Goal: Task Accomplishment & Management: Manage account settings

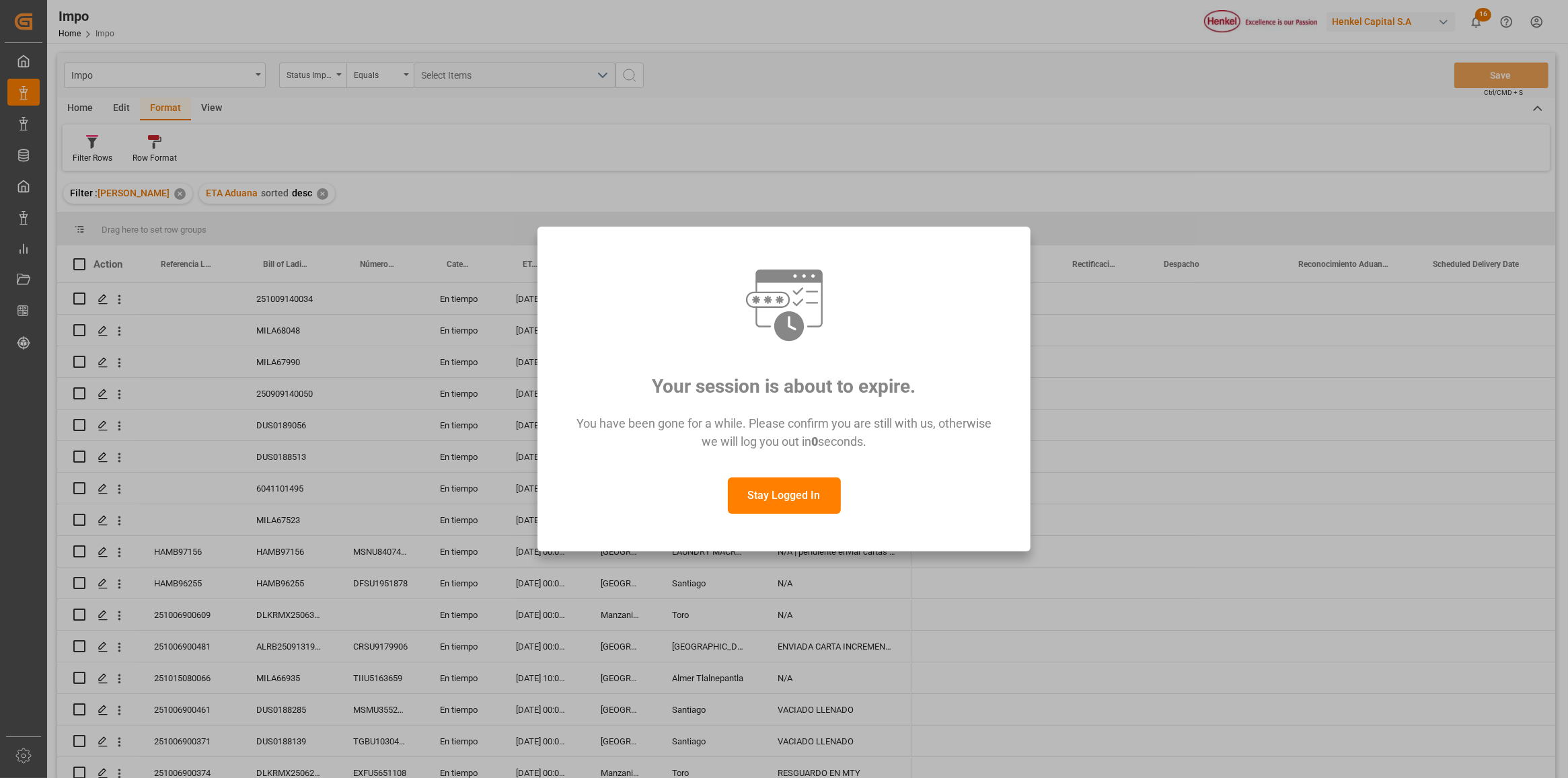
scroll to position [0, 2914]
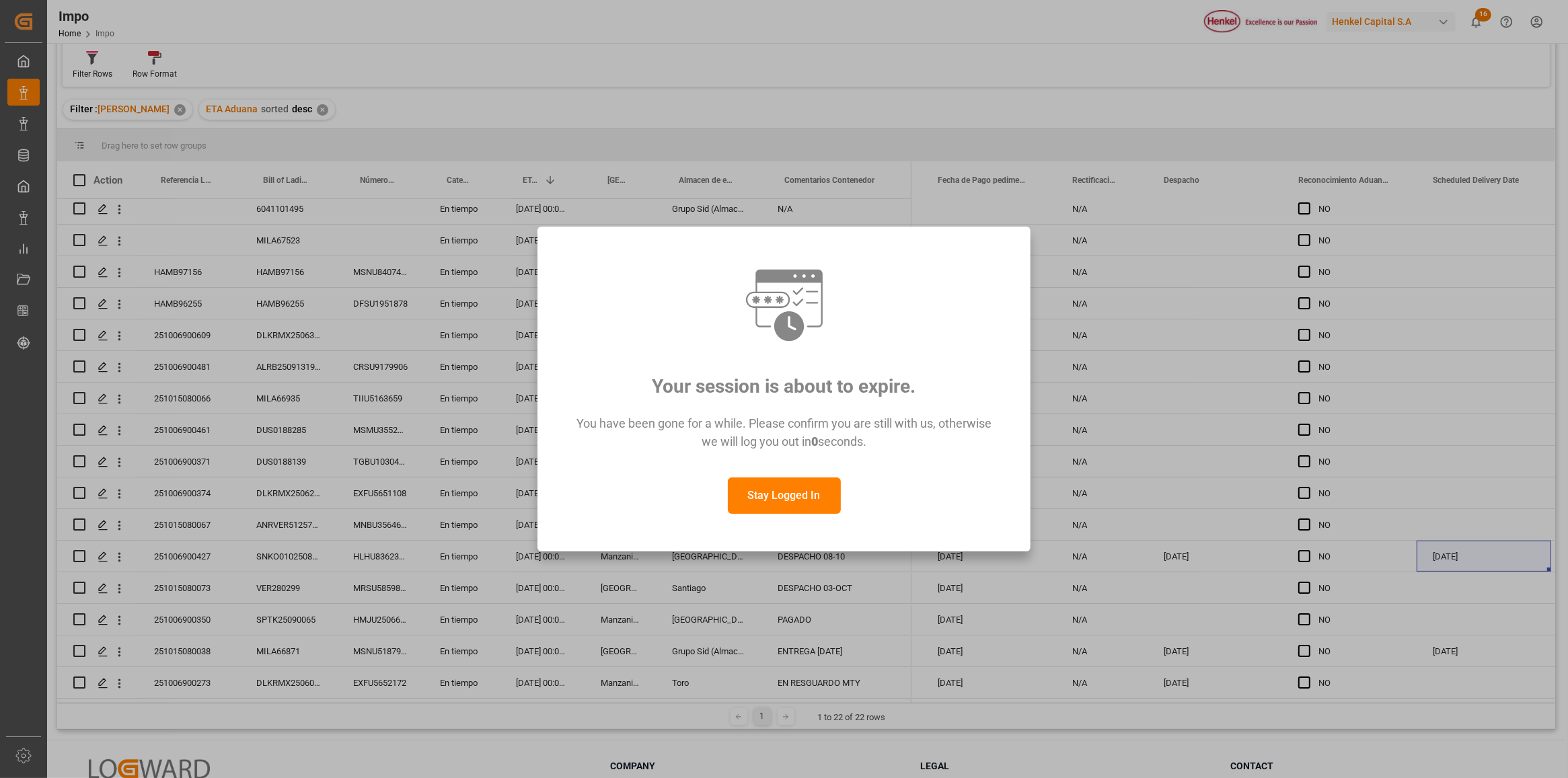
click at [831, 492] on button "Stay Logged In" at bounding box center [784, 495] width 113 height 36
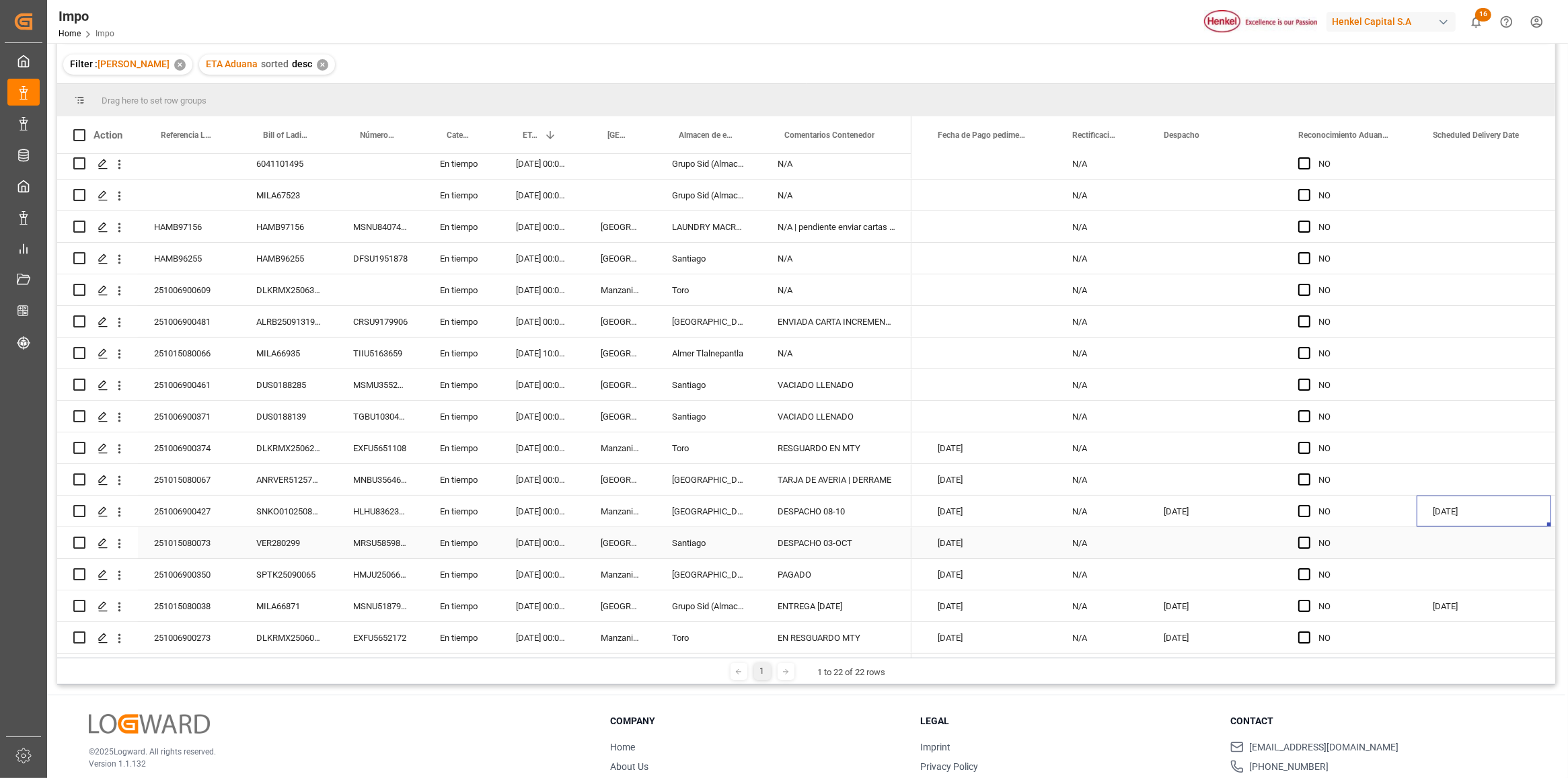
scroll to position [199, 0]
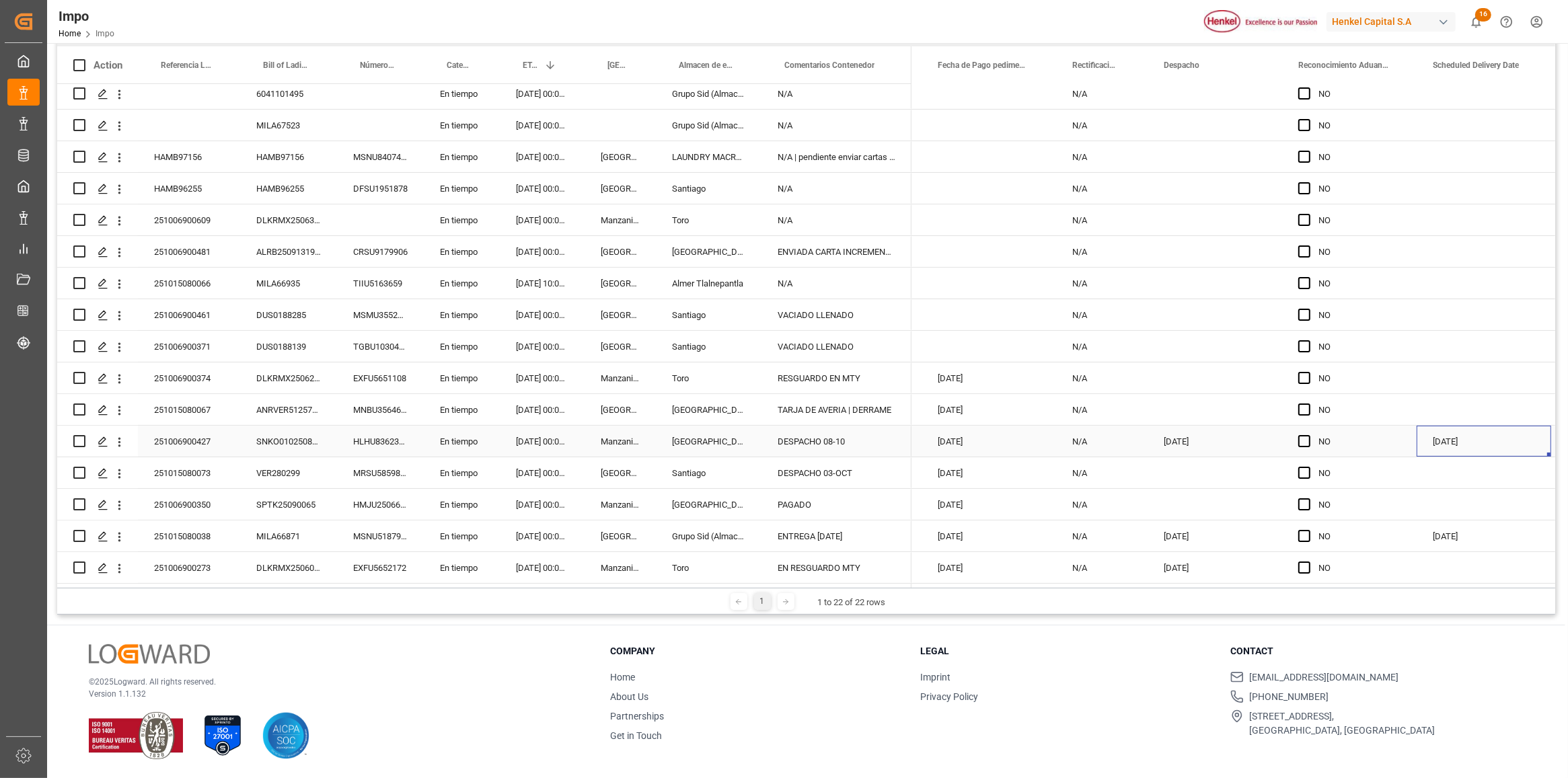
click at [597, 439] on div "Manzanillo" at bounding box center [620, 442] width 72 height 31
click at [120, 471] on icon "open menu" at bounding box center [120, 473] width 2 height 9
click at [165, 503] on span "Open in new tab" at bounding box center [208, 499] width 123 height 14
click at [172, 470] on div "251015080073" at bounding box center [189, 473] width 102 height 31
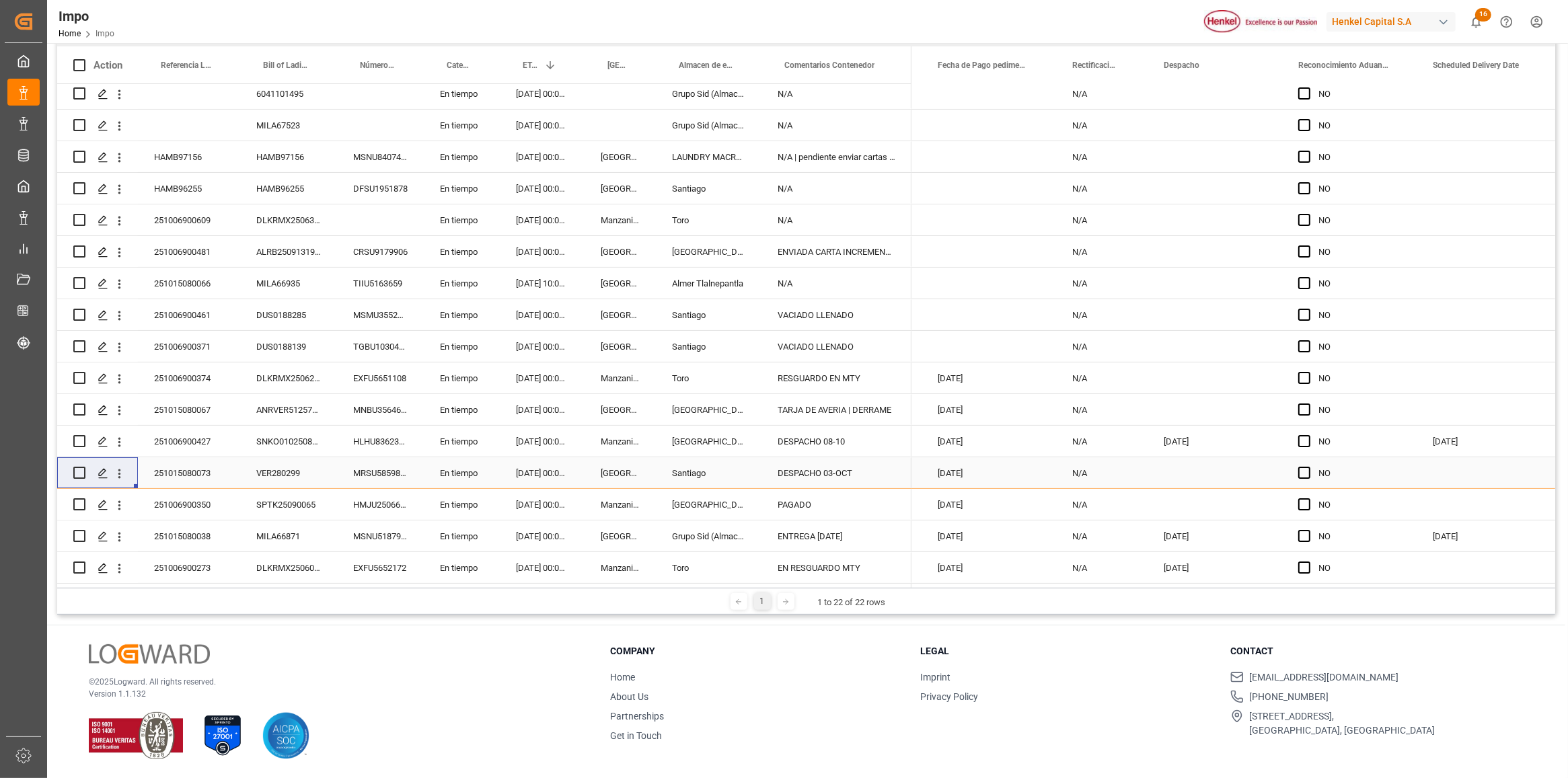
click at [172, 469] on div "251015080073" at bounding box center [189, 473] width 102 height 31
click at [185, 476] on input "251015080073" at bounding box center [189, 480] width 81 height 26
click at [1014, 480] on div "[DATE]" at bounding box center [988, 473] width 134 height 31
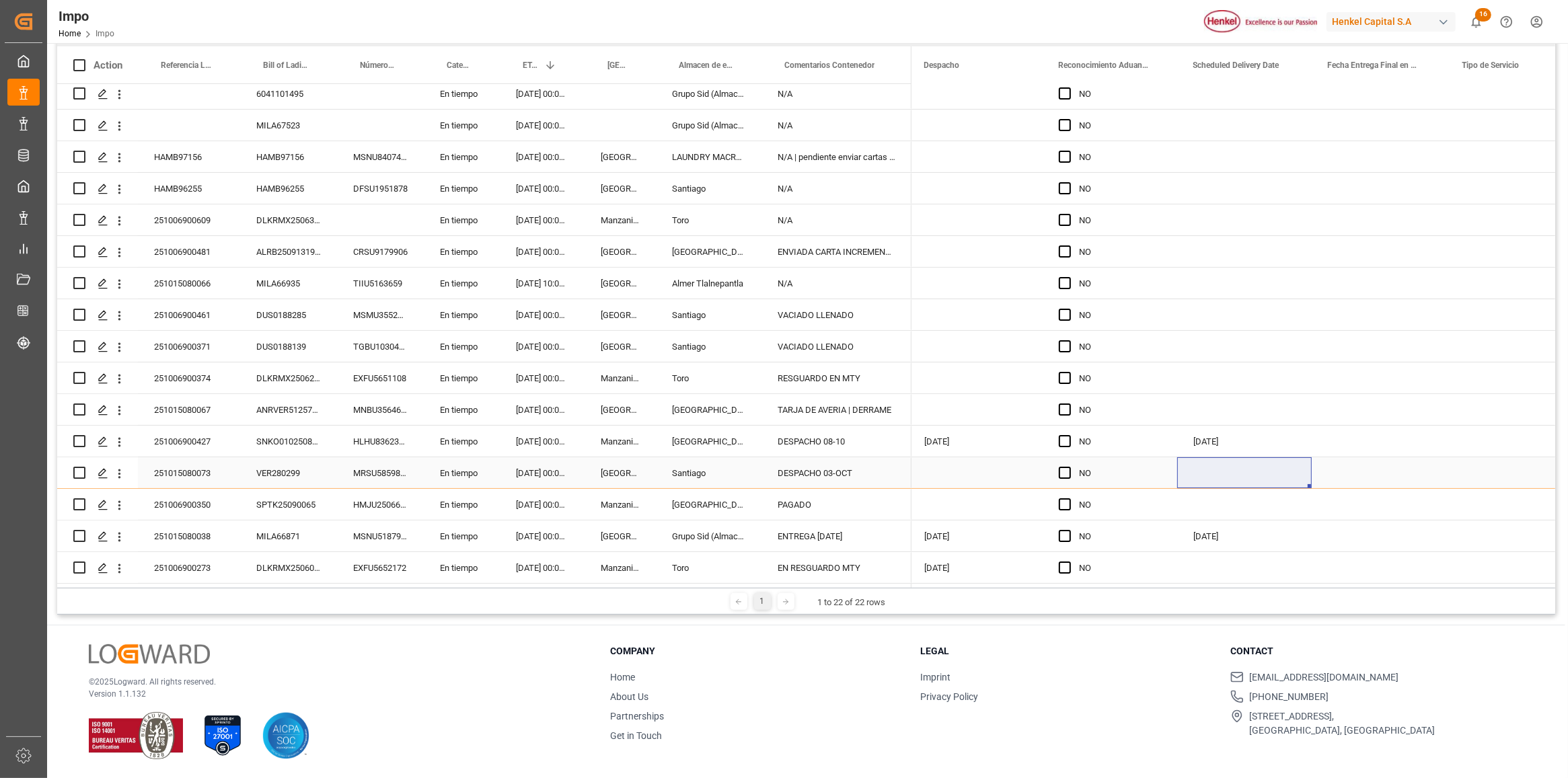
click at [1003, 470] on div "Press SPACE to select this row." at bounding box center [975, 473] width 134 height 31
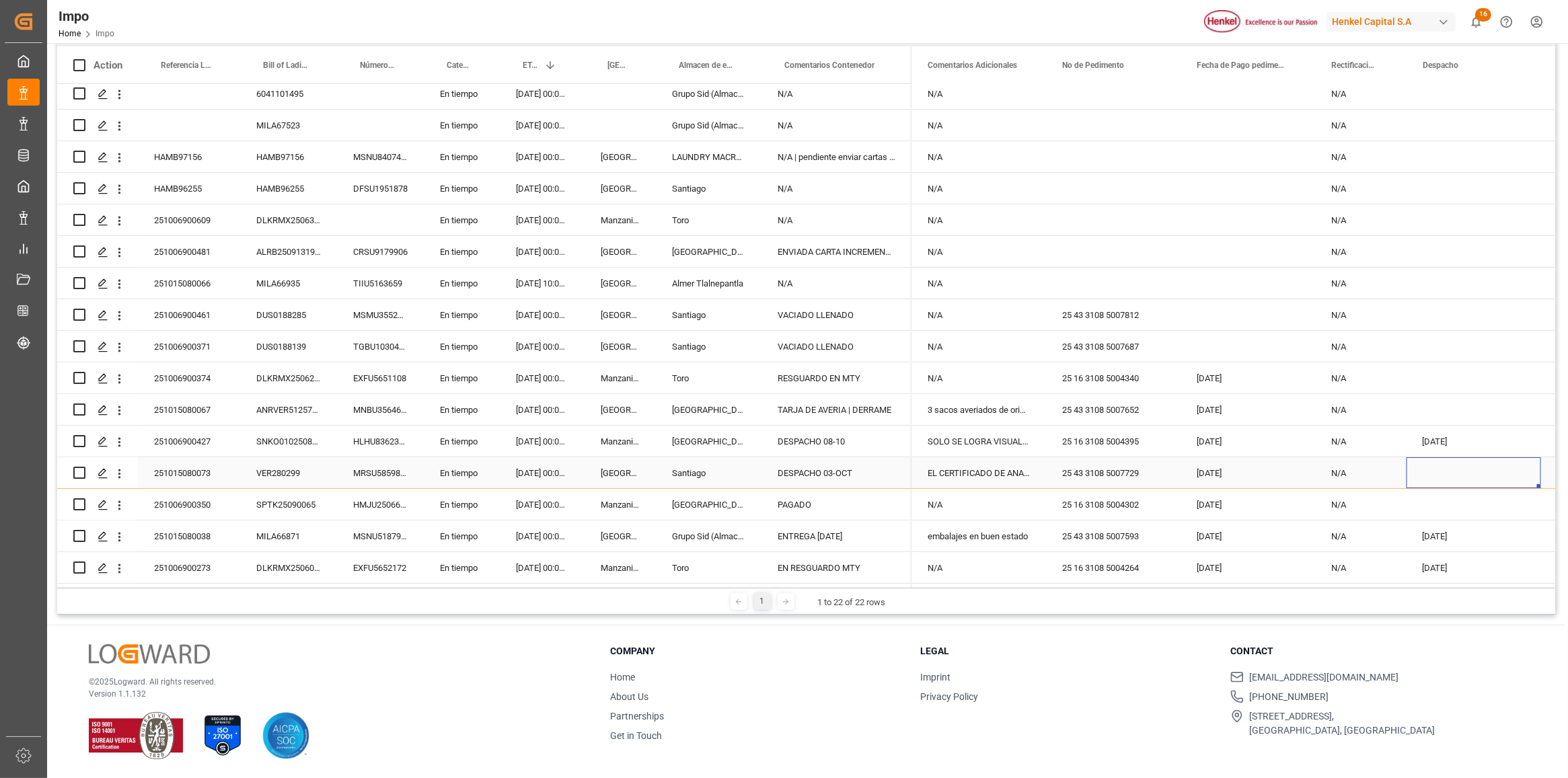
scroll to position [0, 2779]
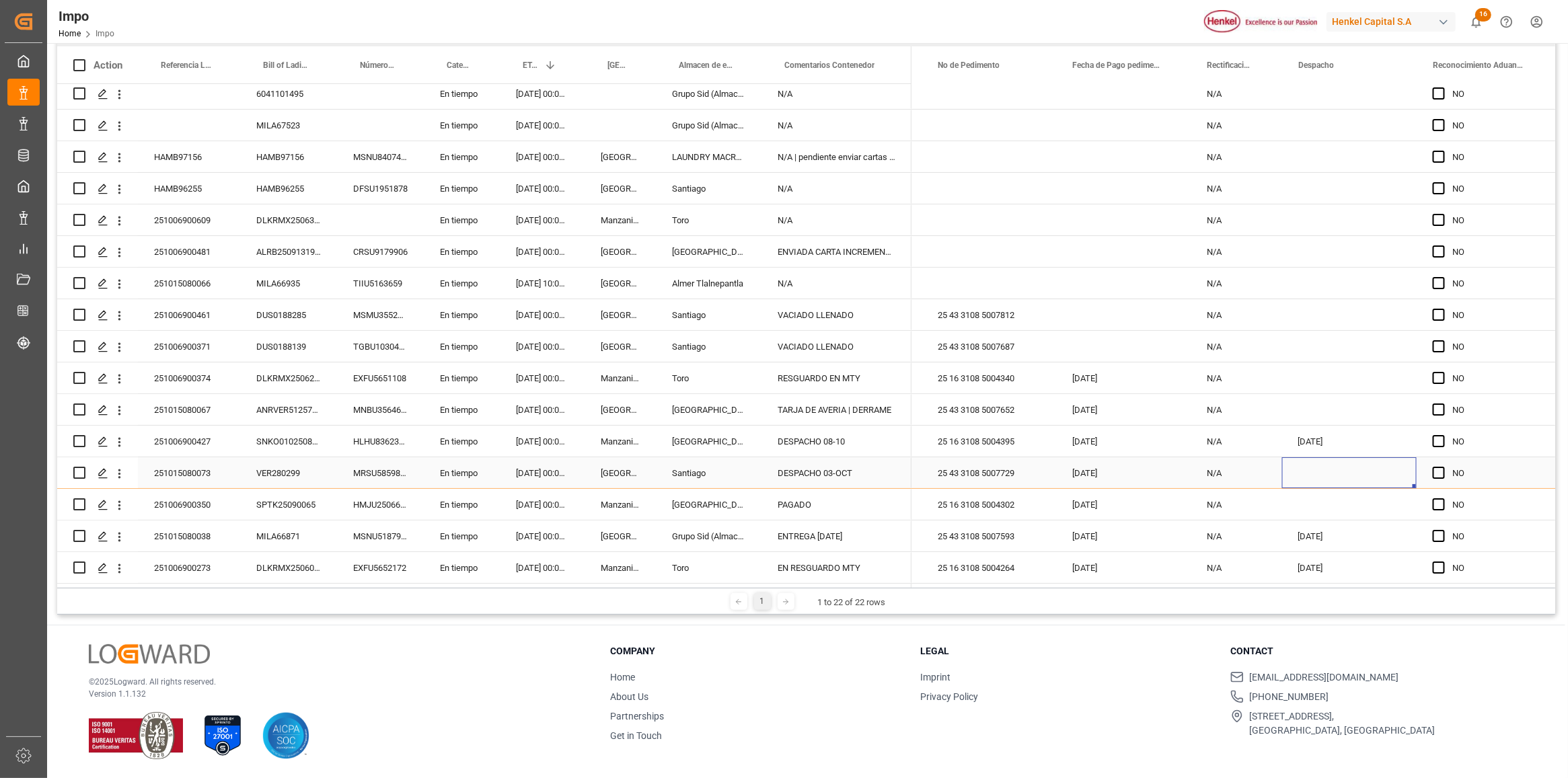
click at [1322, 466] on div "Press SPACE to select this row." at bounding box center [1349, 473] width 134 height 31
click at [1418, 565] on div "3" at bounding box center [1415, 565] width 16 height 16
type input "[DATE]"
drag, startPoint x: 1307, startPoint y: 255, endPoint x: 1313, endPoint y: 333, distance: 78.2
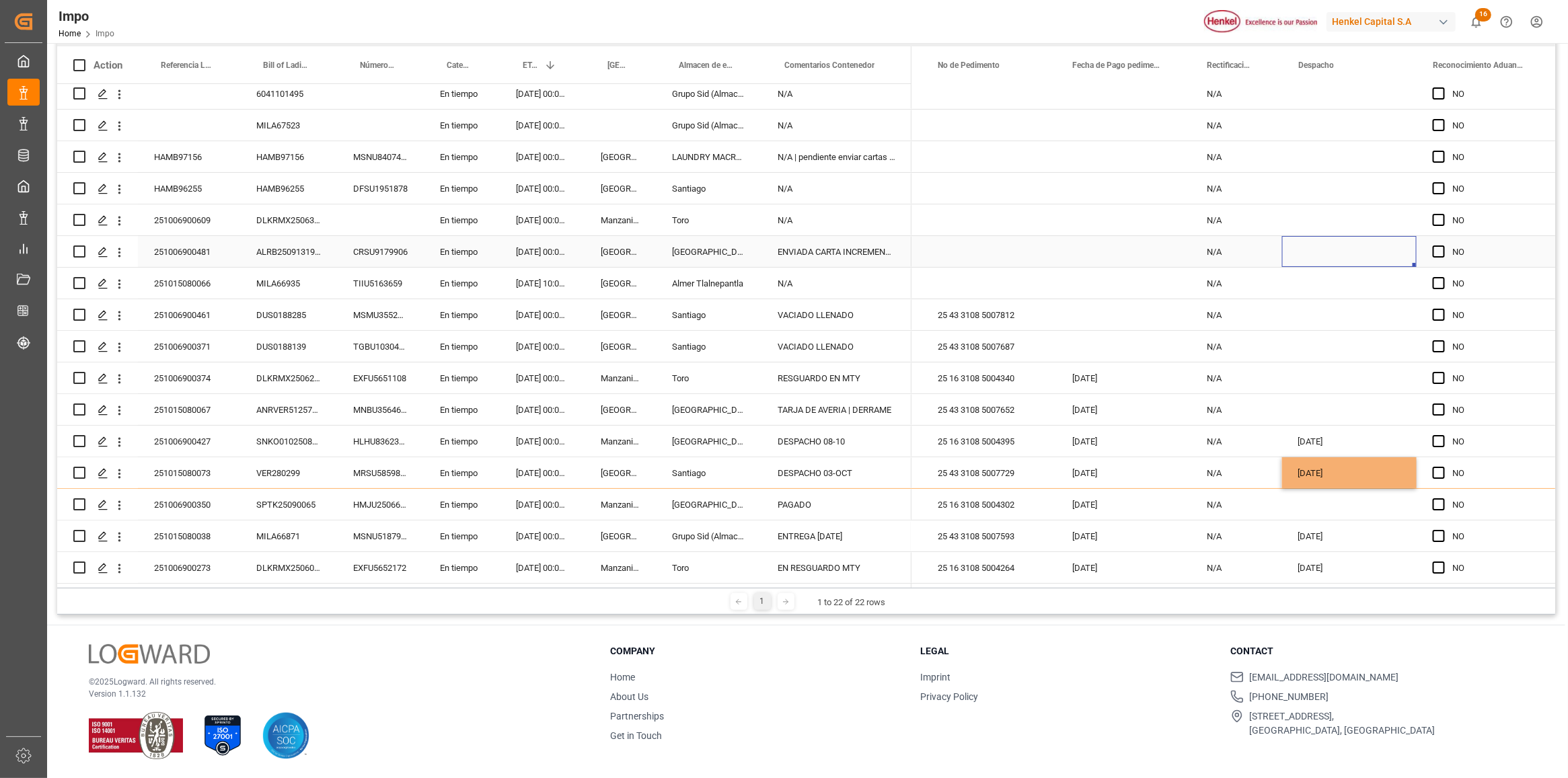
click at [1308, 254] on div "Press SPACE to select this row." at bounding box center [1349, 251] width 134 height 31
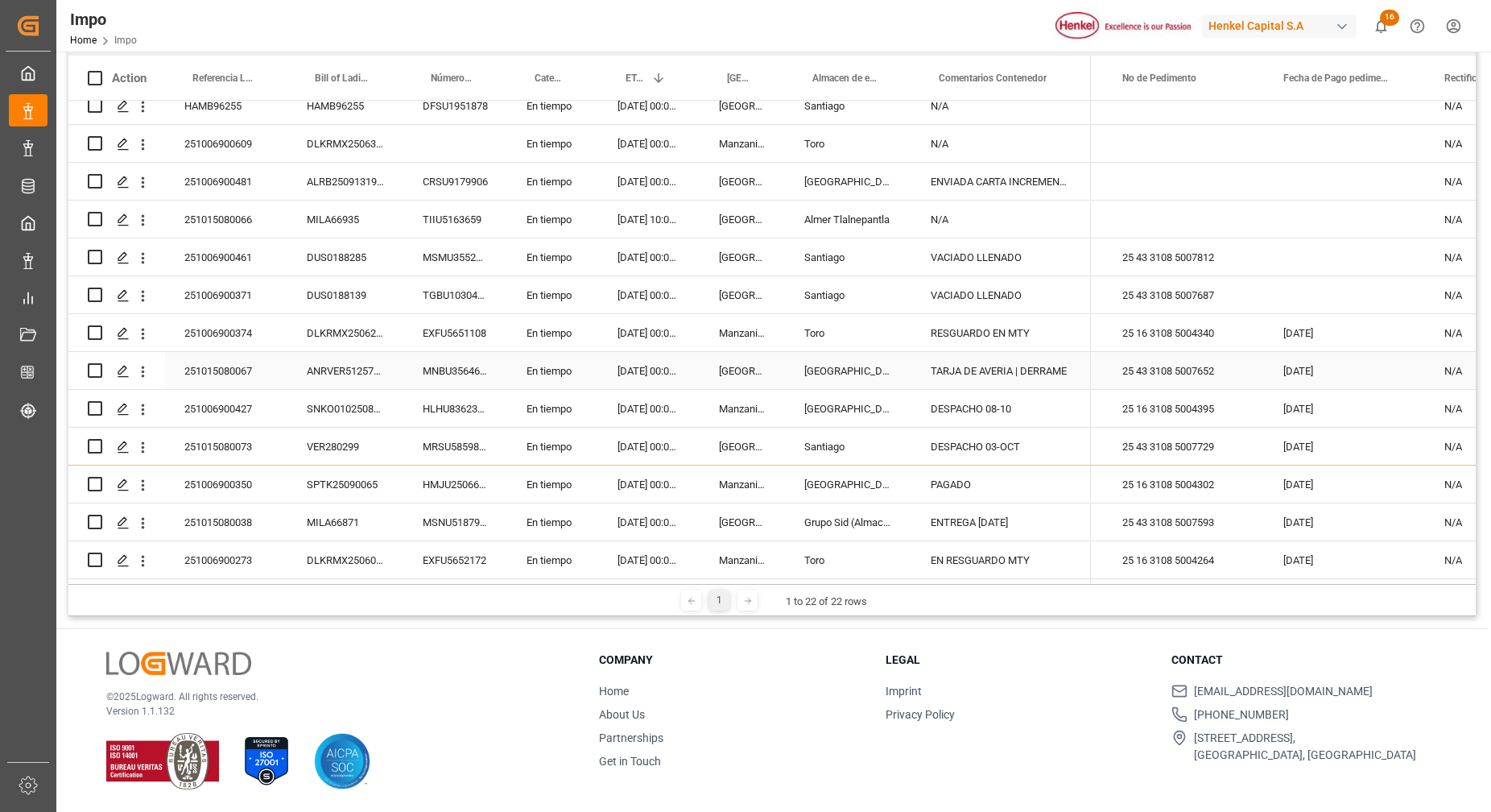
scroll to position [360, 0]
click at [226, 440] on div "251015080073" at bounding box center [226, 446] width 122 height 37
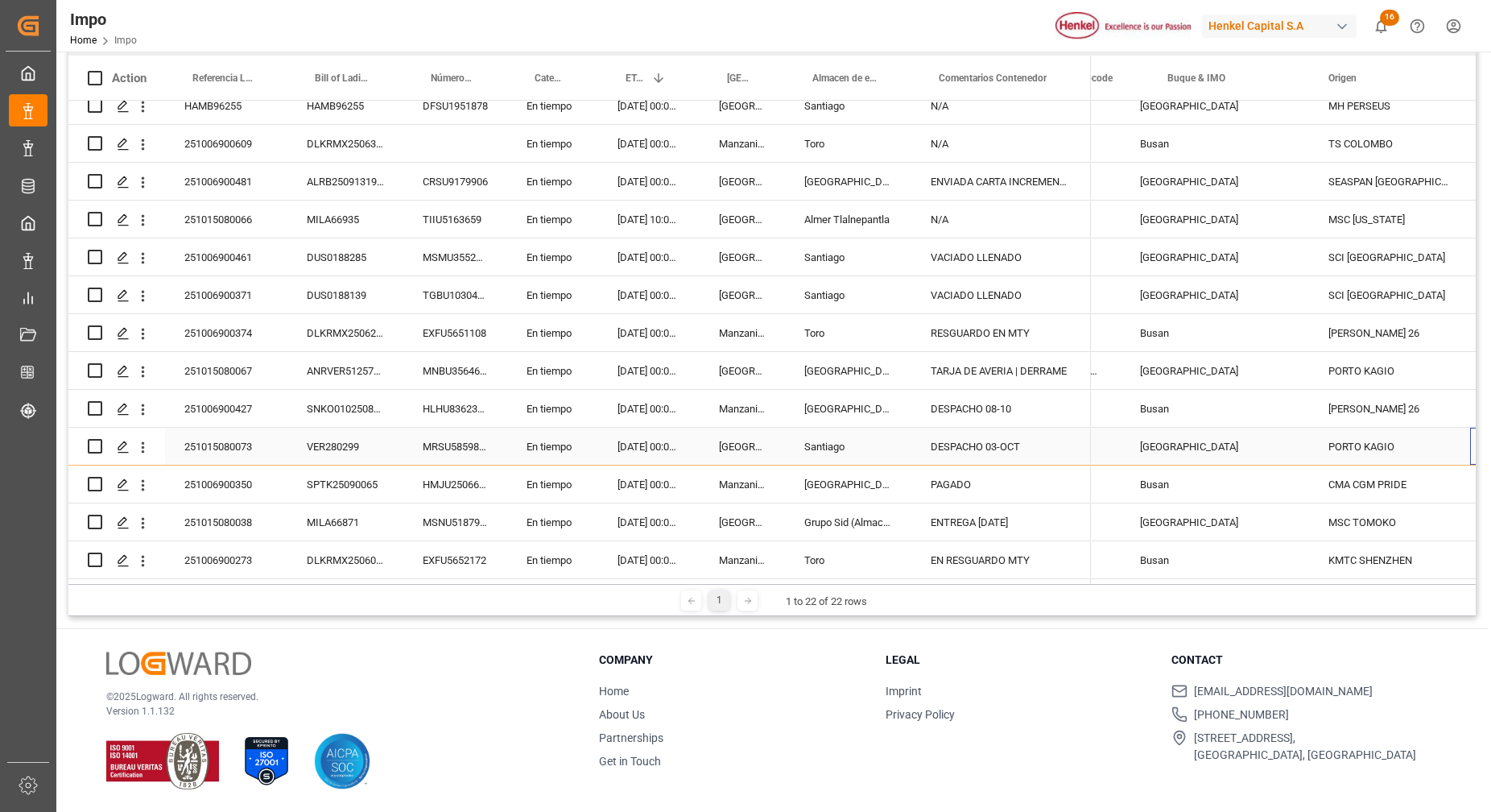
scroll to position [0, 0]
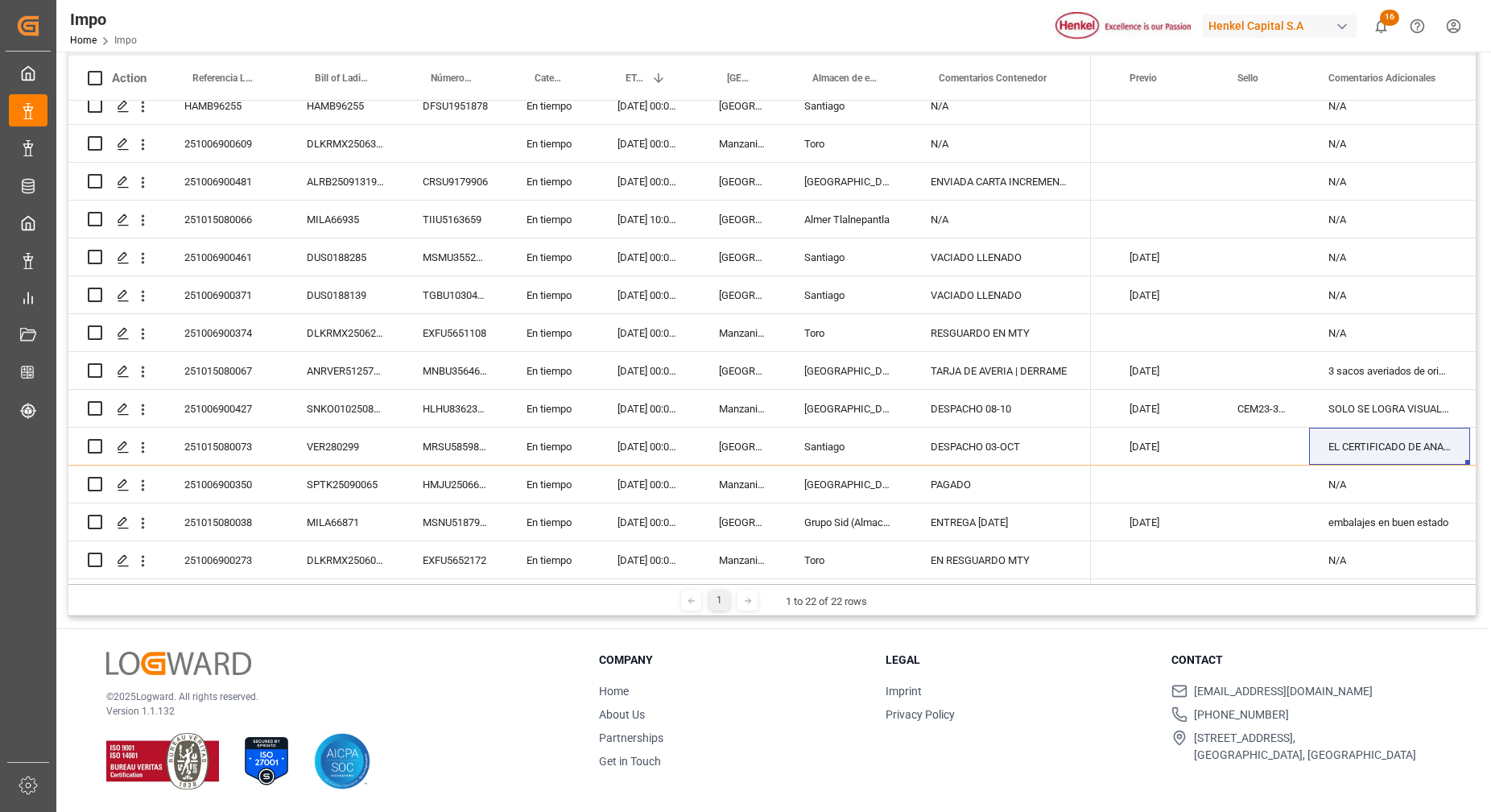
drag, startPoint x: 1049, startPoint y: 699, endPoint x: 1083, endPoint y: 624, distance: 82.3
click at [1047, 699] on li "Imprint" at bounding box center [1019, 691] width 266 height 17
click at [1224, 440] on div "Press SPACE to select this row." at bounding box center [1264, 446] width 91 height 37
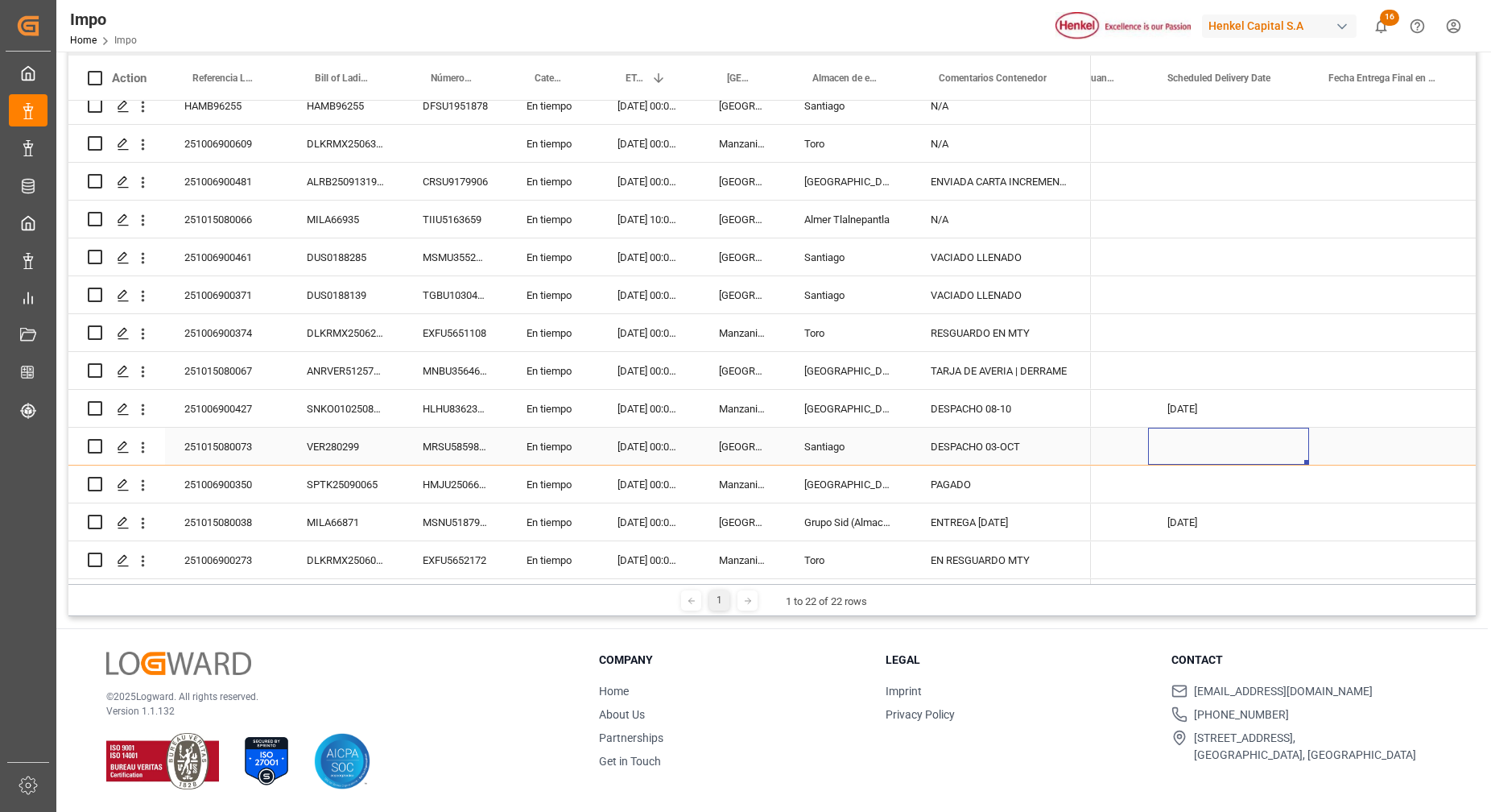
click at [1197, 444] on div "Press SPACE to select this row." at bounding box center [1229, 446] width 161 height 37
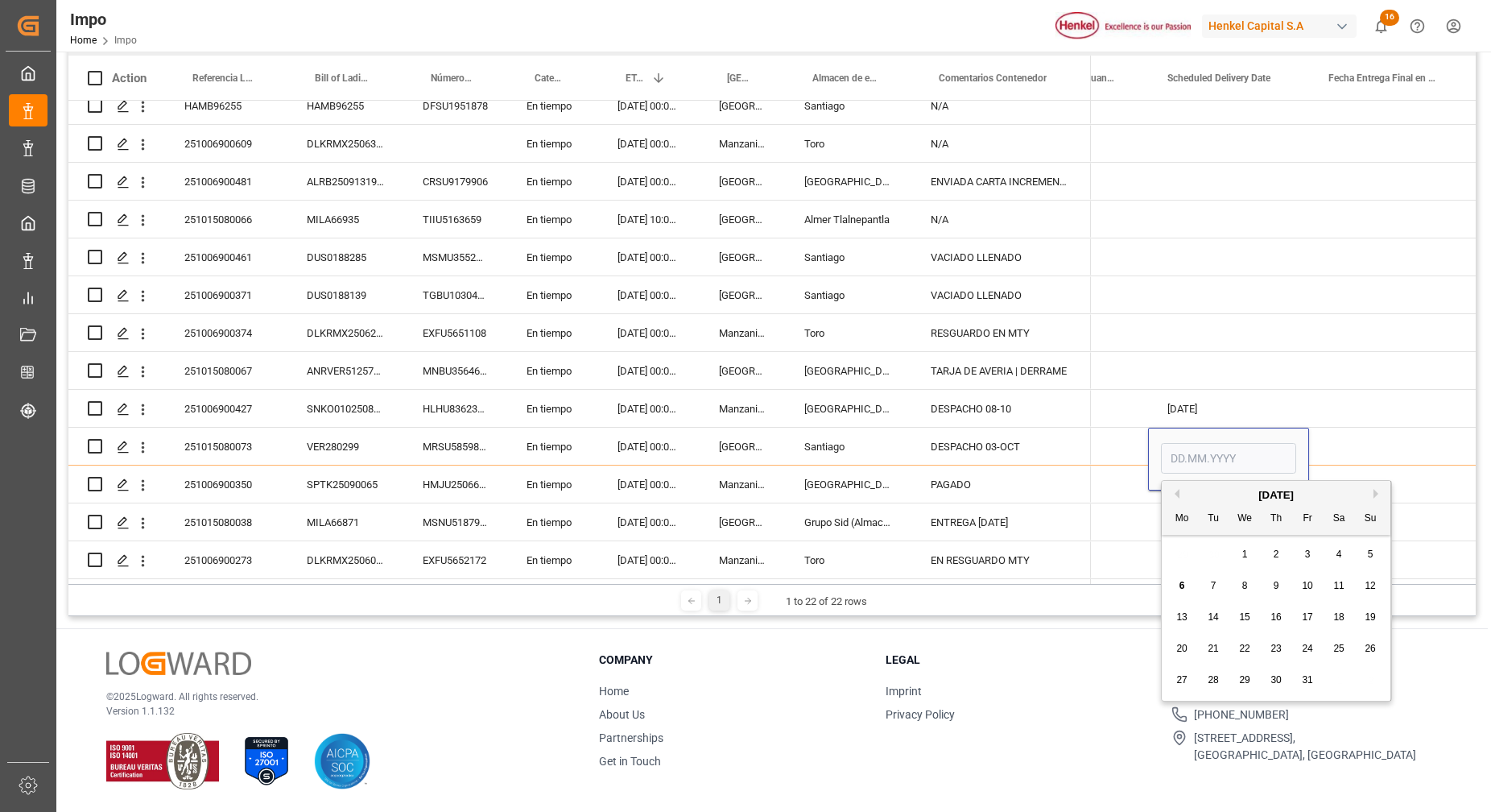
click at [1252, 580] on div "8" at bounding box center [1245, 586] width 20 height 20
type input "[DATE]"
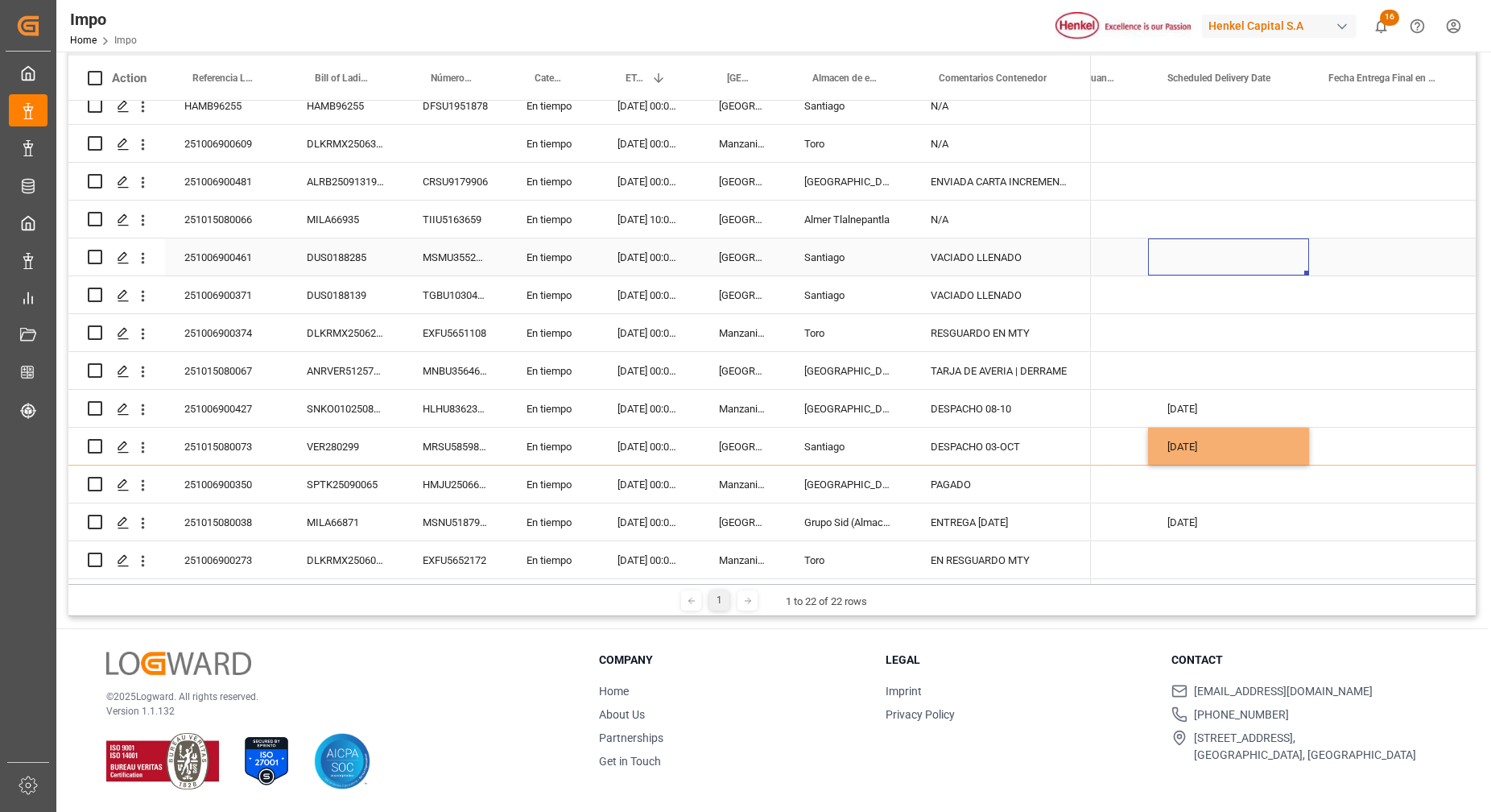
click at [1201, 239] on div "Press SPACE to select this row." at bounding box center [1229, 258] width 161 height 37
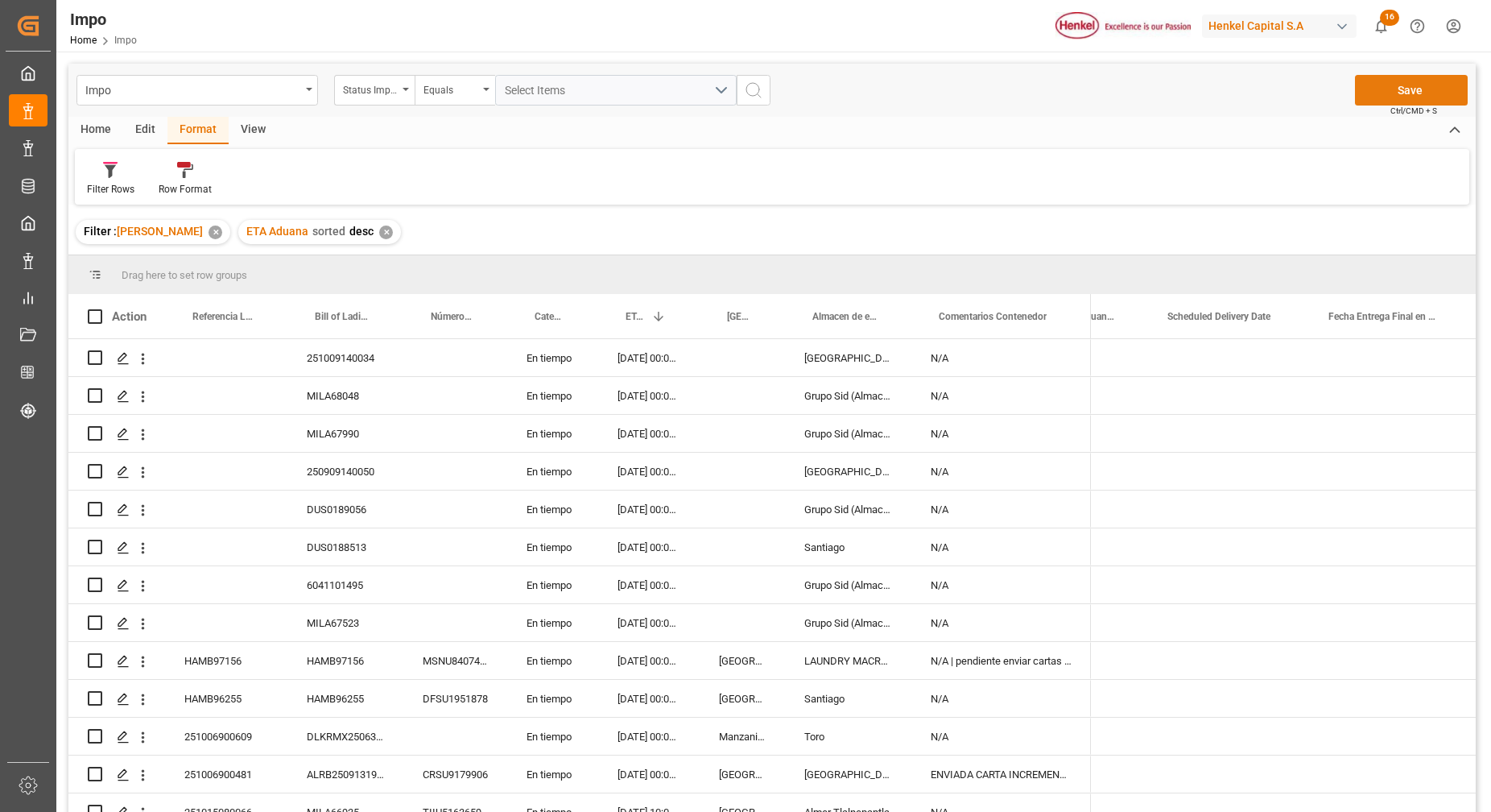
click at [1438, 96] on button "Save" at bounding box center [1412, 90] width 112 height 31
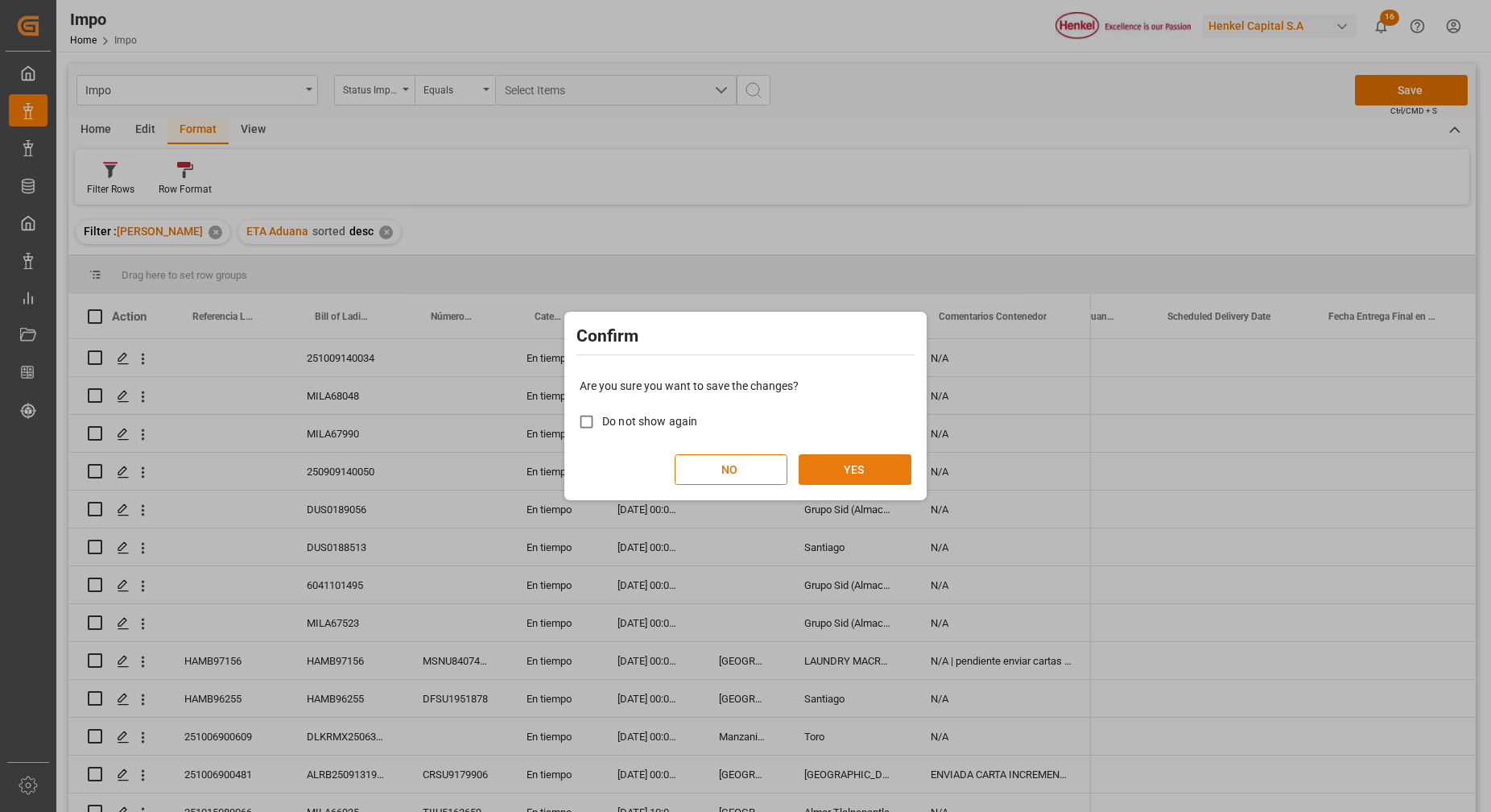
drag, startPoint x: 855, startPoint y: 449, endPoint x: 848, endPoint y: 474, distance: 26.0
click at [848, 474] on div "Are you sure you want to save the changes? Do not show again NO YES" at bounding box center [745, 430] width 354 height 129
click at [843, 478] on button "YES" at bounding box center [856, 469] width 112 height 31
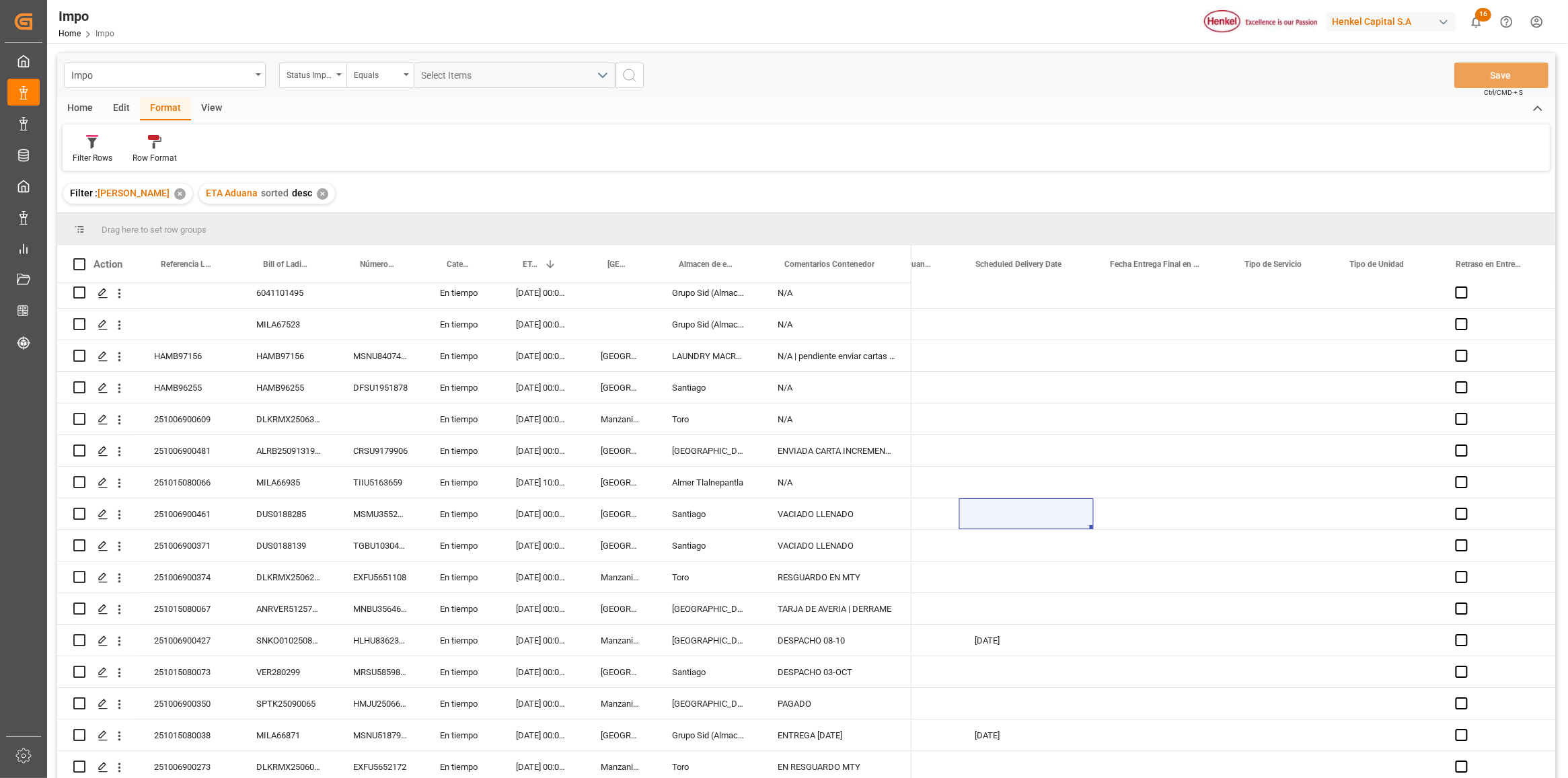
scroll to position [0, 3371]
click at [727, 421] on div "Toro" at bounding box center [709, 419] width 106 height 31
drag, startPoint x: 1168, startPoint y: 441, endPoint x: 1171, endPoint y: 429, distance: 12.4
click at [273, 664] on div "VER280299" at bounding box center [289, 673] width 97 height 31
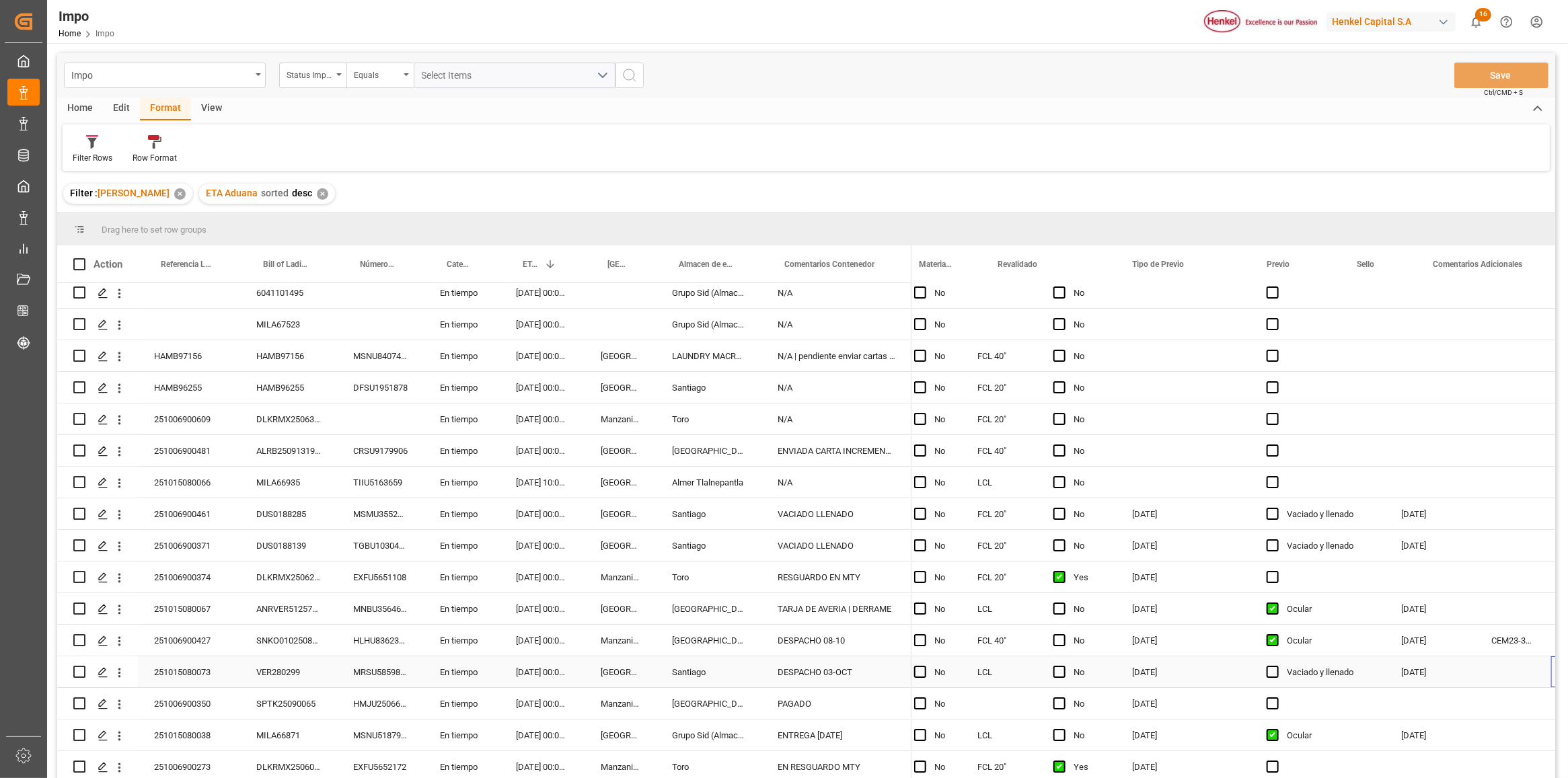
scroll to position [0, 2149]
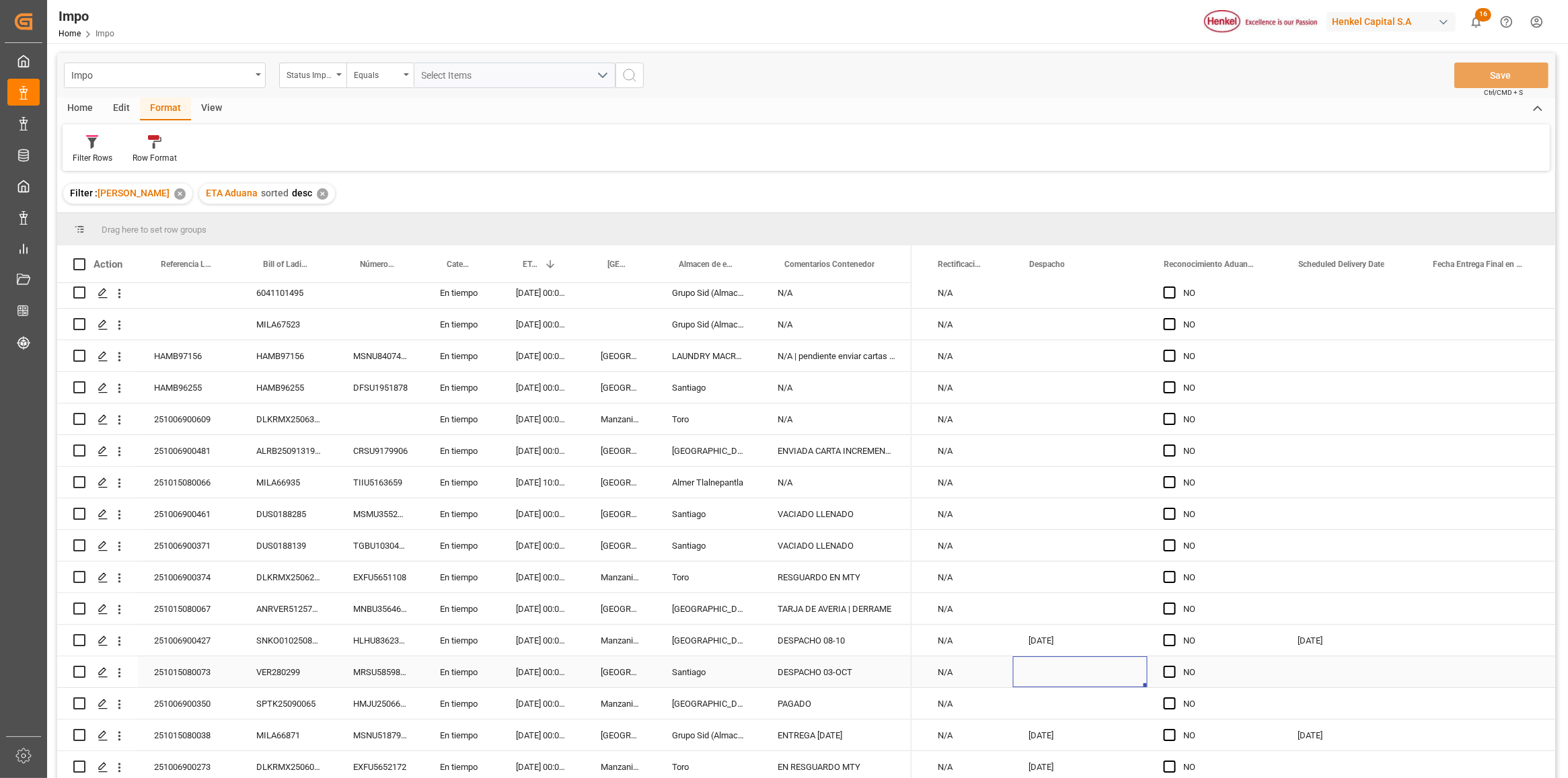
click at [1067, 677] on div "Press SPACE to select this row." at bounding box center [1080, 673] width 134 height 31
click at [1142, 530] on div "3" at bounding box center [1147, 531] width 16 height 16
type input "[DATE]"
click at [1279, 676] on div "NO" at bounding box center [1214, 673] width 134 height 31
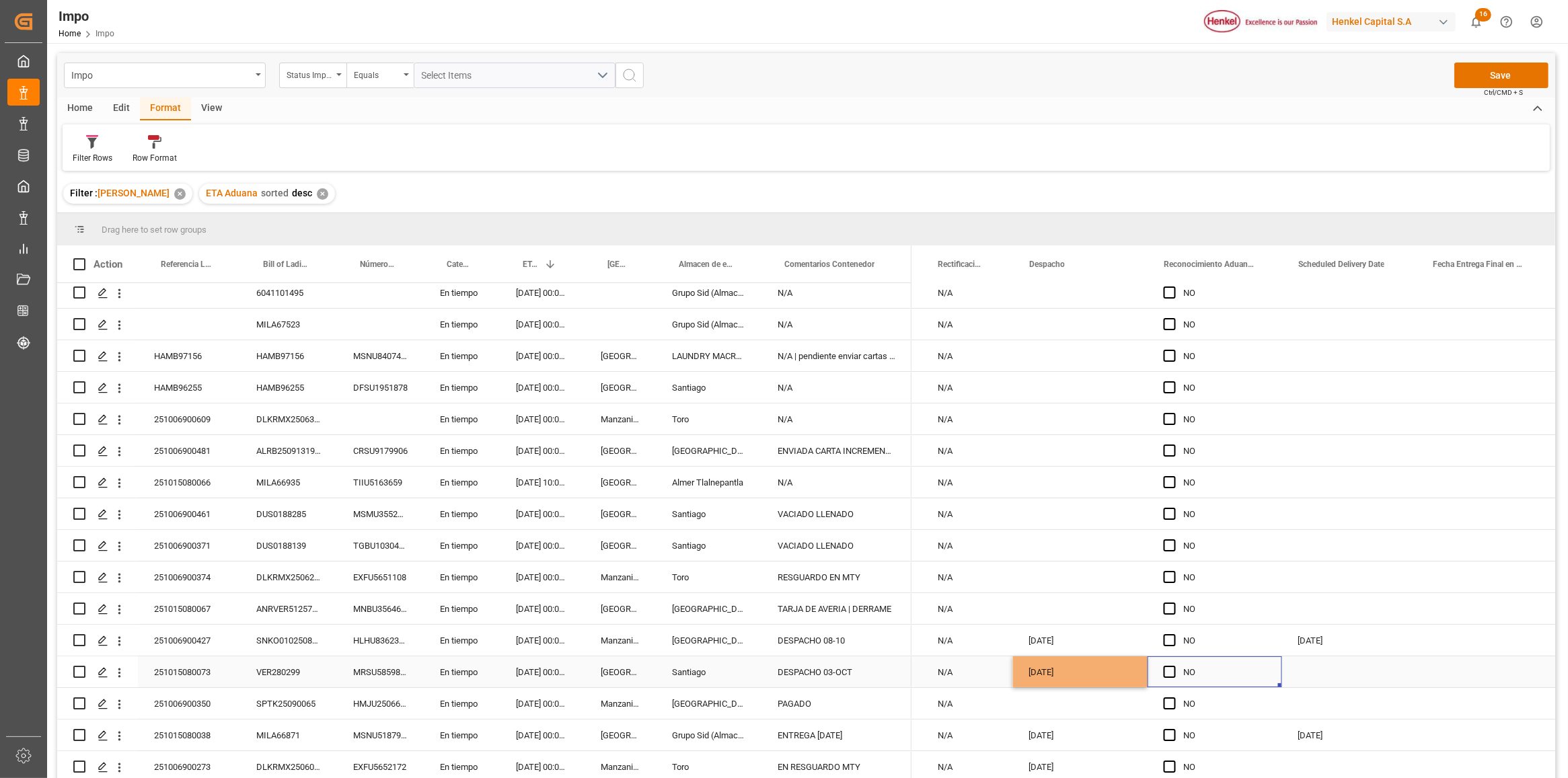
drag, startPoint x: 1351, startPoint y: 693, endPoint x: 1346, endPoint y: 687, distance: 7.8
click at [1349, 690] on div "Press SPACE to select this row." at bounding box center [1349, 704] width 134 height 31
click at [1314, 666] on div "Press SPACE to select this row." at bounding box center [1349, 673] width 134 height 31
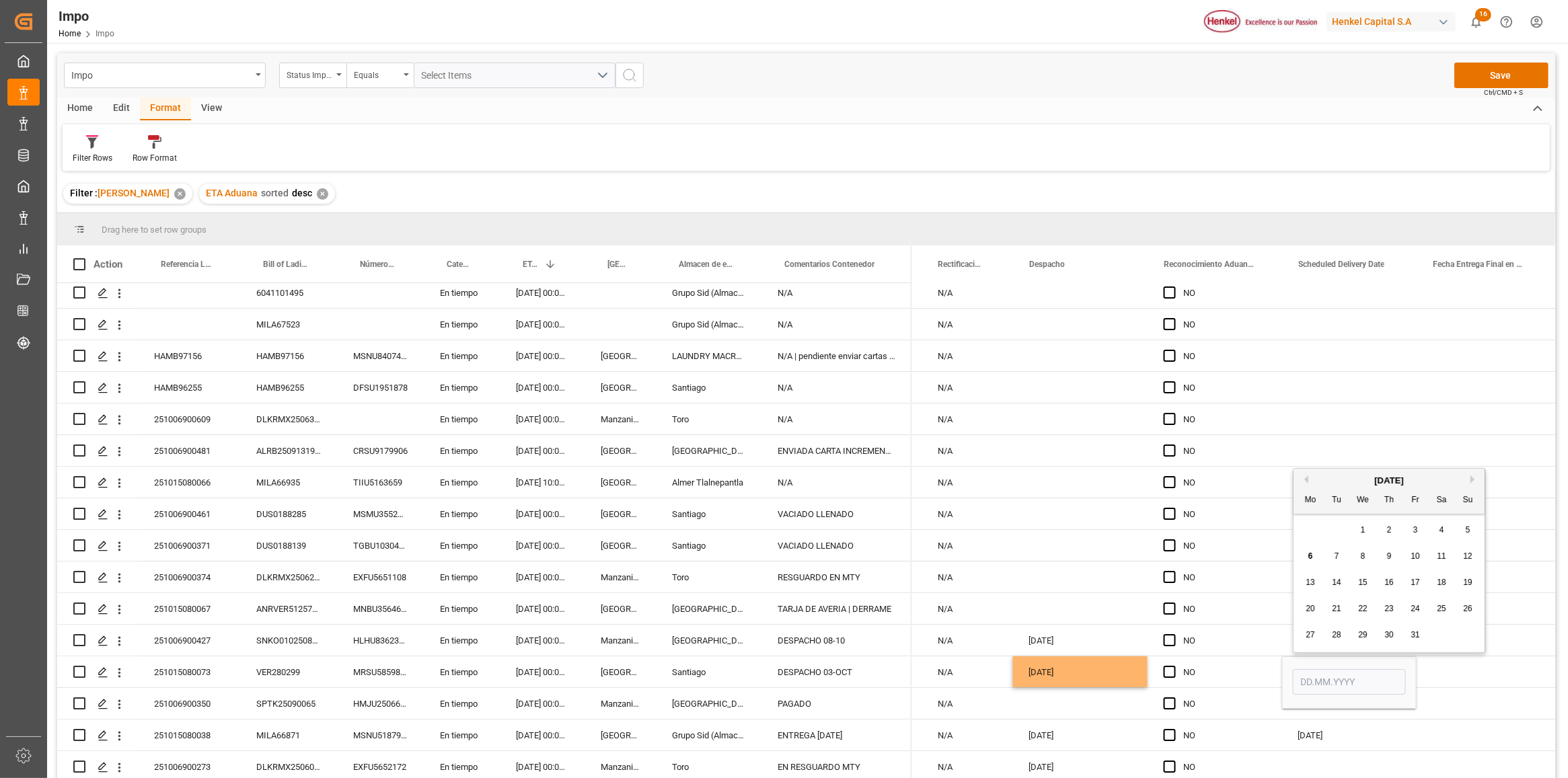
click at [1392, 554] on div "9" at bounding box center [1389, 557] width 16 height 16
type input "[DATE]"
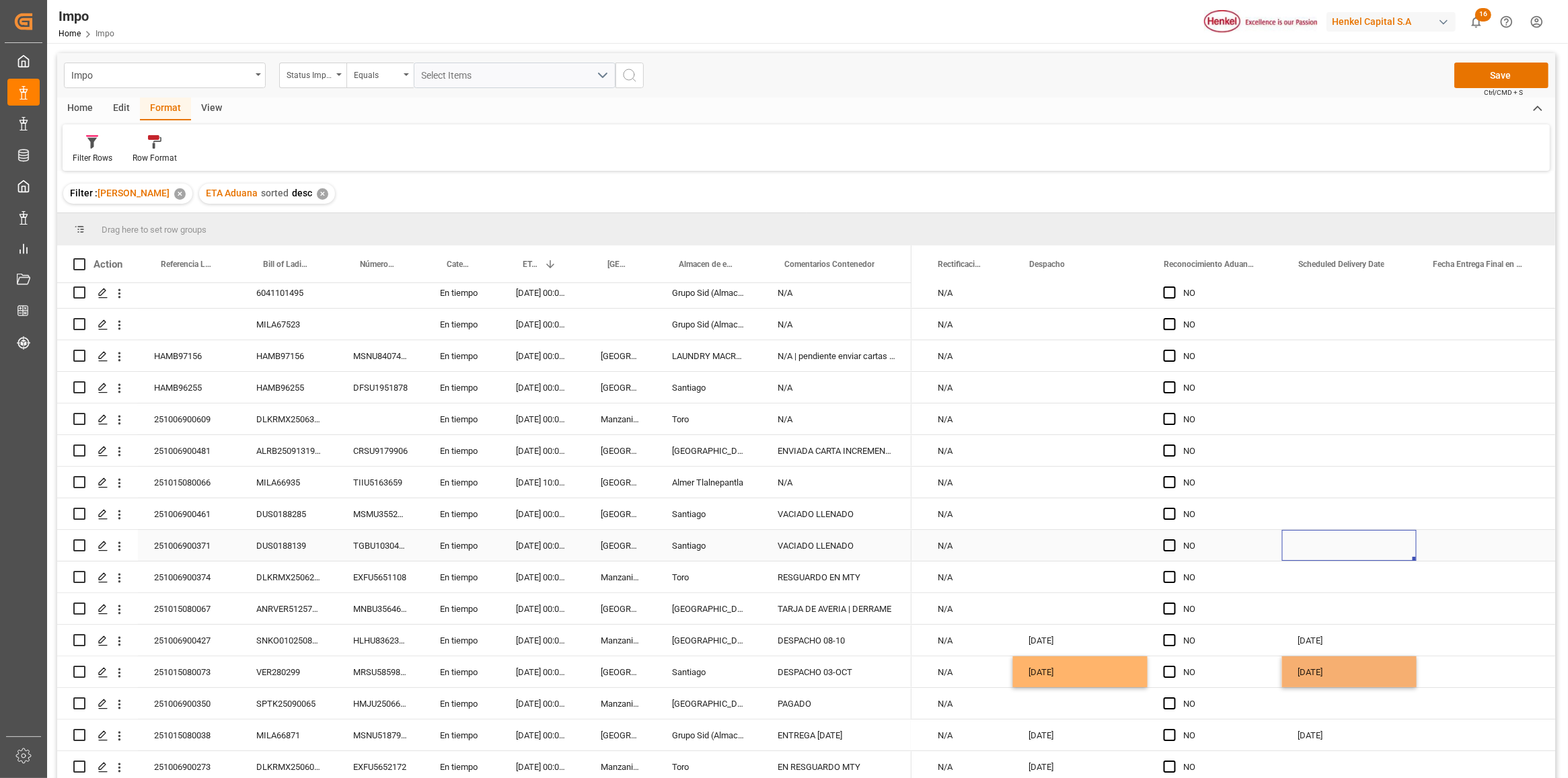
click at [1350, 543] on div "Press SPACE to select this row." at bounding box center [1349, 546] width 134 height 31
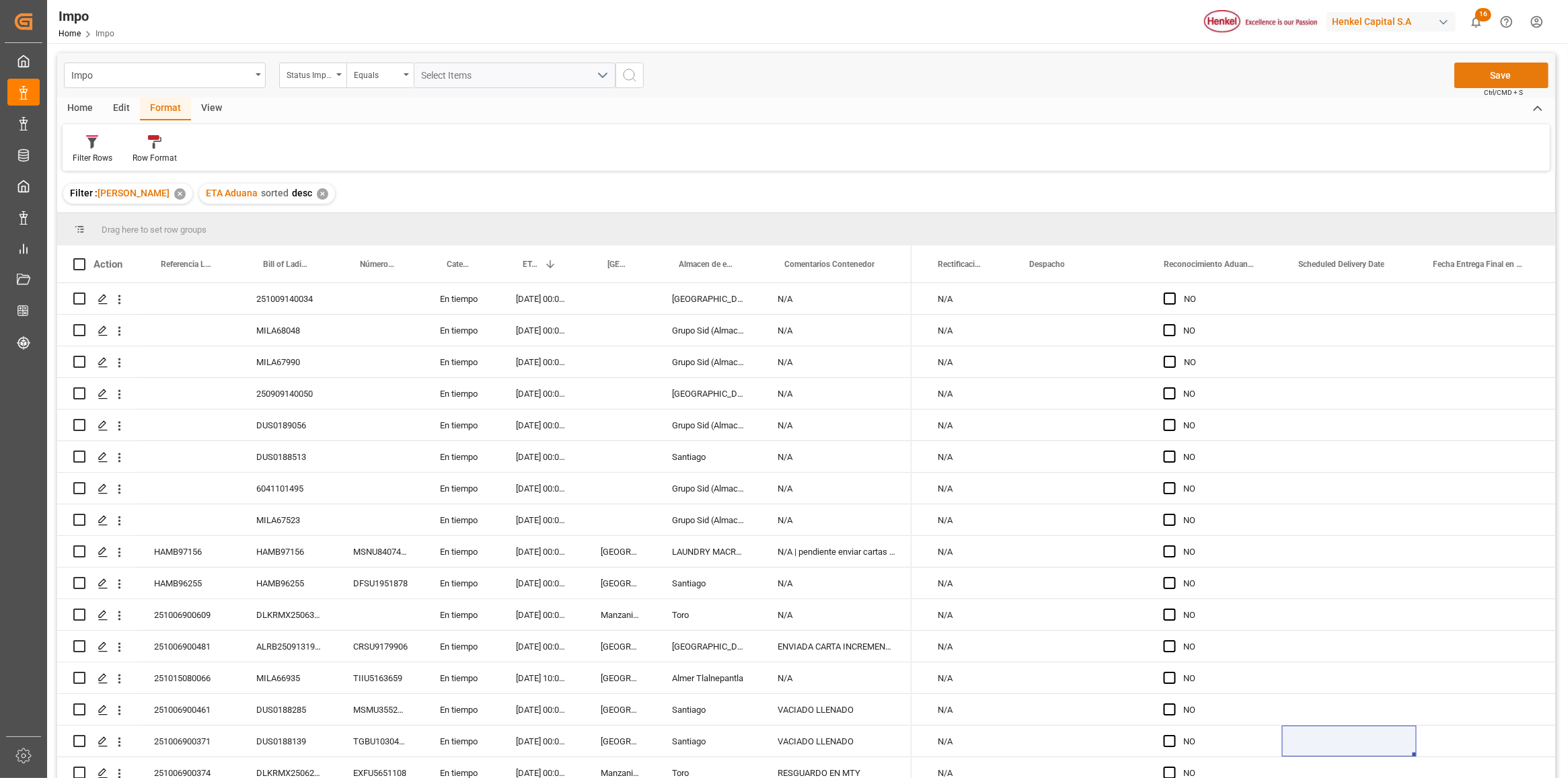
click at [1487, 68] on button "Save" at bounding box center [1501, 75] width 94 height 26
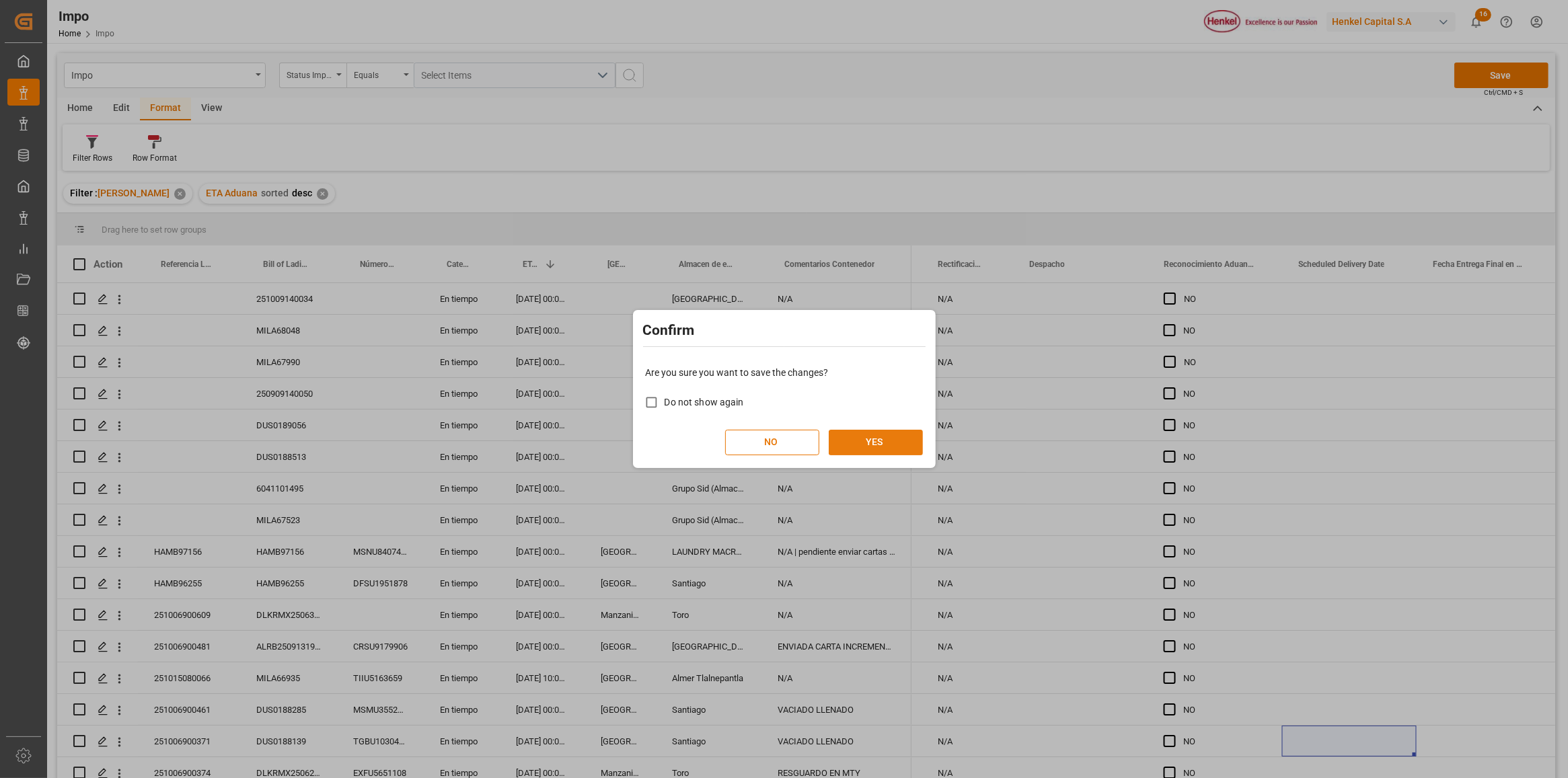
click at [861, 444] on button "YES" at bounding box center [876, 442] width 94 height 26
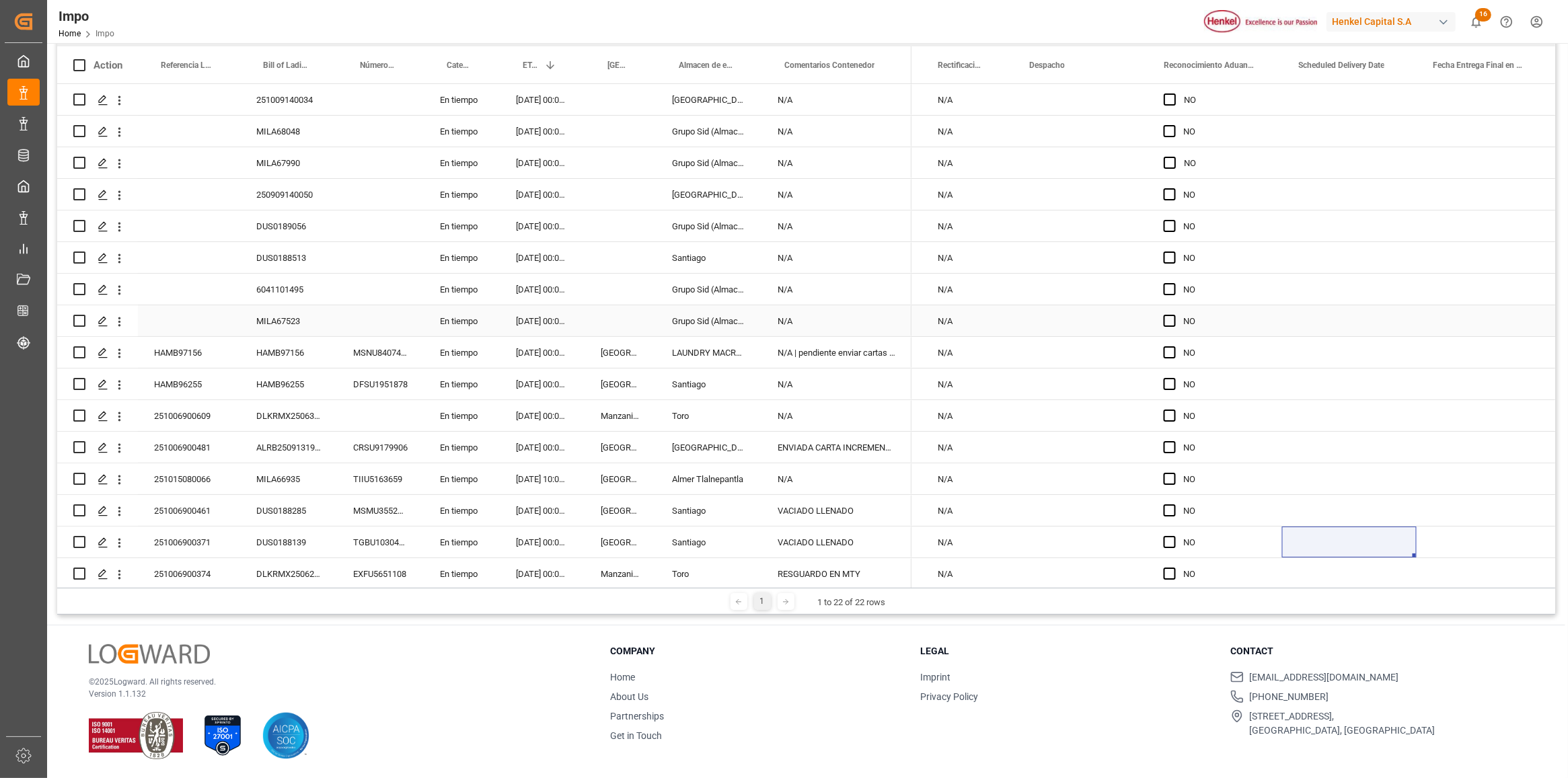
click at [402, 304] on div "Press SPACE to select this row." at bounding box center [380, 289] width 87 height 31
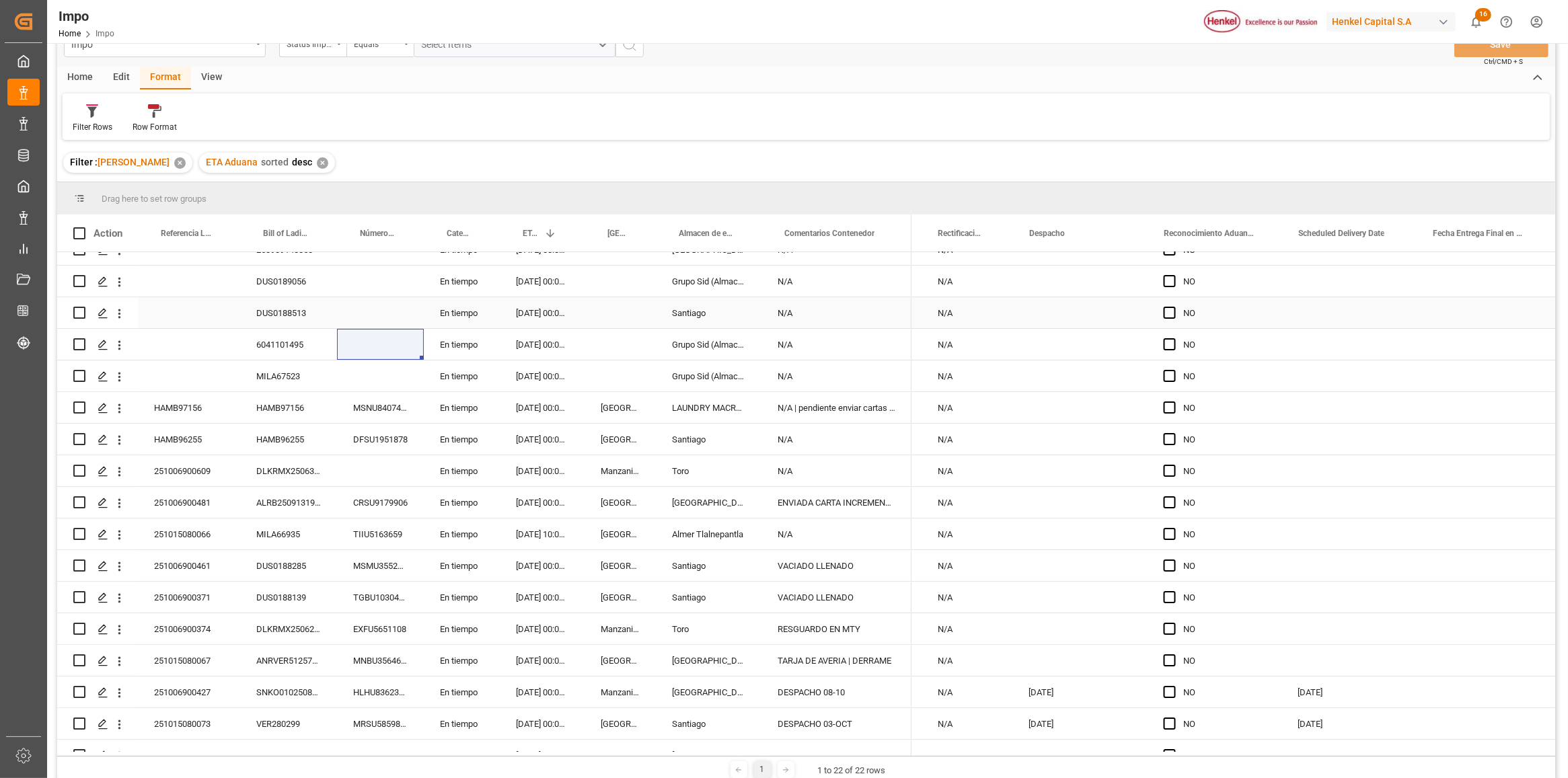
scroll to position [84, 0]
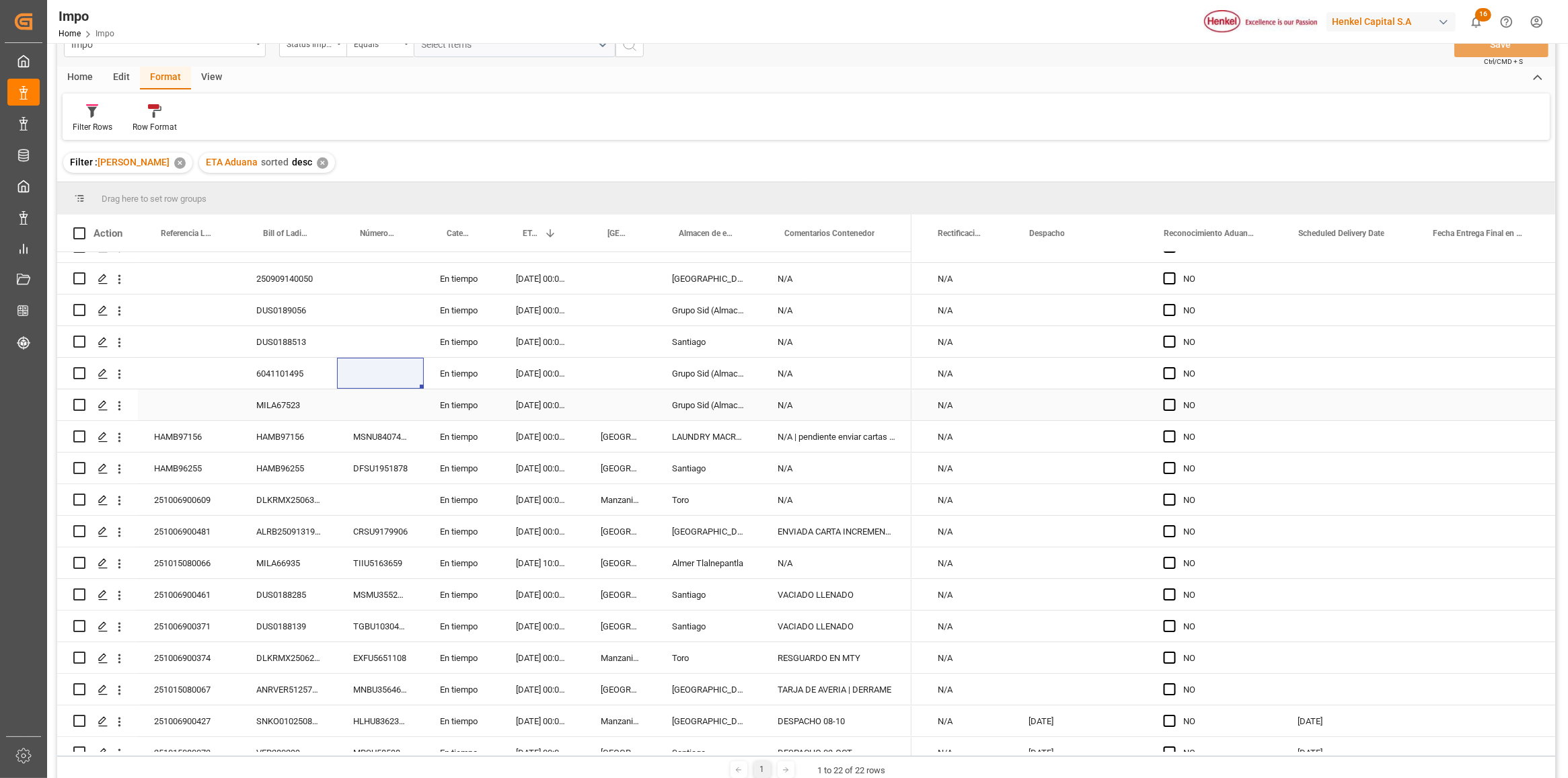
drag, startPoint x: 279, startPoint y: 397, endPoint x: 283, endPoint y: 404, distance: 8.1
click at [279, 397] on div "MILA67523" at bounding box center [289, 405] width 97 height 31
click at [281, 405] on div "MILA67523" at bounding box center [289, 405] width 97 height 31
click at [281, 405] on input "MILA67523" at bounding box center [288, 413] width 75 height 26
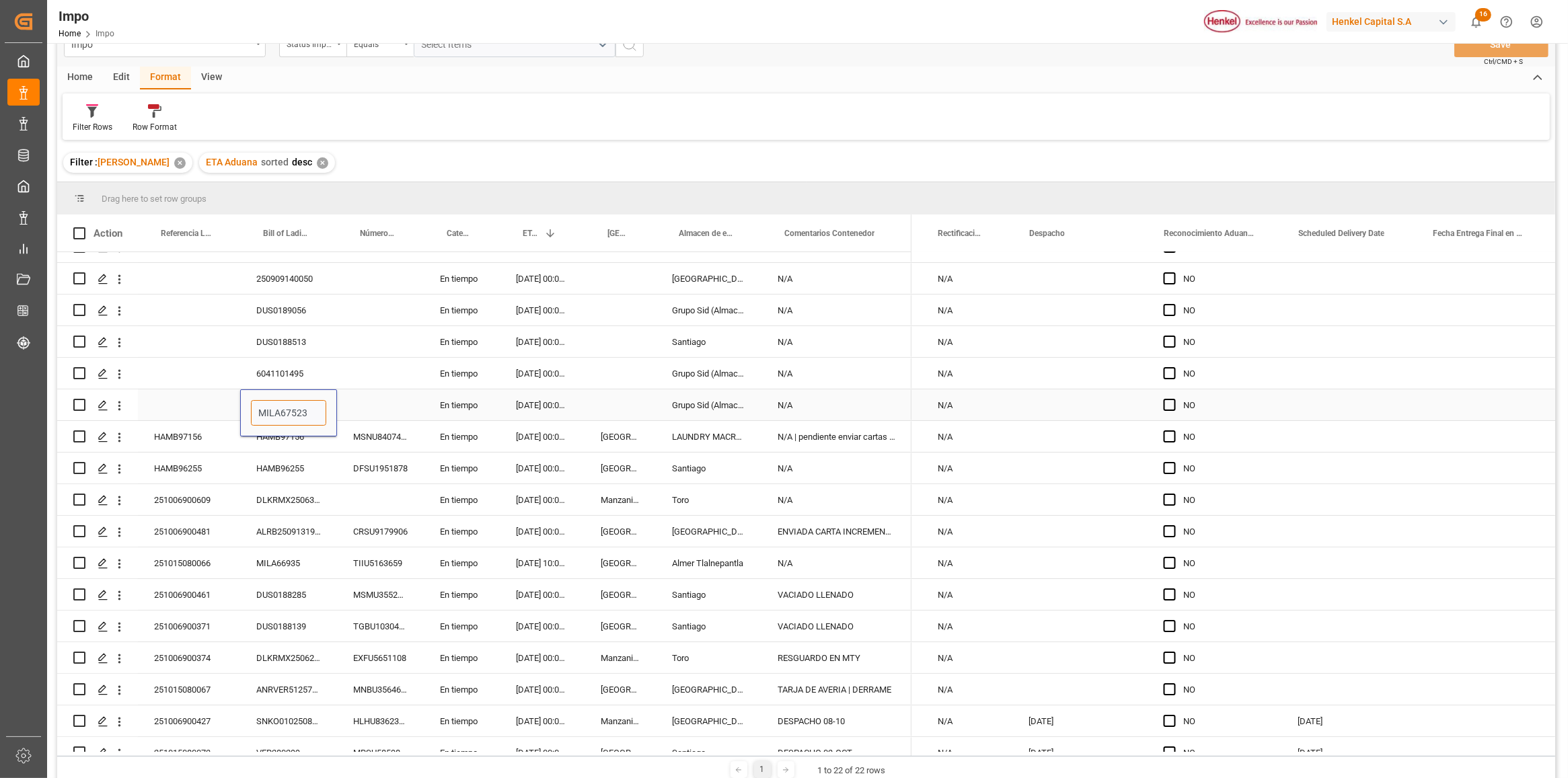
click at [281, 405] on input "MILA67523" at bounding box center [288, 413] width 75 height 26
click at [378, 370] on div "Press SPACE to select this row." at bounding box center [380, 373] width 87 height 31
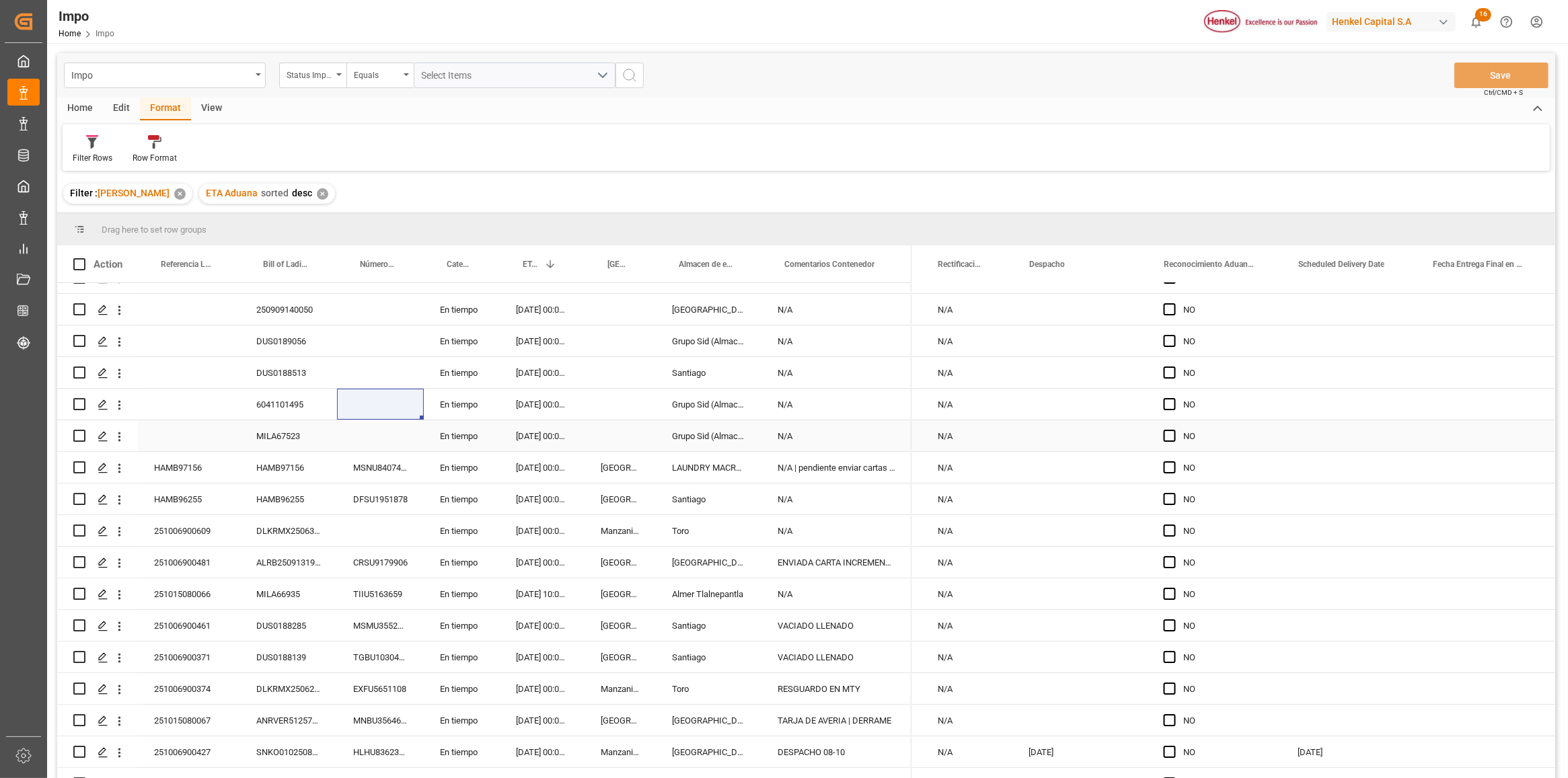
click at [388, 436] on div "Press SPACE to select this row." at bounding box center [380, 436] width 87 height 31
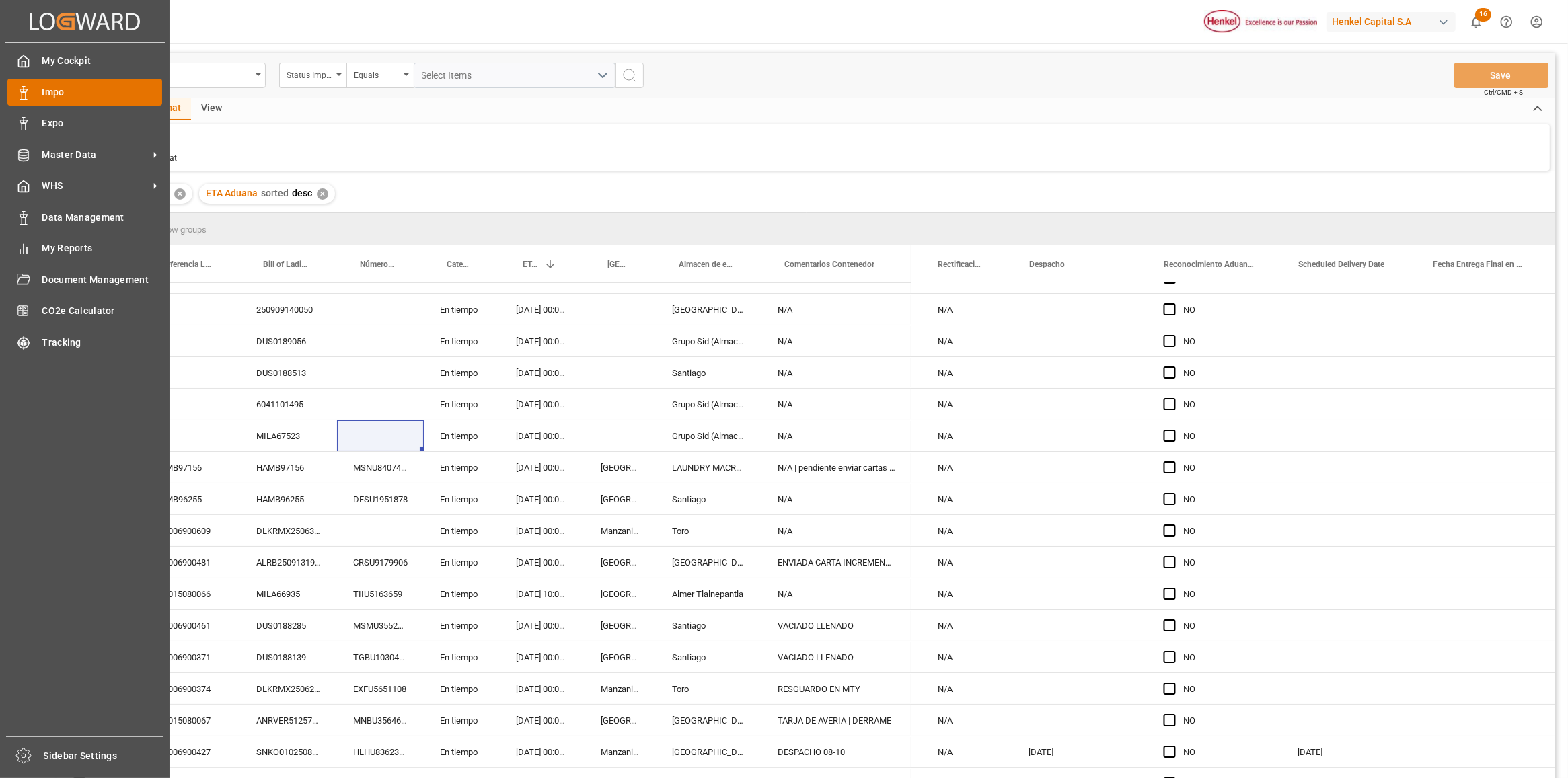
click at [49, 102] on div "Impo Impo" at bounding box center [85, 91] width 155 height 26
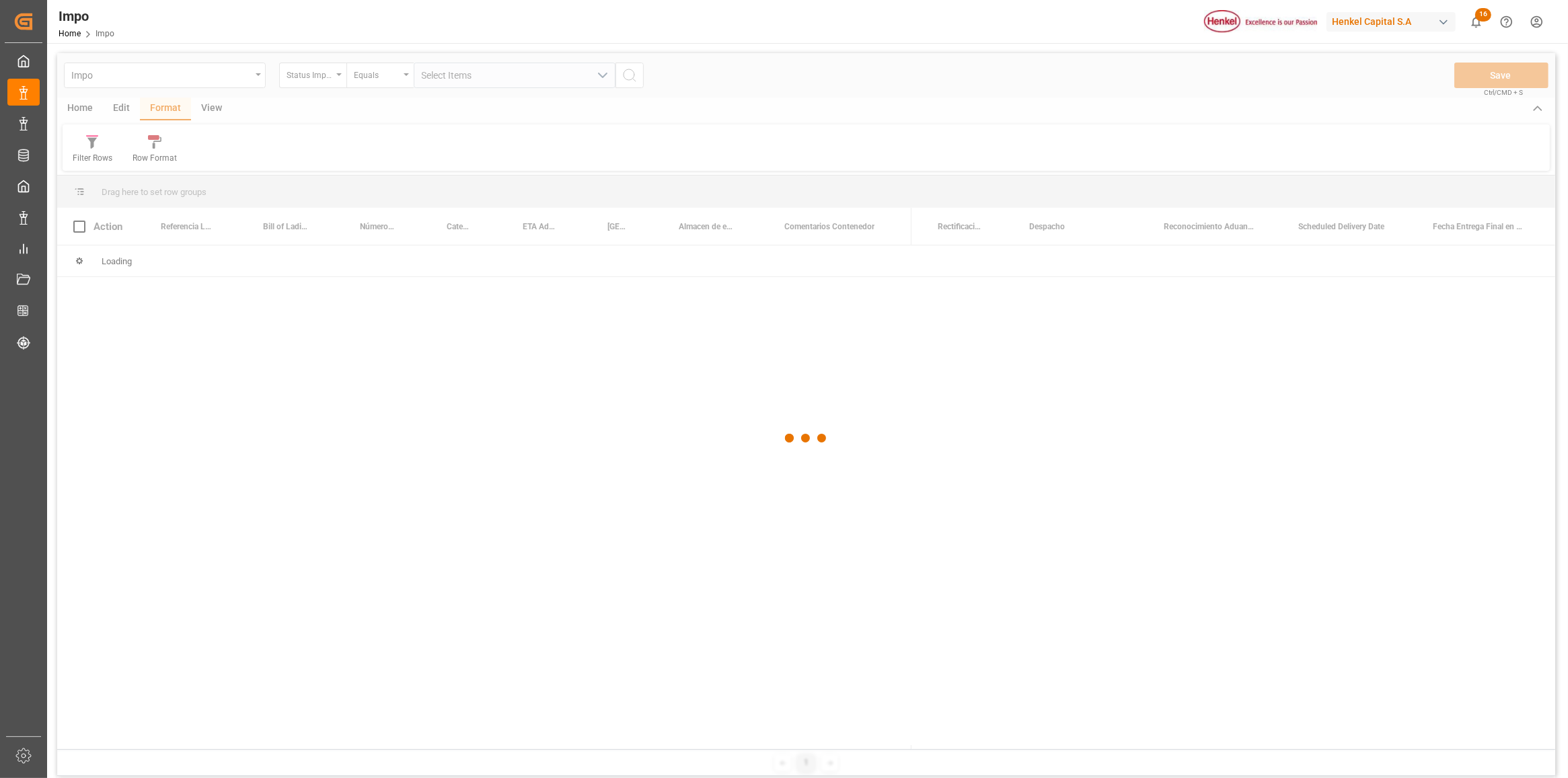
scroll to position [0, 2968]
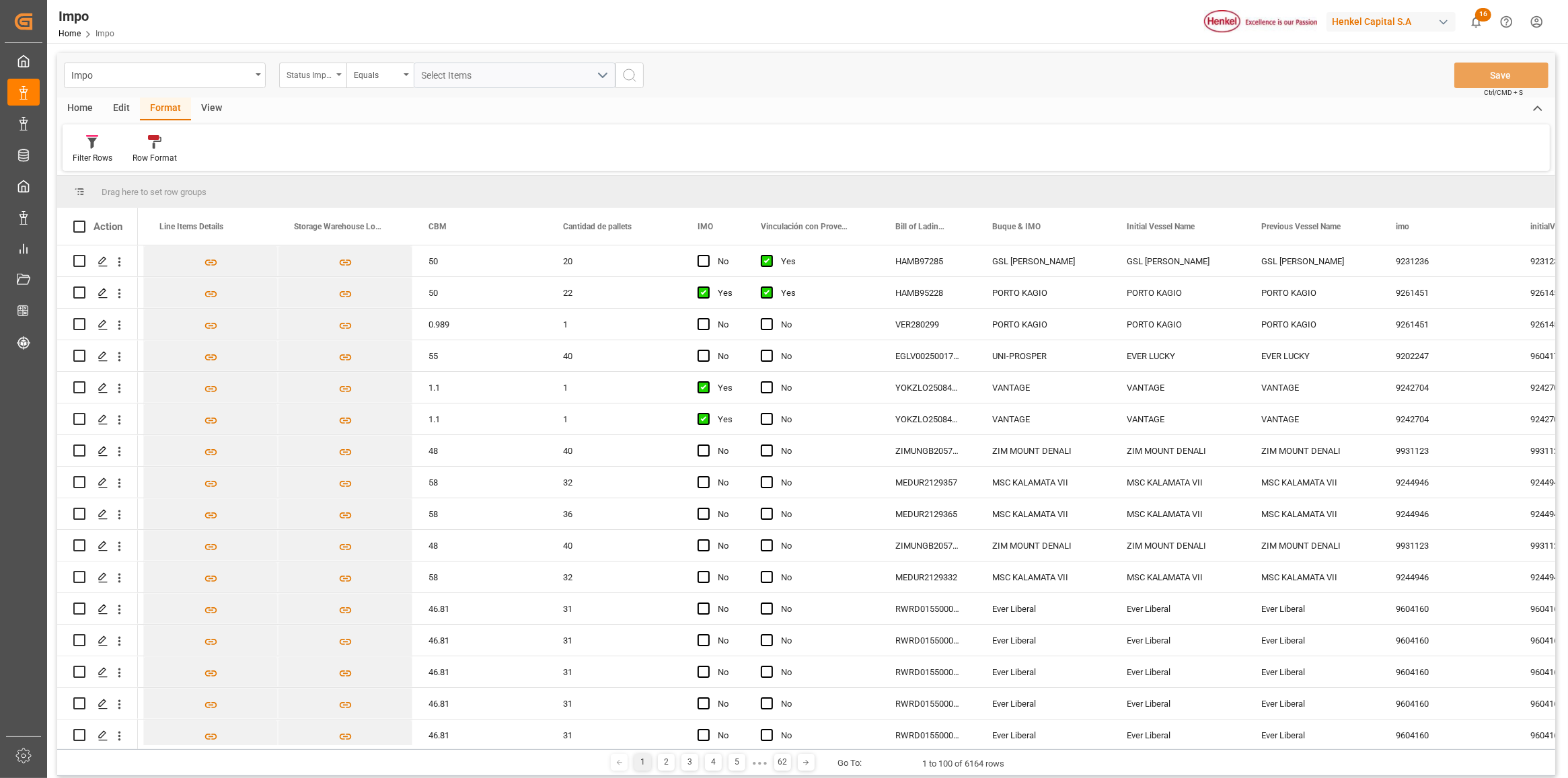
click at [335, 66] on div "Status Importación" at bounding box center [313, 75] width 68 height 26
type input "IDH"
click at [360, 131] on div "IDH drv" at bounding box center [379, 137] width 200 height 28
click at [479, 74] on input "text" at bounding box center [514, 75] width 202 height 26
type input "2097267"
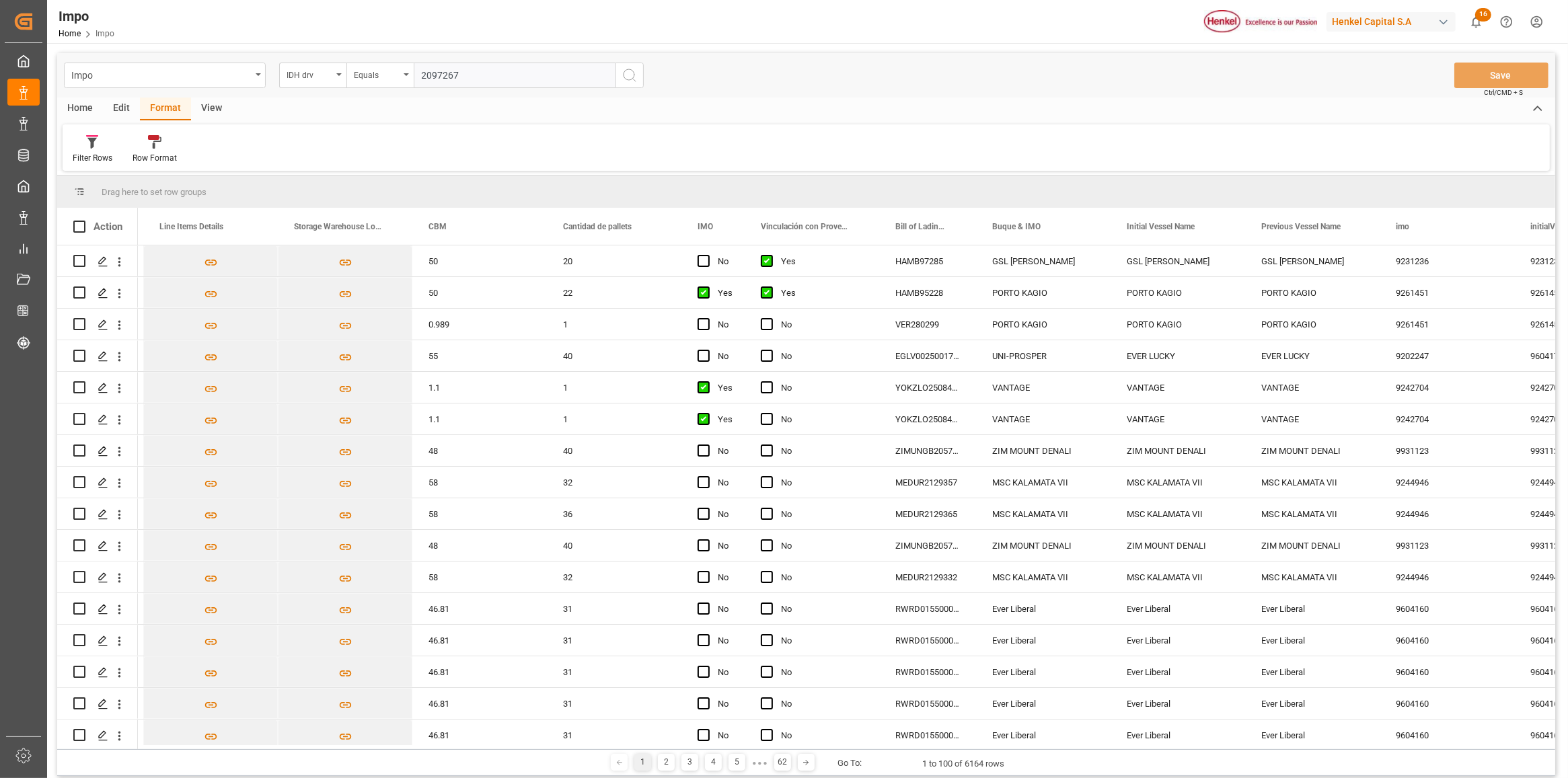
click at [617, 76] on button "search button" at bounding box center [630, 75] width 28 height 26
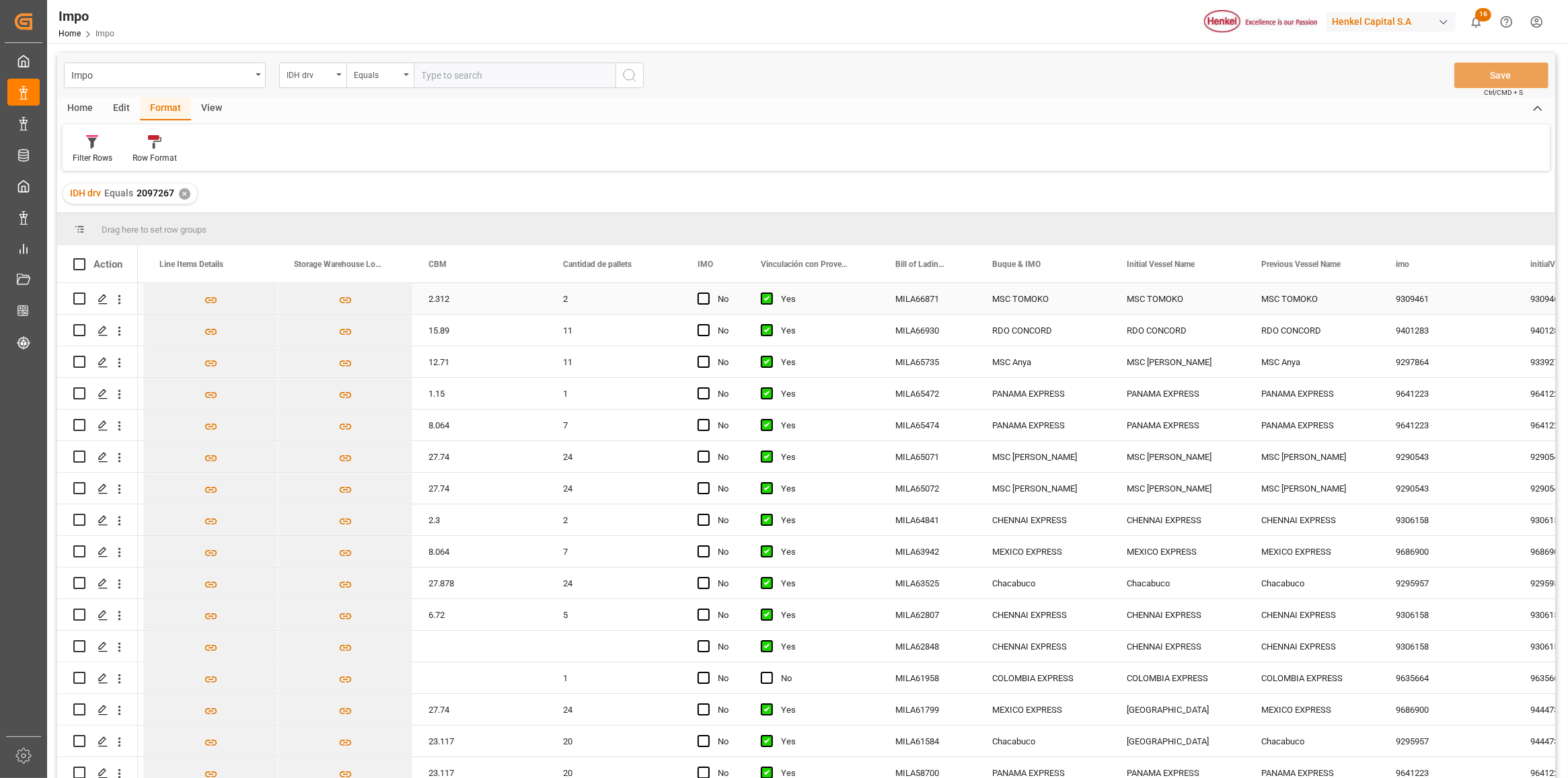
click at [1407, 299] on div "9309461" at bounding box center [1447, 299] width 134 height 31
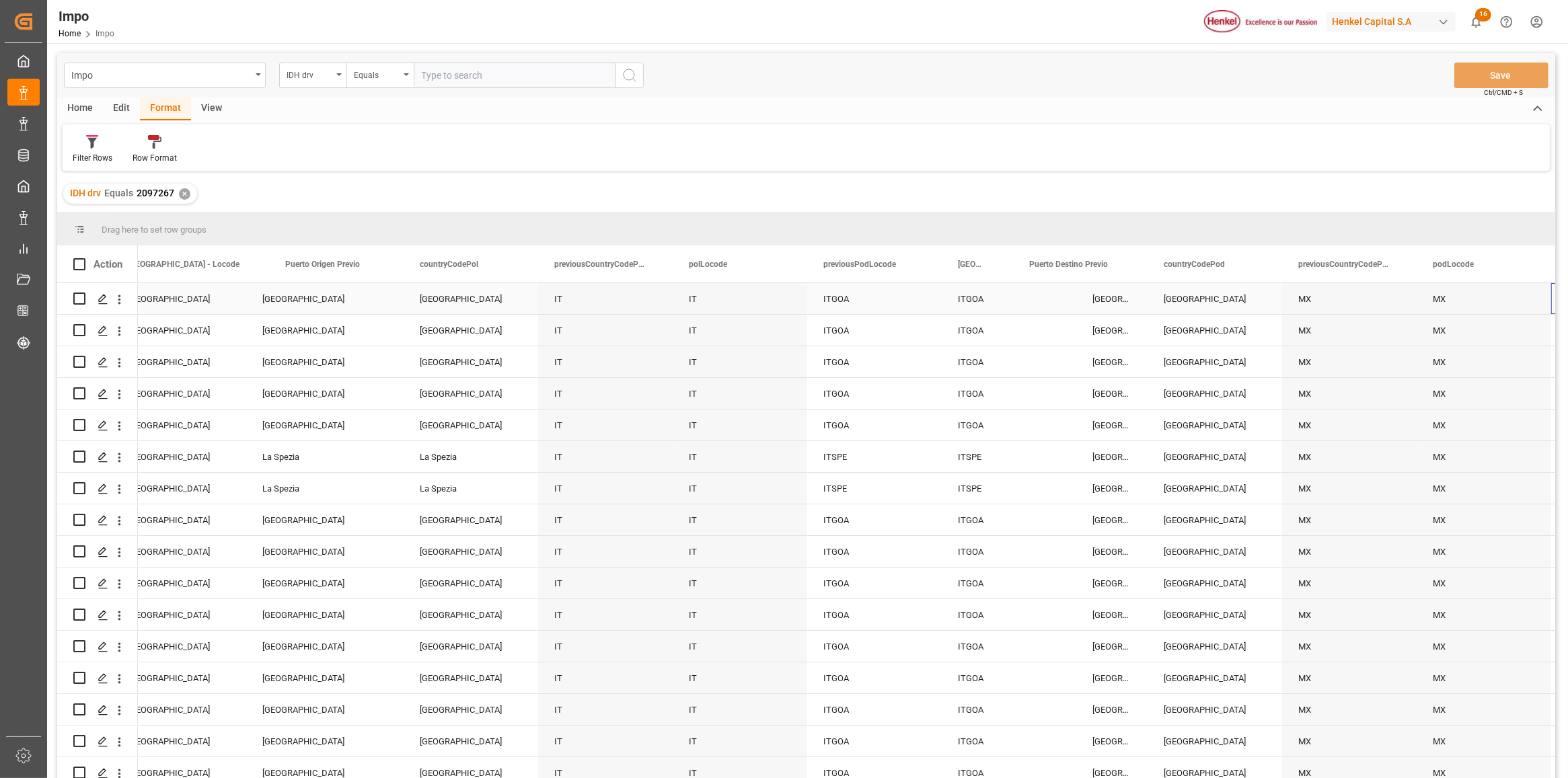
scroll to position [0, 4774]
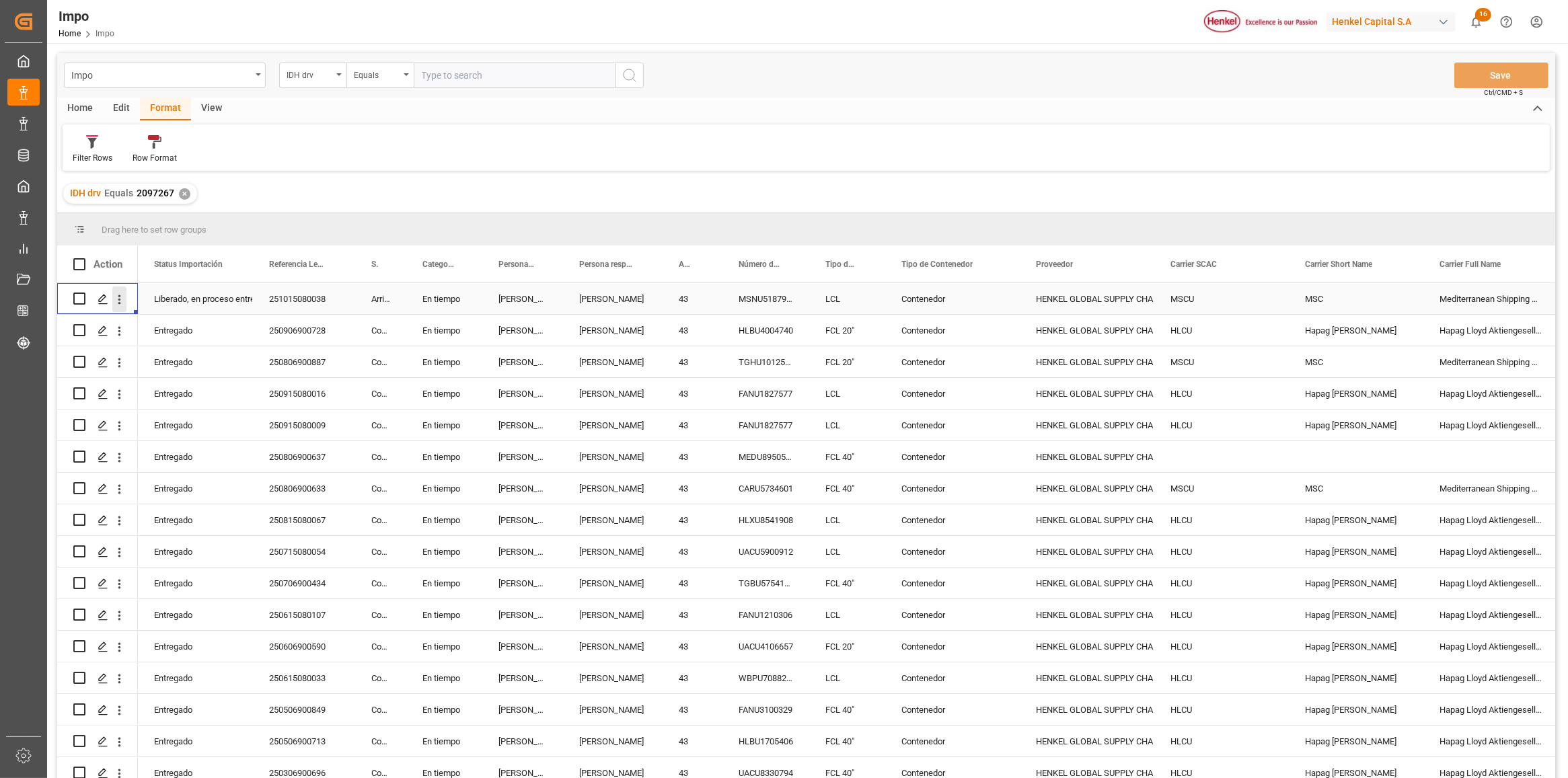
click at [118, 299] on icon "open menu" at bounding box center [119, 299] width 14 height 14
click at [190, 330] on span "Open in new tab" at bounding box center [208, 327] width 123 height 14
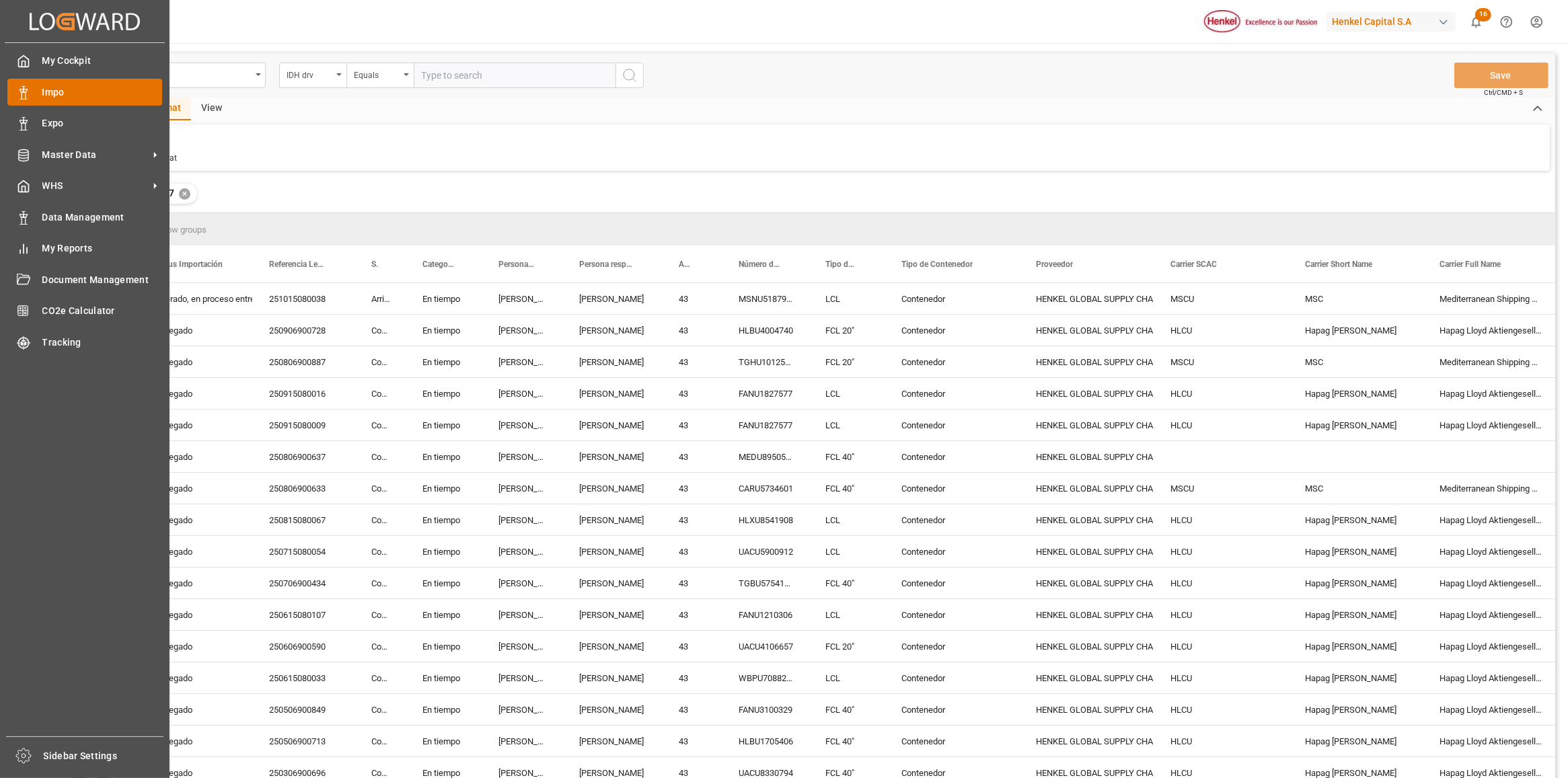
click at [32, 91] on div "Impo Impo" at bounding box center [85, 91] width 155 height 26
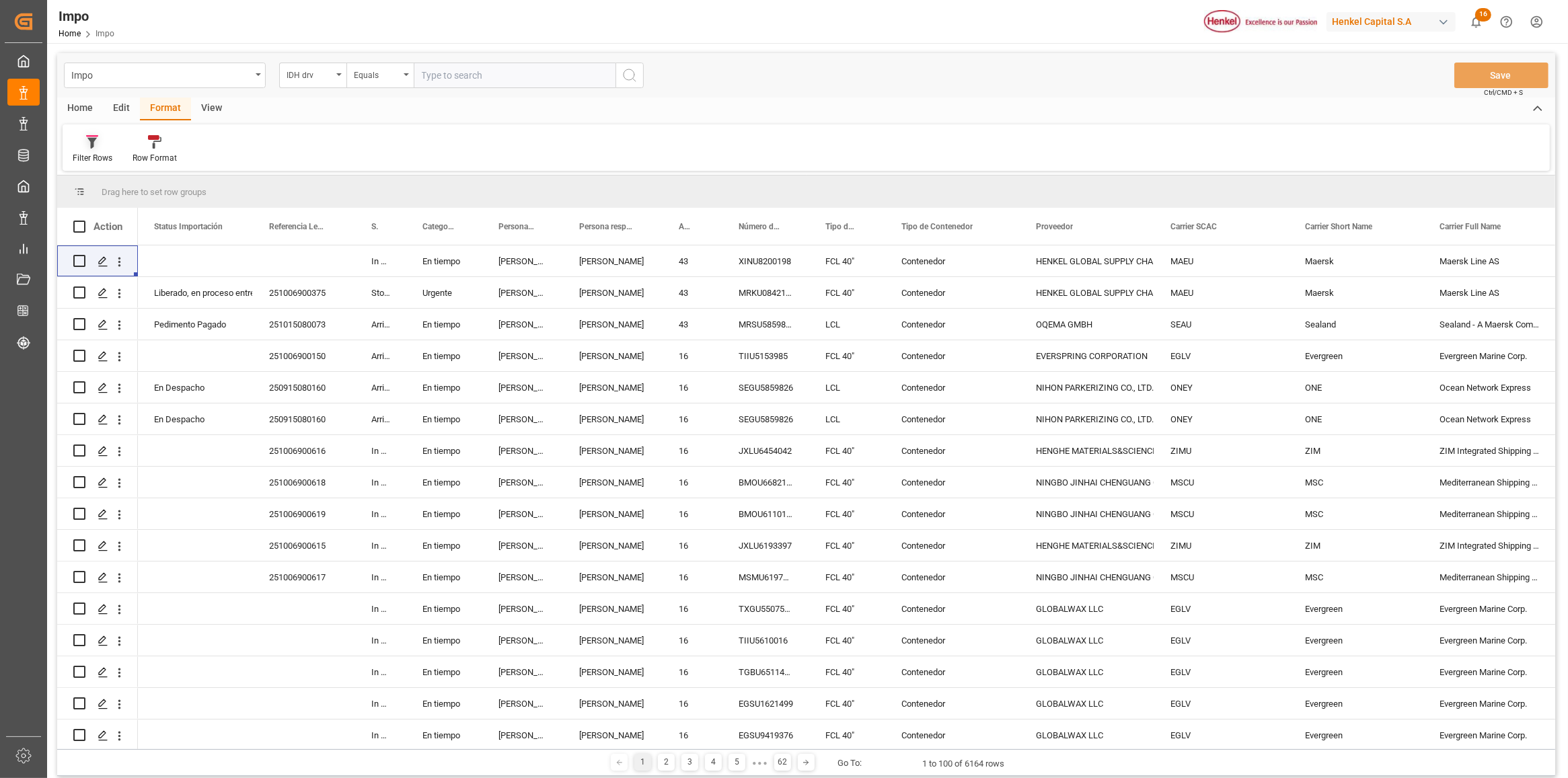
click at [97, 153] on div "Filter Rows" at bounding box center [92, 157] width 40 height 12
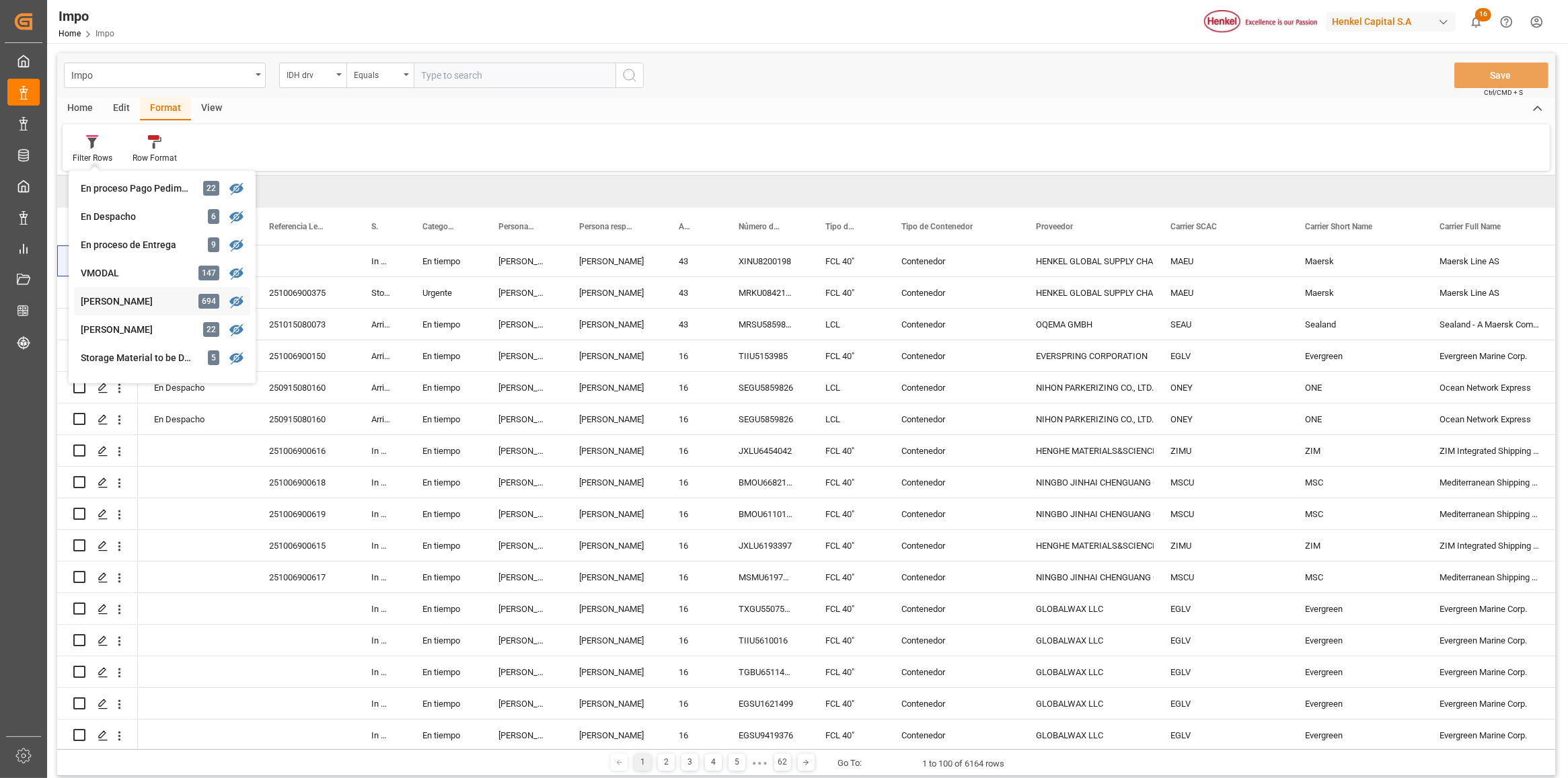
scroll to position [251, 0]
click at [134, 283] on div "[PERSON_NAME]" at bounding box center [139, 279] width 118 height 14
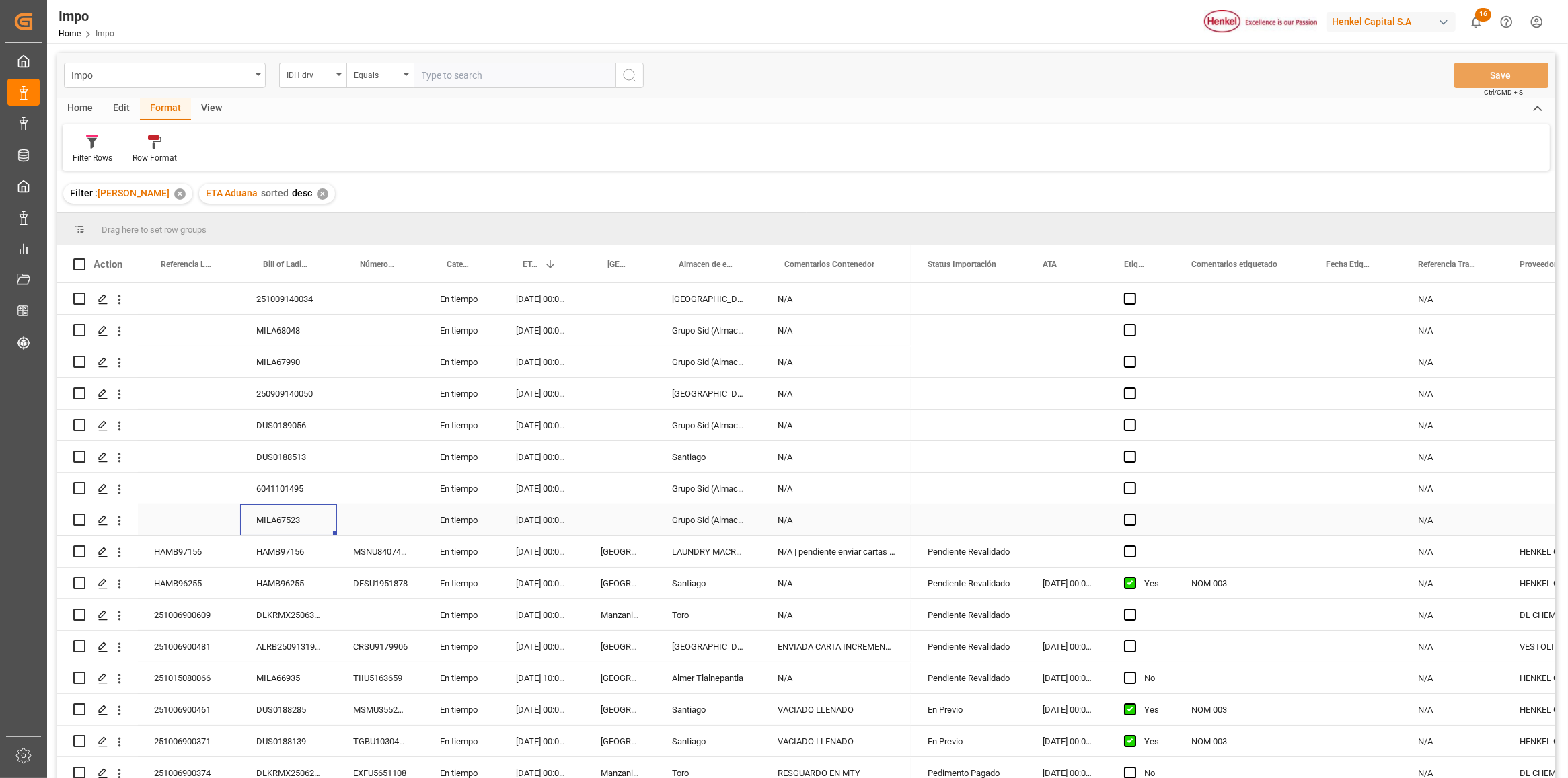
click at [277, 522] on div "MILA67523" at bounding box center [289, 520] width 97 height 31
click at [277, 522] on input "MILA67523" at bounding box center [288, 527] width 75 height 26
drag, startPoint x: 162, startPoint y: 455, endPoint x: 78, endPoint y: 562, distance: 136.0
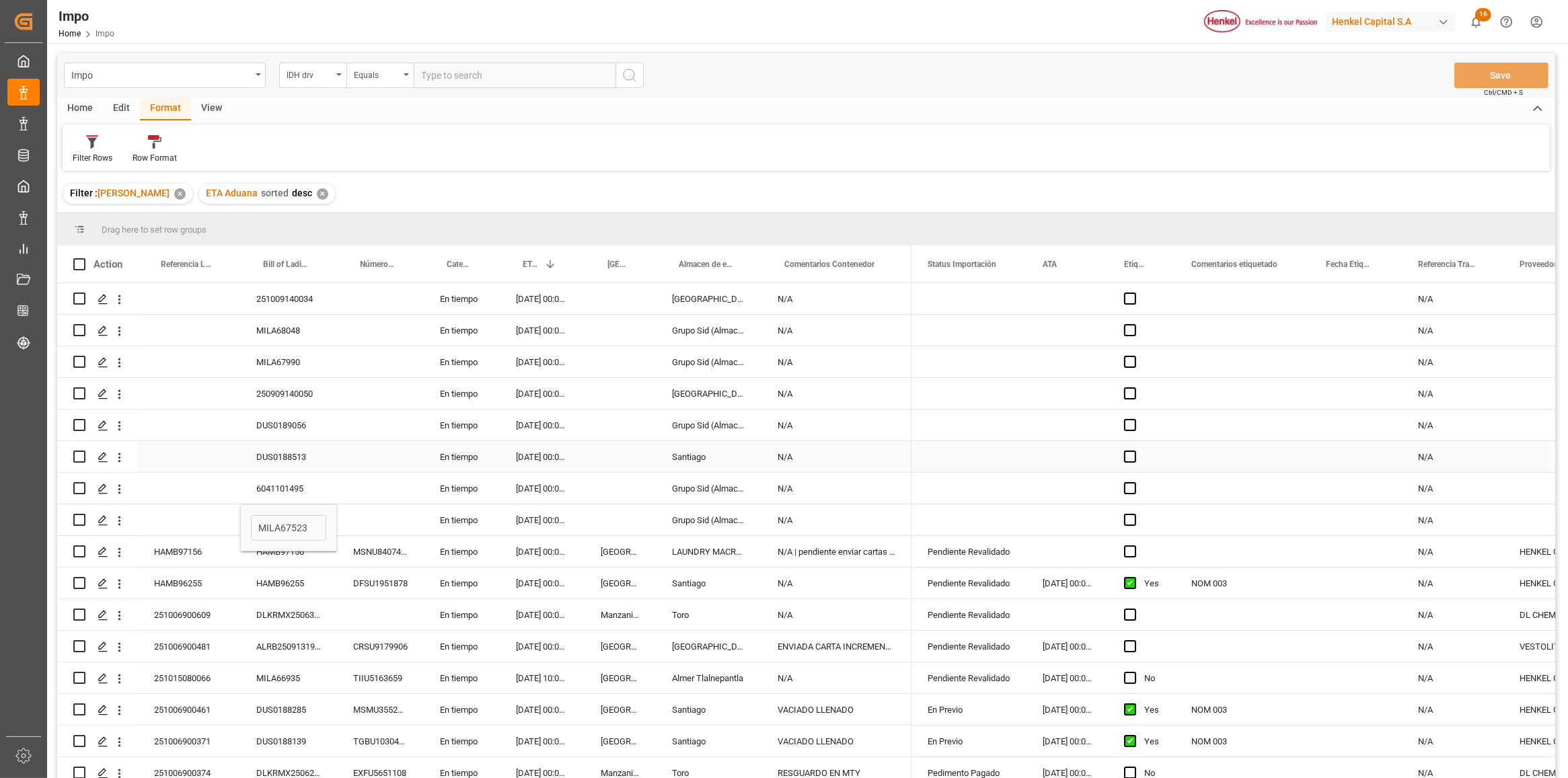
click at [156, 496] on div "251009140034 En tiempo 09.11.2025 00:00:00 Salamanca N/A MILA68048 En tiempo 23…" at bounding box center [484, 631] width 854 height 696
click at [123, 525] on icon "open menu" at bounding box center [119, 521] width 14 height 14
click at [147, 543] on span "Open in new tab" at bounding box center [208, 549] width 123 height 14
click at [212, 429] on div "Press SPACE to select this row." at bounding box center [189, 425] width 102 height 31
click at [205, 493] on div "Press SPACE to select this row." at bounding box center [189, 489] width 102 height 31
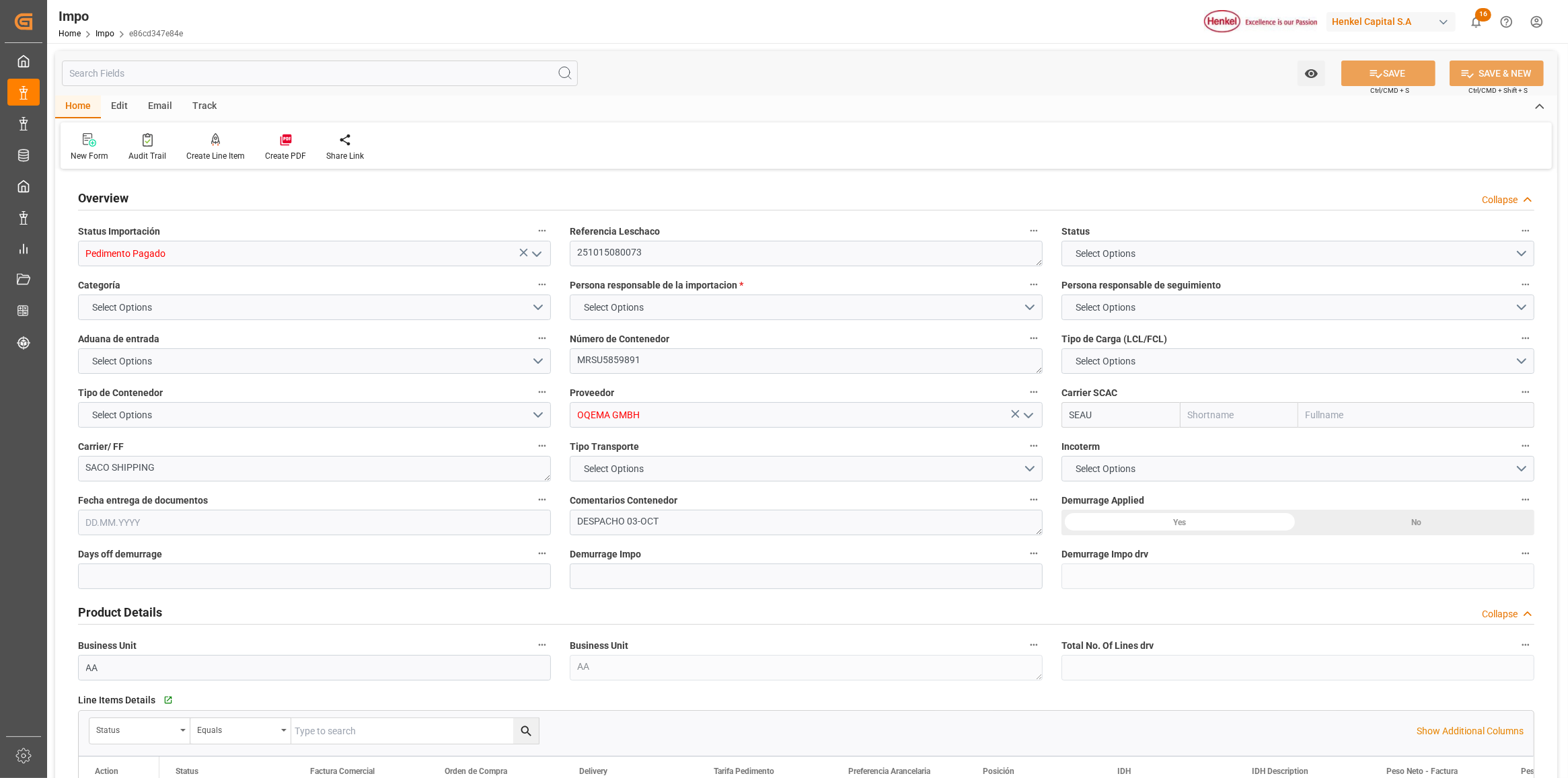
type input "Sealand"
type input "Sealand - A Maersk Company"
type input "0"
type input "1"
type input "0.989"
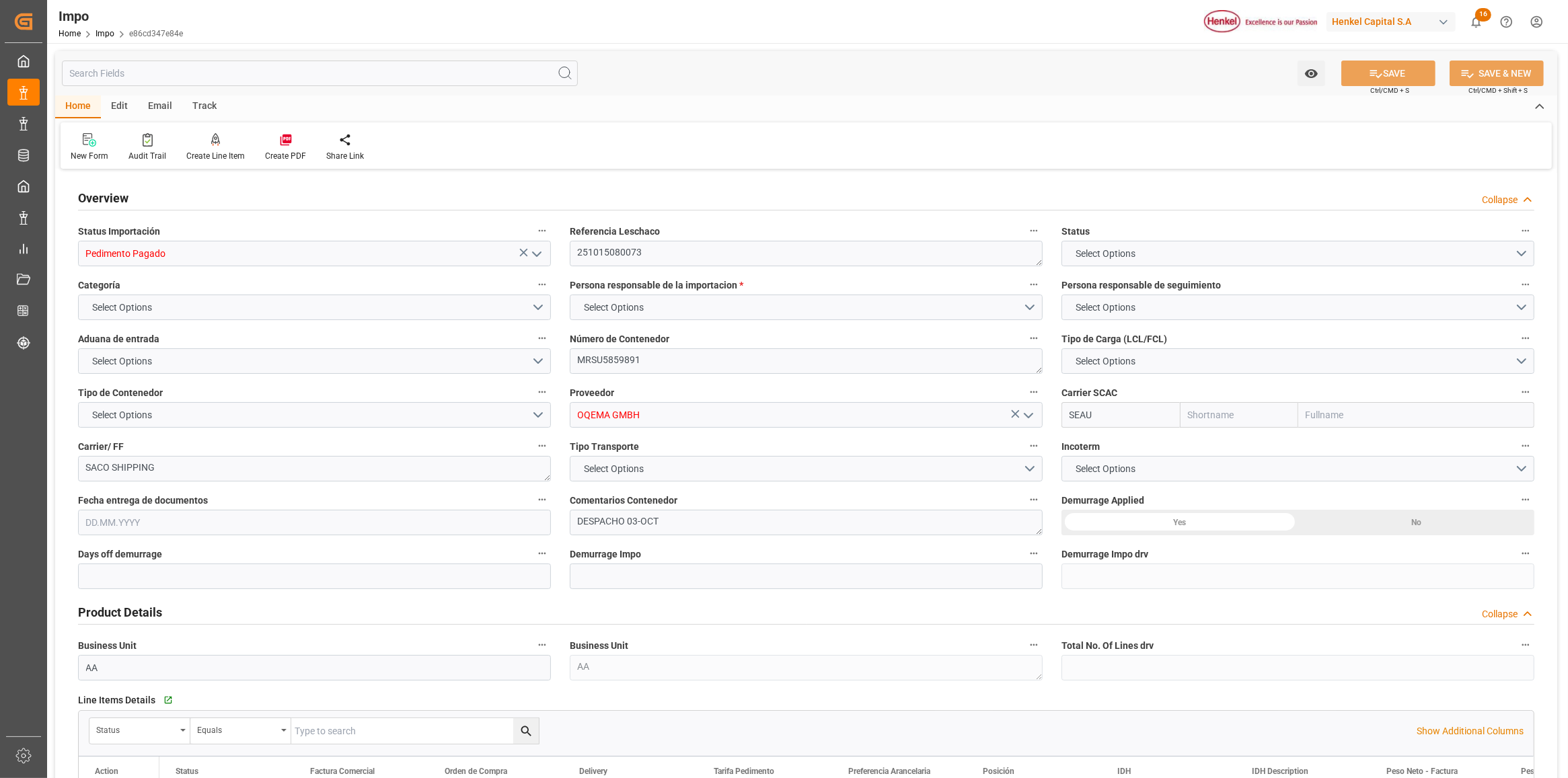
type input "1"
type input "[DATE]"
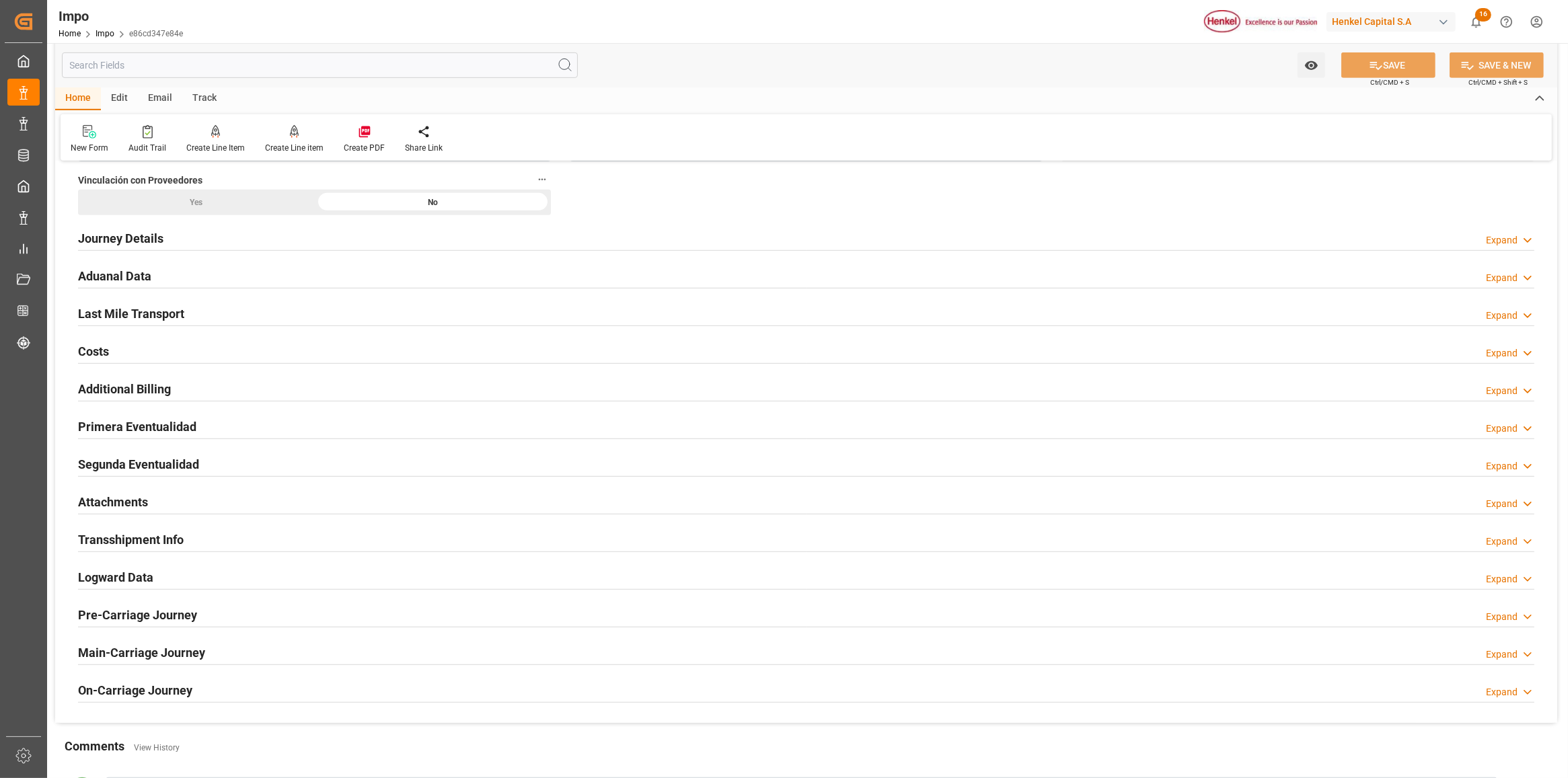
scroll to position [925, 0]
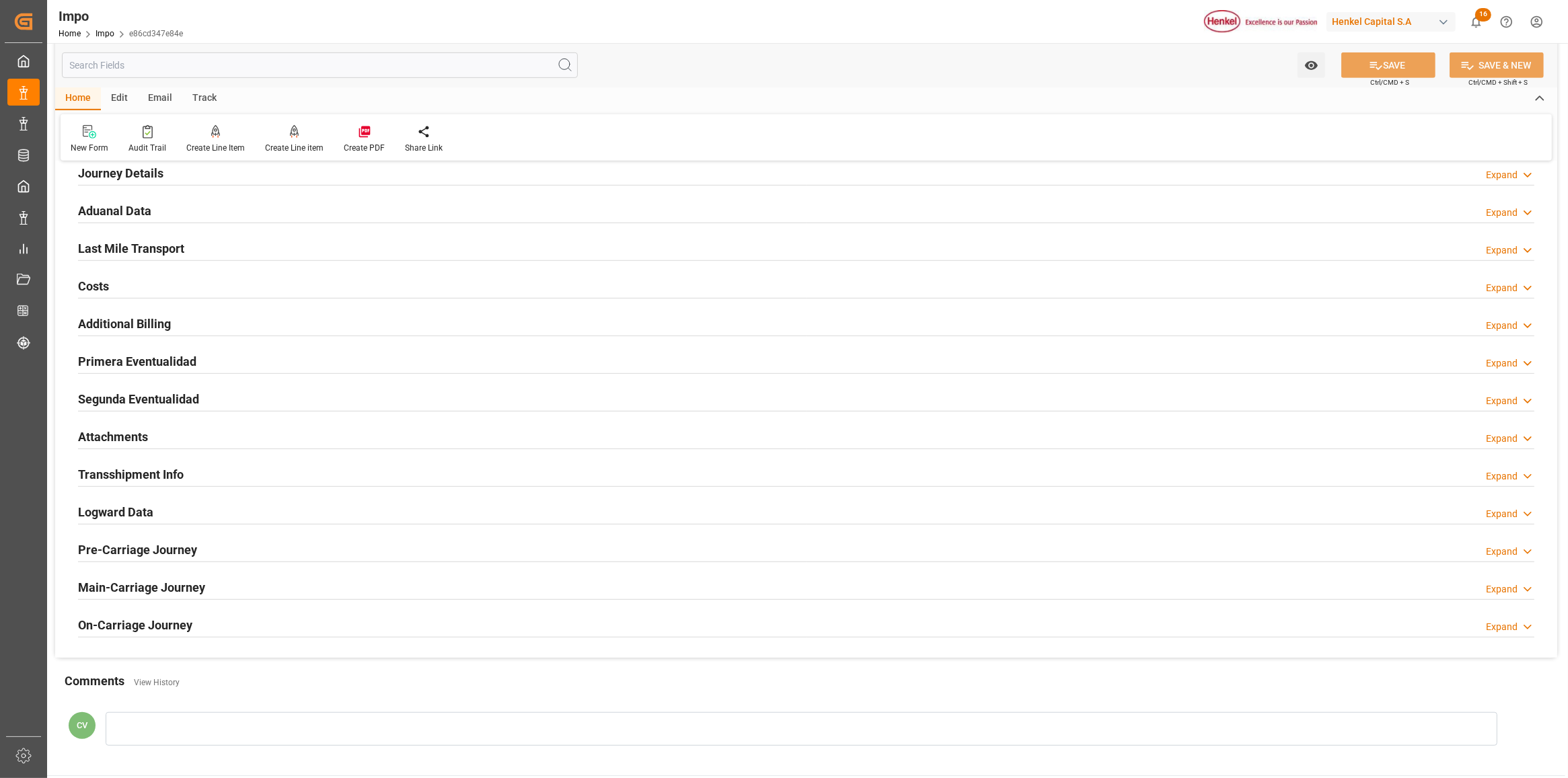
click at [130, 435] on h2 "Attachments" at bounding box center [113, 437] width 70 height 18
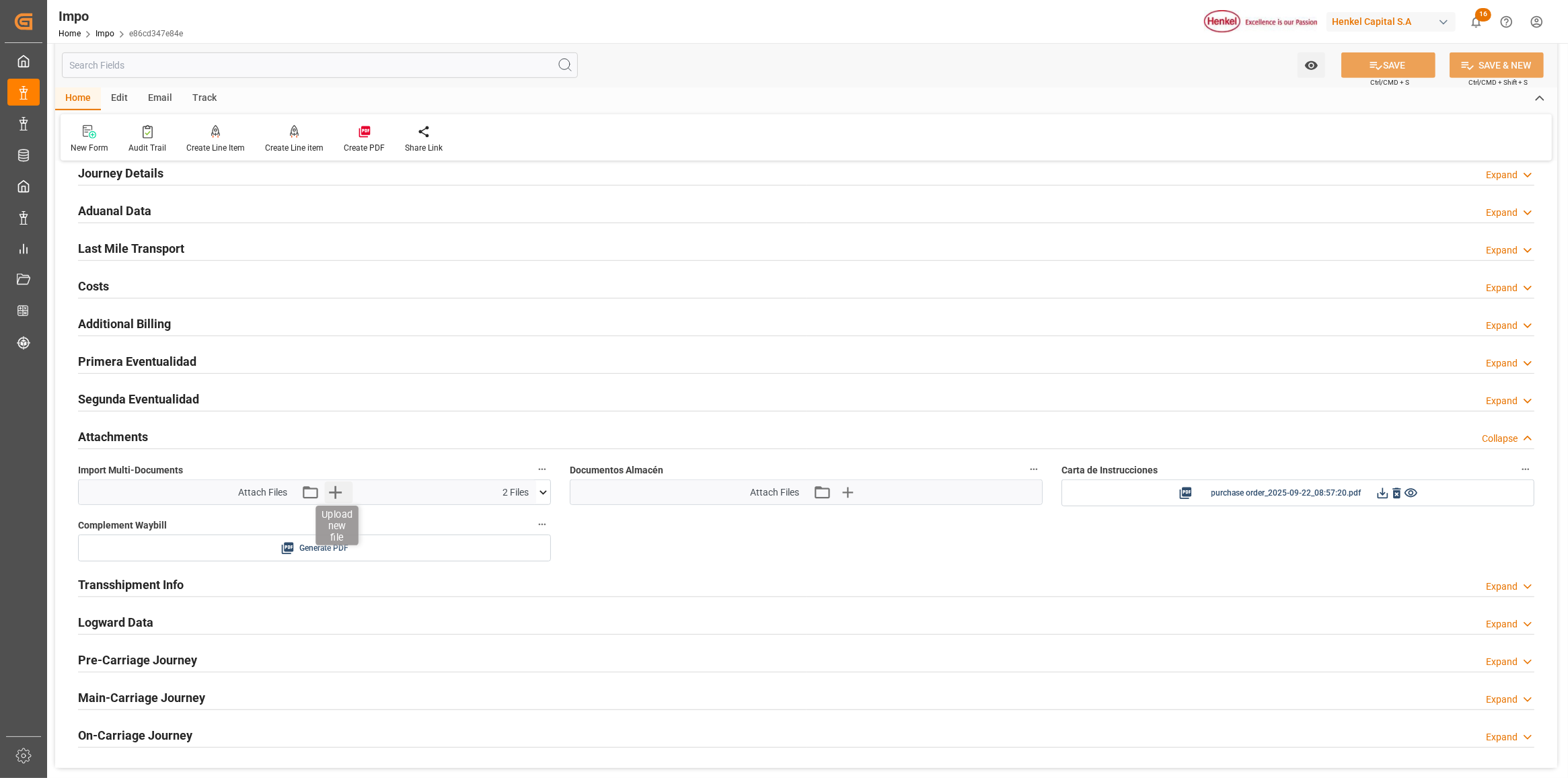
click at [342, 493] on icon "button" at bounding box center [335, 492] width 21 height 21
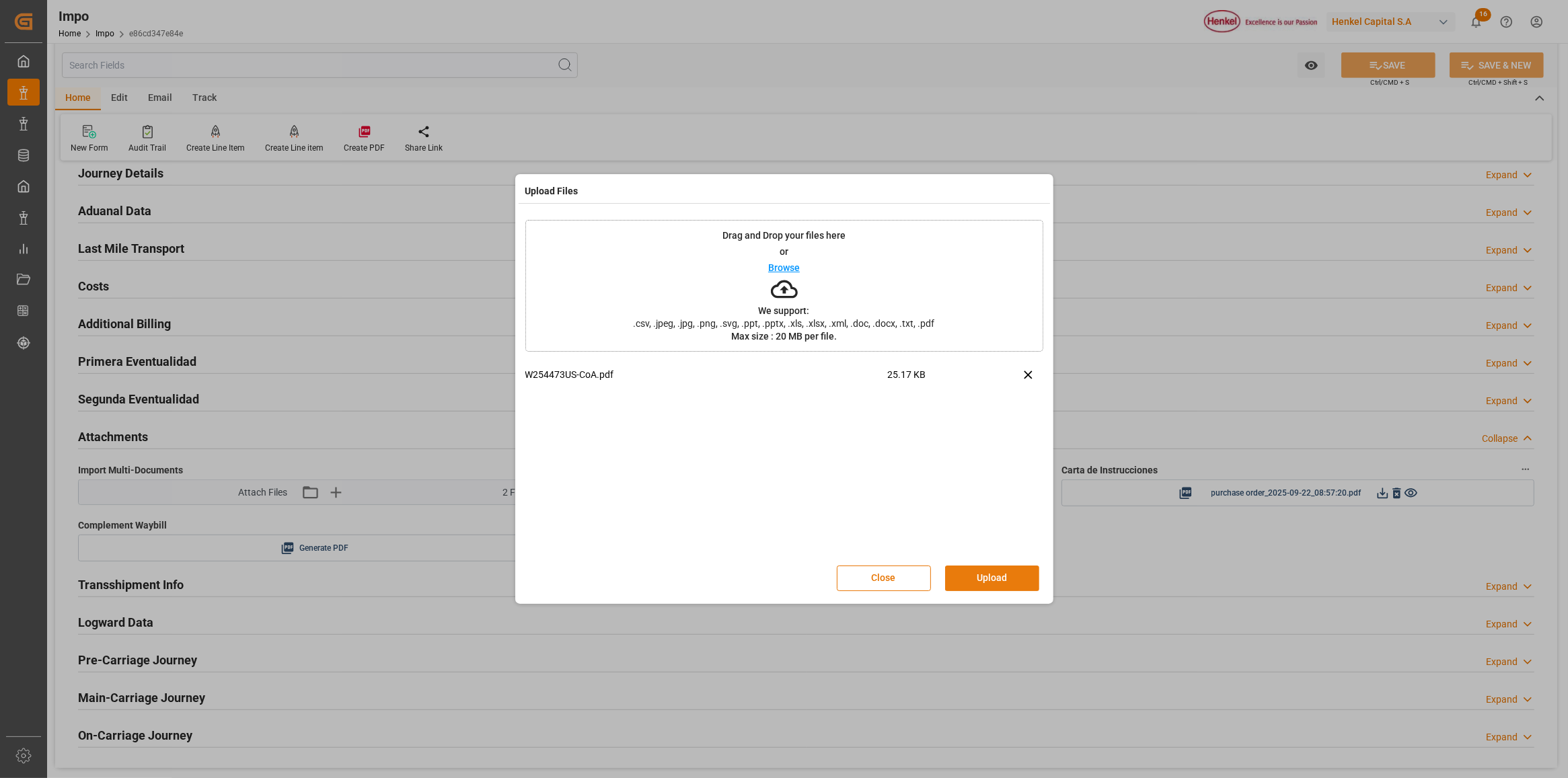
click at [960, 586] on button "Upload" at bounding box center [993, 578] width 94 height 26
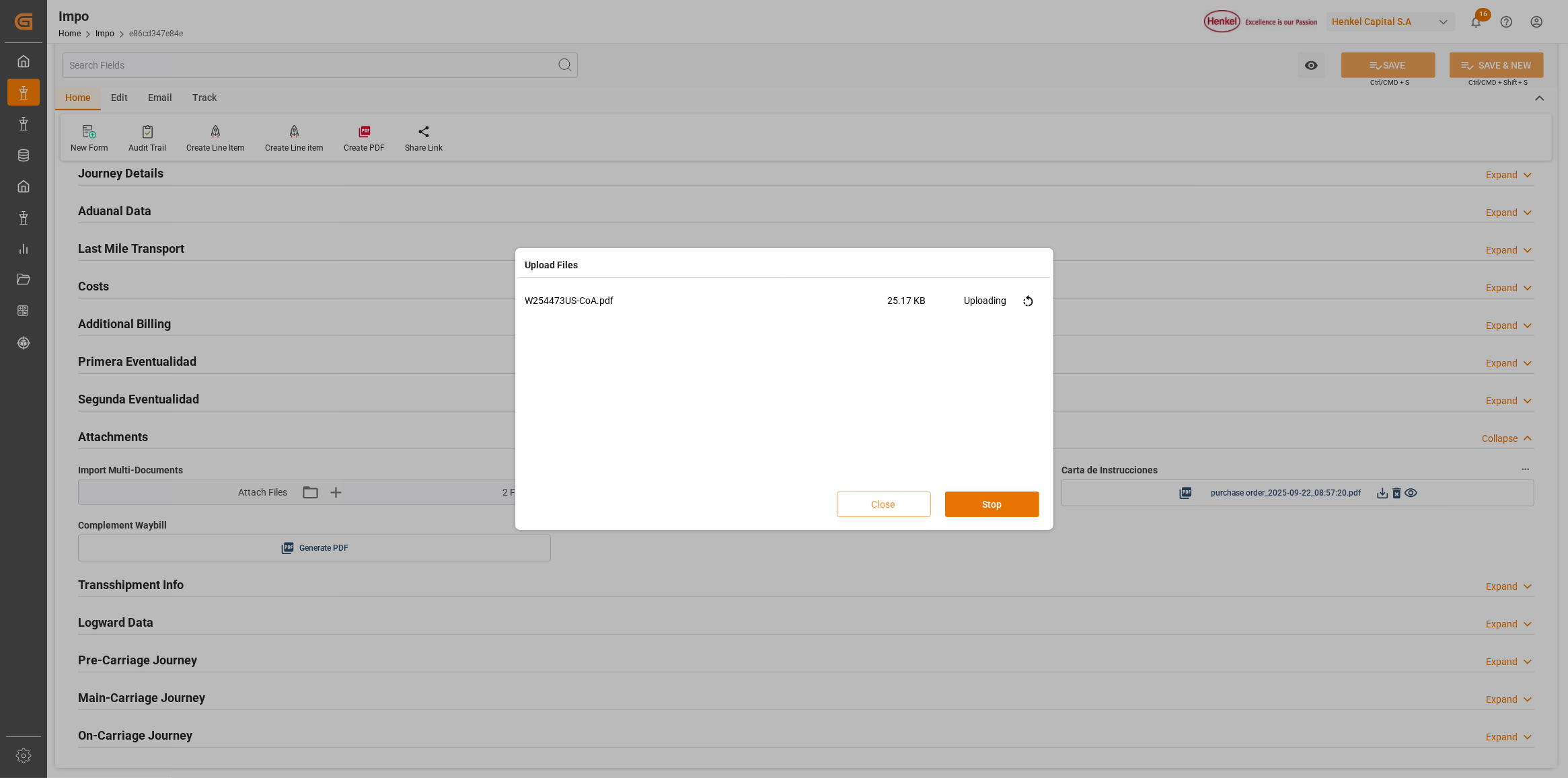
click at [979, 510] on button "Stop" at bounding box center [993, 504] width 94 height 26
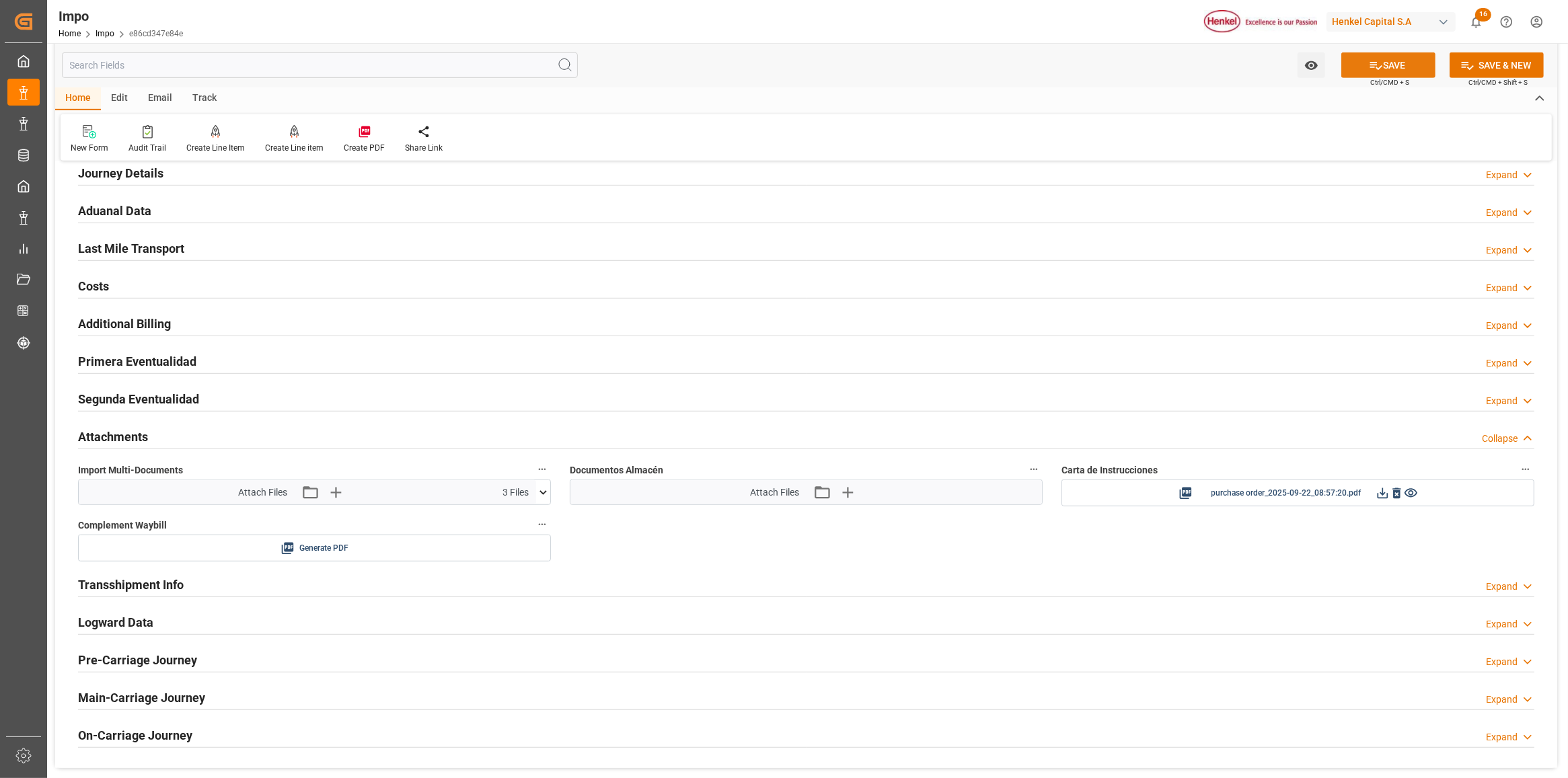
click at [1373, 55] on button "SAVE" at bounding box center [1388, 65] width 94 height 26
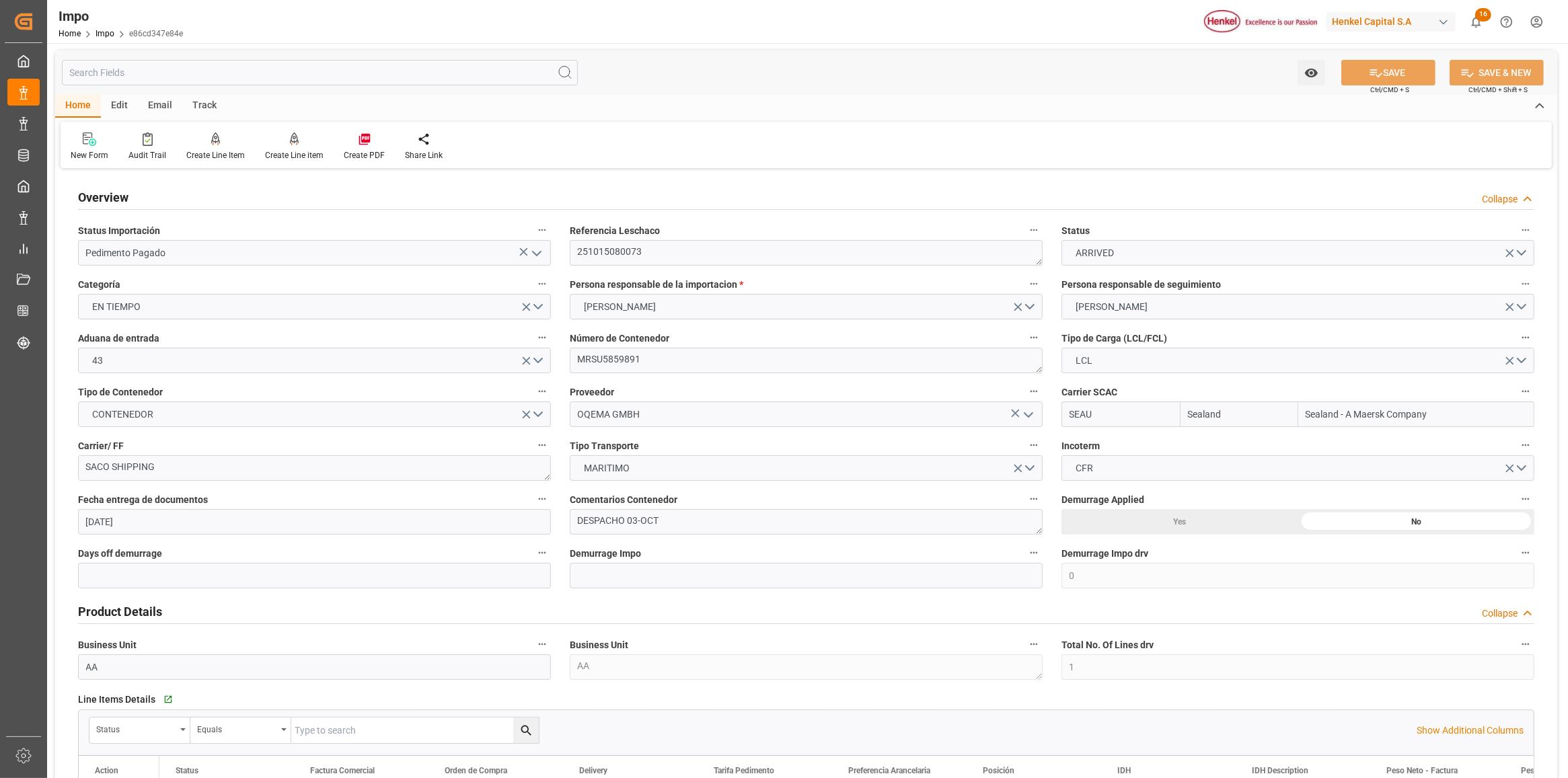
scroll to position [0, 0]
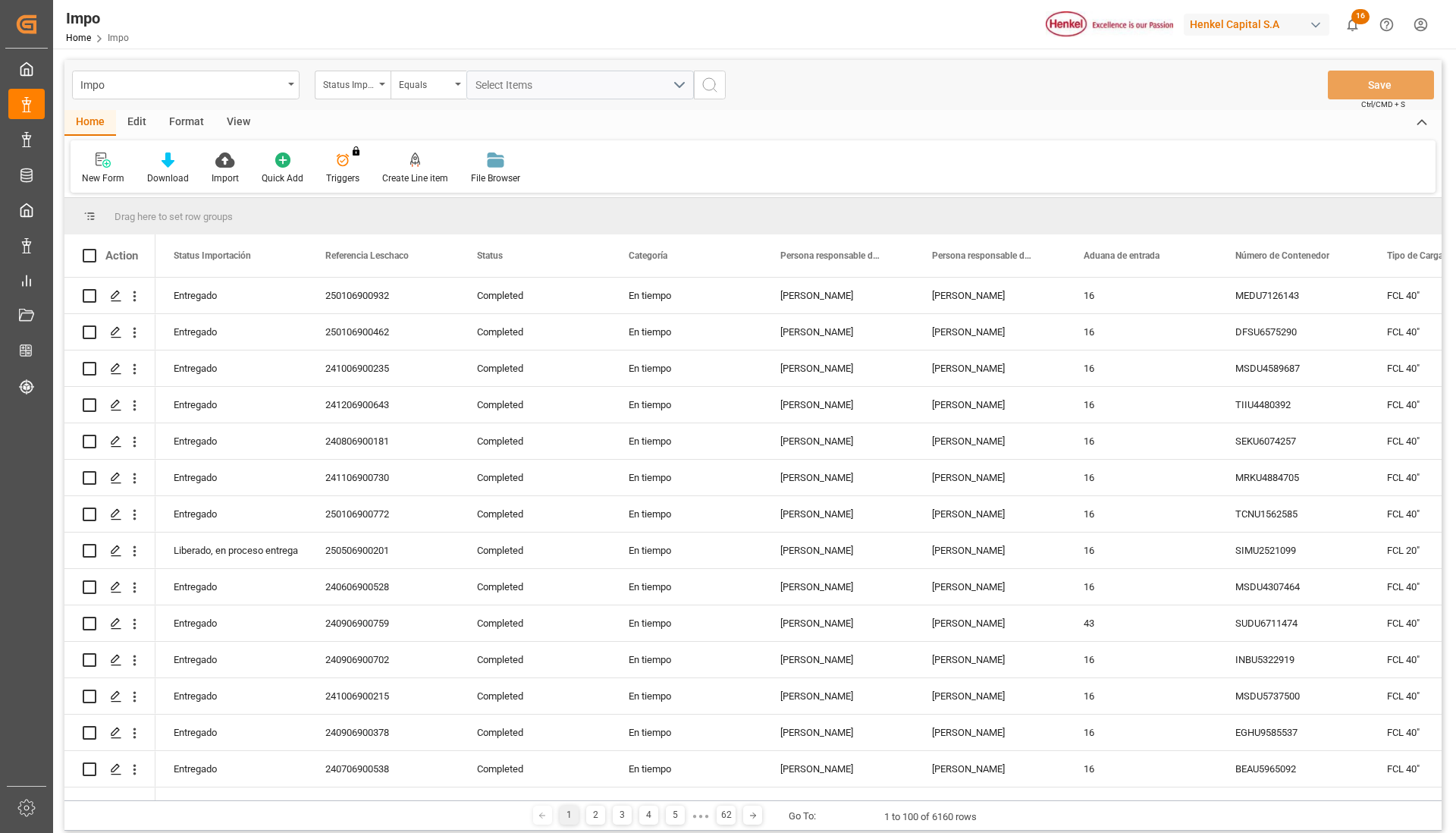
scroll to position [3129, 0]
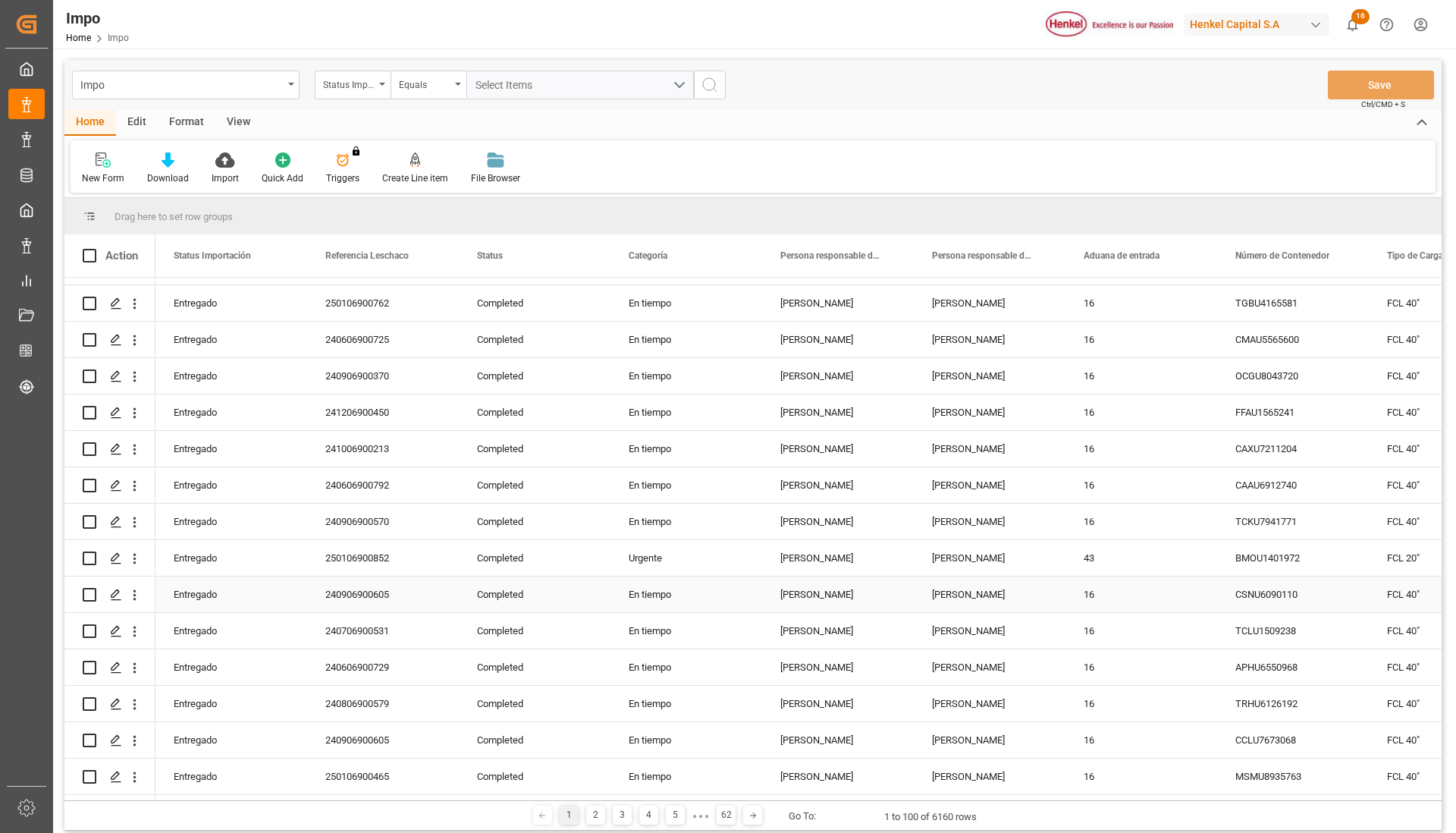
drag, startPoint x: 607, startPoint y: 575, endPoint x: 601, endPoint y: 583, distance: 10.0
click at [608, 577] on div "Completed" at bounding box center [534, 594] width 151 height 35
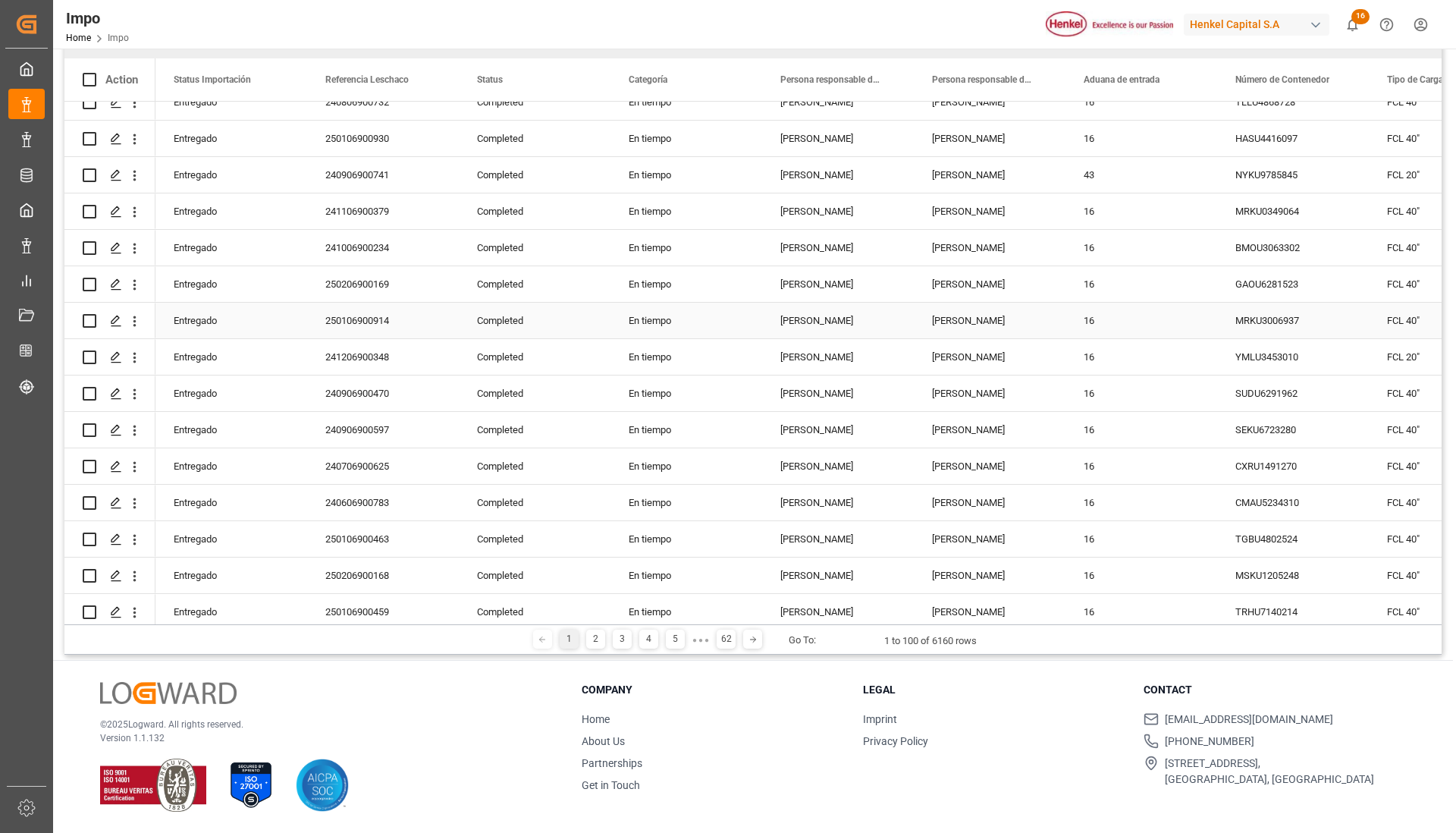
scroll to position [1328, 0]
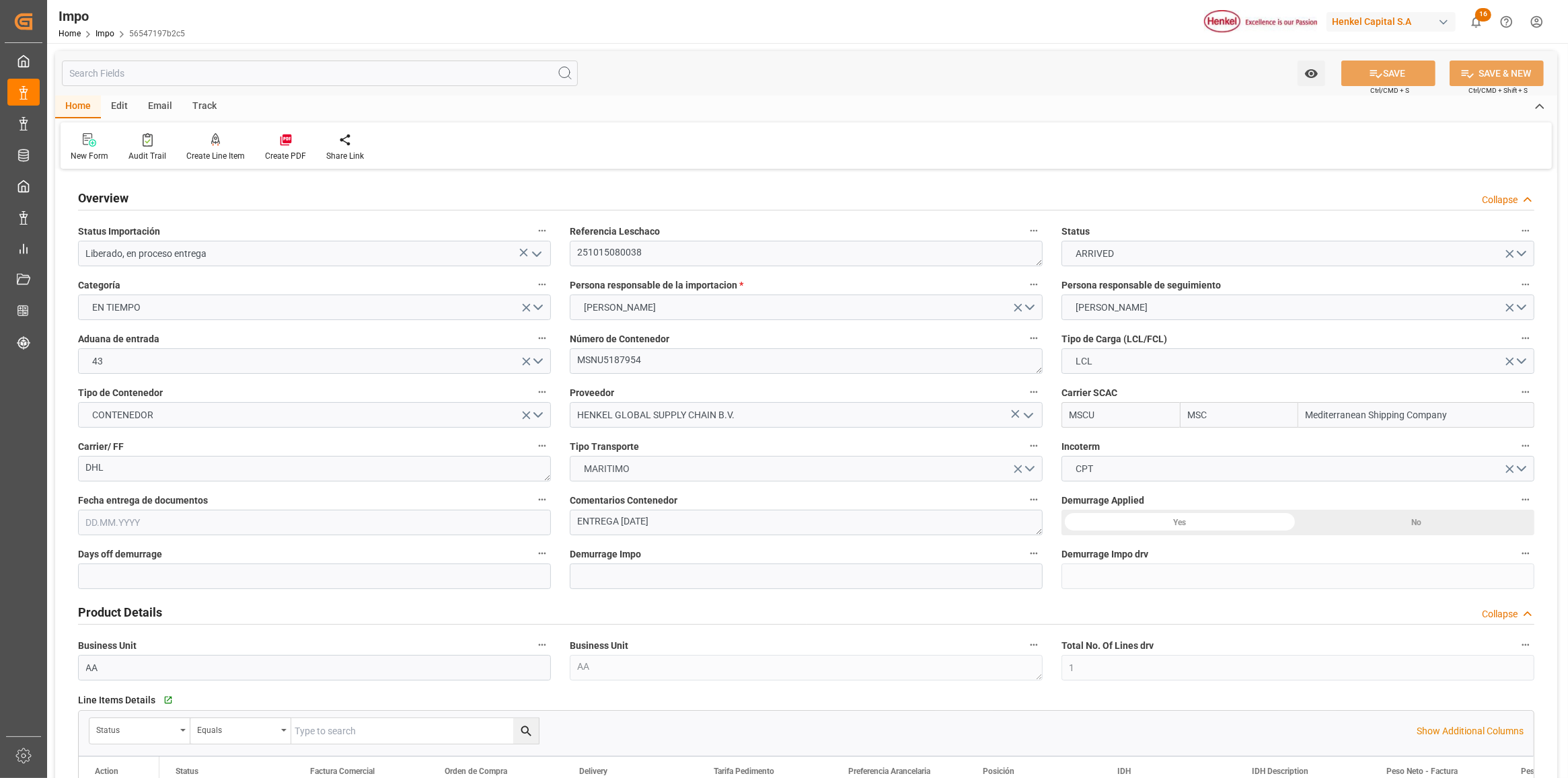
type input "MSC"
type input "Mediterranean Shipping Company"
type input "1"
type input "2.312"
type input "2"
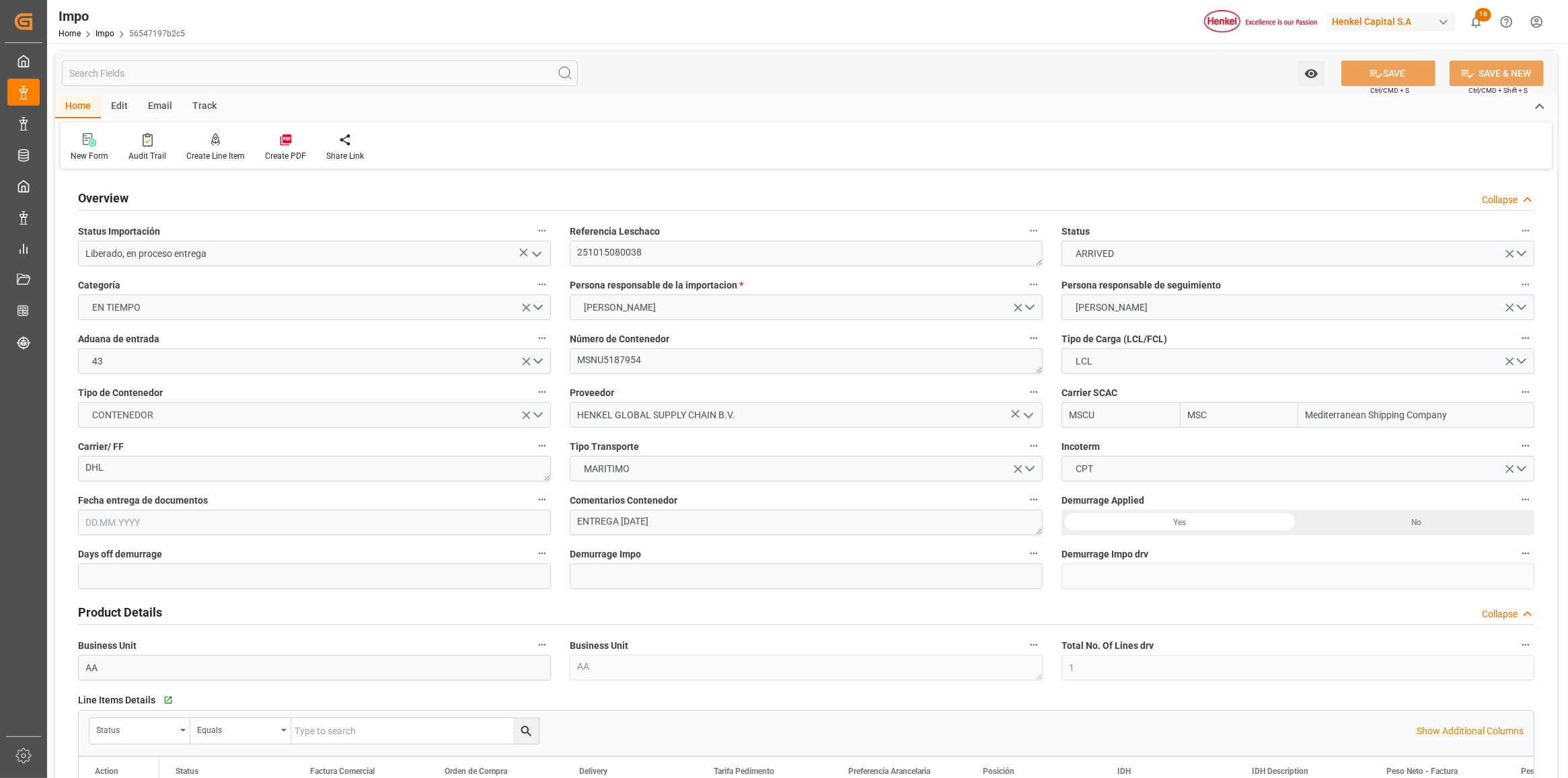
type input "[DATE]"
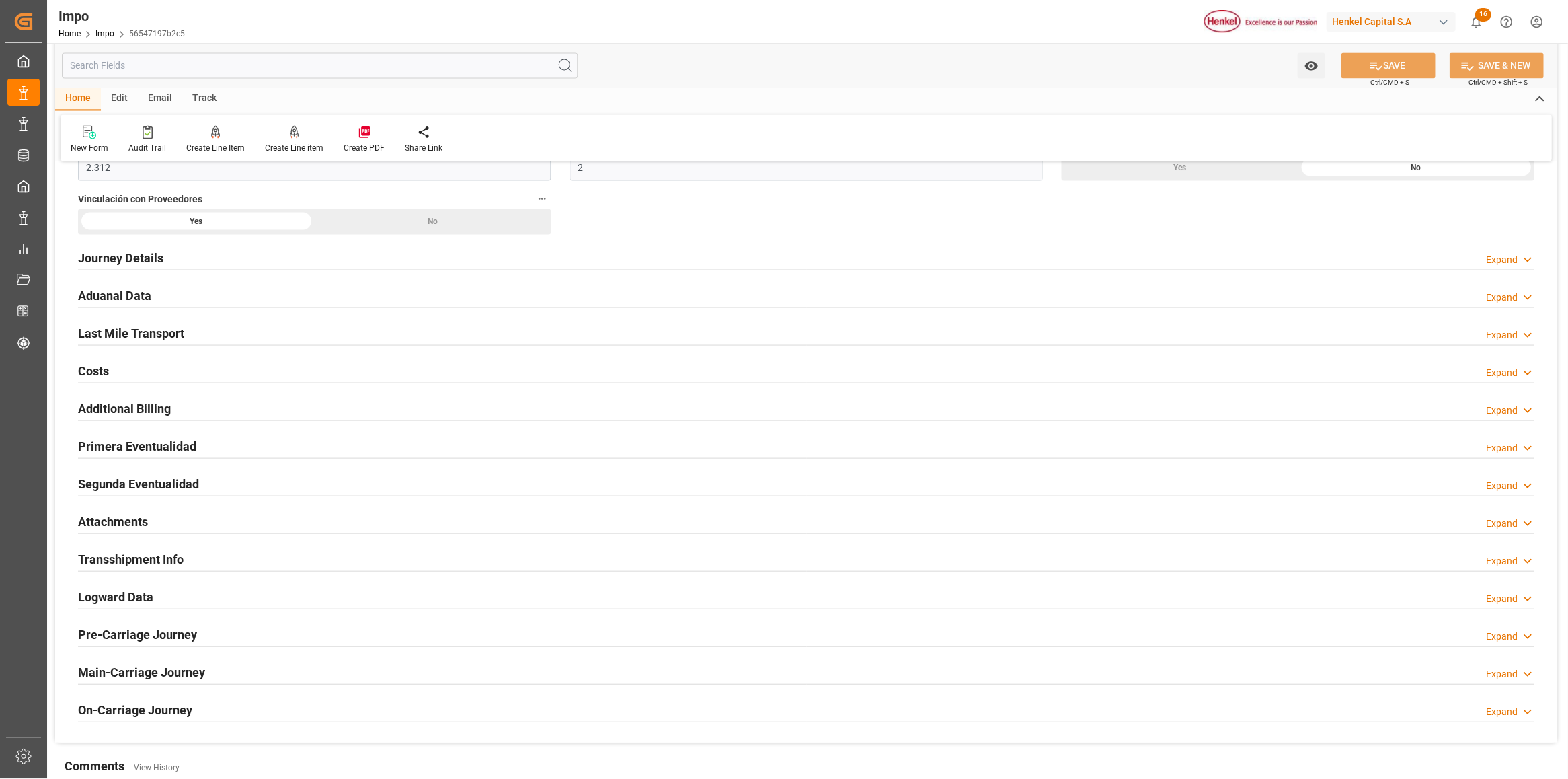
scroll to position [1077, 0]
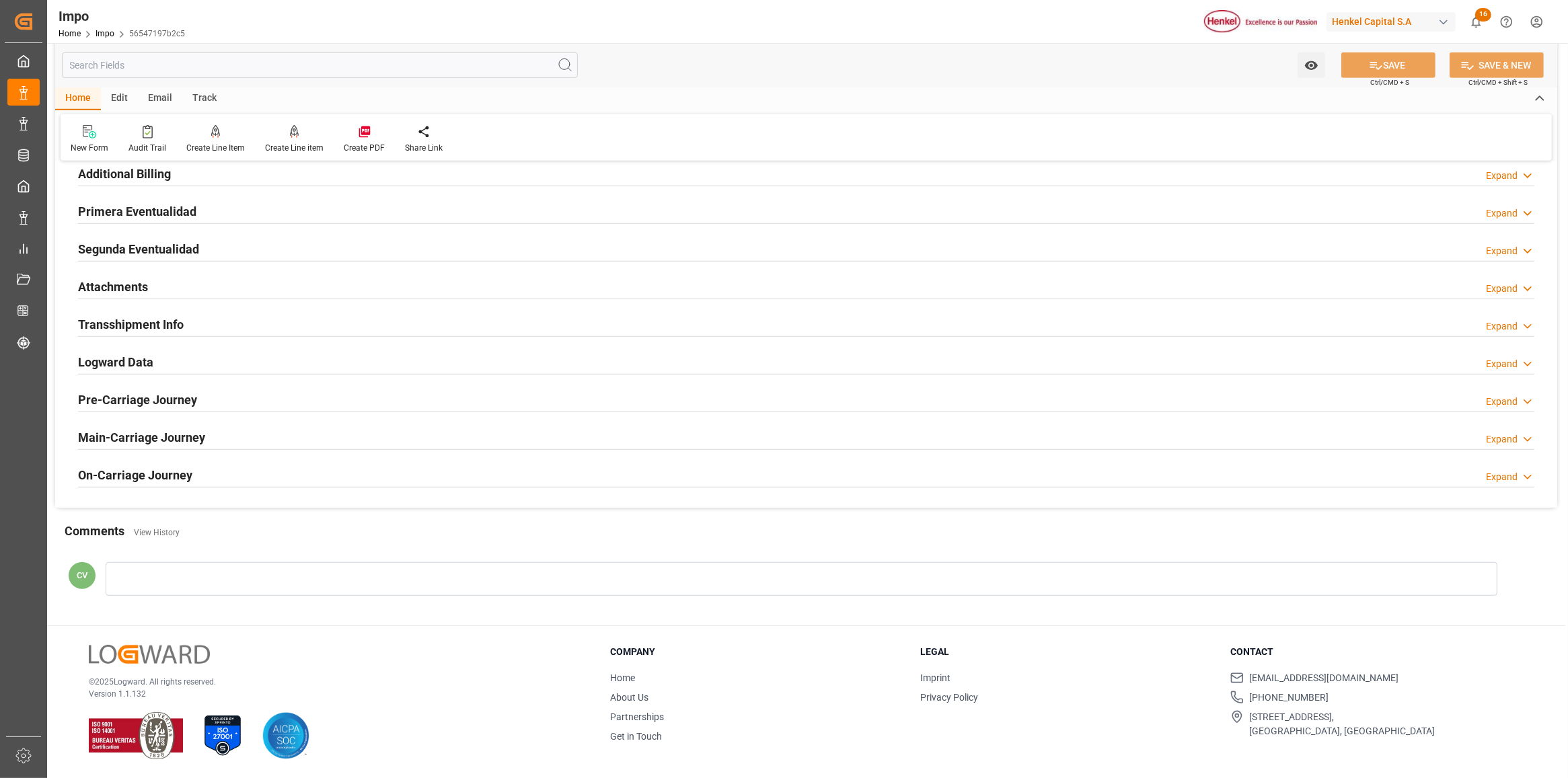
click at [99, 280] on h2 "Attachments" at bounding box center [113, 287] width 70 height 18
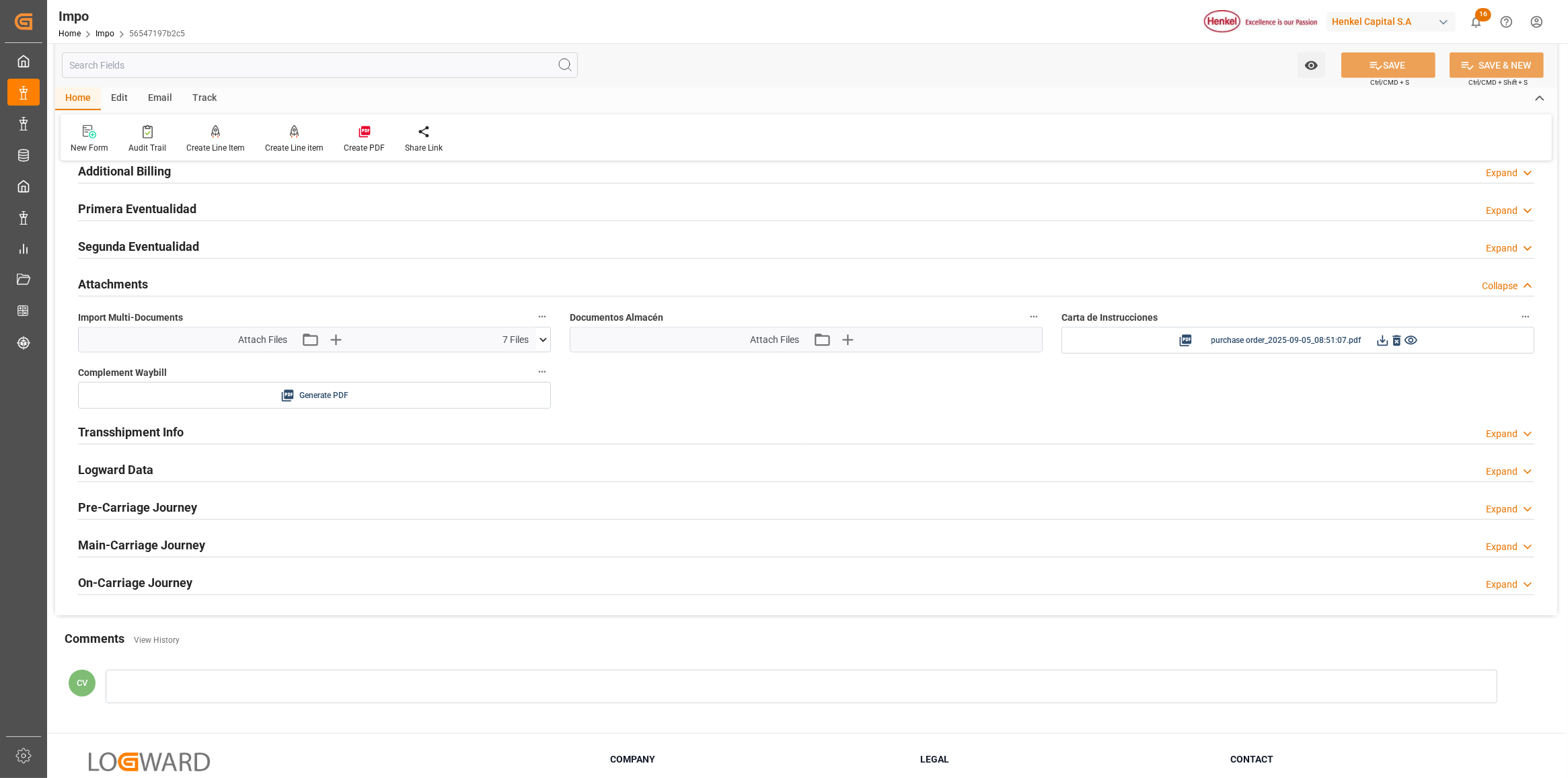
click at [500, 343] on div "Attach Files Attach existing file Upload new file 7 Files" at bounding box center [307, 339] width 458 height 24
click at [543, 347] on icon at bounding box center [542, 340] width 14 height 14
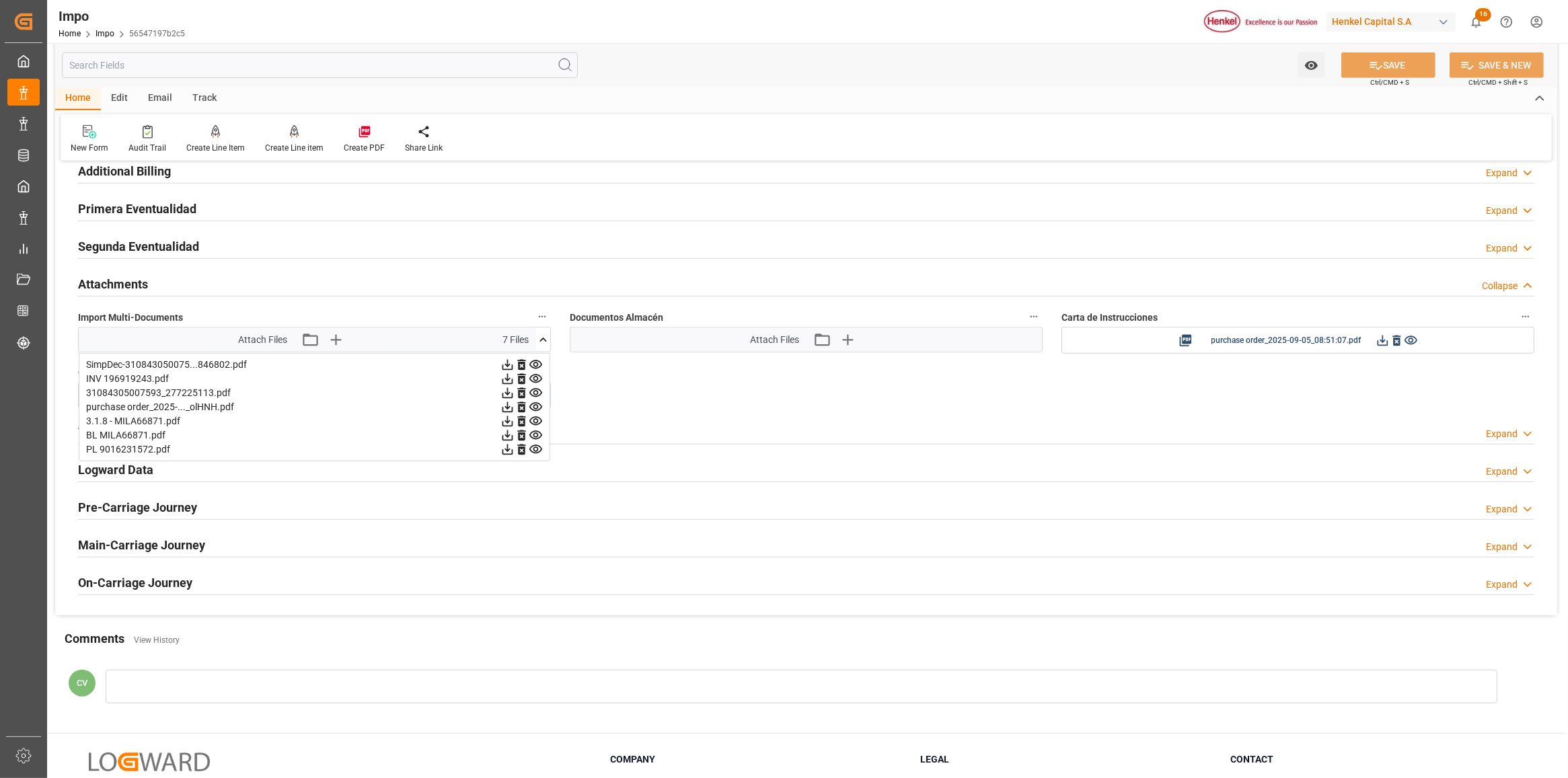
click at [152, 426] on div "3.1.8 - MILA66871.pdf" at bounding box center [314, 421] width 457 height 14
click at [508, 424] on icon at bounding box center [507, 421] width 14 height 14
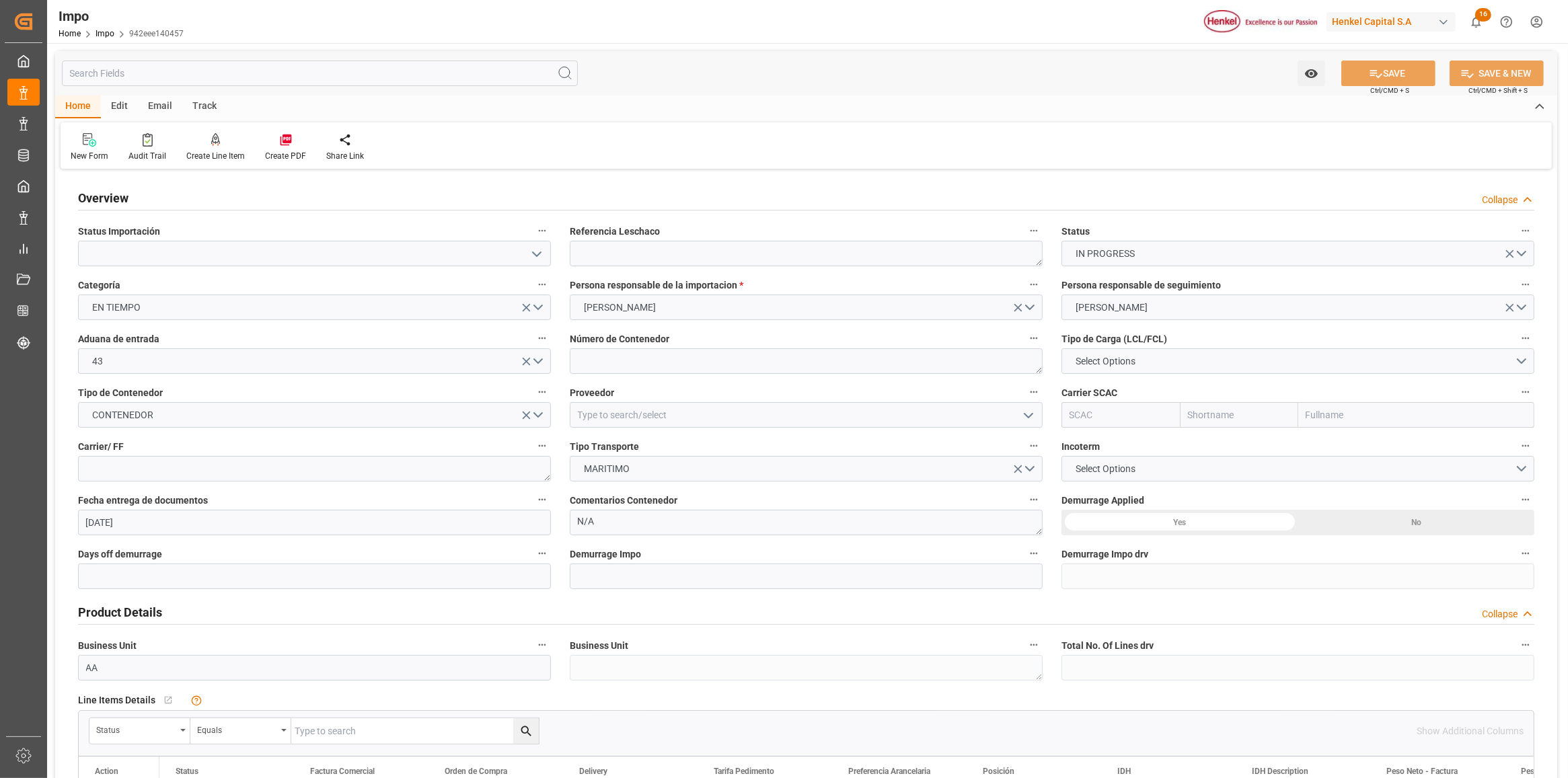
type input "[DATE]"
click at [631, 260] on textarea at bounding box center [806, 253] width 473 height 26
paste textarea "MILA67523"
type textarea "MILA67523"
click at [642, 364] on textarea at bounding box center [806, 361] width 473 height 26
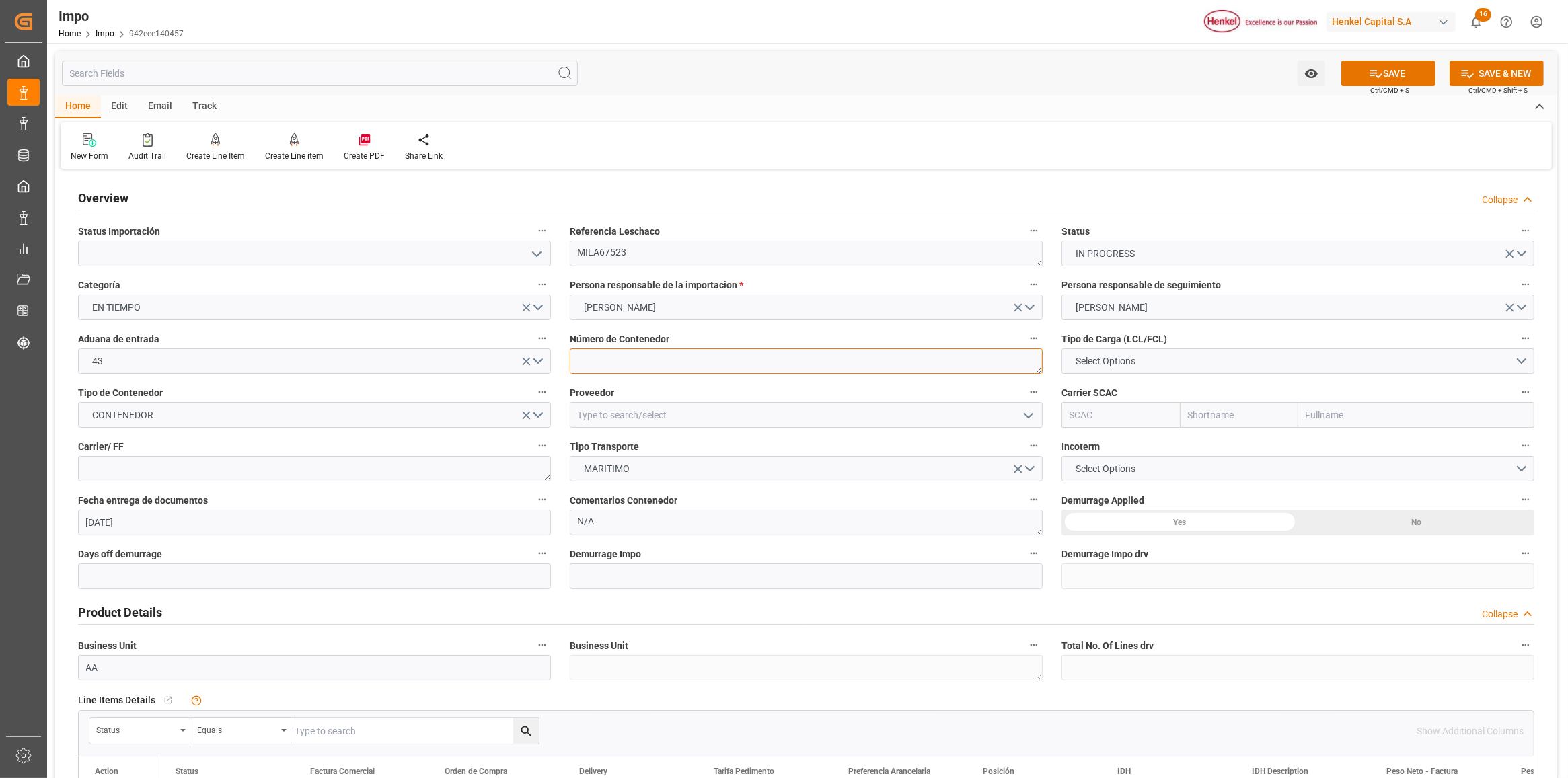
click at [646, 370] on textarea at bounding box center [806, 361] width 473 height 26
paste textarea "HLBU1105274"
type textarea "HLBU1105274"
drag, startPoint x: 642, startPoint y: 346, endPoint x: 770, endPoint y: 383, distance: 133.2
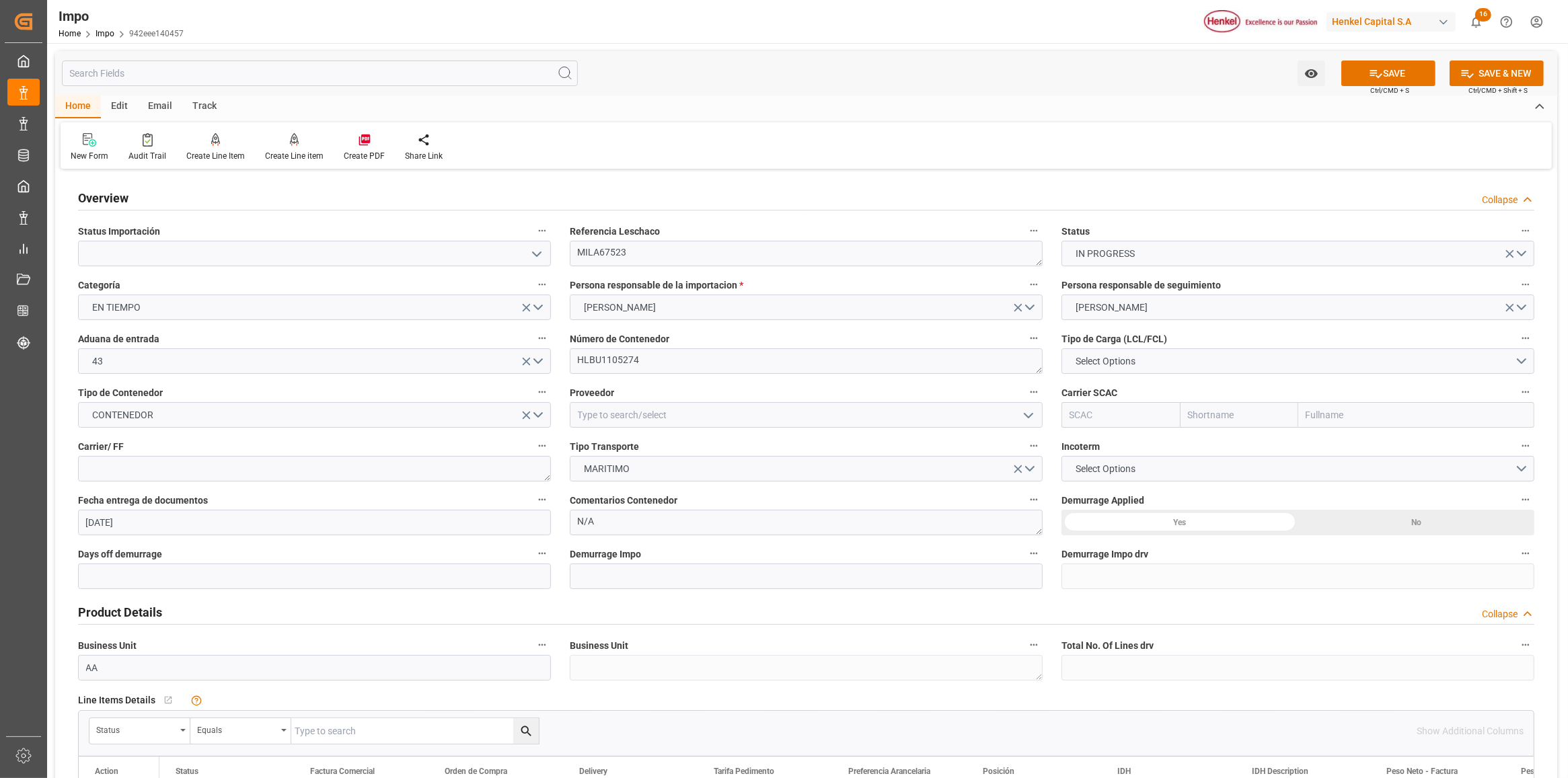
click at [916, 189] on div "Overview Collapse" at bounding box center [806, 197] width 1457 height 26
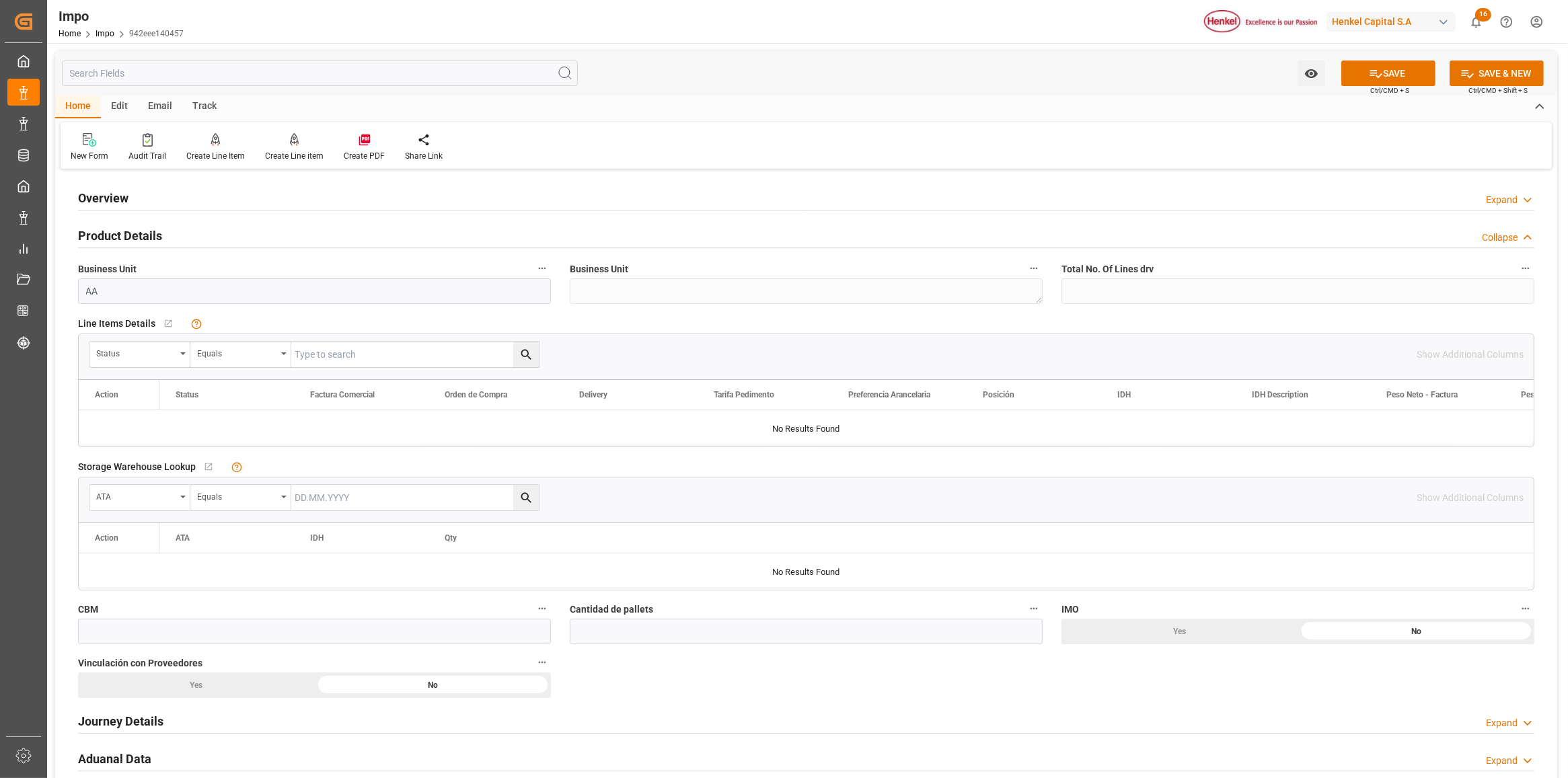
click at [92, 227] on h2 "Product Details" at bounding box center [120, 236] width 84 height 18
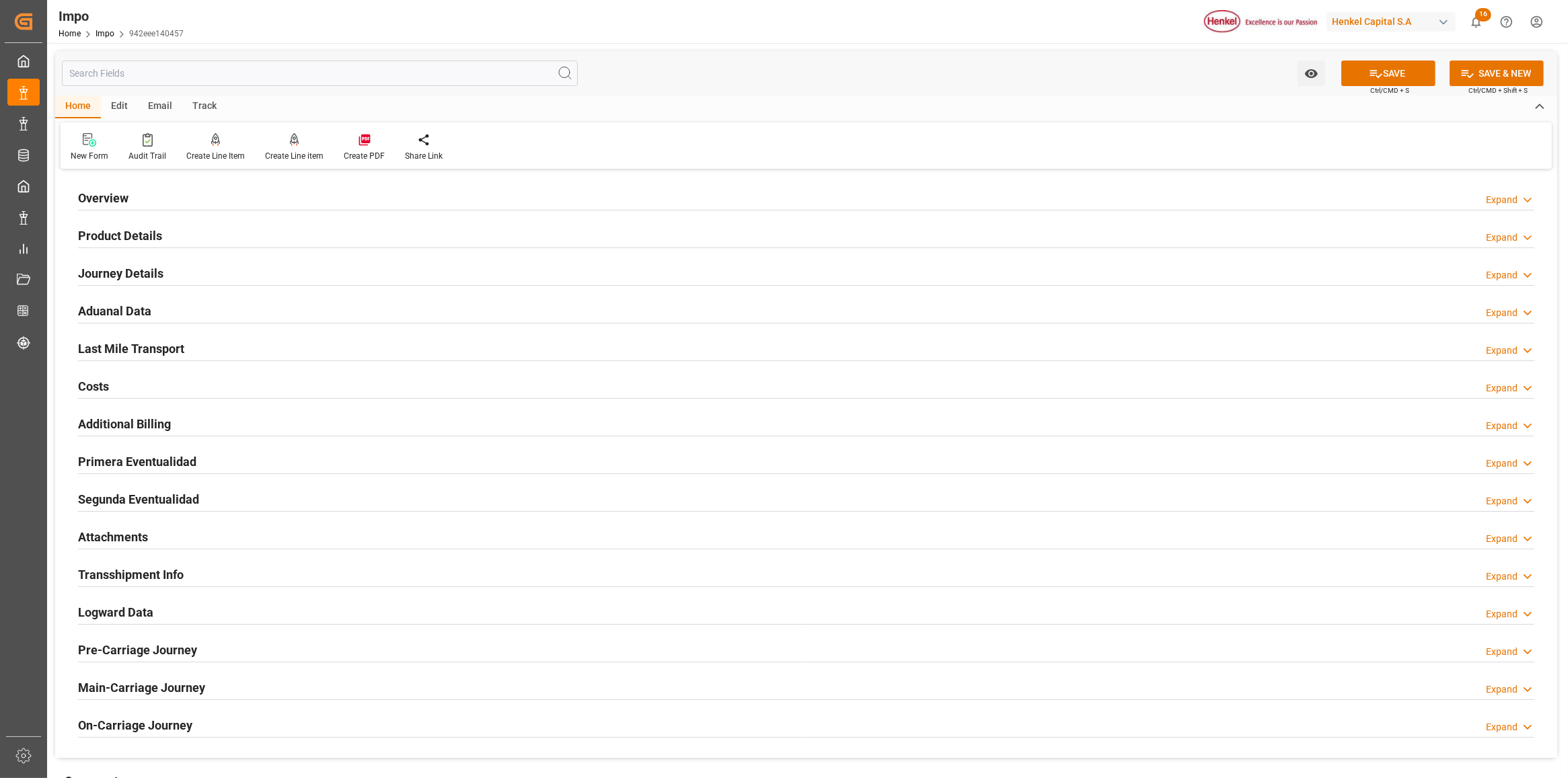
click at [101, 199] on h2 "Overview" at bounding box center [103, 198] width 50 height 18
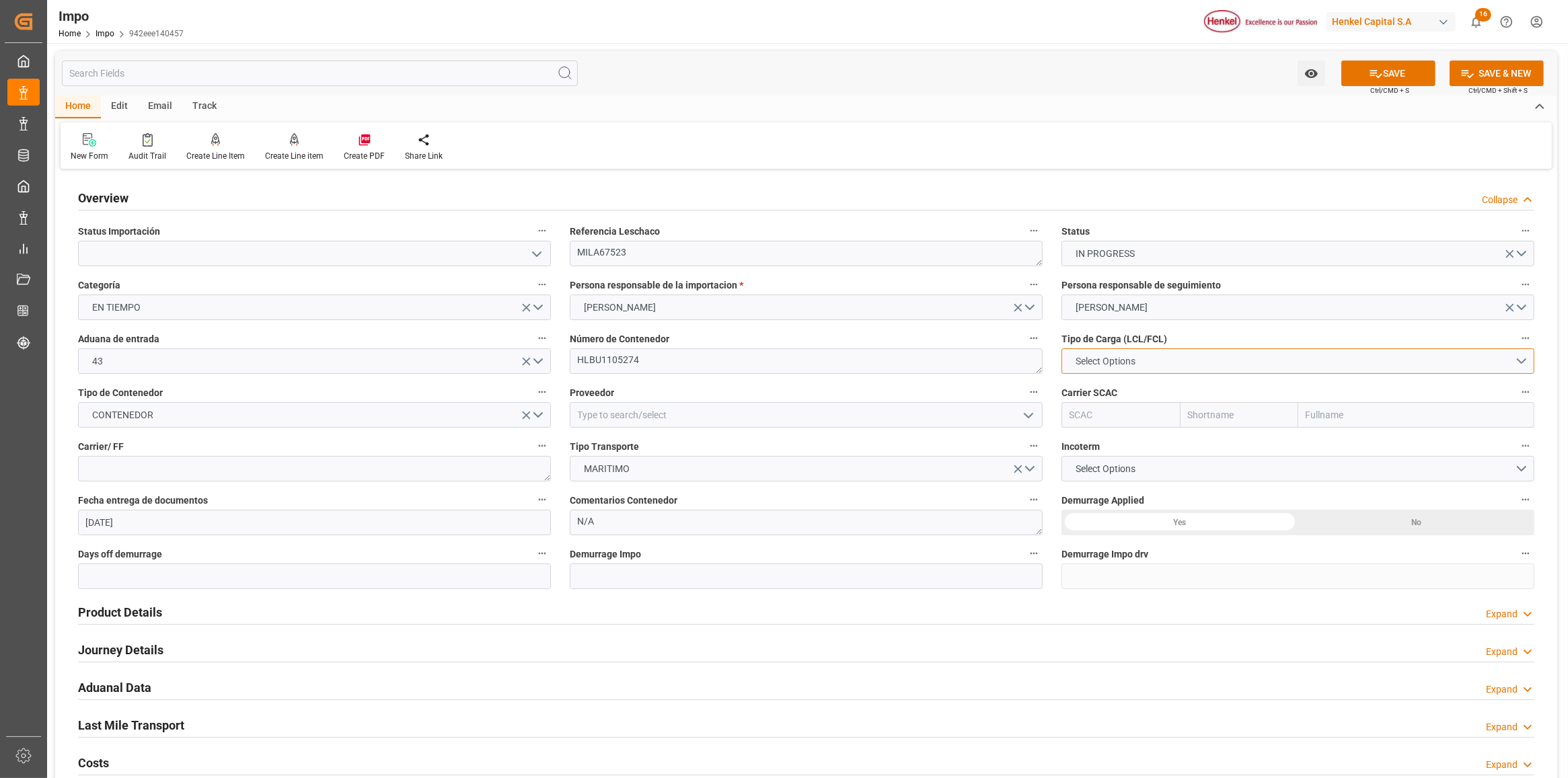
click at [1169, 363] on button "Select Options" at bounding box center [1298, 361] width 473 height 26
click at [1102, 388] on div "FCL 20"" at bounding box center [1298, 392] width 472 height 28
click at [738, 419] on input at bounding box center [806, 415] width 473 height 26
click at [545, 255] on button "open menu" at bounding box center [536, 253] width 20 height 21
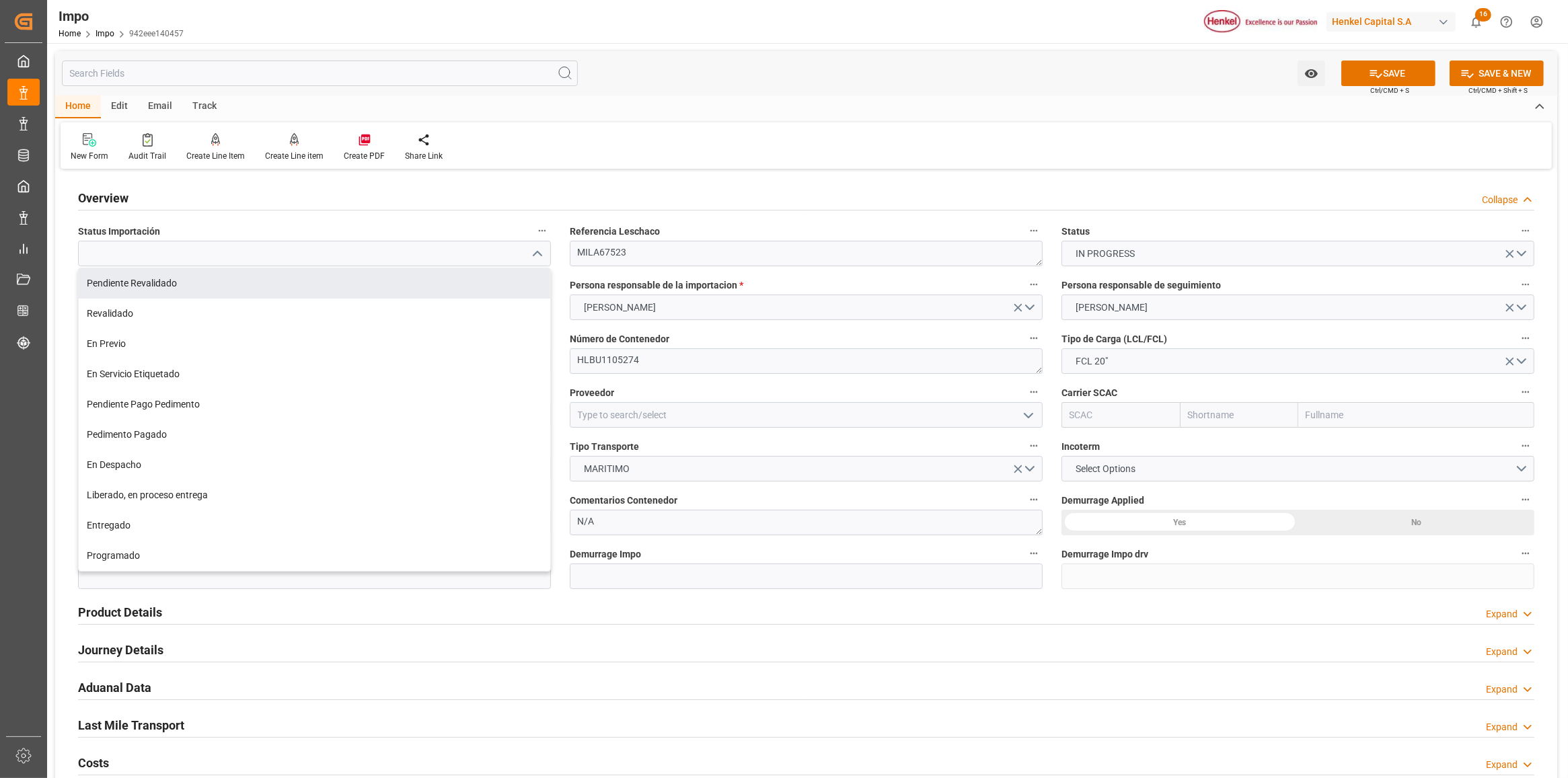
click at [462, 294] on div "Pendiente Revalidado" at bounding box center [314, 284] width 472 height 30
type input "Pendiente Revalidado"
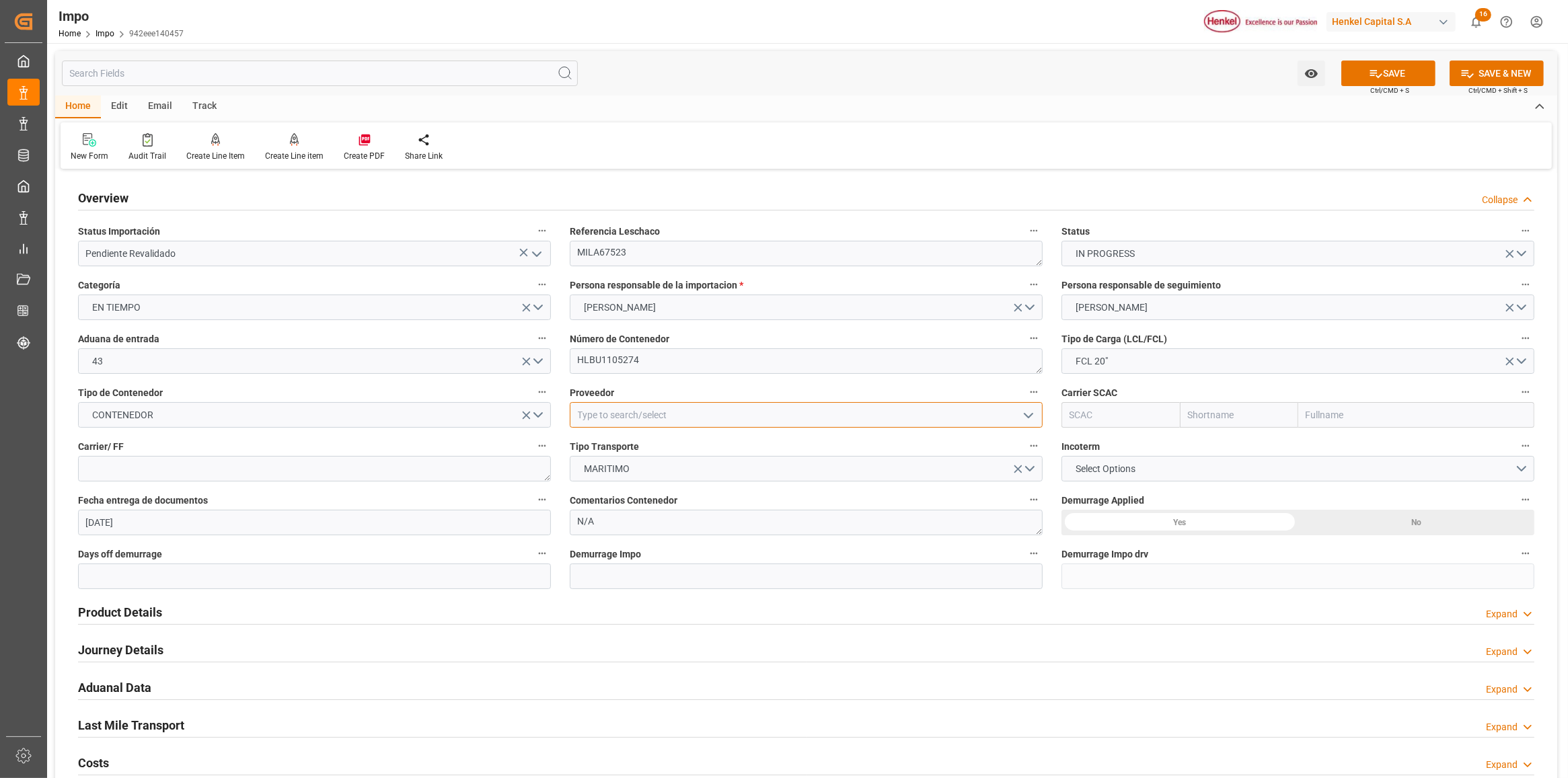
click at [700, 421] on input at bounding box center [806, 415] width 473 height 26
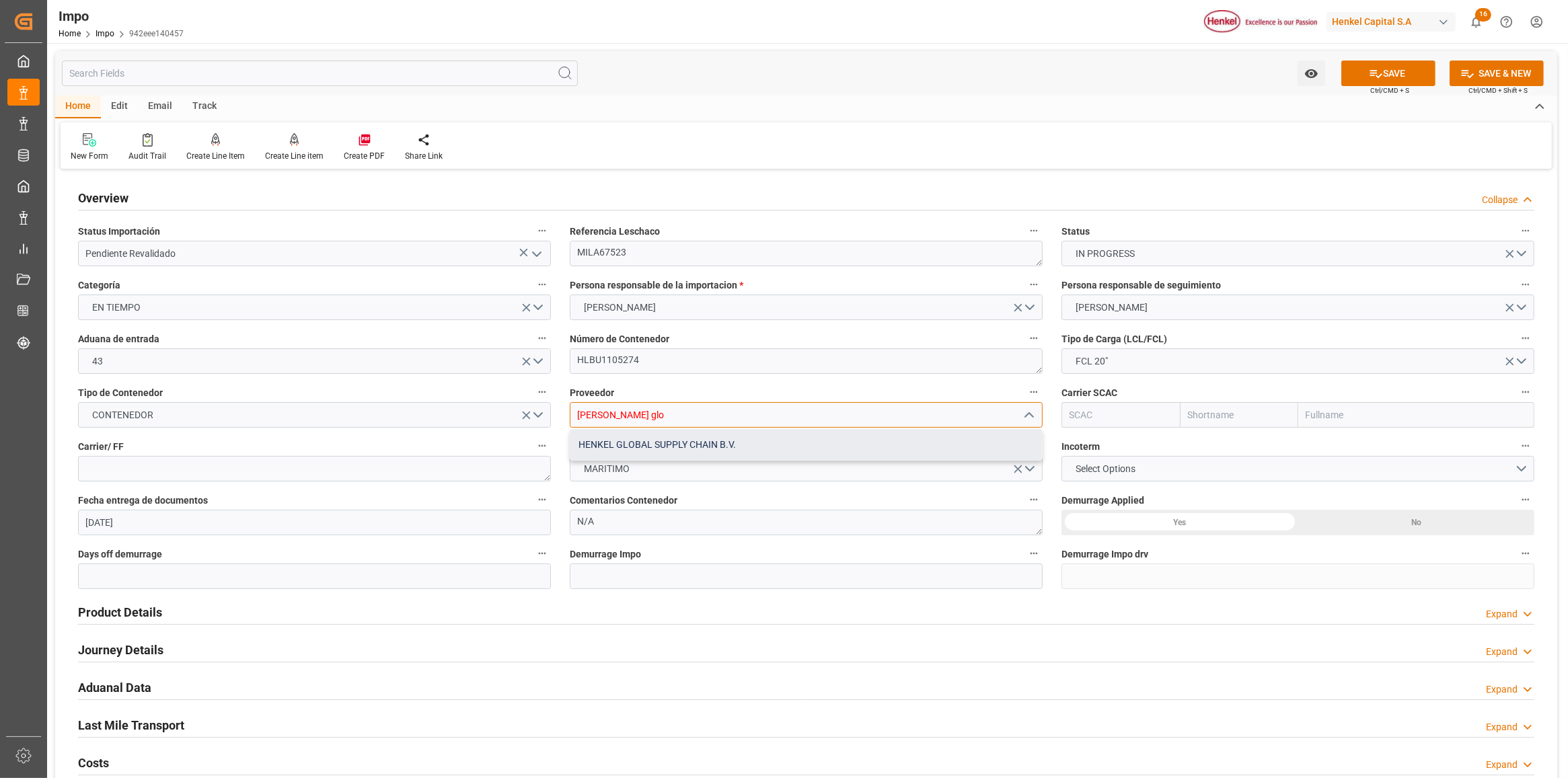
click at [711, 444] on div "HENKEL GLOBAL SUPPLY CHAIN B.V." at bounding box center [806, 444] width 472 height 30
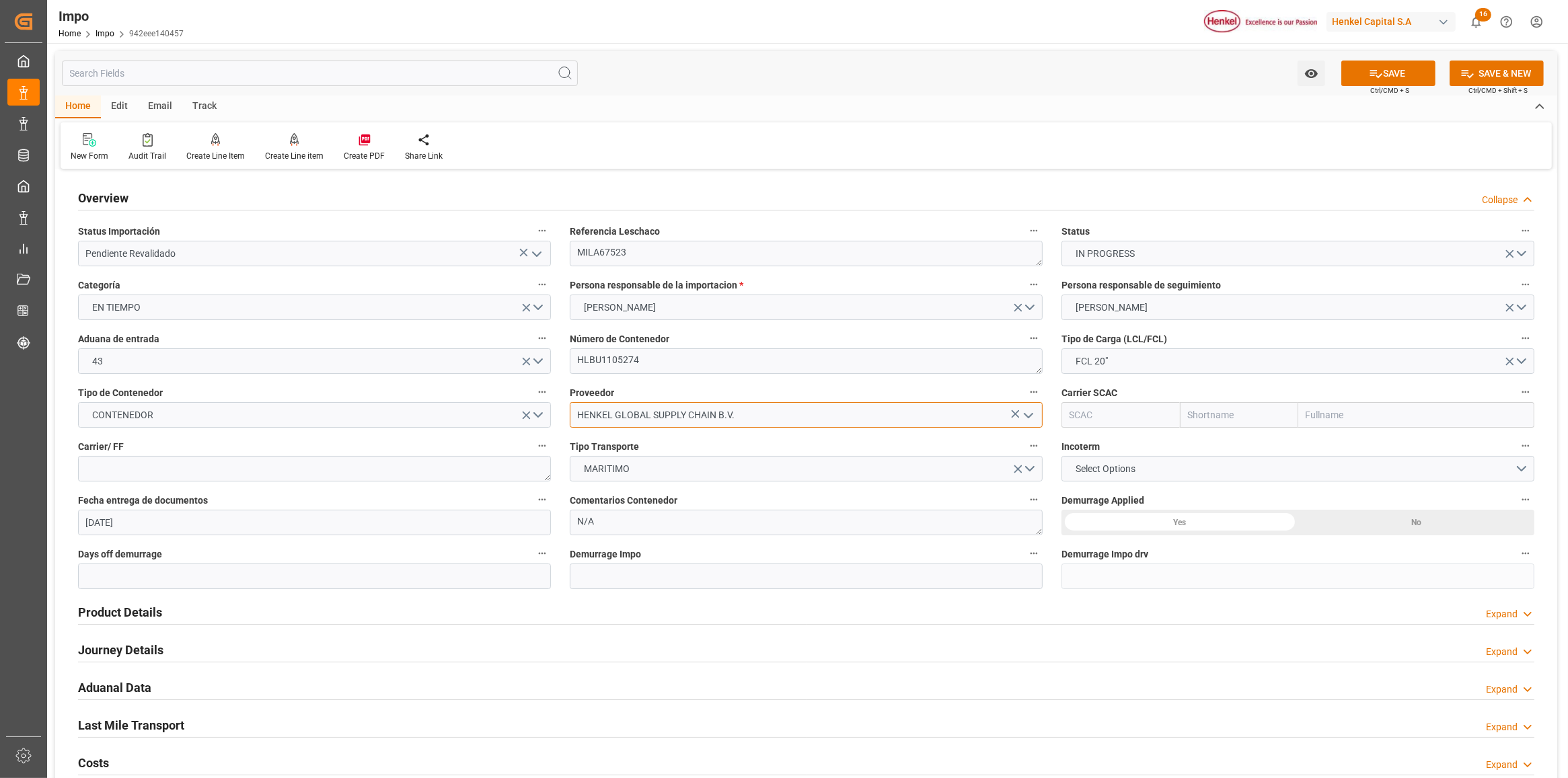
type input "HENKEL GLOBAL SUPPLY CHAIN B.V."
click at [613, 357] on textarea "HLBU1105274" at bounding box center [806, 361] width 473 height 26
click at [1380, 408] on input "text" at bounding box center [1416, 415] width 237 height 26
type input "hap"
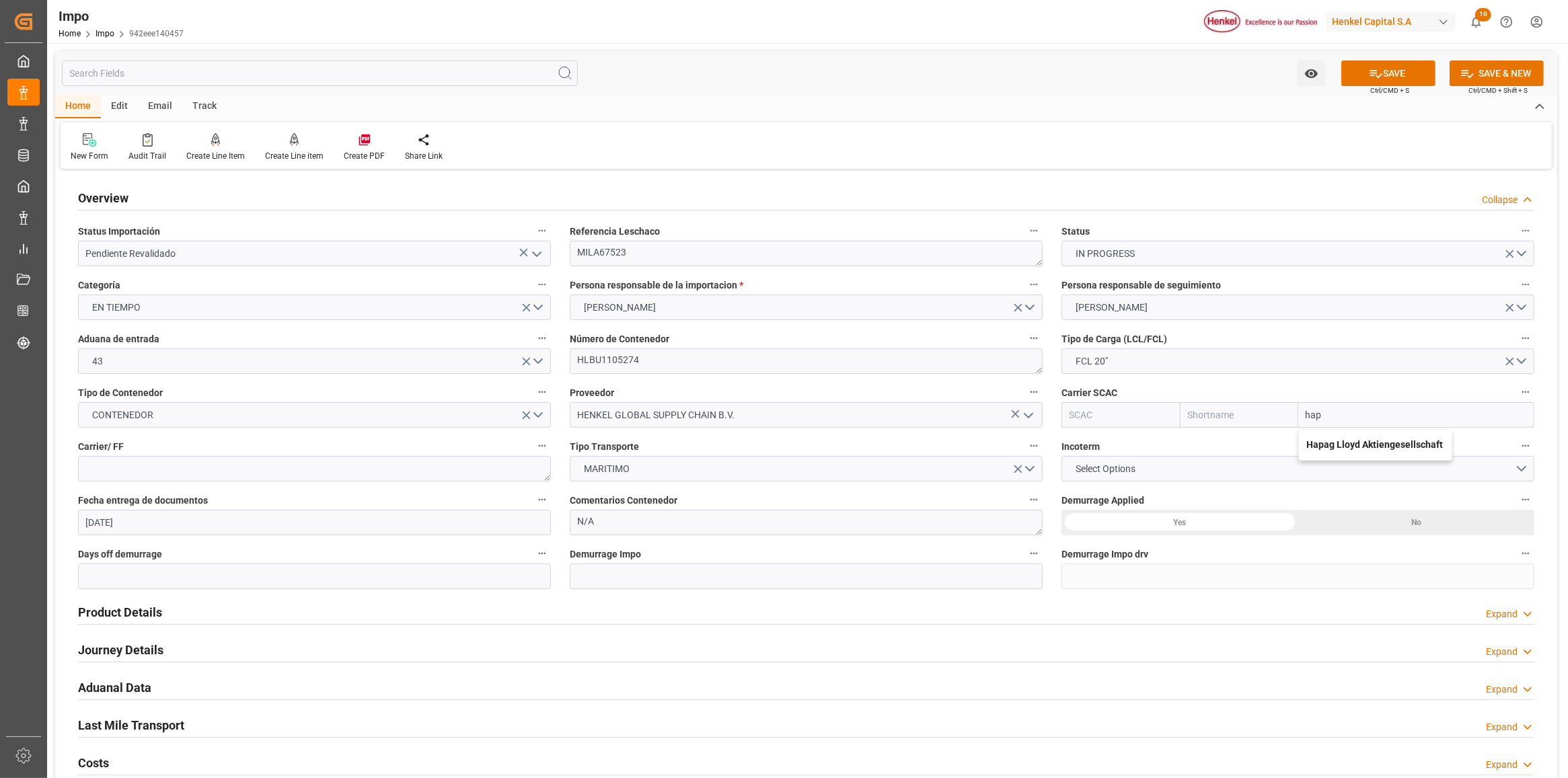
click at [1358, 446] on b "Hapag Lloyd Aktiengesellschaft" at bounding box center [1376, 444] width 137 height 11
type input "HLCU"
type input "Hapag [PERSON_NAME]"
type input "Hapag Lloyd Aktiengesellschaft"
click at [317, 464] on textarea at bounding box center [315, 468] width 473 height 26
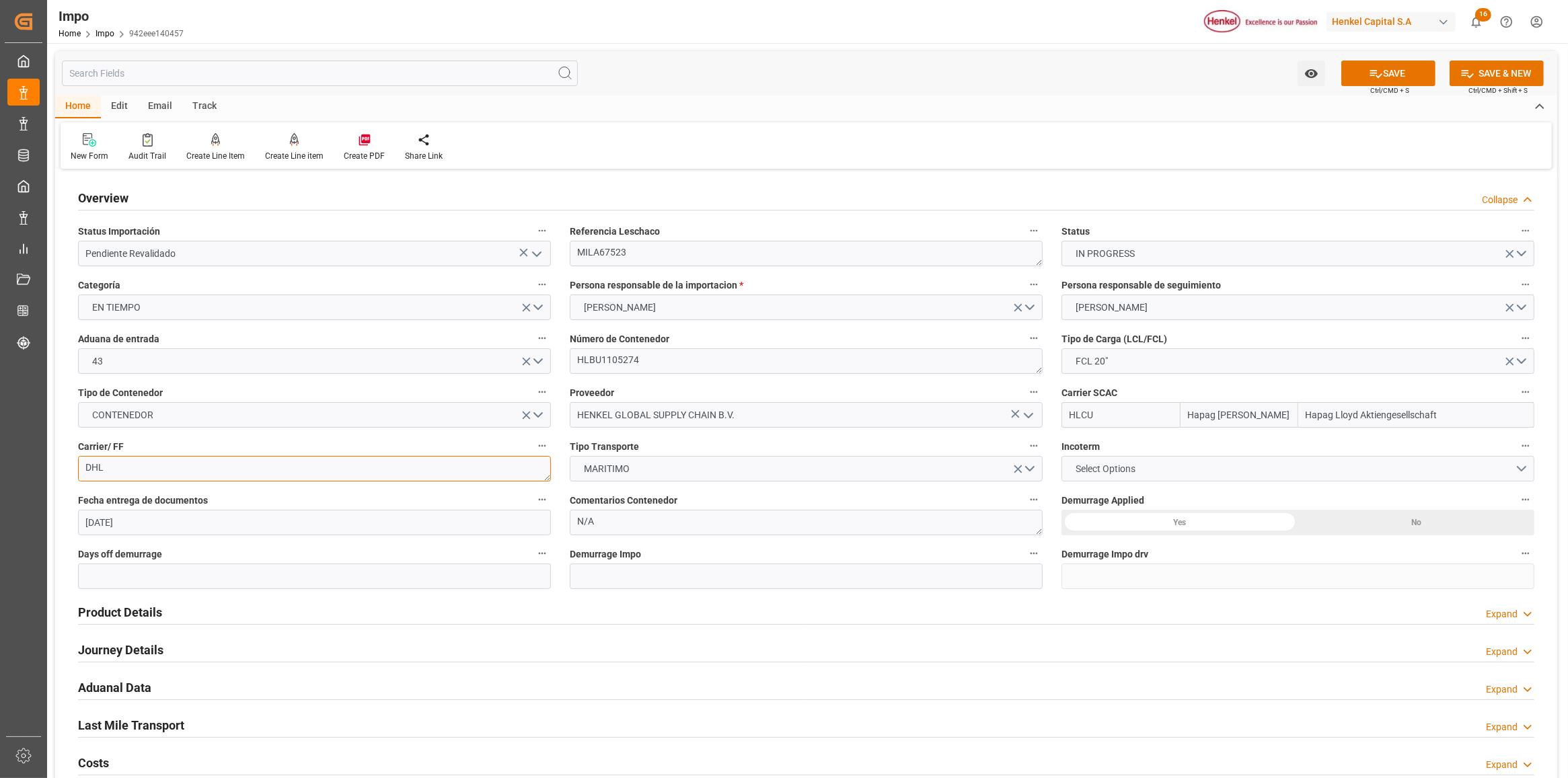
type textarea "DHL"
click at [1252, 473] on button "Select Options" at bounding box center [1298, 468] width 473 height 26
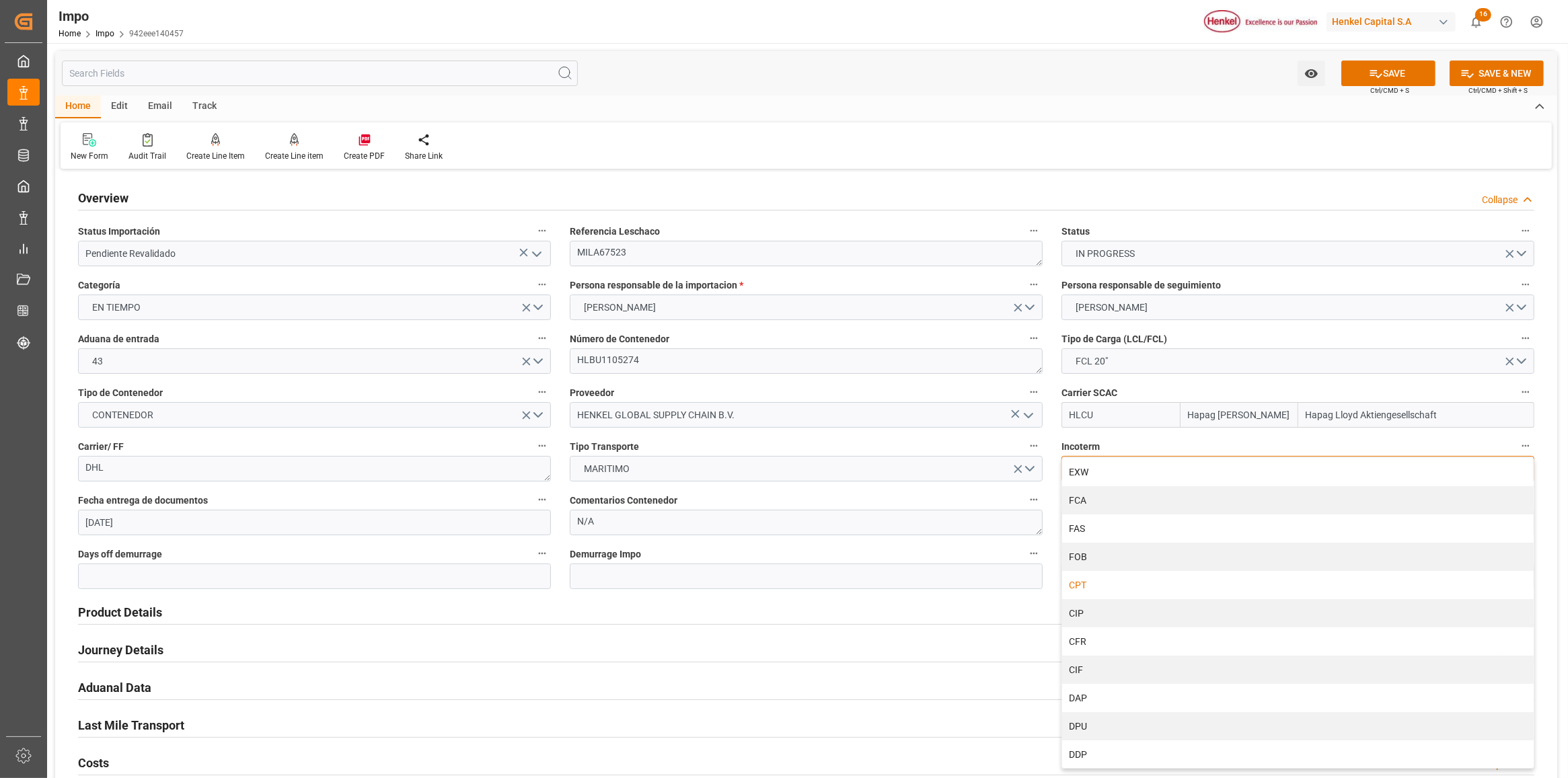
click at [1087, 580] on div "CPT" at bounding box center [1298, 585] width 472 height 28
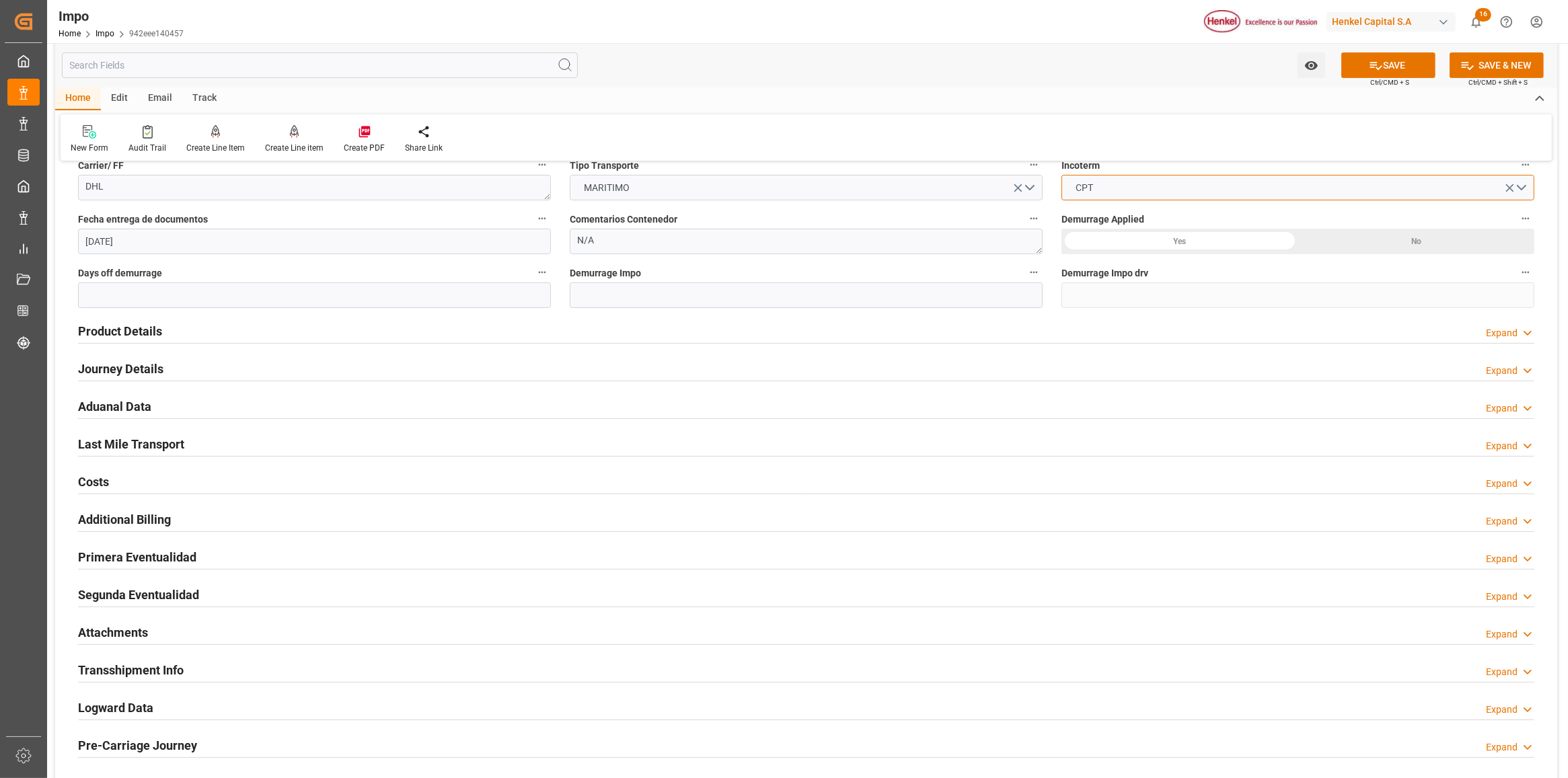
scroll to position [252, 0]
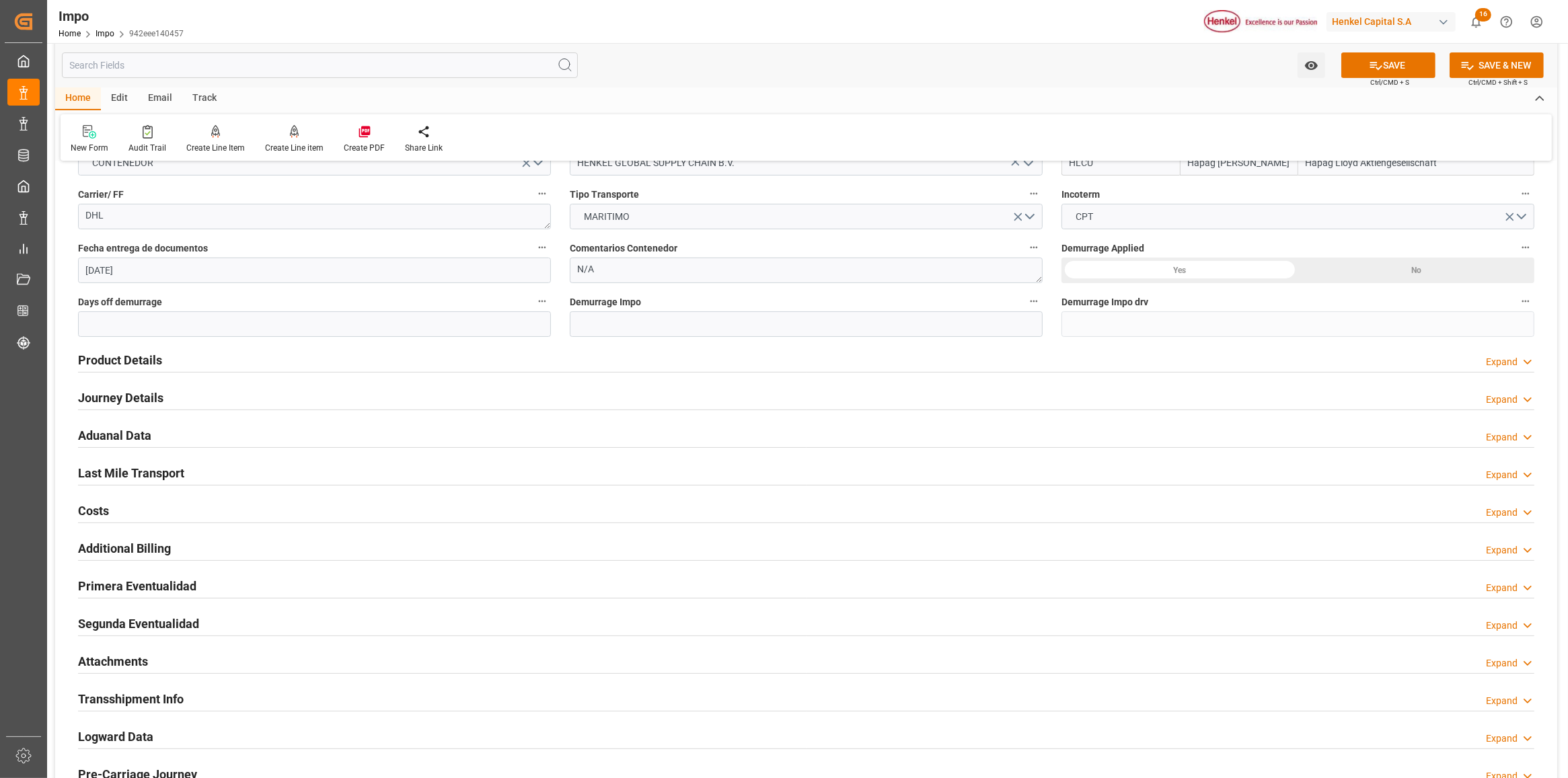
click at [1427, 262] on div "Demurrage Applied Yes No" at bounding box center [1298, 260] width 492 height 54
drag, startPoint x: 1417, startPoint y: 278, endPoint x: 1413, endPoint y: 284, distance: 7.2
click at [1413, 284] on div "Demurrage Applied Yes No" at bounding box center [1298, 260] width 492 height 54
click at [1411, 276] on div "No" at bounding box center [1416, 270] width 237 height 26
drag, startPoint x: 91, startPoint y: 351, endPoint x: 90, endPoint y: 344, distance: 7.1
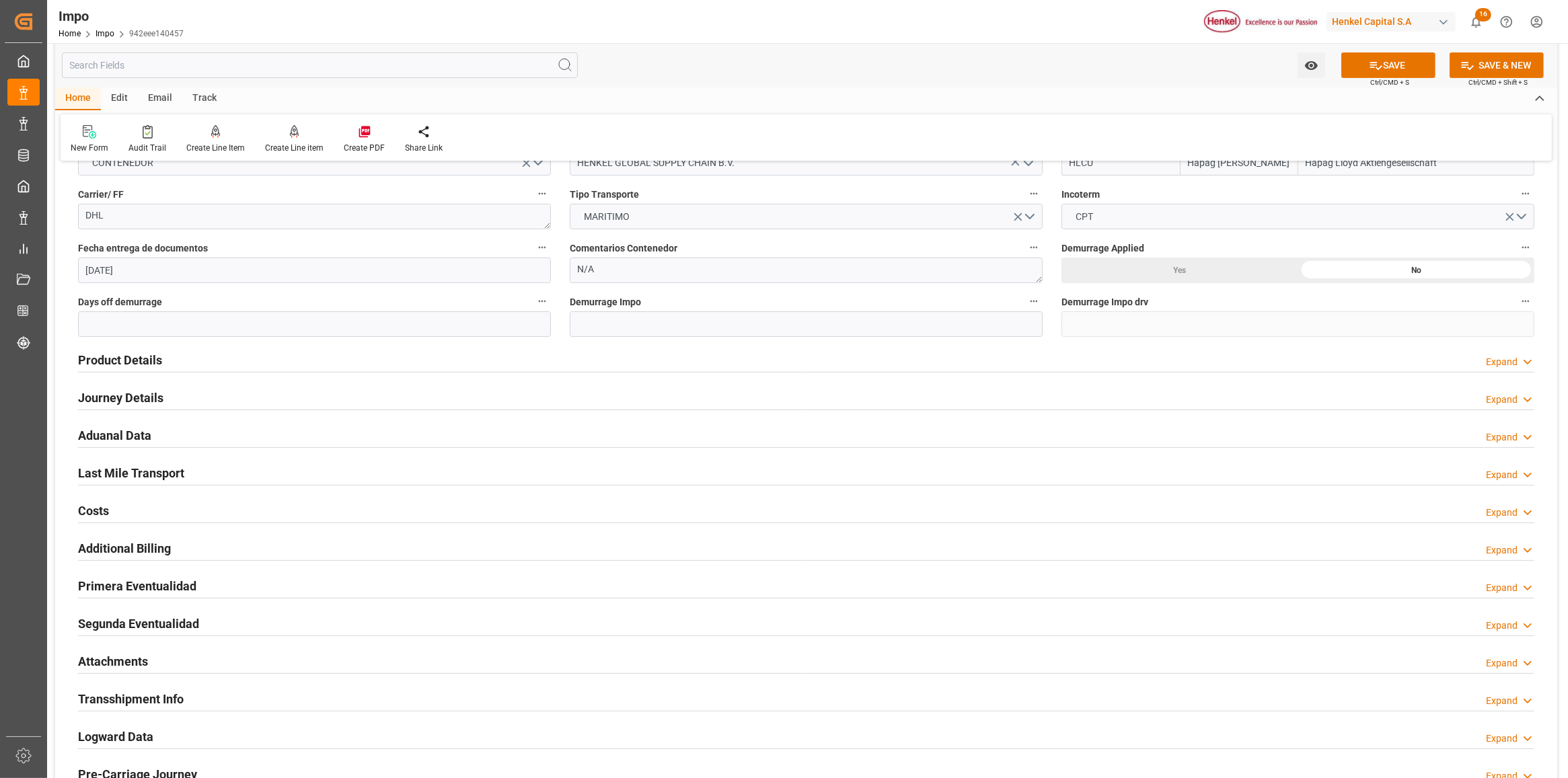
click at [90, 344] on div "Product Details Expand" at bounding box center [806, 361] width 1476 height 38
click at [101, 358] on h2 "Product Details" at bounding box center [120, 360] width 84 height 18
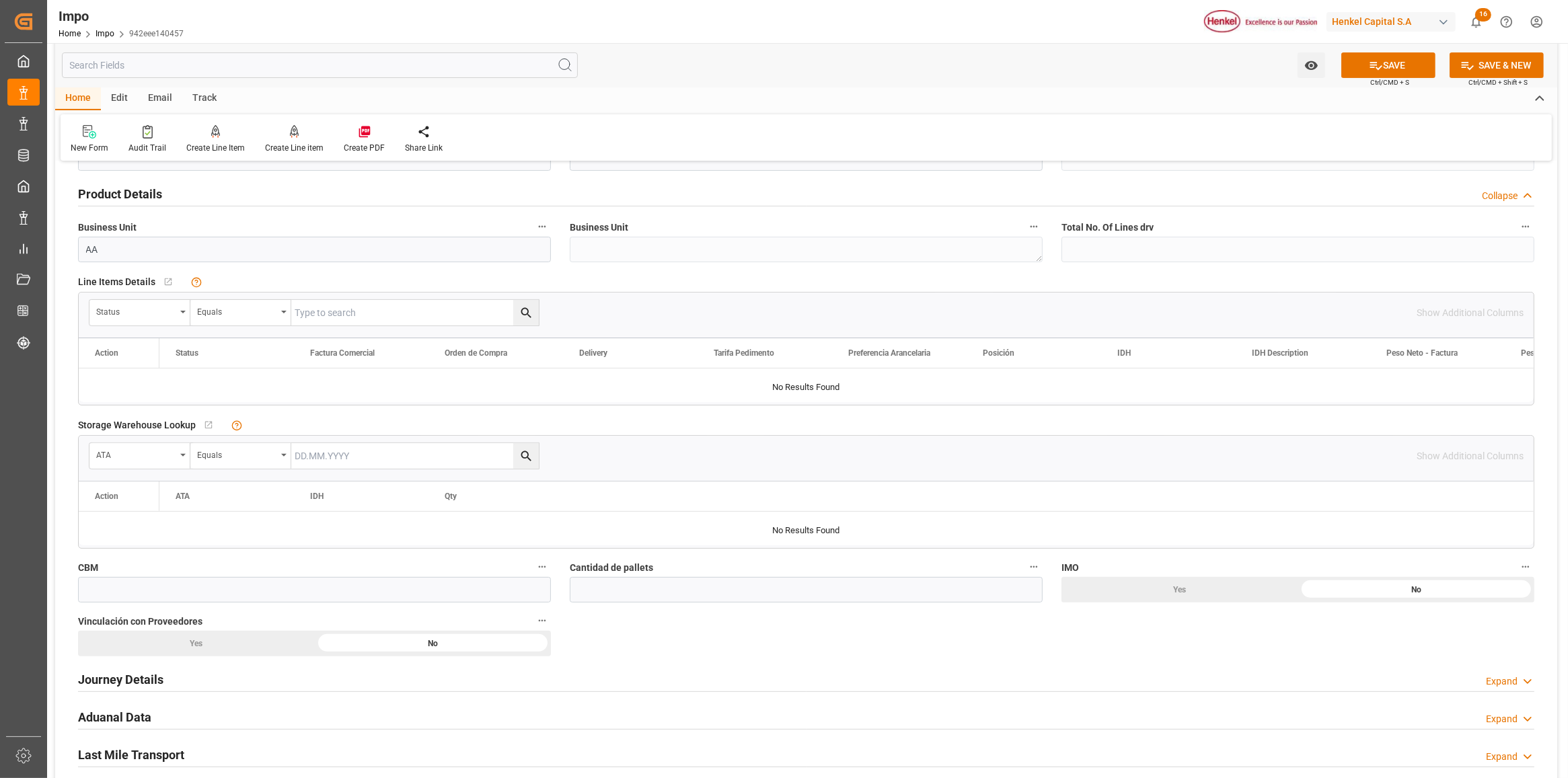
scroll to position [420, 0]
click at [177, 312] on div "Status" at bounding box center [140, 311] width 101 height 26
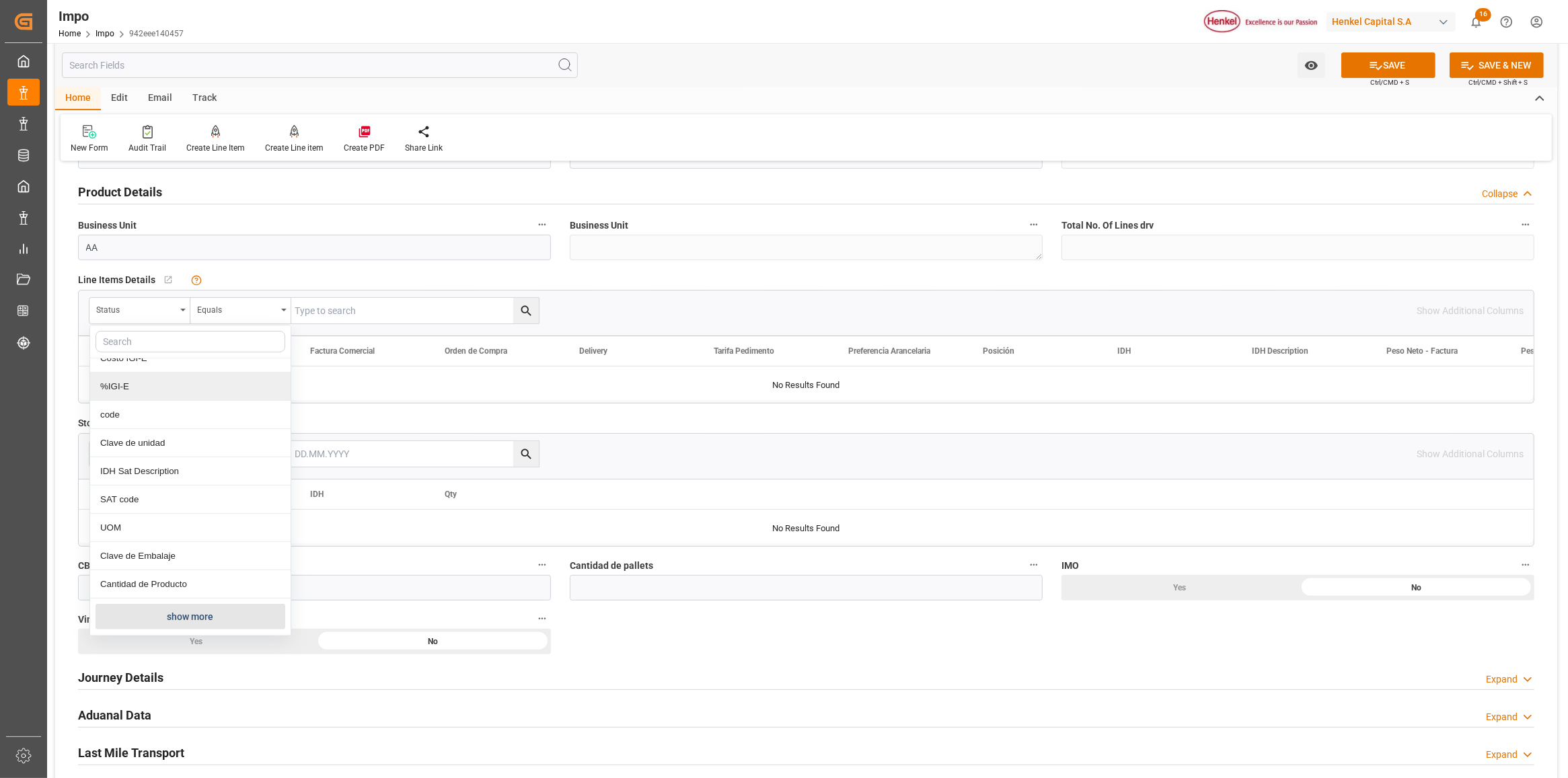
scroll to position [504, 0]
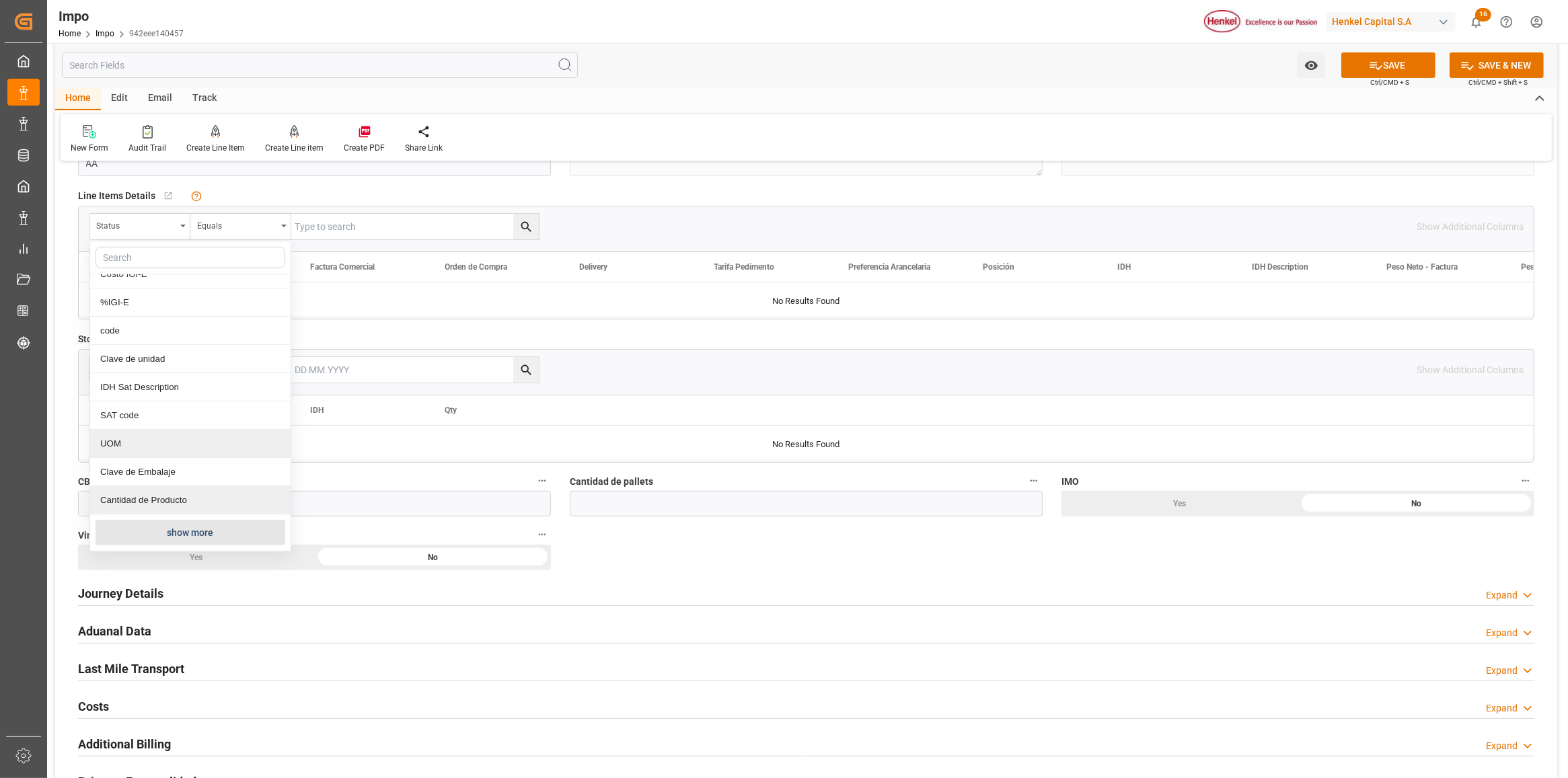
drag, startPoint x: 166, startPoint y: 537, endPoint x: 181, endPoint y: 486, distance: 53.2
click at [166, 536] on button "show more" at bounding box center [190, 532] width 190 height 26
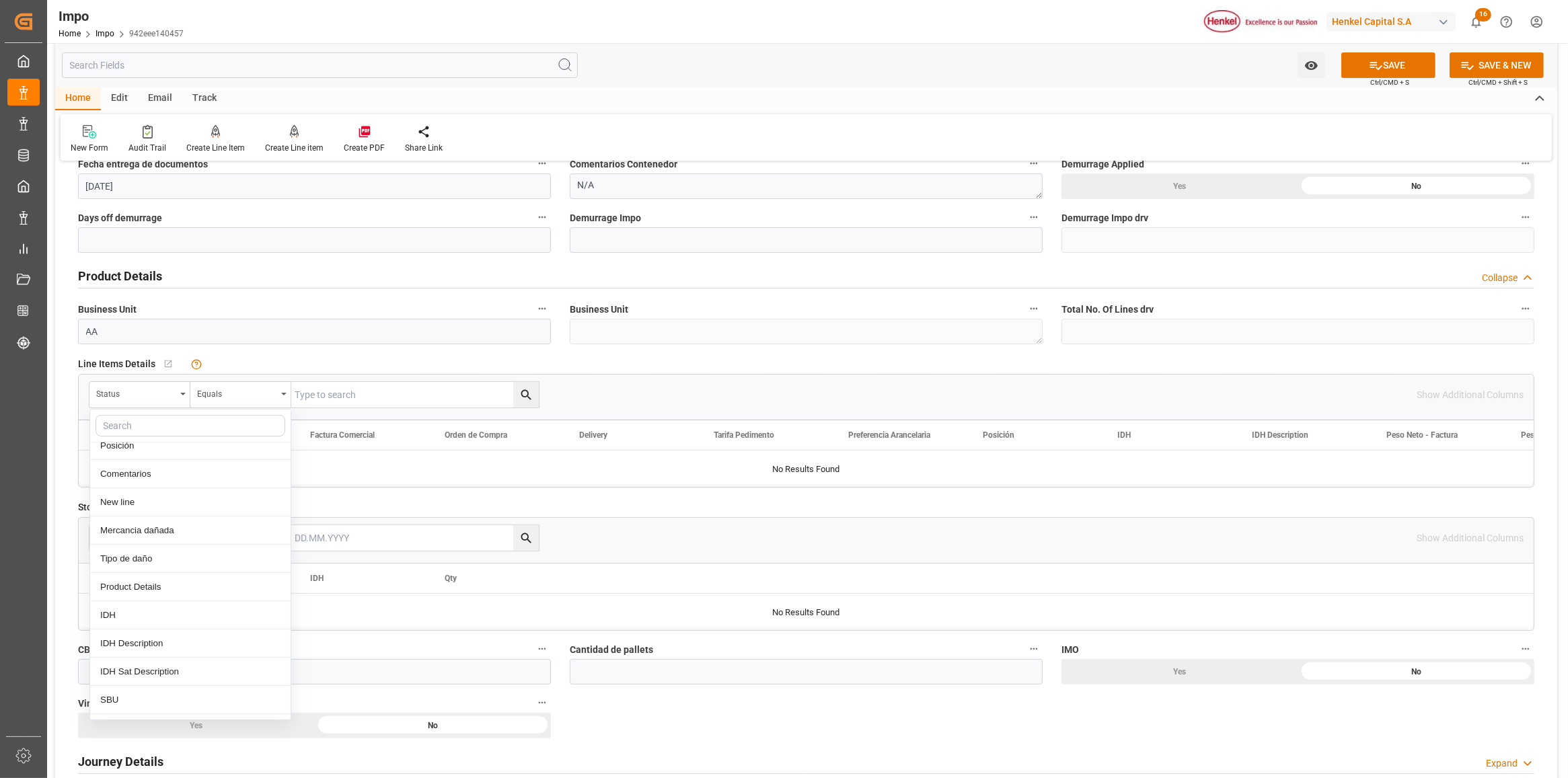
scroll to position [237, 0]
click at [134, 563] on div "Comentarios" at bounding box center [190, 558] width 200 height 28
click at [327, 383] on input "text" at bounding box center [415, 395] width 247 height 26
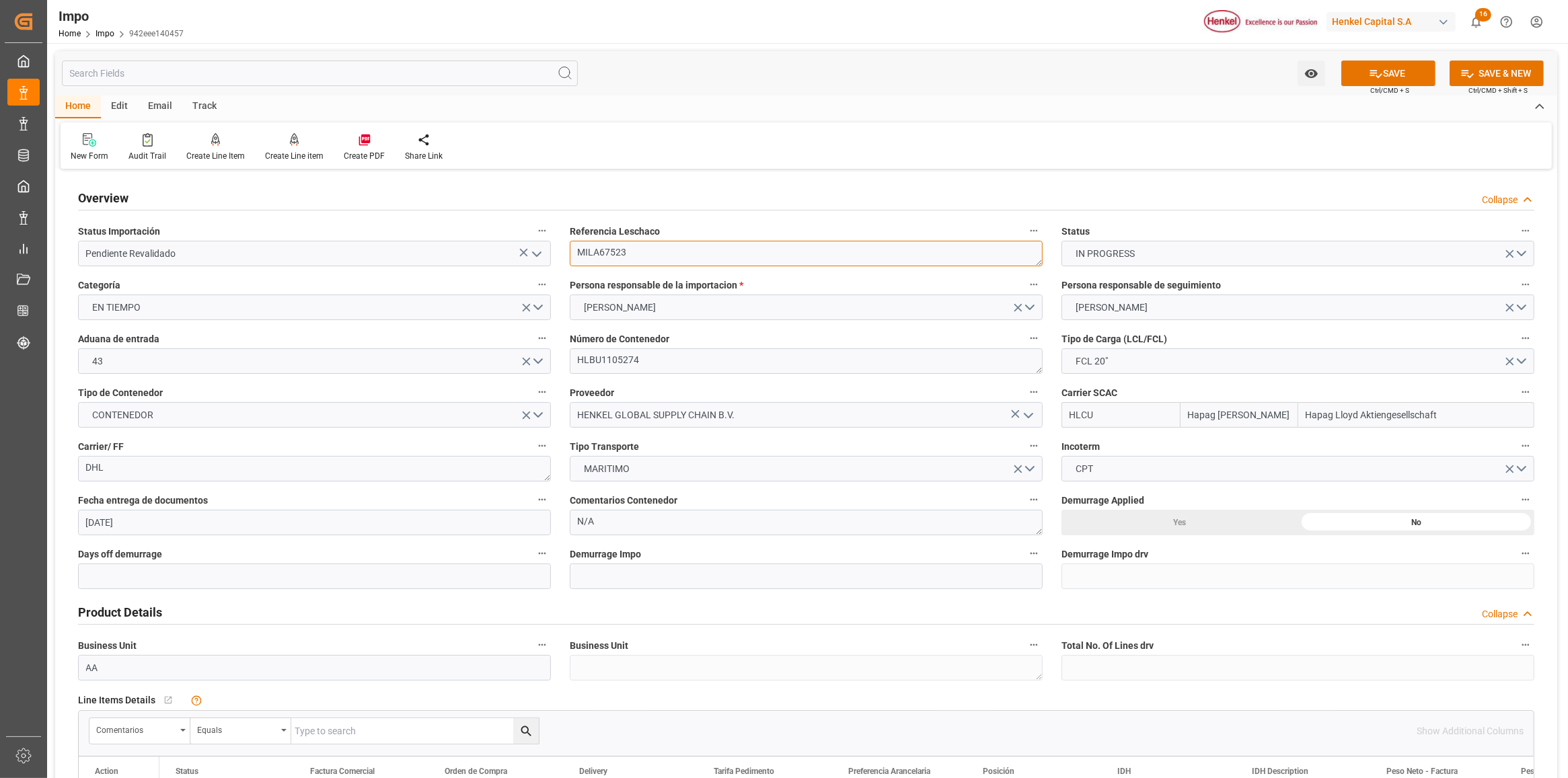
click at [600, 252] on textarea "MILA67523" at bounding box center [806, 253] width 473 height 26
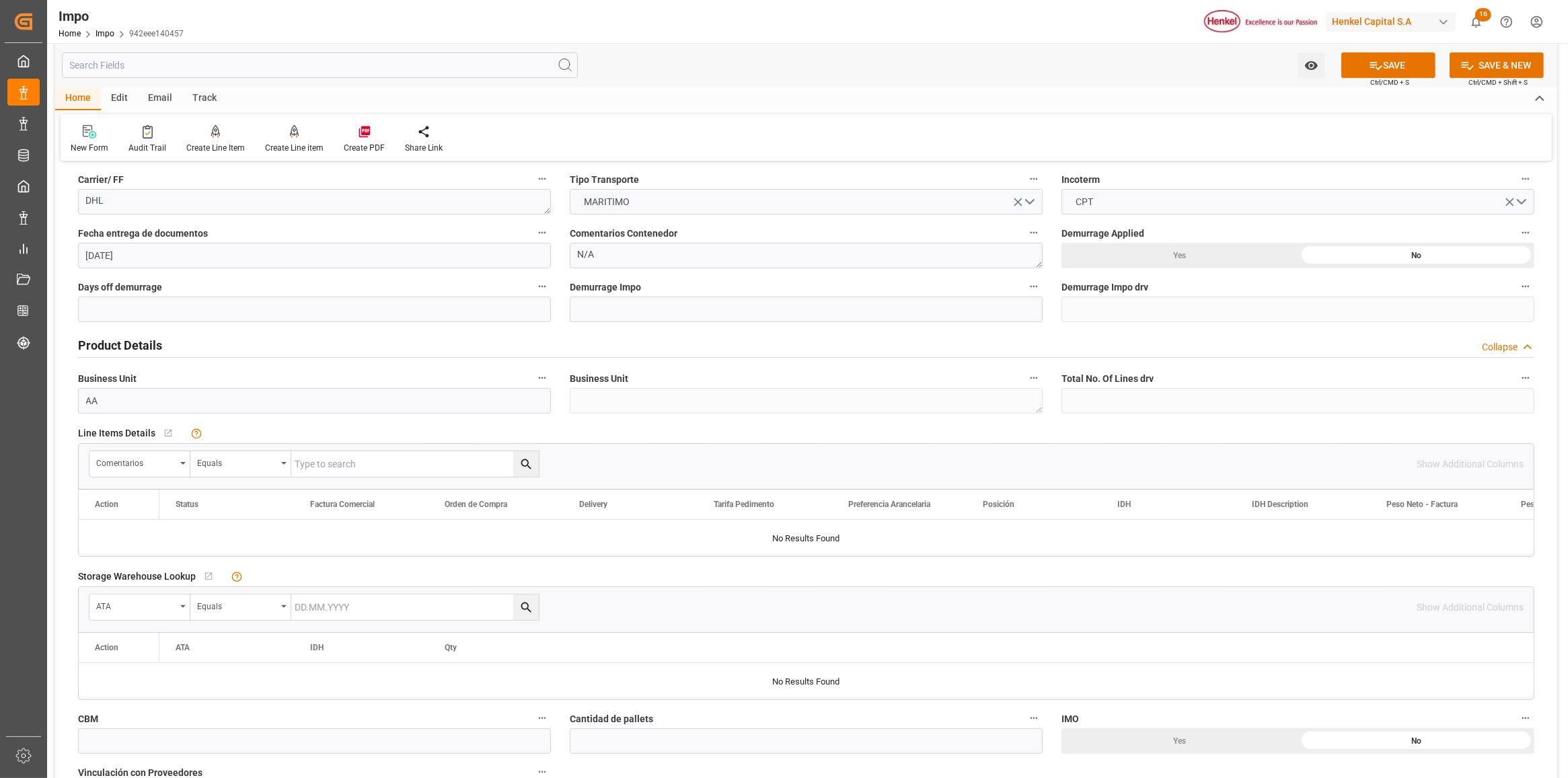
scroll to position [420, 0]
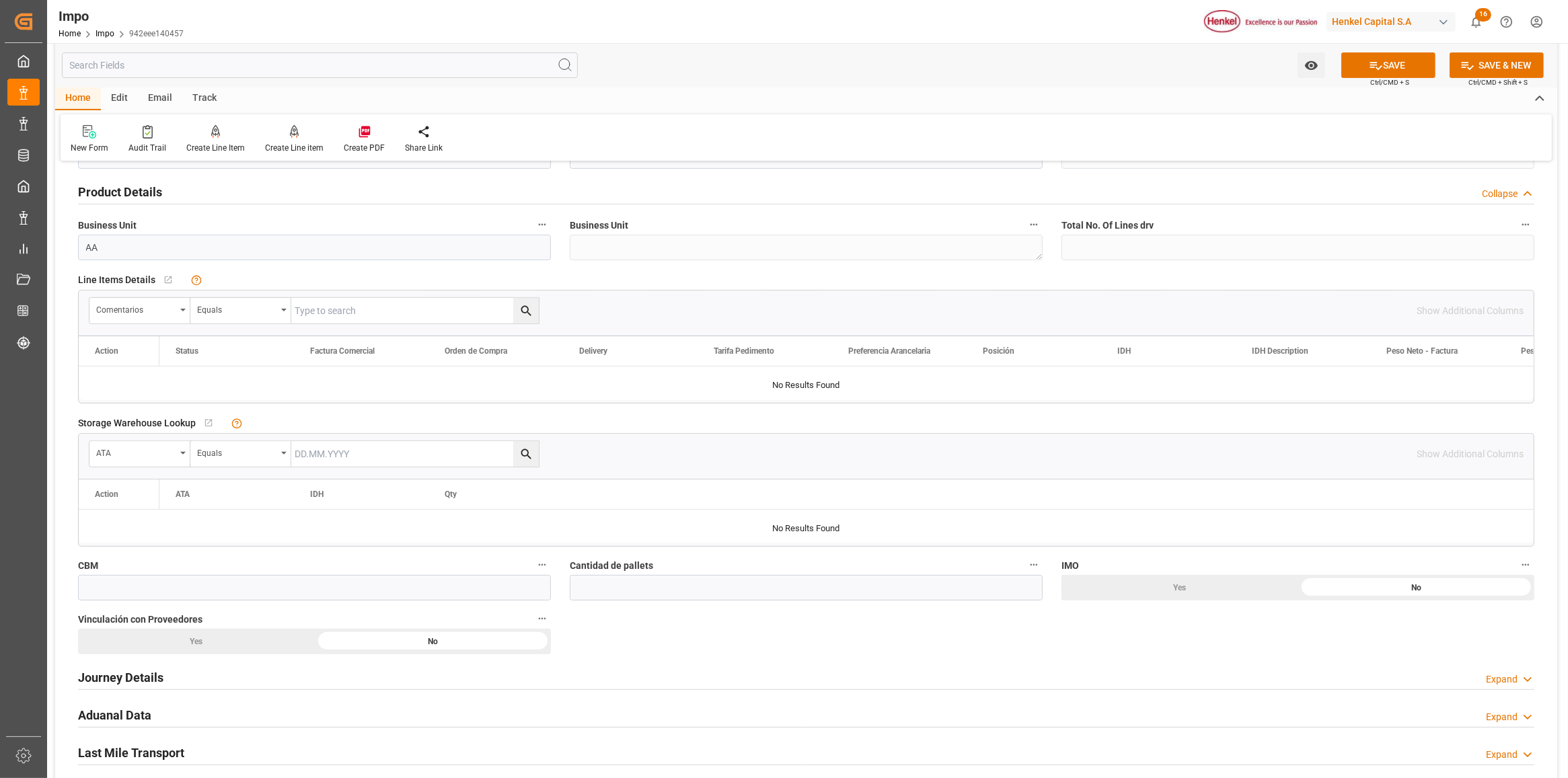
click at [362, 316] on input "text" at bounding box center [415, 311] width 247 height 26
paste input "MILA67523"
type input "MILA67523"
click at [533, 315] on button "search button" at bounding box center [526, 311] width 26 height 26
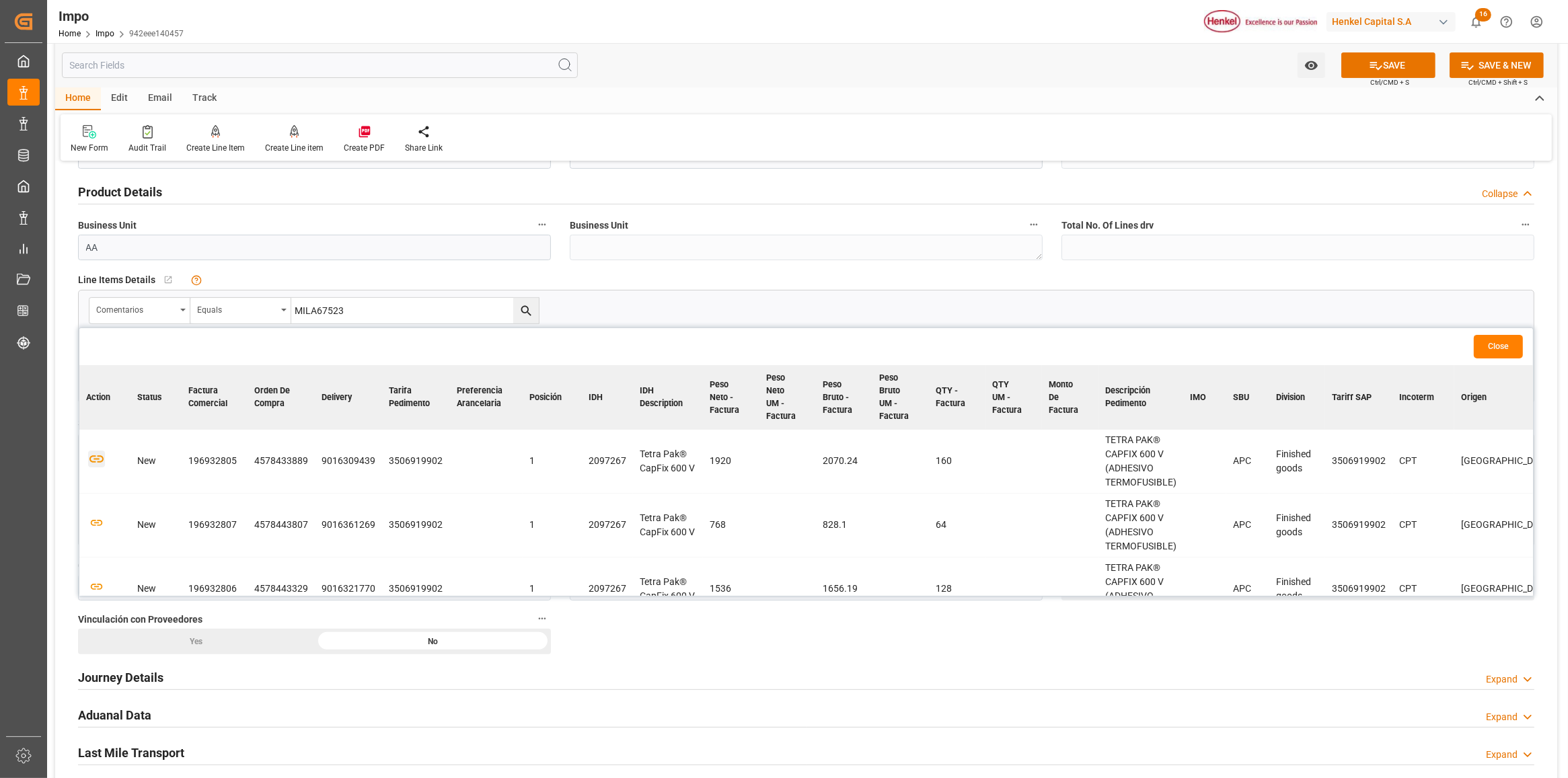
click at [99, 457] on icon "button" at bounding box center [96, 459] width 16 height 16
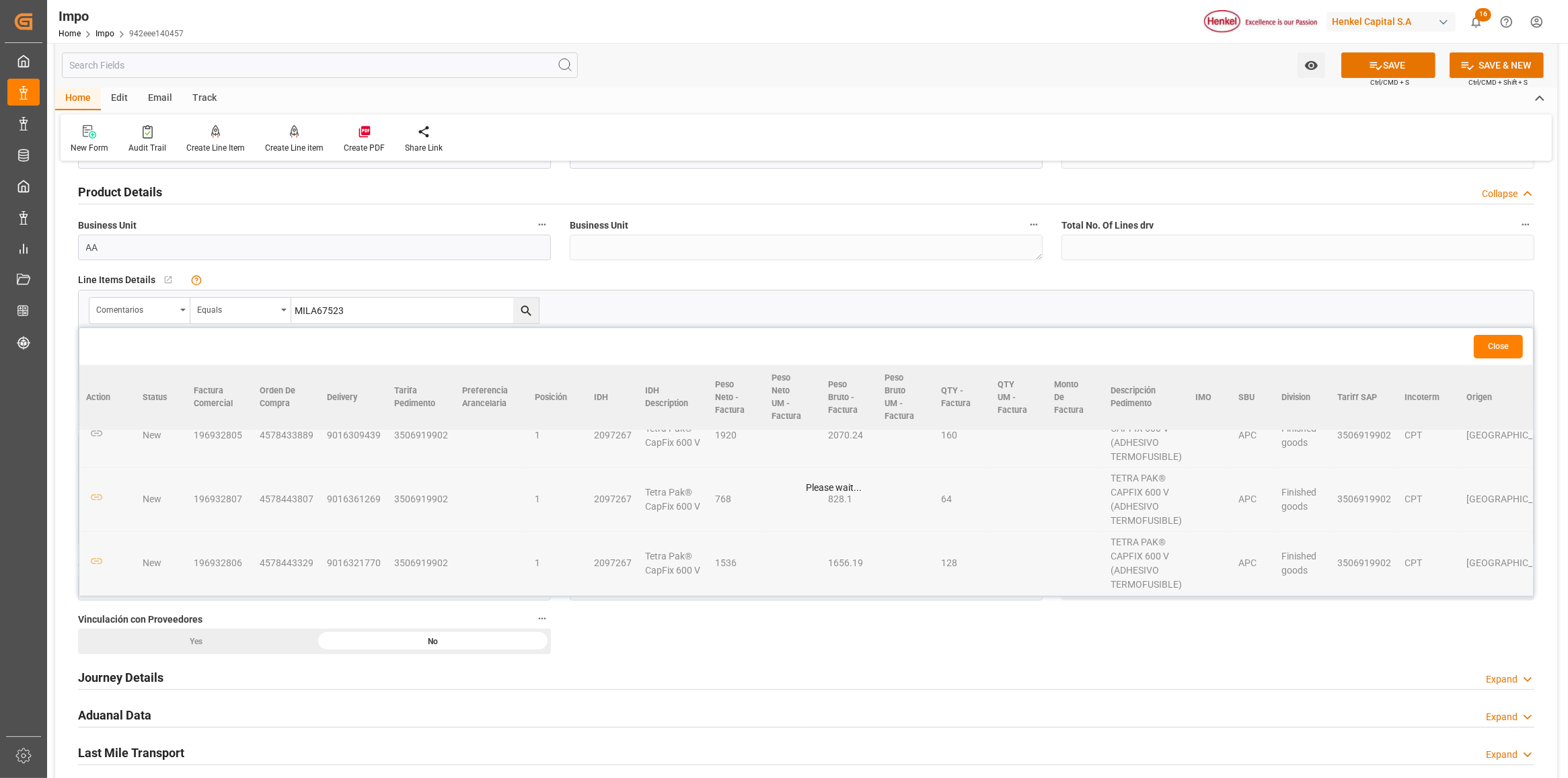
scroll to position [0, 0]
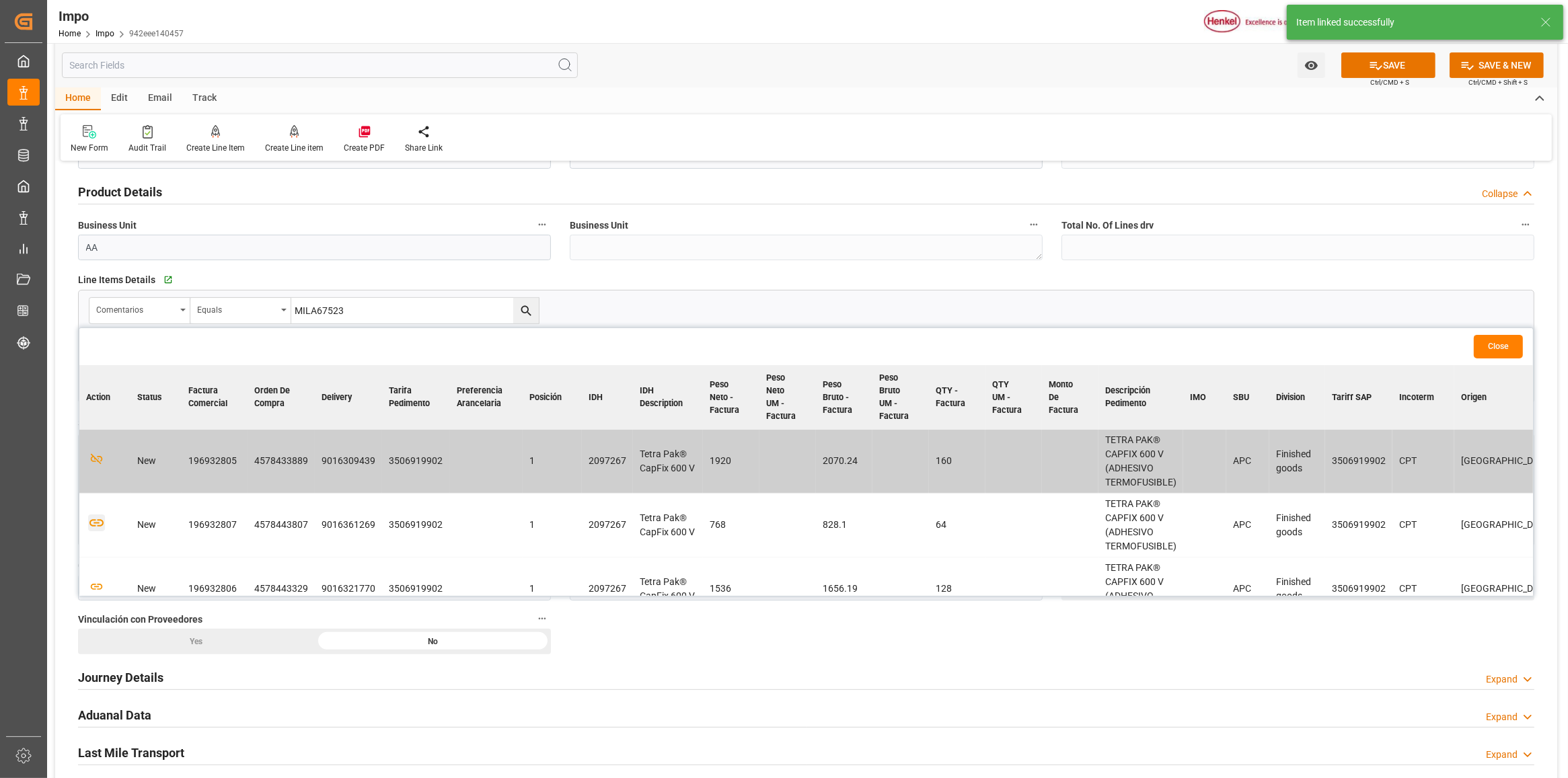
click at [100, 523] on icon "button" at bounding box center [96, 523] width 16 height 16
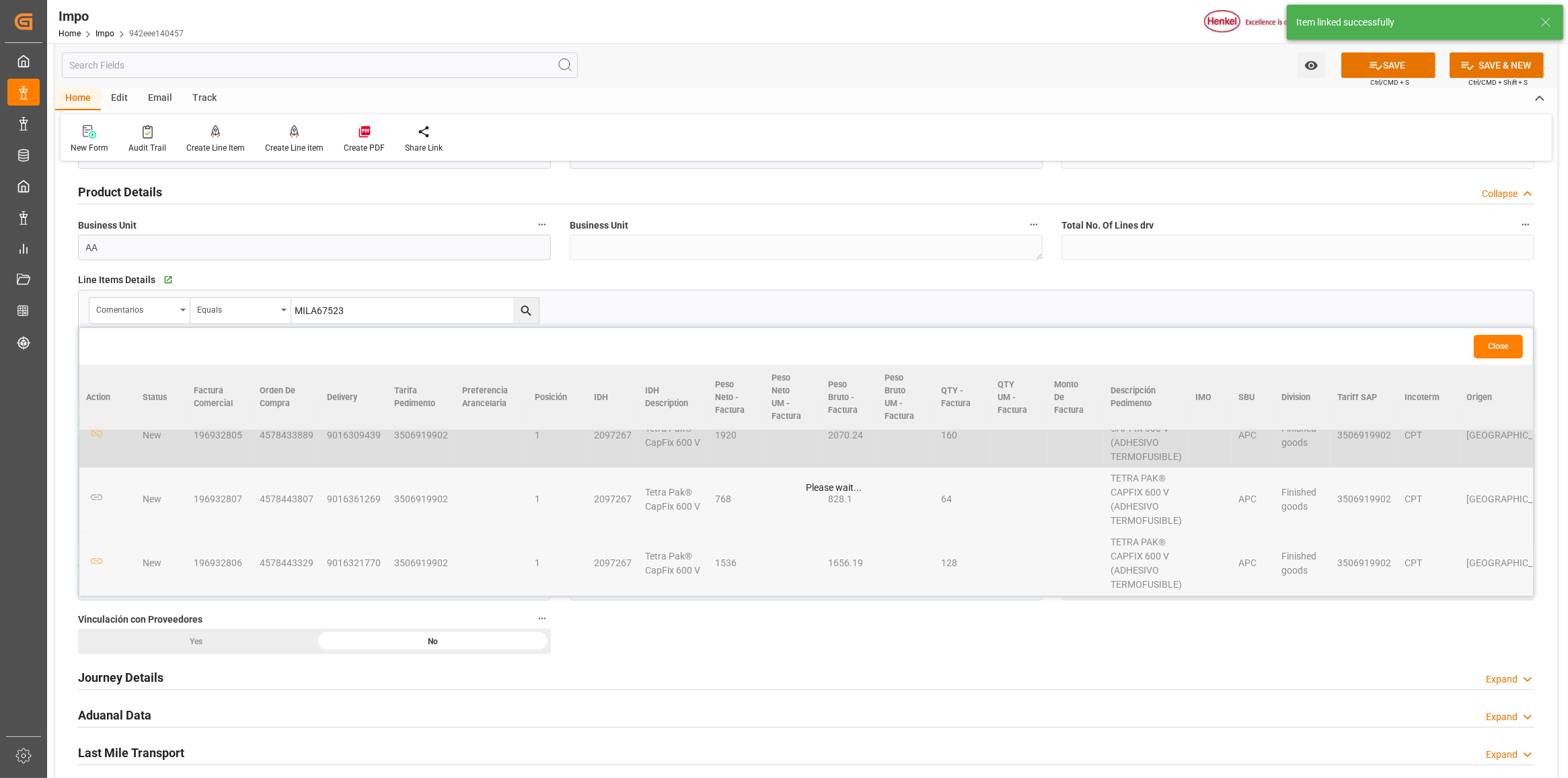
scroll to position [30, 0]
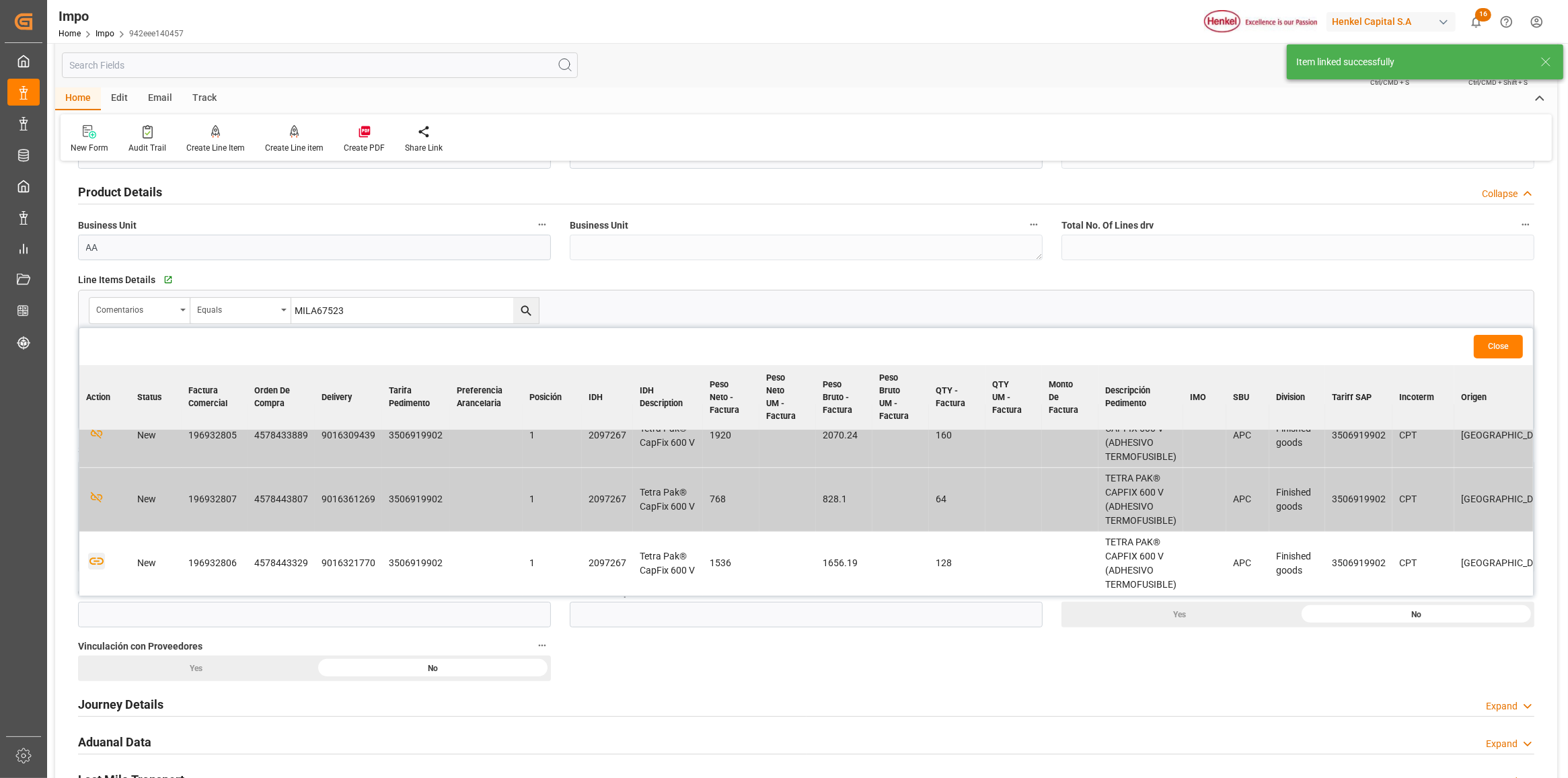
click at [98, 556] on icon "button" at bounding box center [96, 561] width 16 height 16
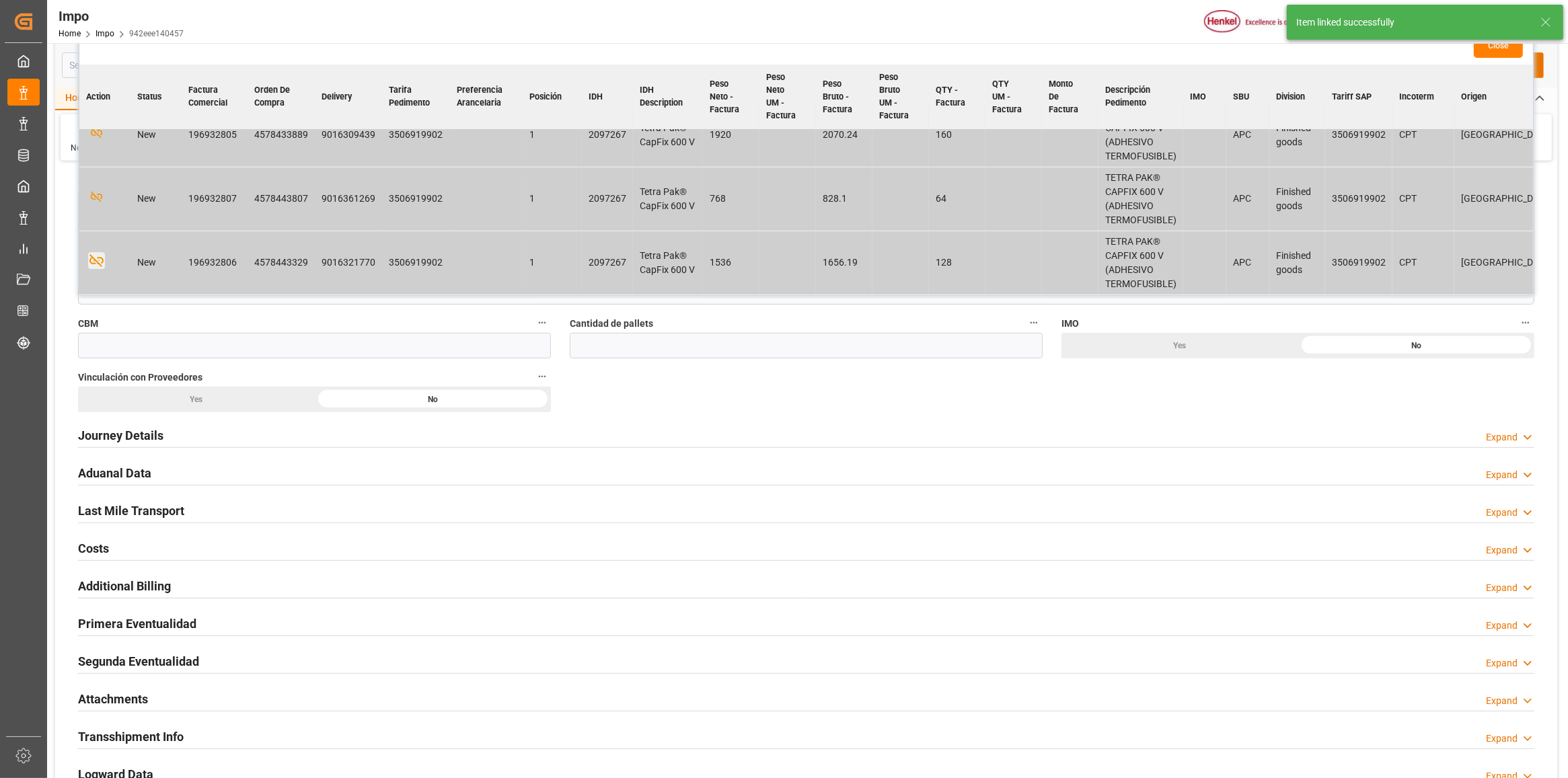
scroll to position [757, 0]
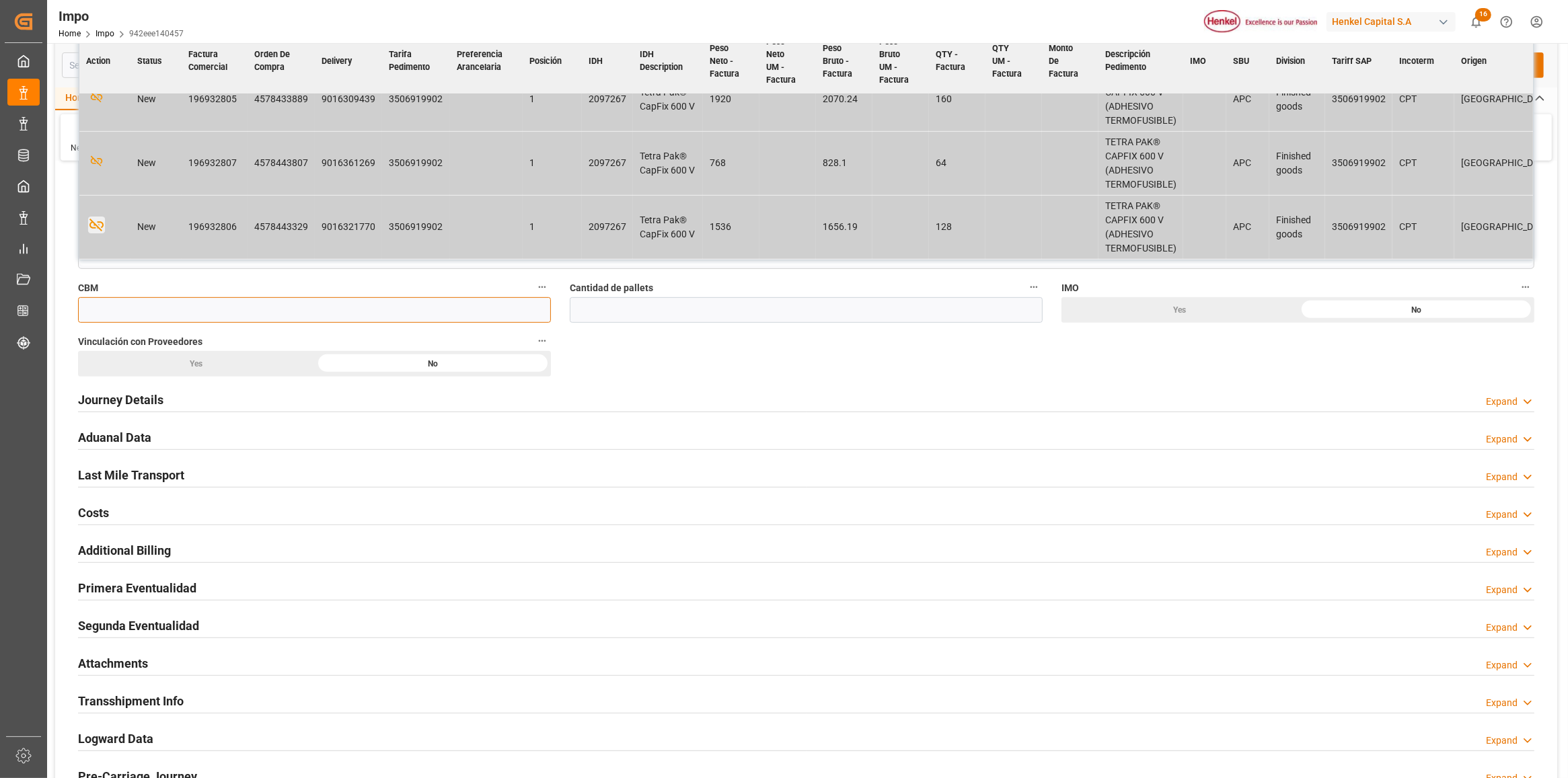
click at [247, 316] on input "text" at bounding box center [315, 310] width 473 height 26
paste input "12.672"
type input "12.672"
drag, startPoint x: 200, startPoint y: 362, endPoint x: 193, endPoint y: 363, distance: 7.1
click at [194, 363] on div "Yes" at bounding box center [196, 363] width 237 height 26
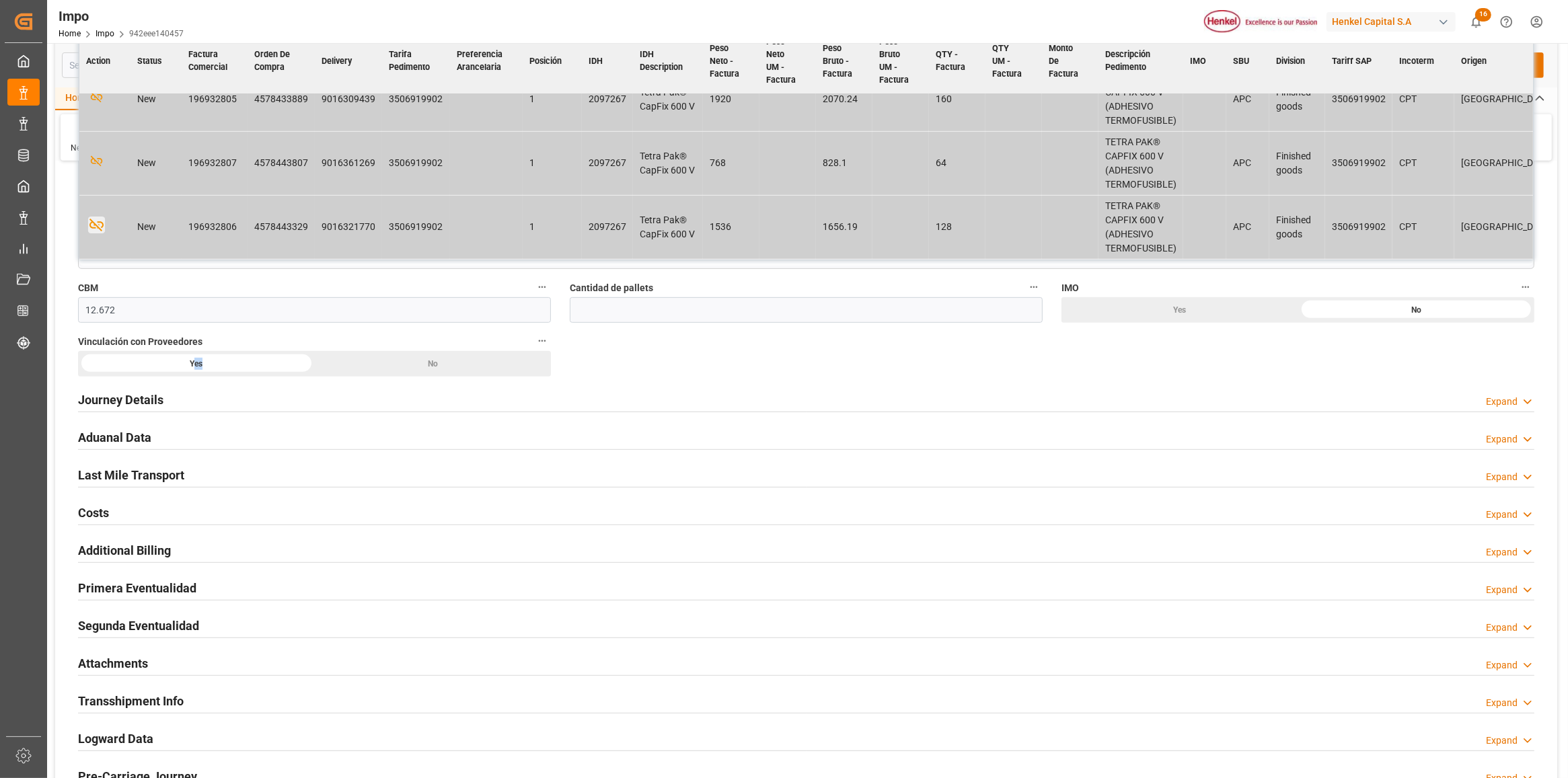
click at [924, 368] on div "Overview Collapse Status Importación Pendiente Revalidado Referencia Leschaco M…" at bounding box center [806, 151] width 1502 height 1469
click at [718, 312] on input "text" at bounding box center [806, 310] width 473 height 26
type input "11"
click at [134, 407] on h2 "Journey Details" at bounding box center [121, 400] width 86 height 18
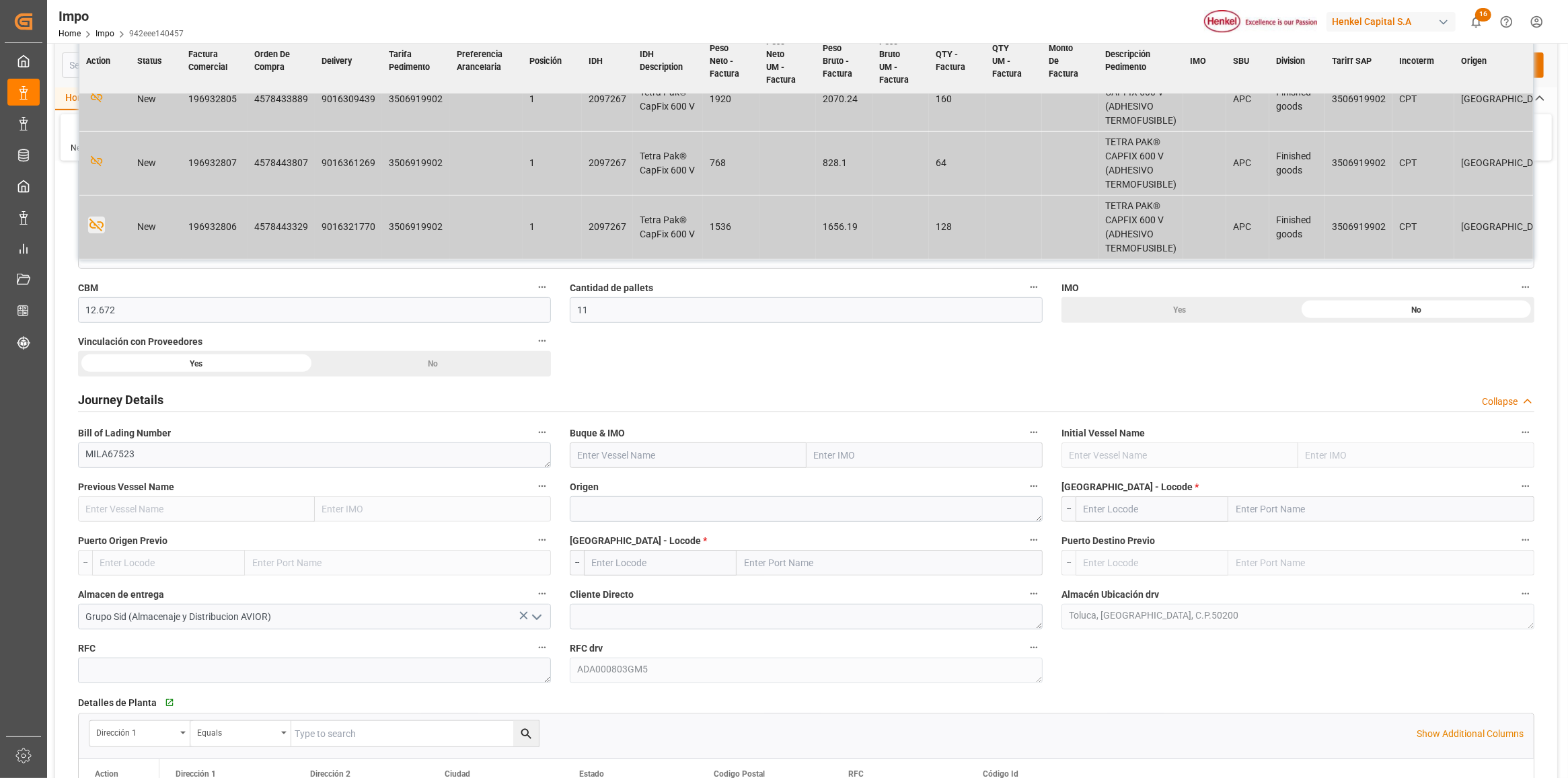
click at [872, 459] on input "text" at bounding box center [925, 455] width 237 height 26
paste input "NICARAGUA EXPRESS"
type input "NICARAGUA EXPRESS"
click at [900, 490] on span "9635676 - NICARAGUA EXPRESS" at bounding box center [882, 485] width 134 height 11
type input "NICARAGUA EXPRESS"
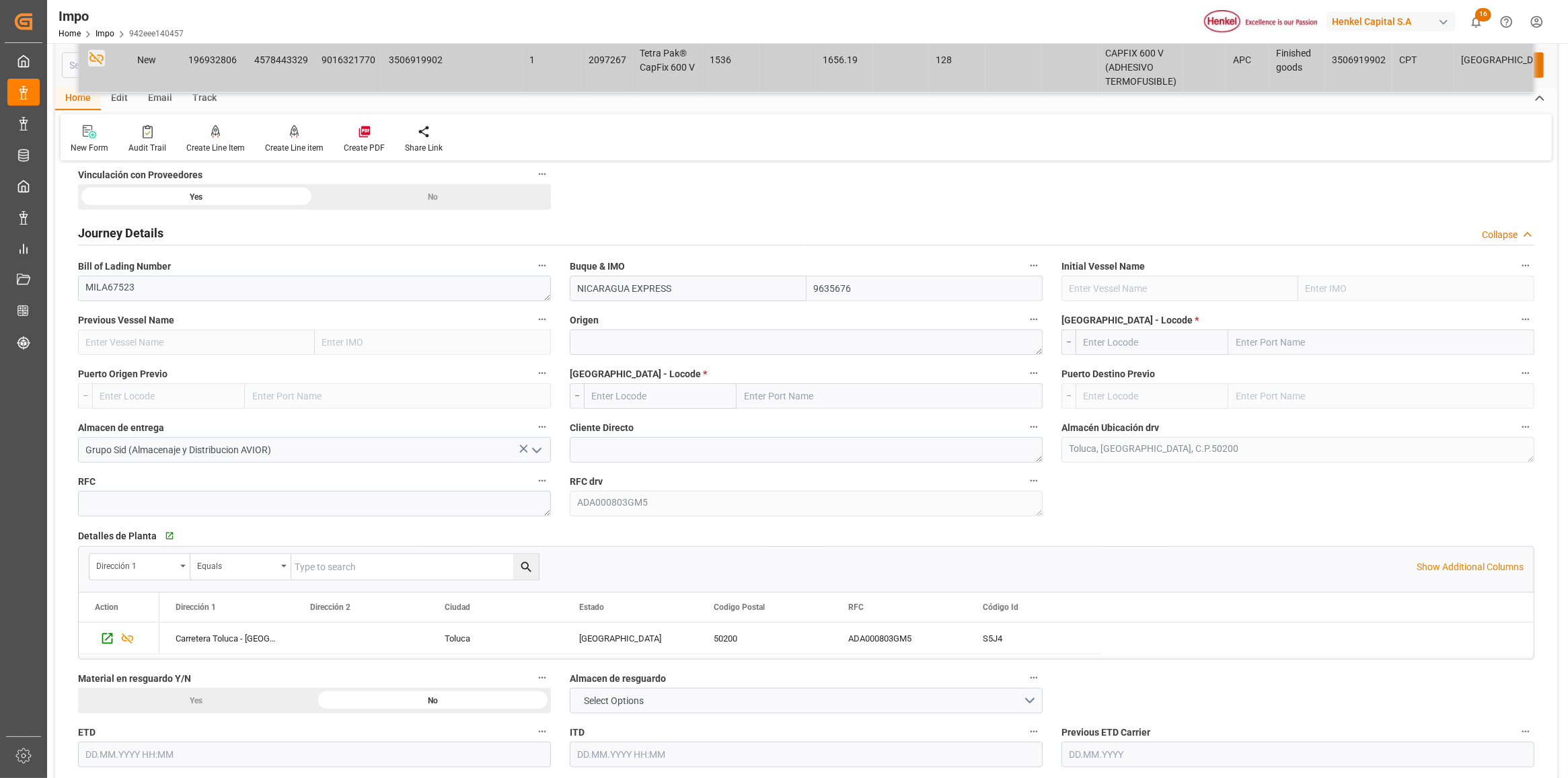
scroll to position [925, 0]
type input "9635676"
click at [705, 350] on textarea at bounding box center [806, 340] width 473 height 26
type textarea "[GEOGRAPHIC_DATA]"
click at [1269, 340] on input "text" at bounding box center [1381, 340] width 306 height 26
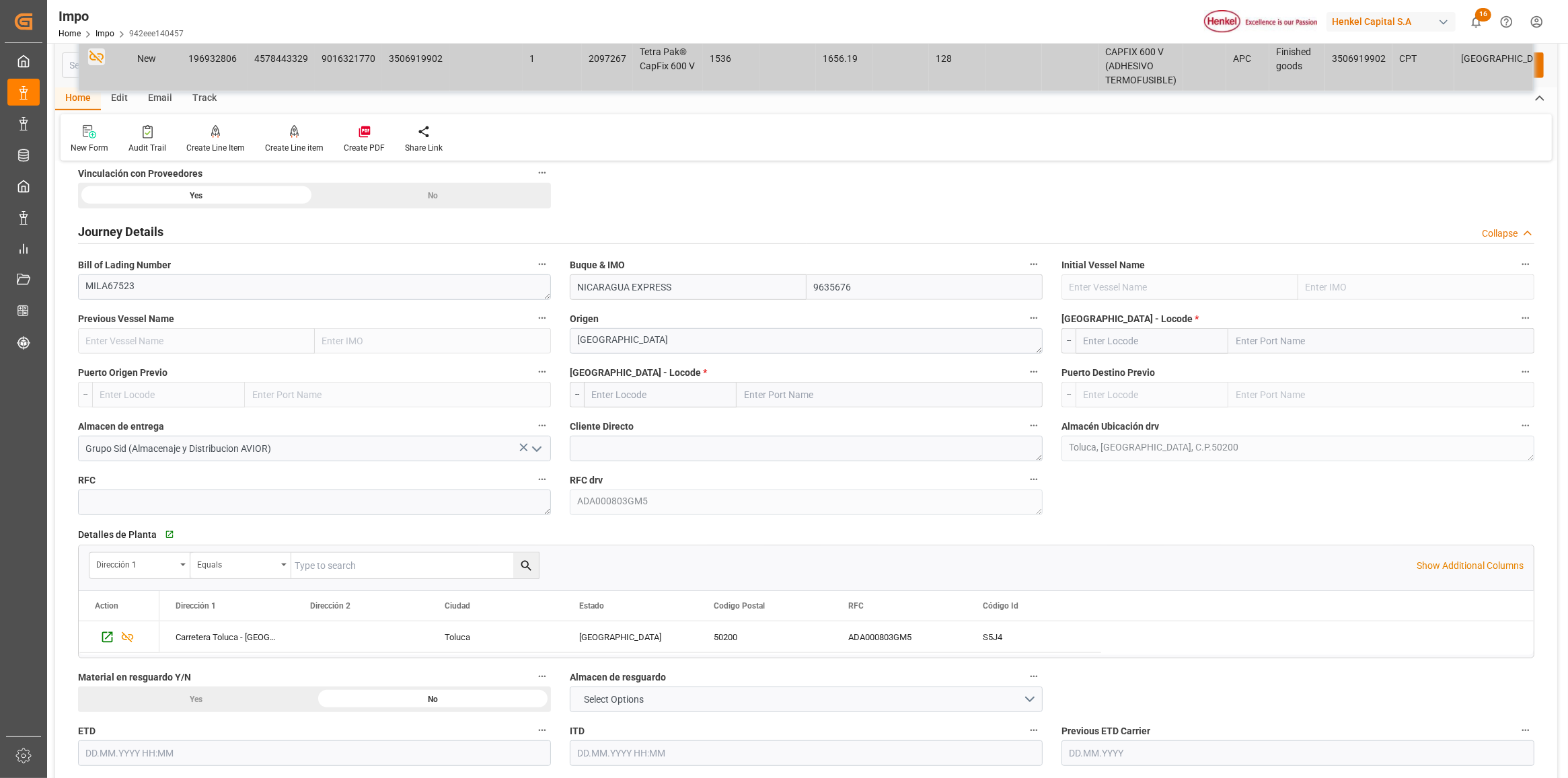
click at [1363, 341] on input "text" at bounding box center [1381, 340] width 306 height 26
type input "GENOV"
click at [1303, 367] on span "Genova - ITGOA" at bounding box center [1298, 370] width 122 height 11
type input "ITGOA"
type input "[GEOGRAPHIC_DATA]"
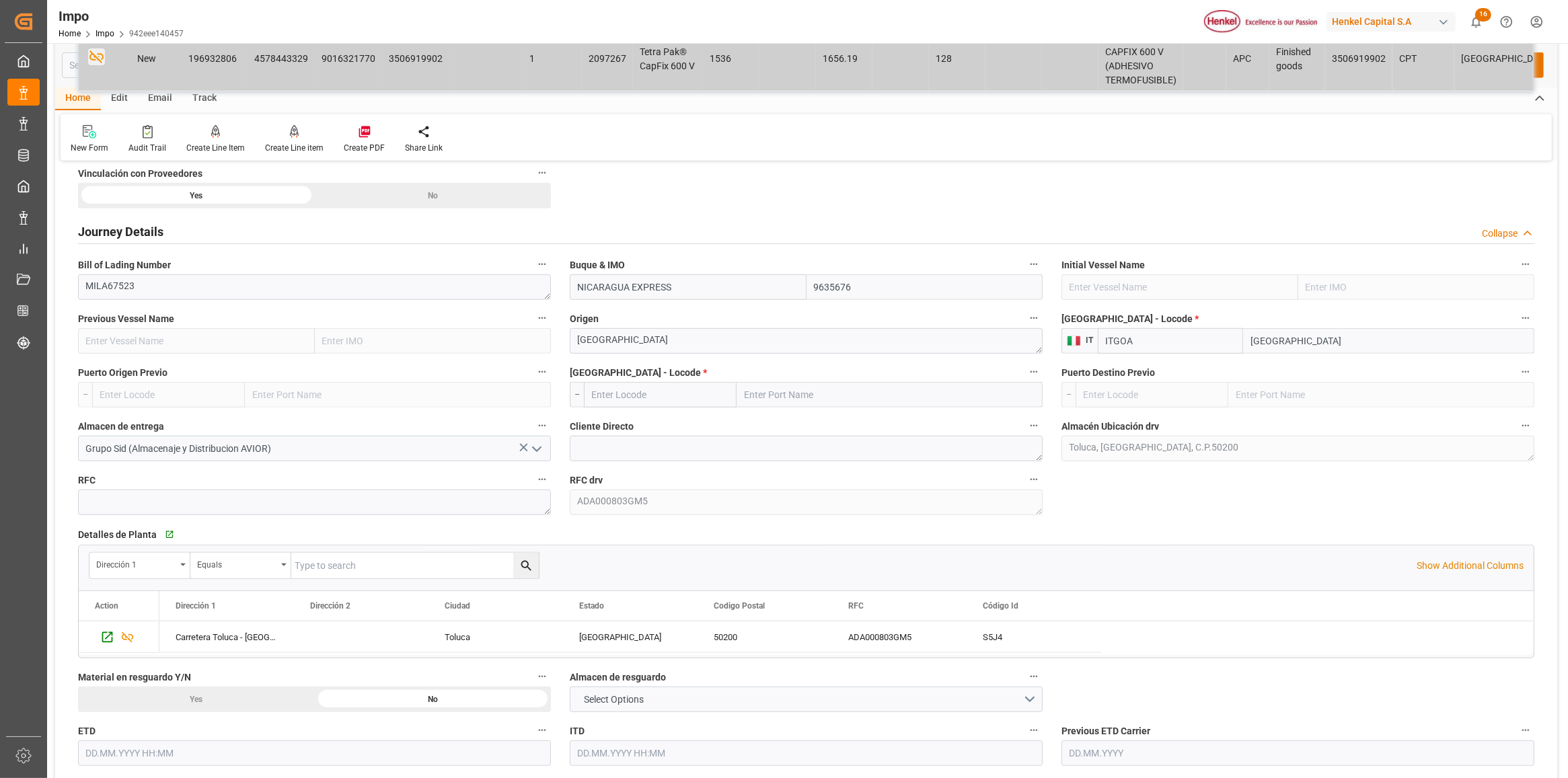
click at [781, 397] on input "text" at bounding box center [890, 395] width 306 height 26
type input "VERA"
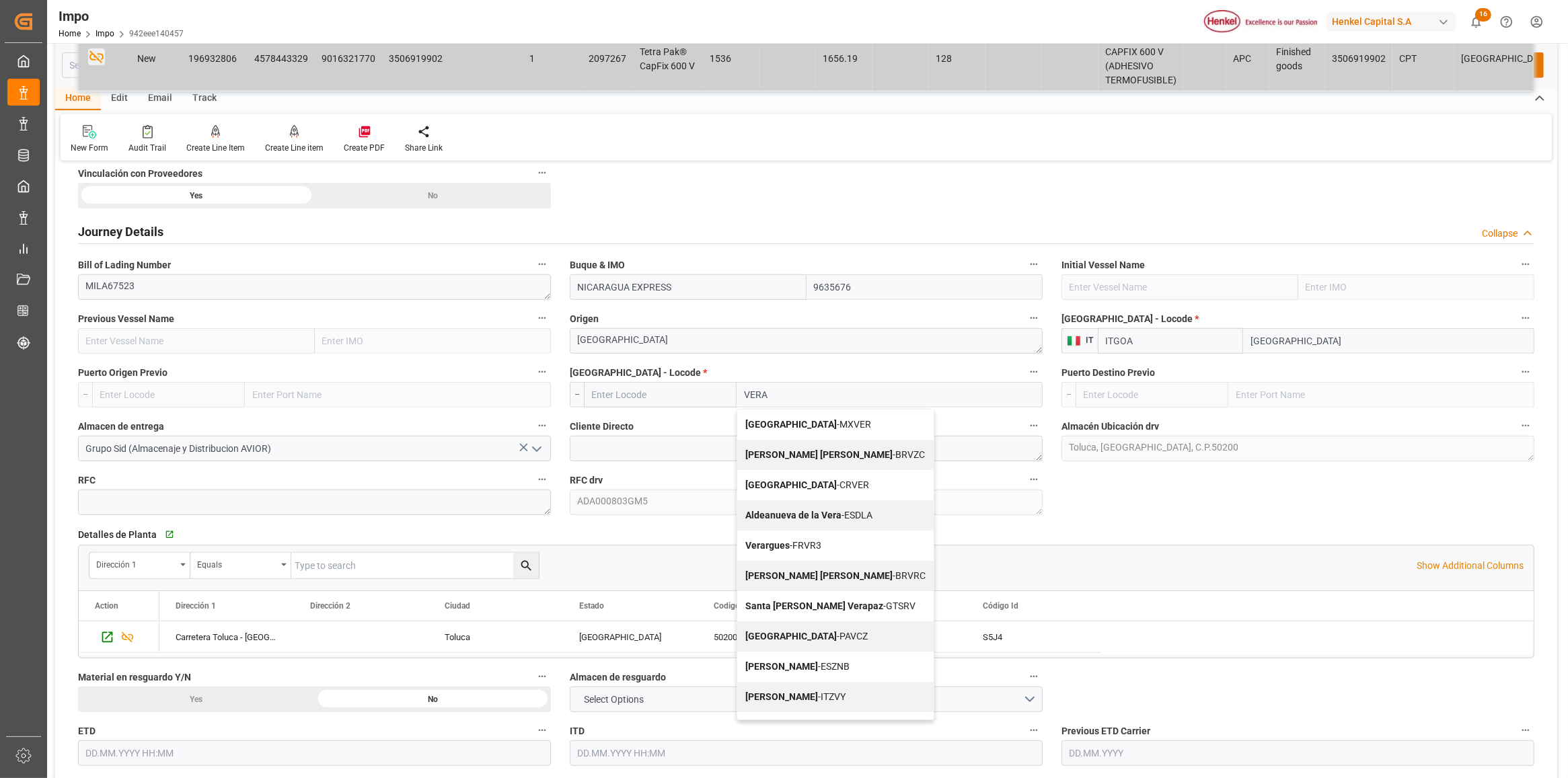
click at [777, 419] on div "Veracruz - MXVER" at bounding box center [835, 424] width 196 height 30
type input "MXVER"
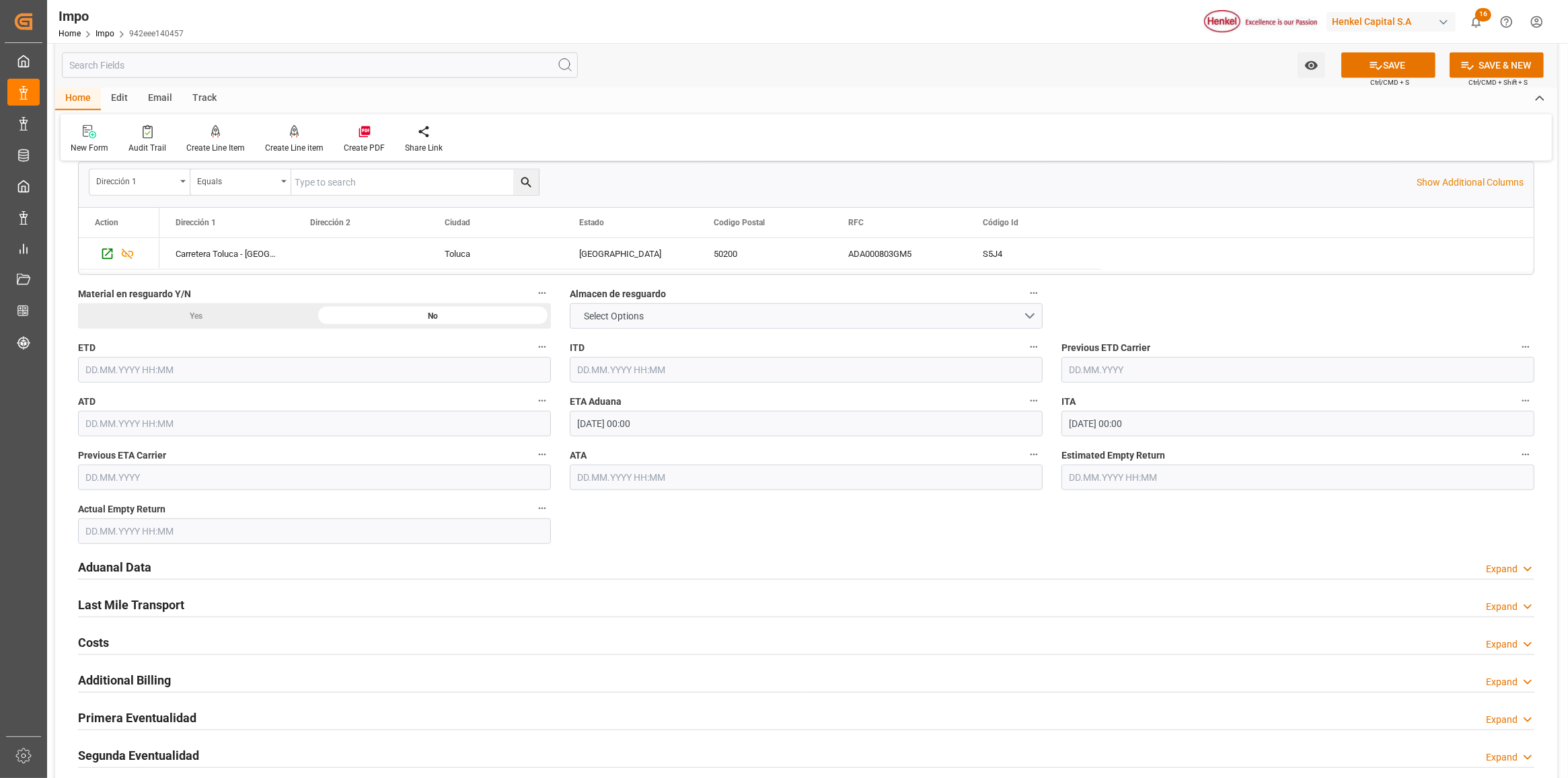
scroll to position [1345, 0]
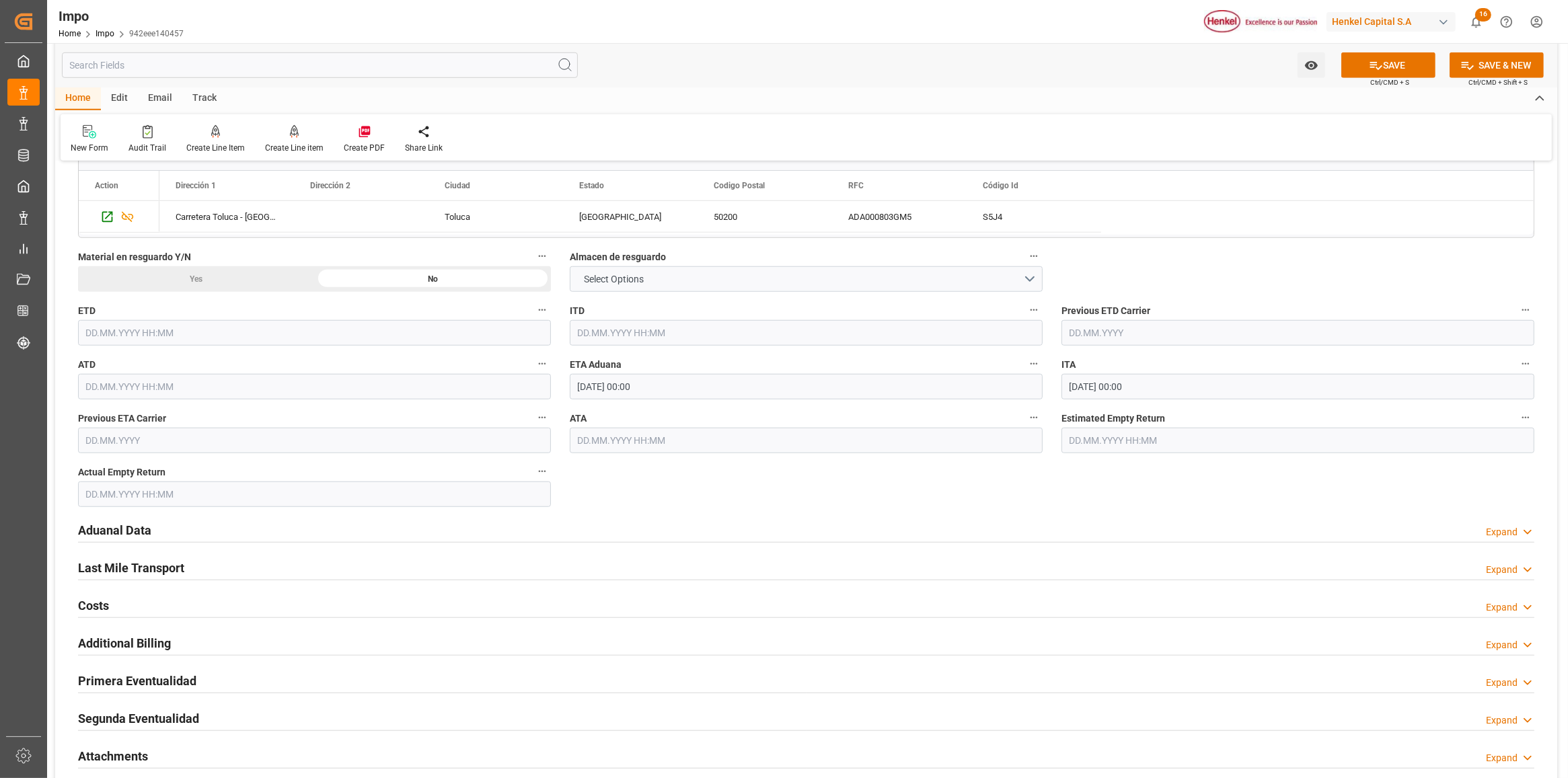
type input "[GEOGRAPHIC_DATA]"
click at [109, 528] on h2 "Aduanal Data" at bounding box center [115, 530] width 73 height 18
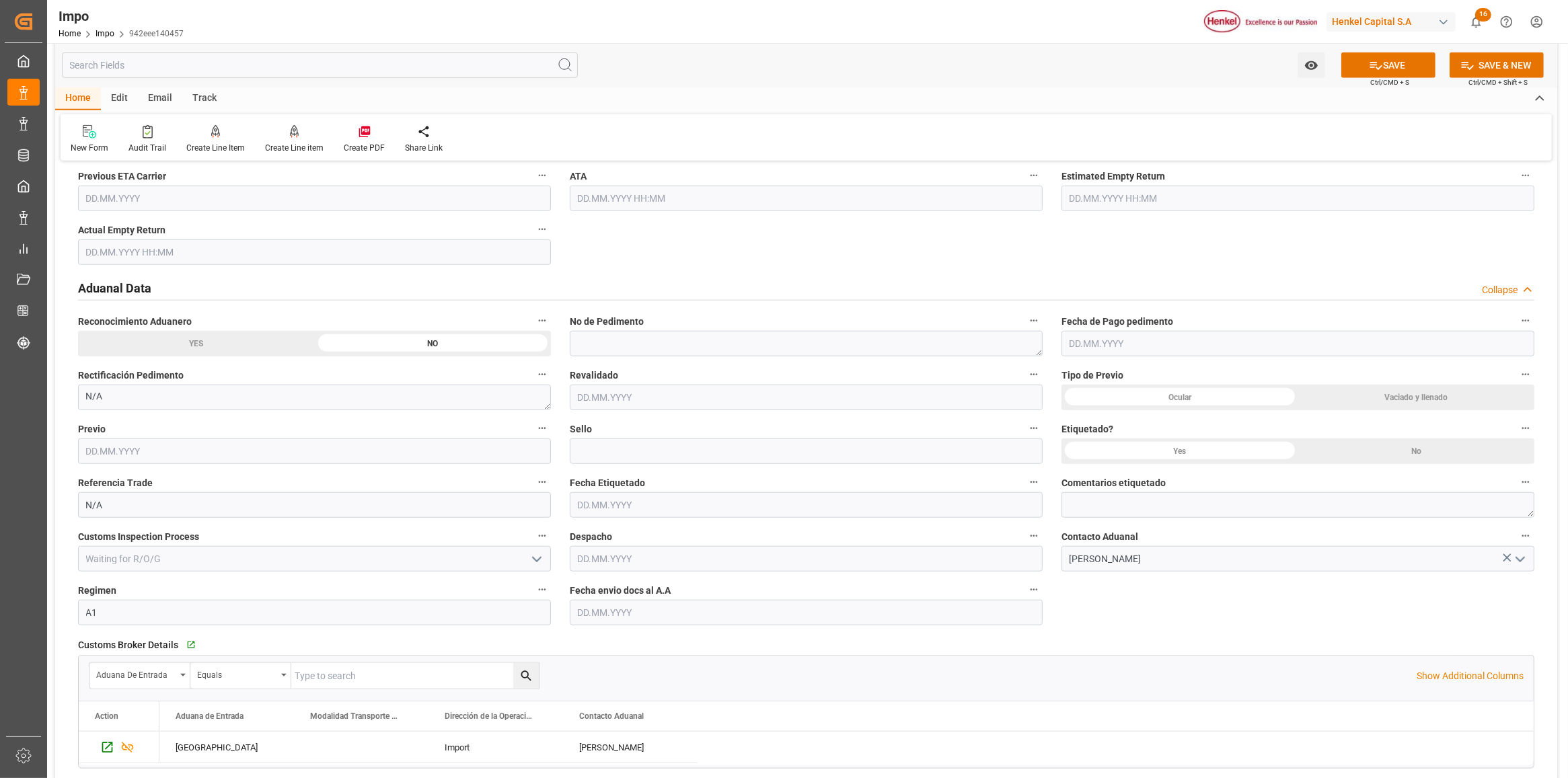
scroll to position [1681, 0]
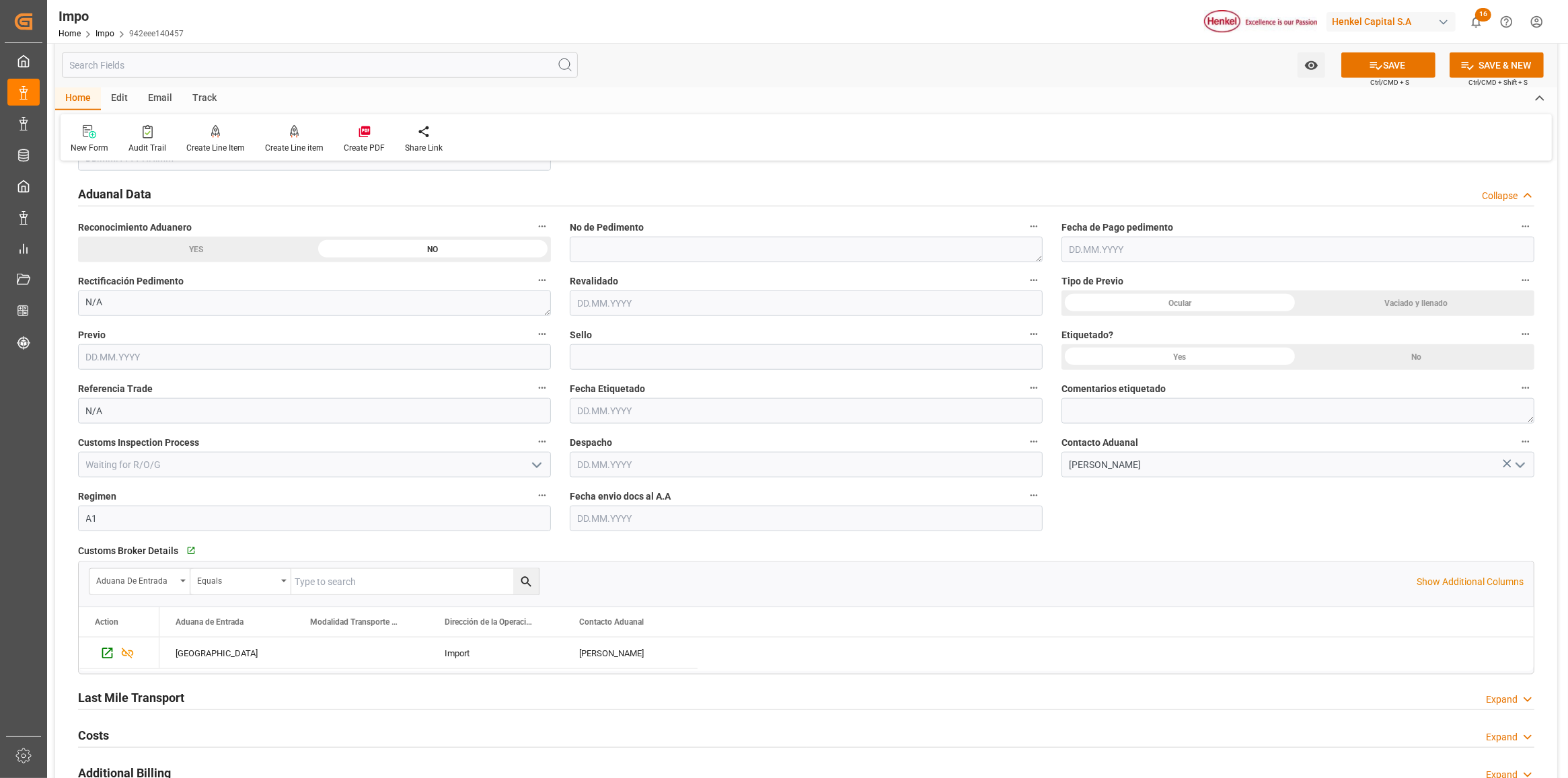
click at [731, 522] on input "text" at bounding box center [806, 518] width 473 height 26
click at [647, 523] on input "text" at bounding box center [806, 518] width 473 height 26
click at [594, 550] on div "October 2025" at bounding box center [666, 553] width 191 height 13
click at [642, 602] on div "1" at bounding box center [640, 602] width 16 height 16
click at [611, 525] on input "[DATE]" at bounding box center [806, 518] width 473 height 26
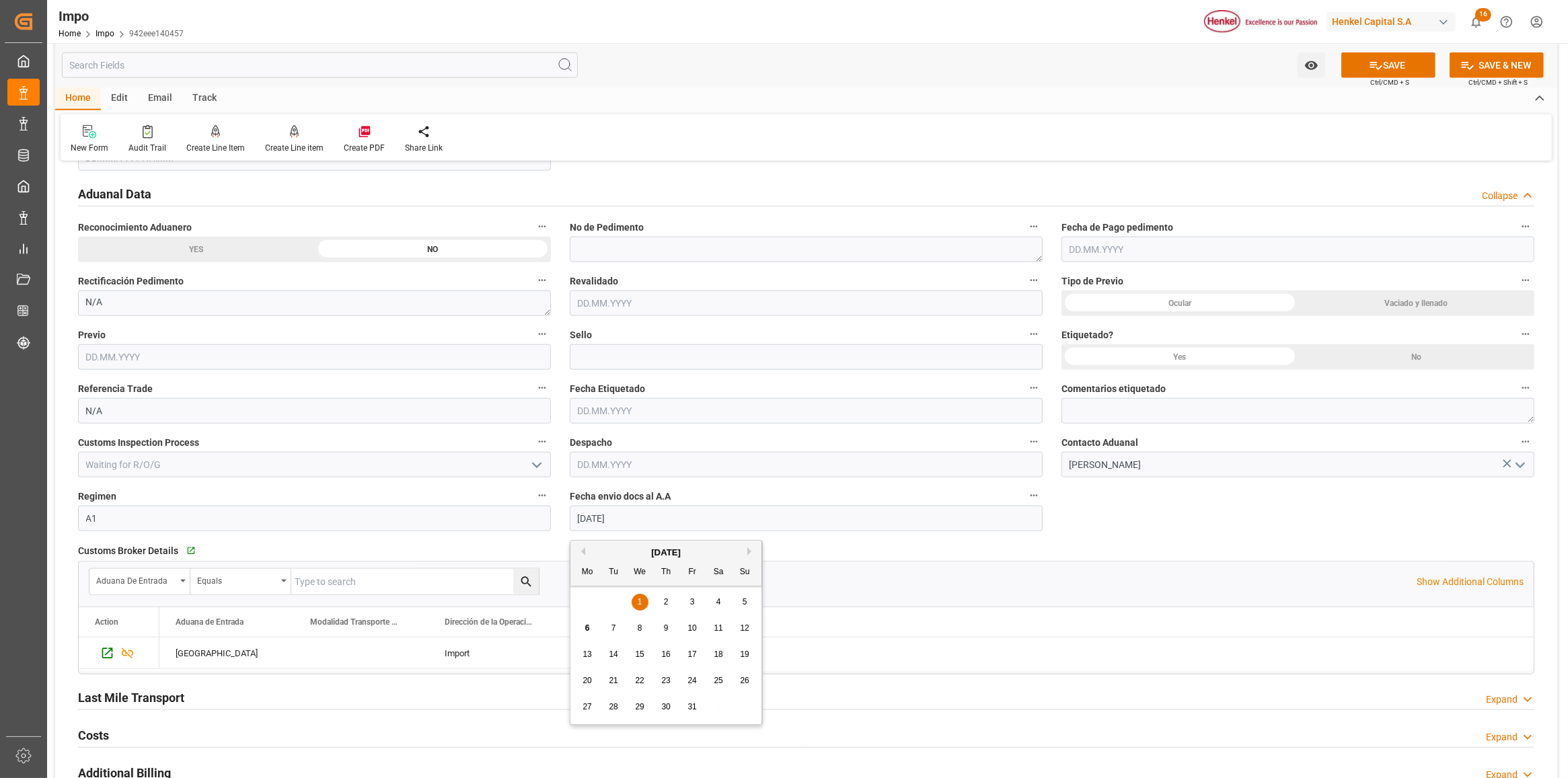
click at [585, 629] on span "6" at bounding box center [588, 628] width 5 height 9
type input "[DATE]"
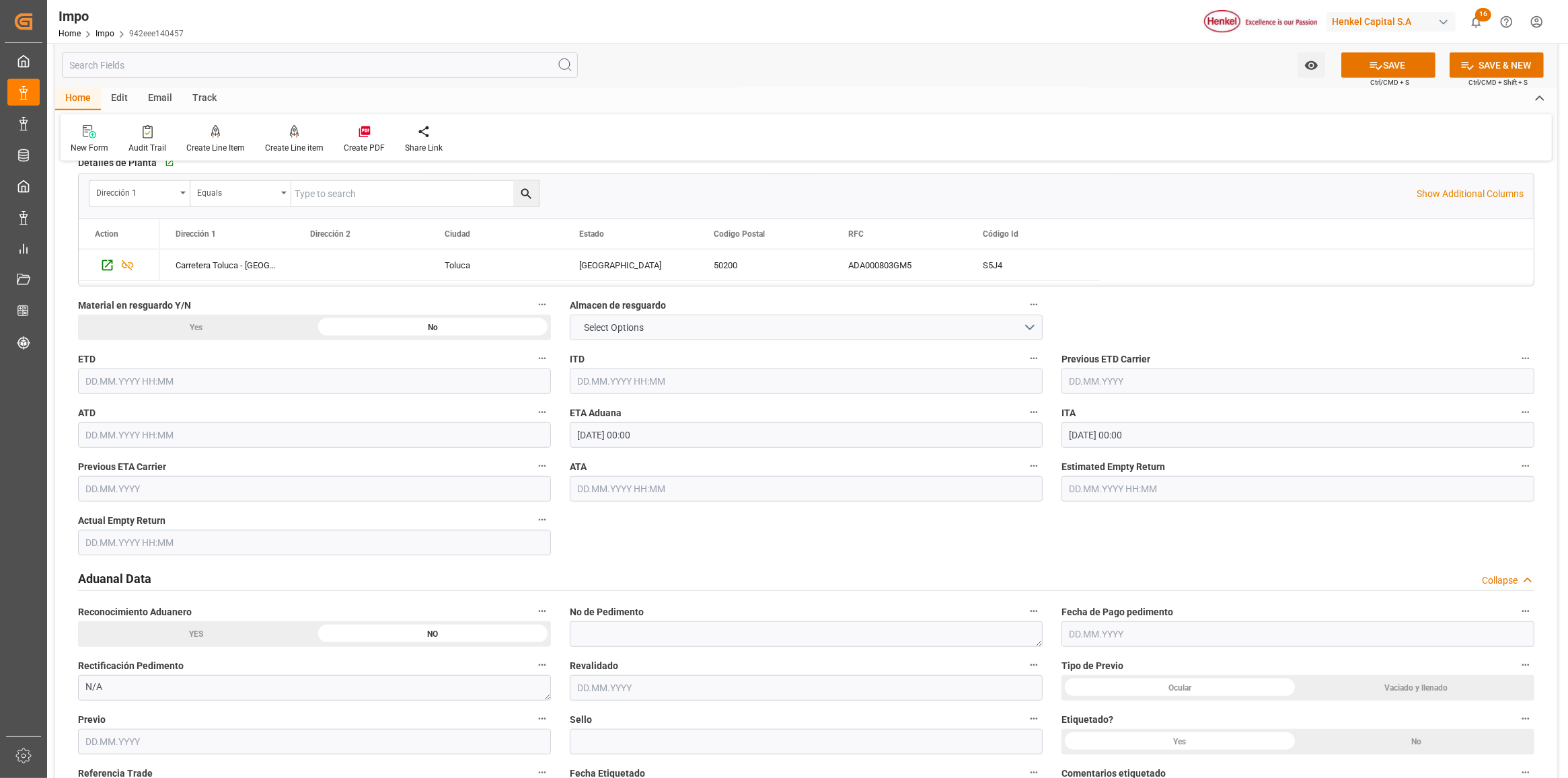
scroll to position [1093, 0]
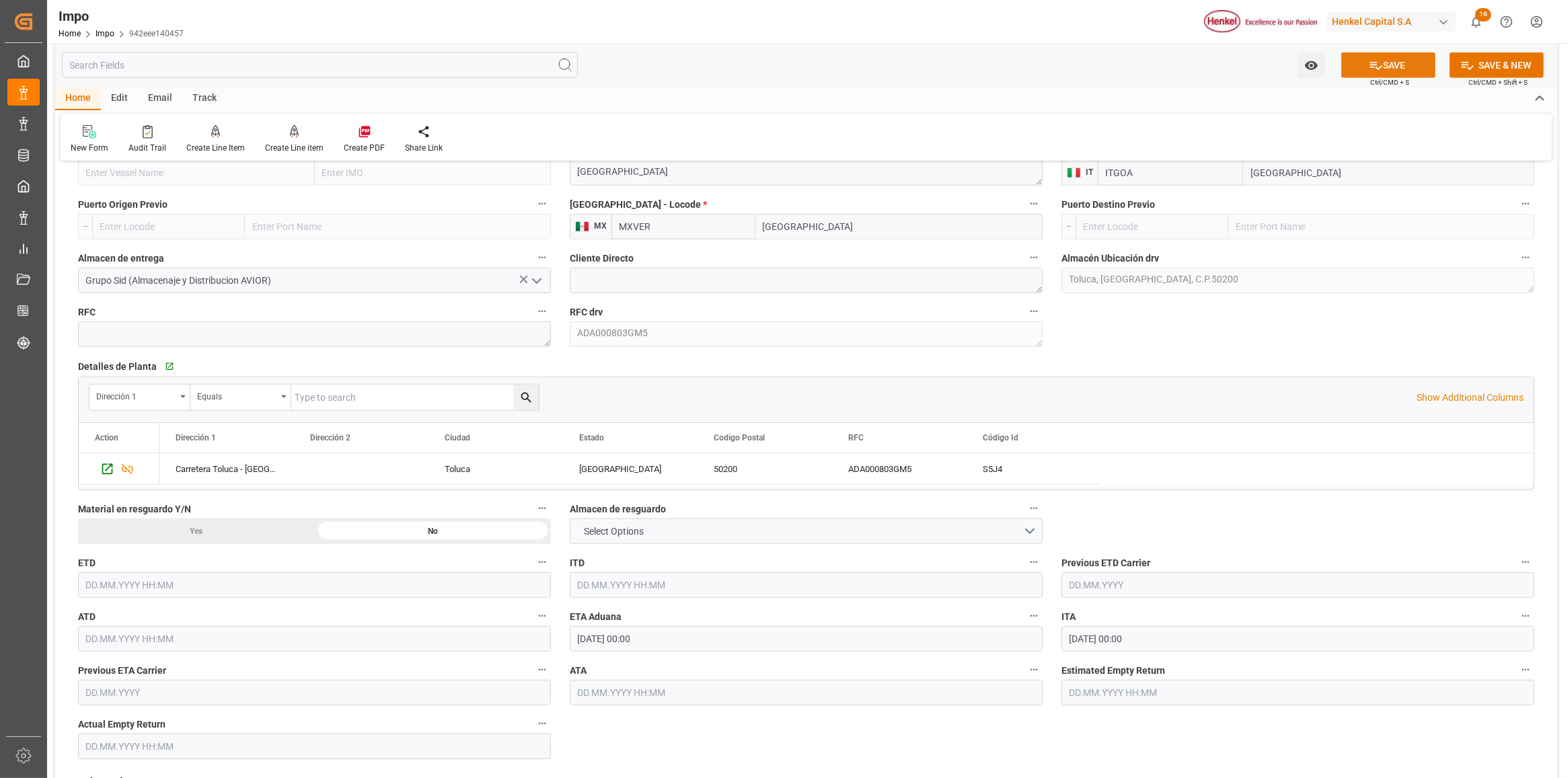
click at [1386, 72] on button "SAVE" at bounding box center [1388, 65] width 94 height 26
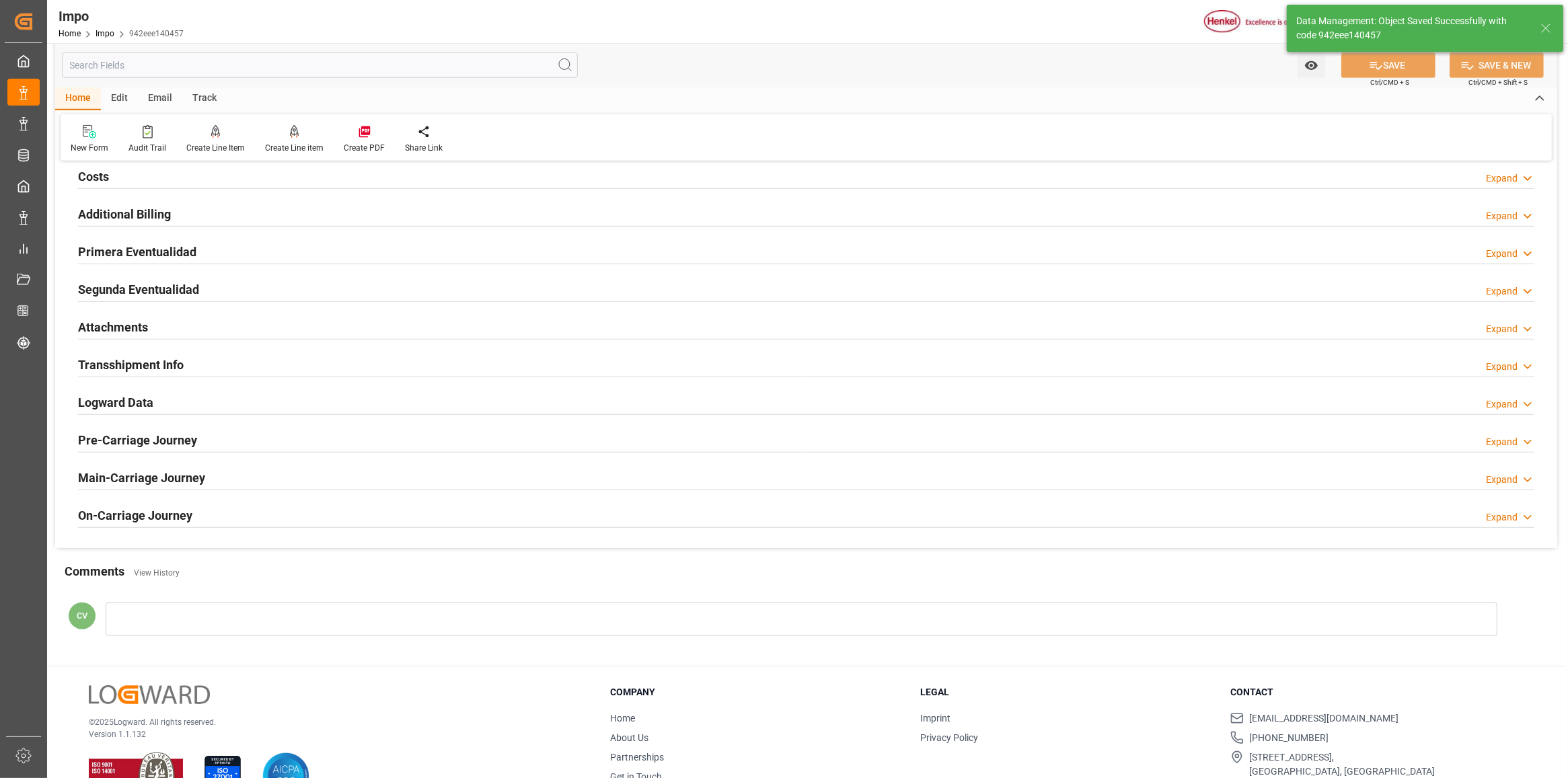
type textarea "AA"
type input "0"
type input "3"
click at [118, 327] on h2 "Attachments" at bounding box center [113, 327] width 70 height 18
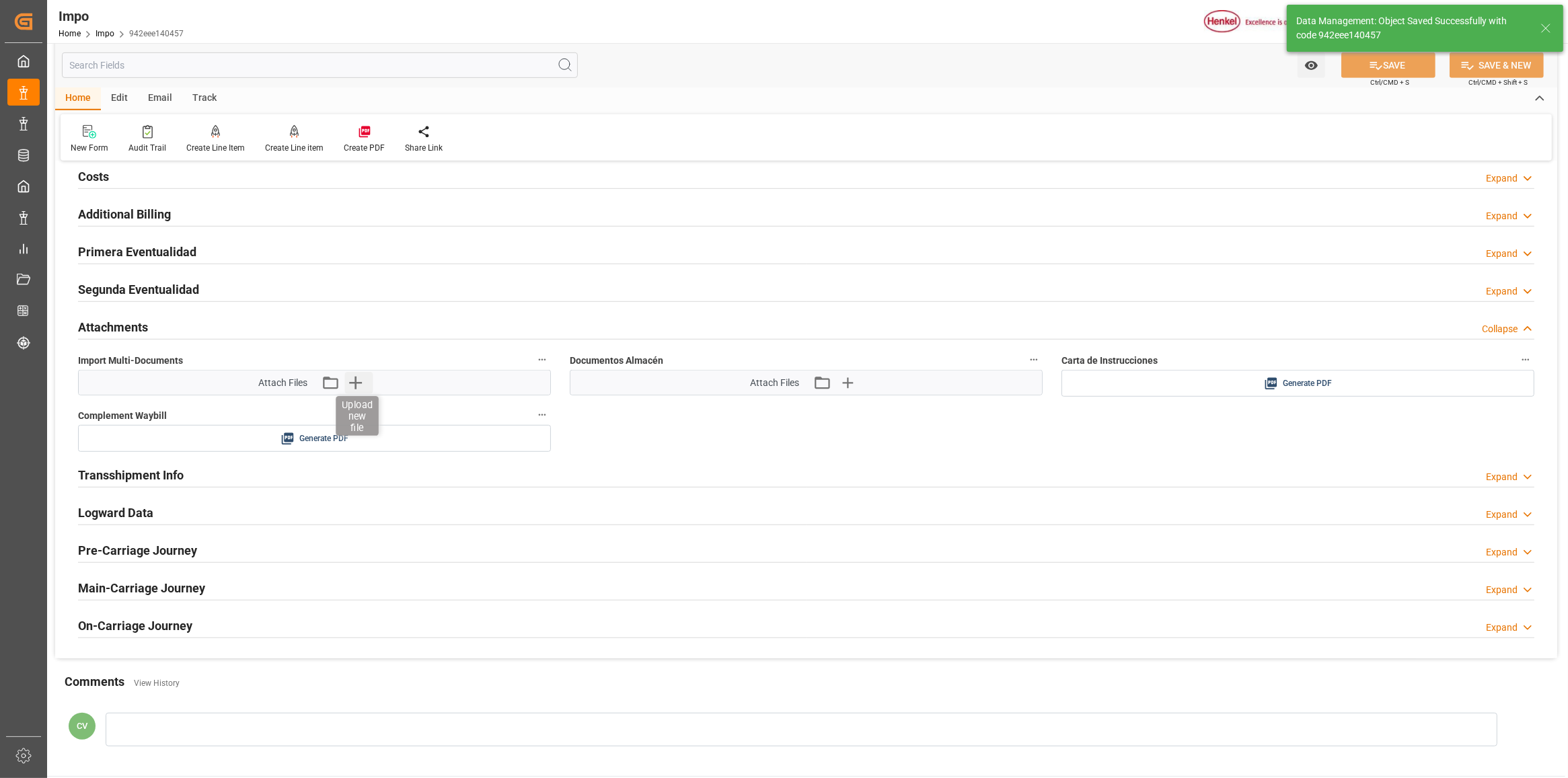
click at [354, 387] on icon "button" at bounding box center [355, 382] width 21 height 21
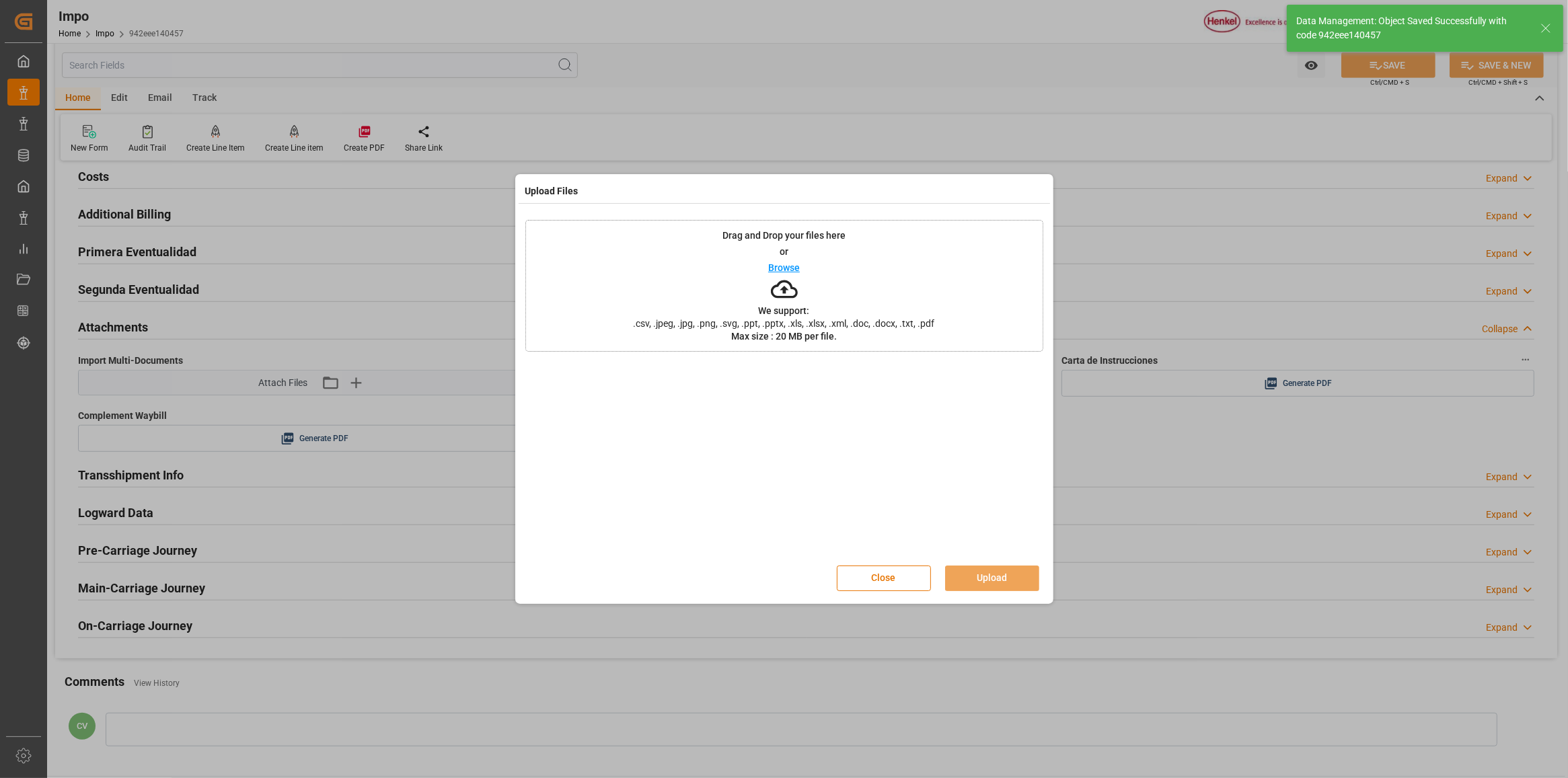
click at [788, 291] on icon at bounding box center [784, 289] width 27 height 27
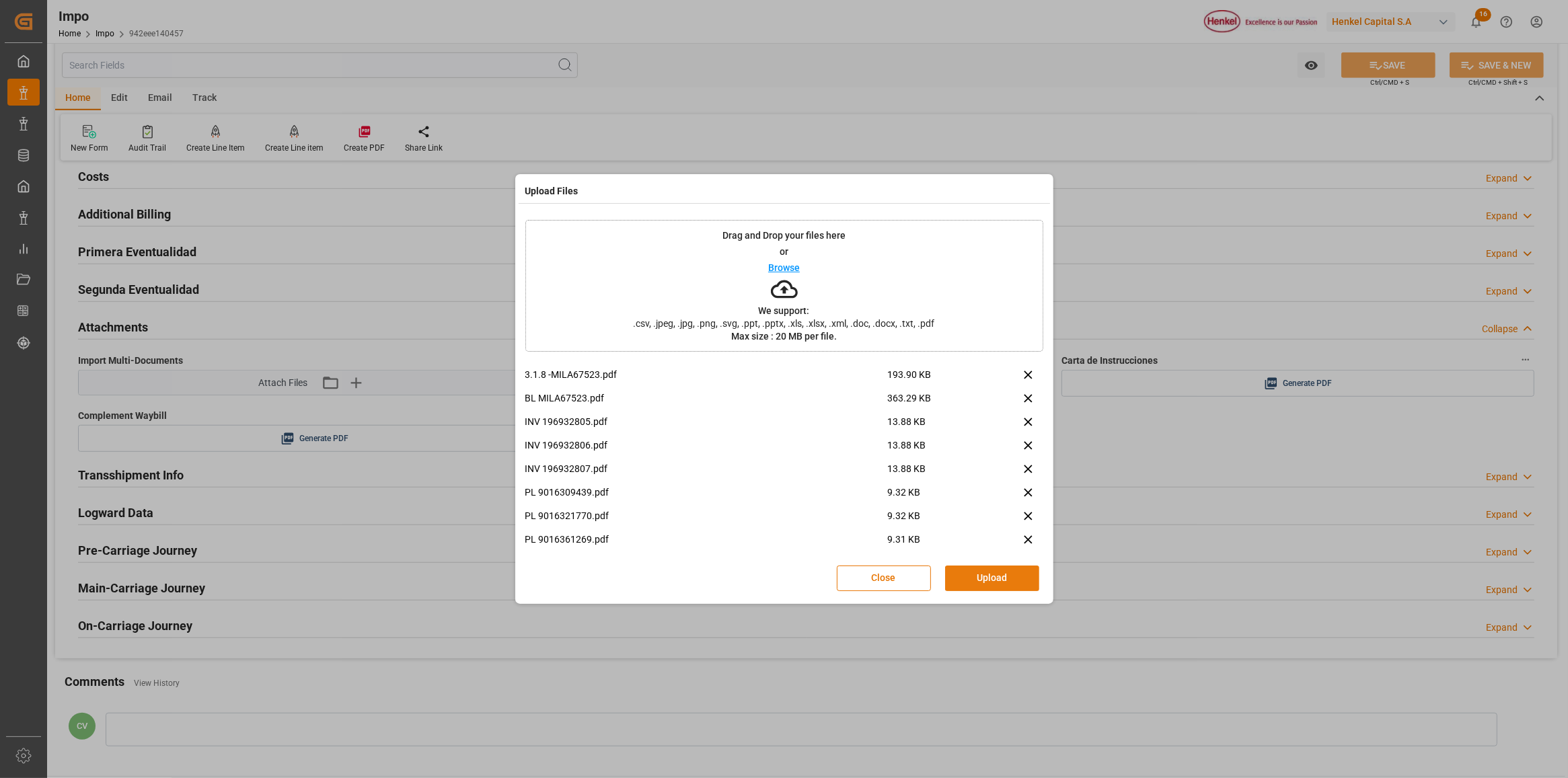
click at [988, 577] on button "Upload" at bounding box center [993, 578] width 94 height 26
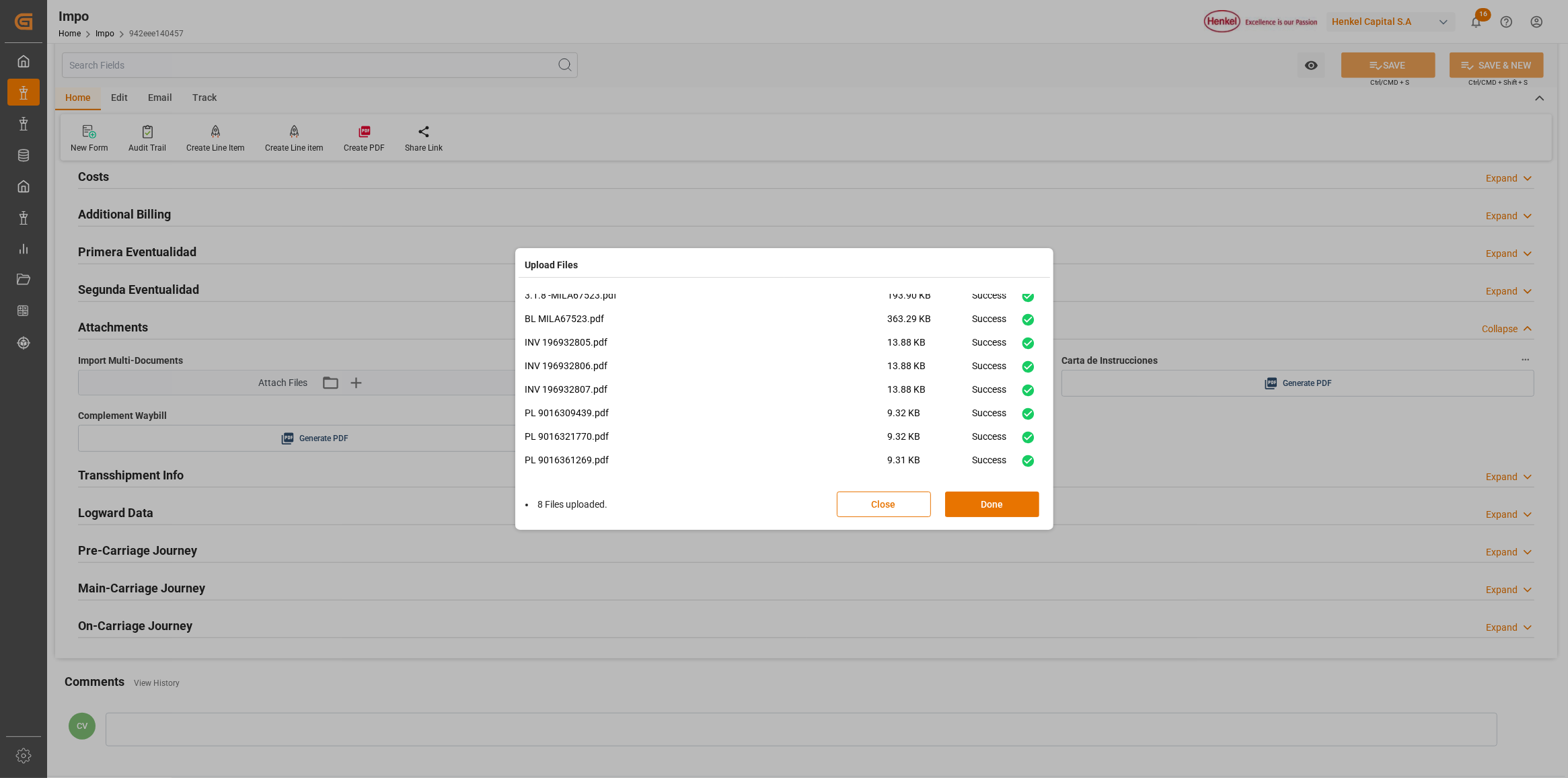
scroll to position [9, 0]
click at [1004, 503] on button "Done" at bounding box center [993, 504] width 94 height 26
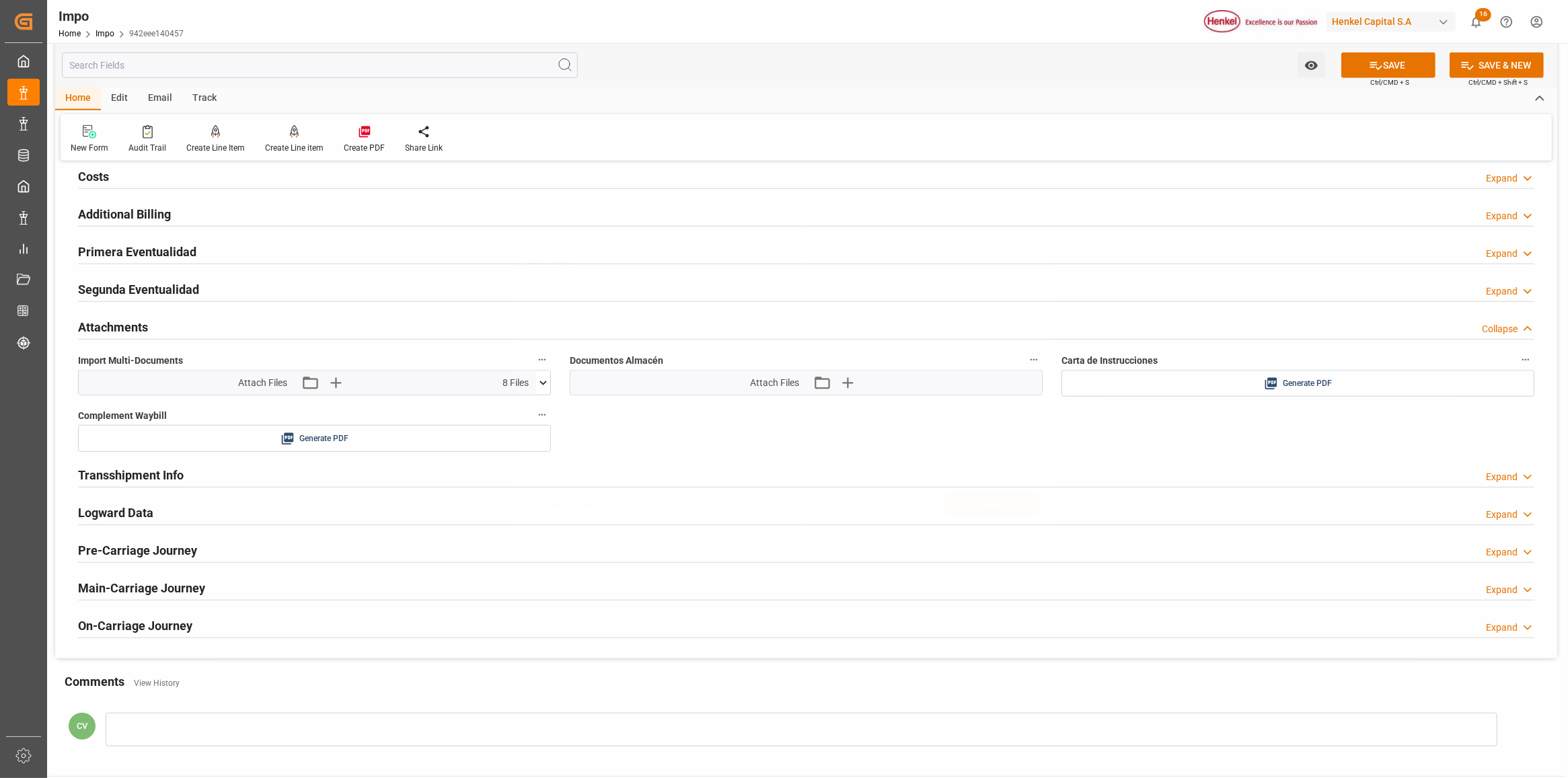
scroll to position [0, 0]
click at [1406, 69] on button "SAVE" at bounding box center [1388, 65] width 94 height 26
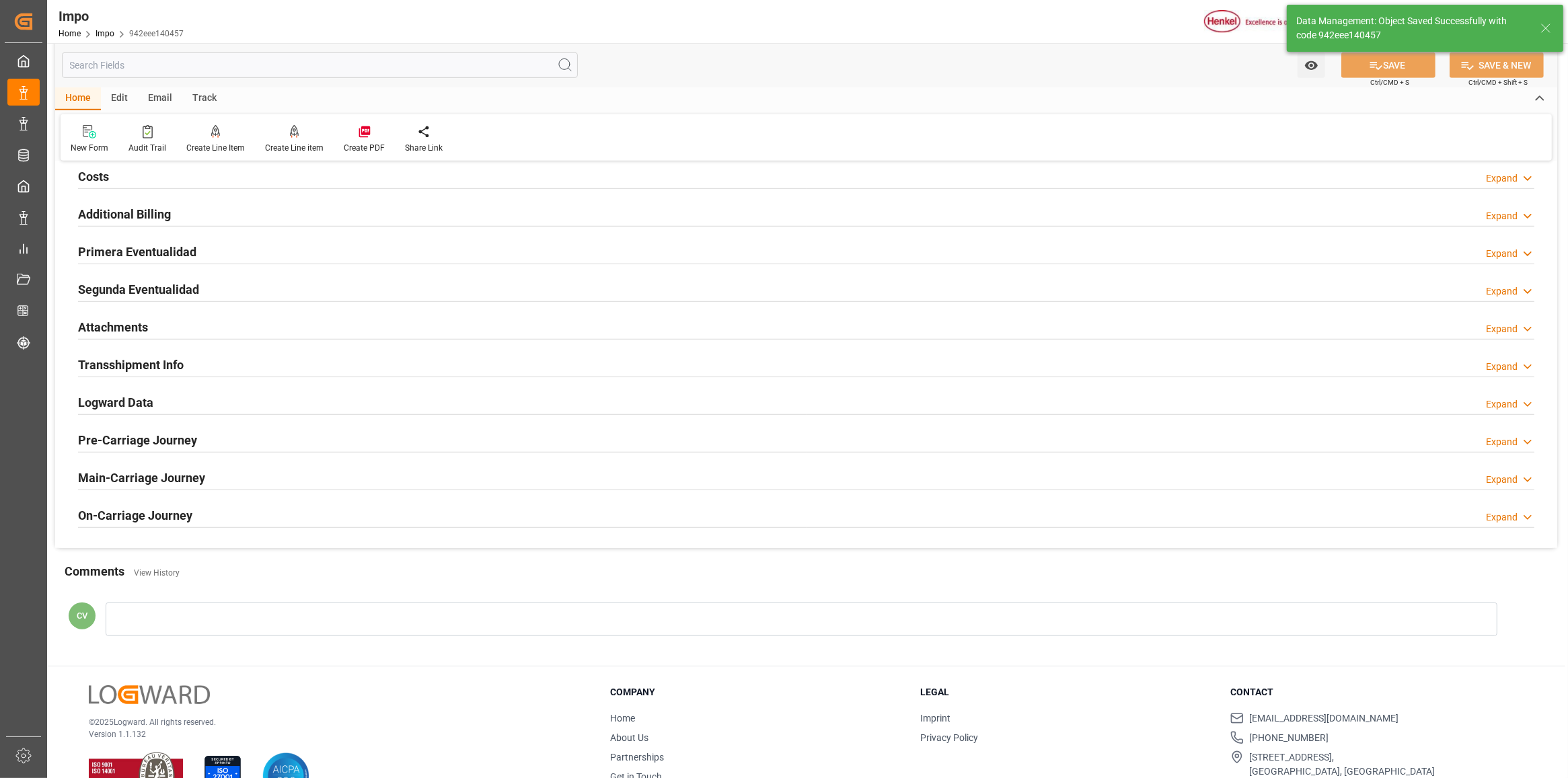
click at [92, 325] on h2 "Attachments" at bounding box center [113, 327] width 70 height 18
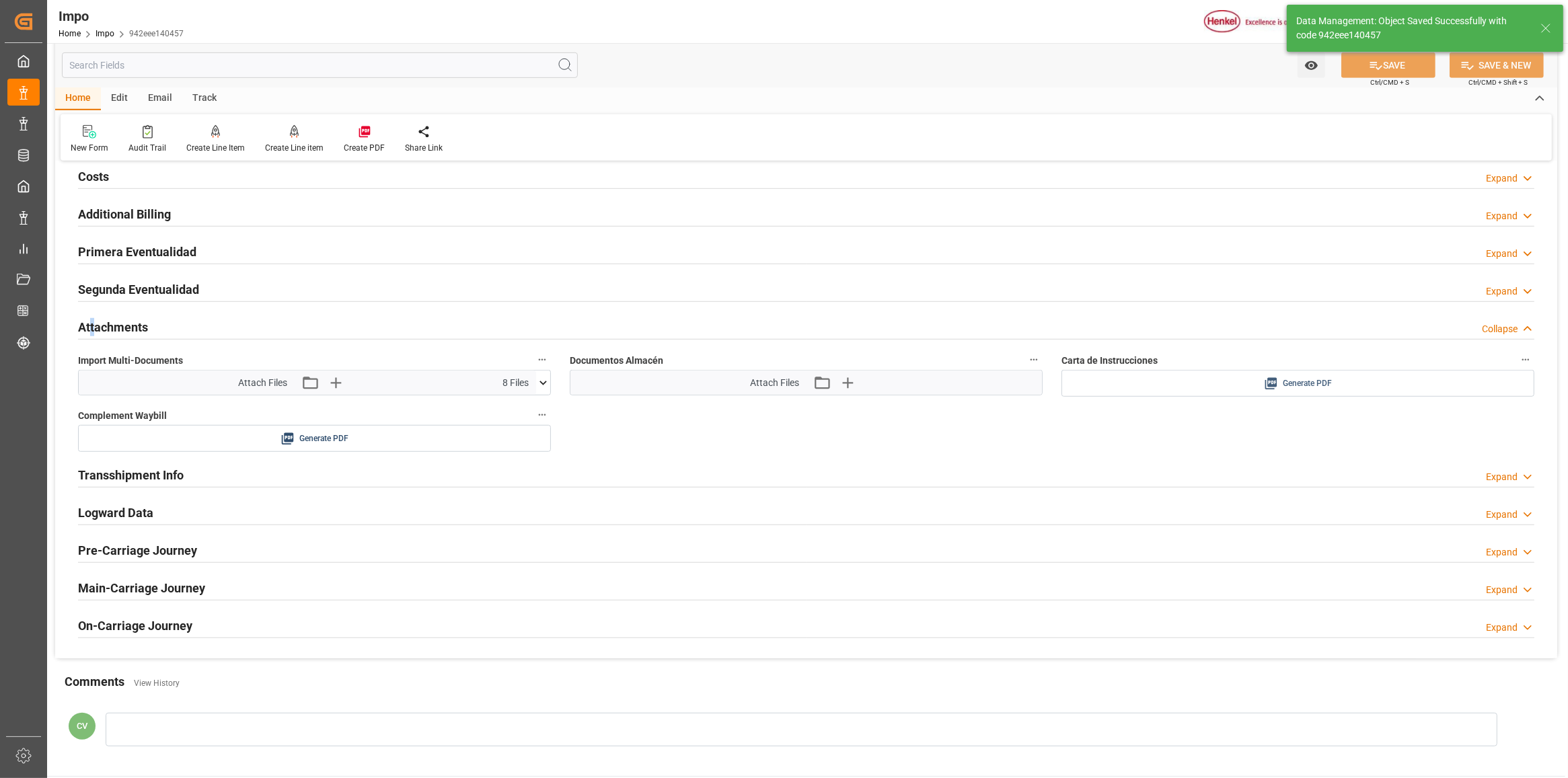
click at [1202, 389] on div "Generate PDF" at bounding box center [1298, 383] width 453 height 16
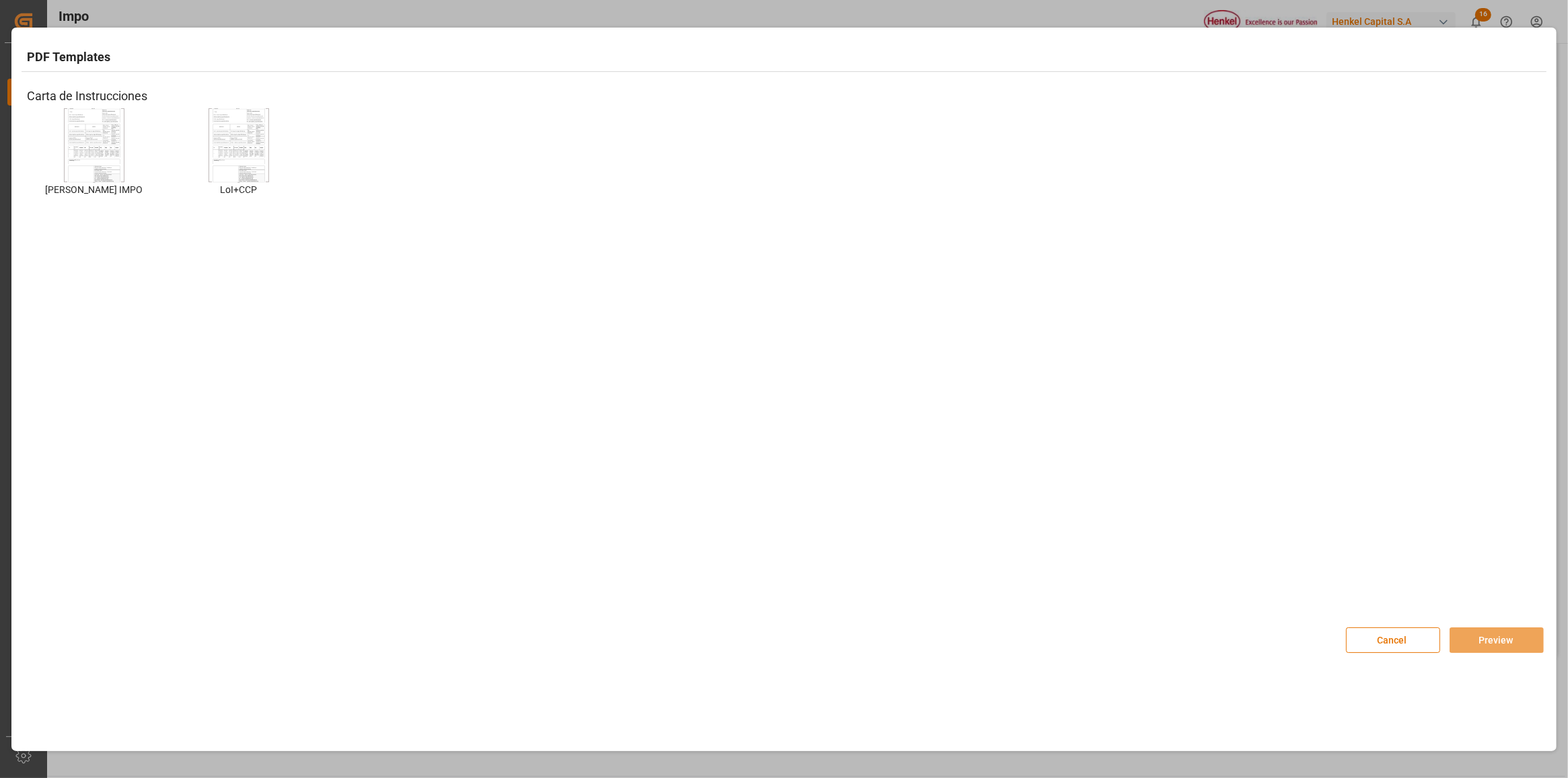
click at [121, 148] on div at bounding box center [94, 145] width 60 height 74
click at [1476, 643] on button "Preview" at bounding box center [1497, 640] width 94 height 26
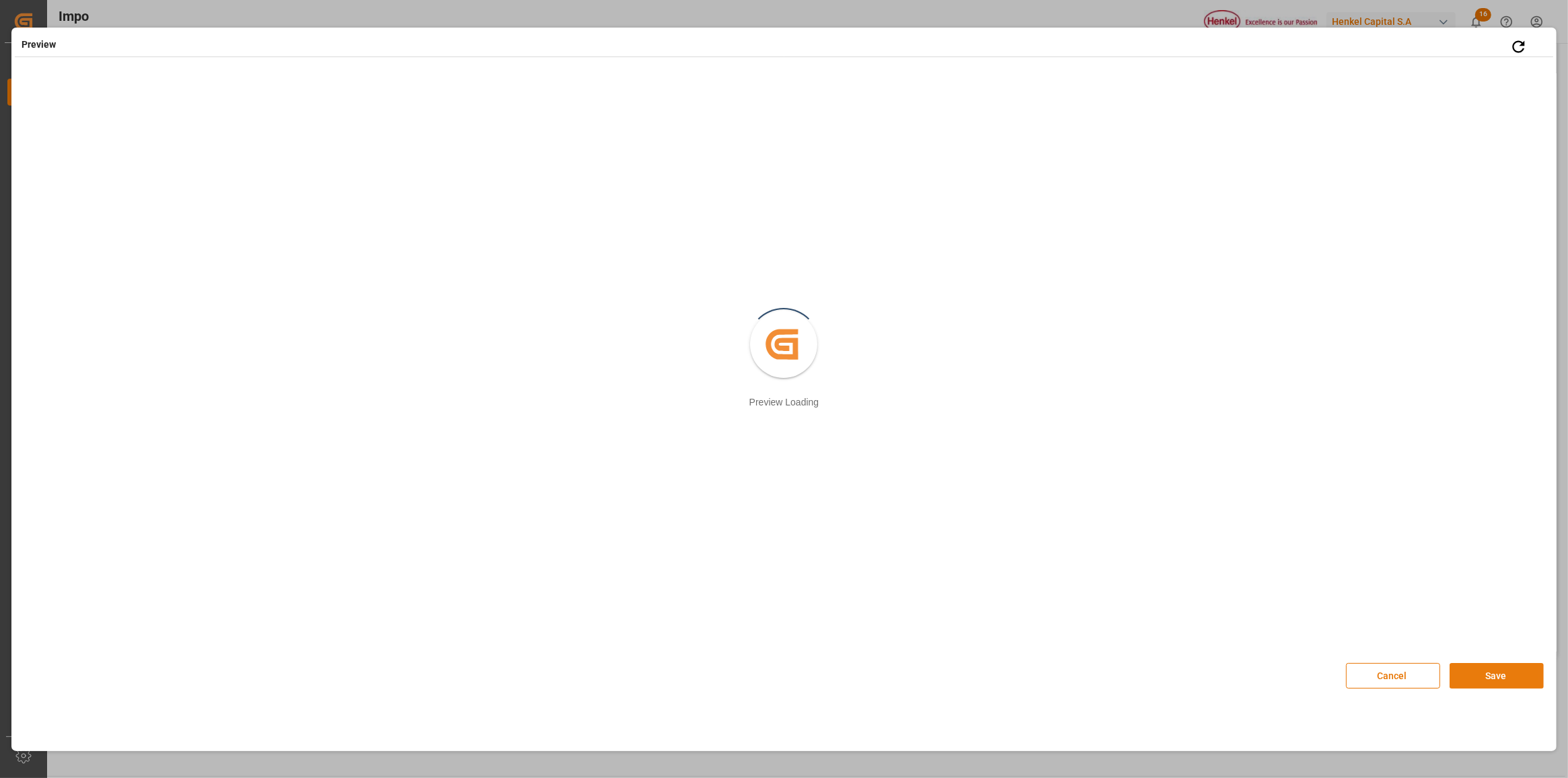
click at [1519, 671] on button "Save" at bounding box center [1497, 676] width 94 height 26
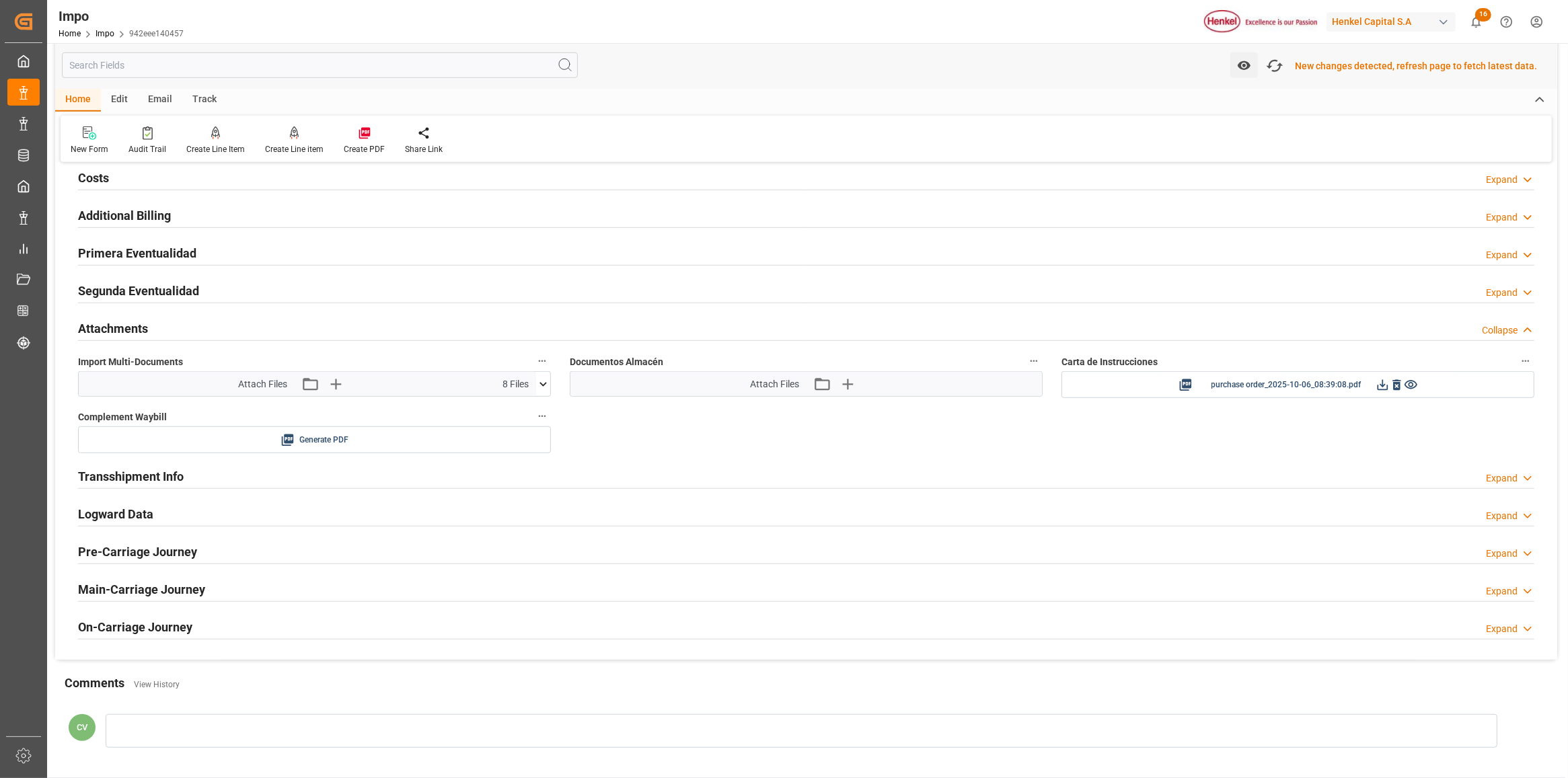
scroll to position [1094, 0]
click at [1383, 388] on icon at bounding box center [1383, 383] width 11 height 11
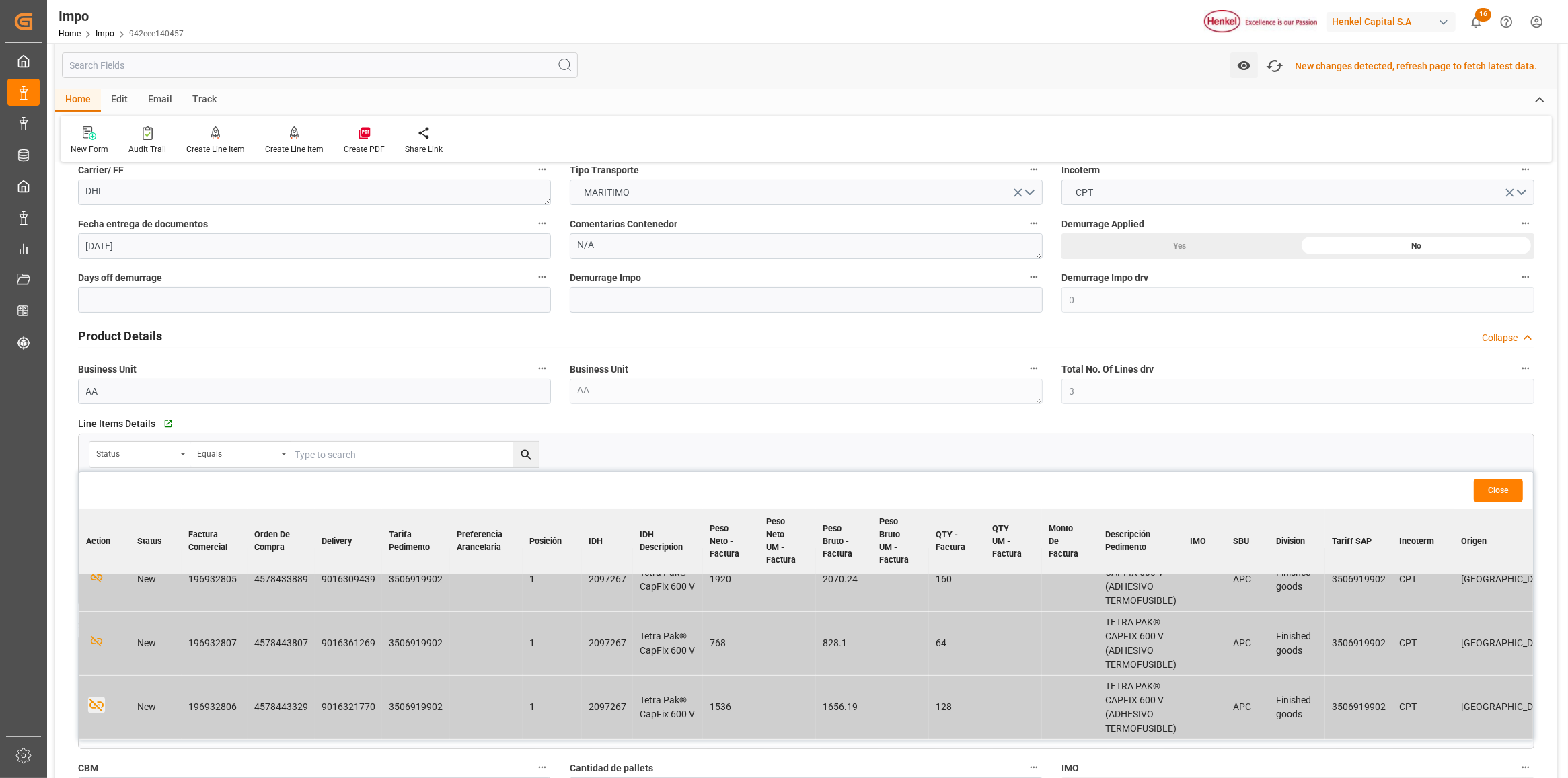
scroll to position [0, 0]
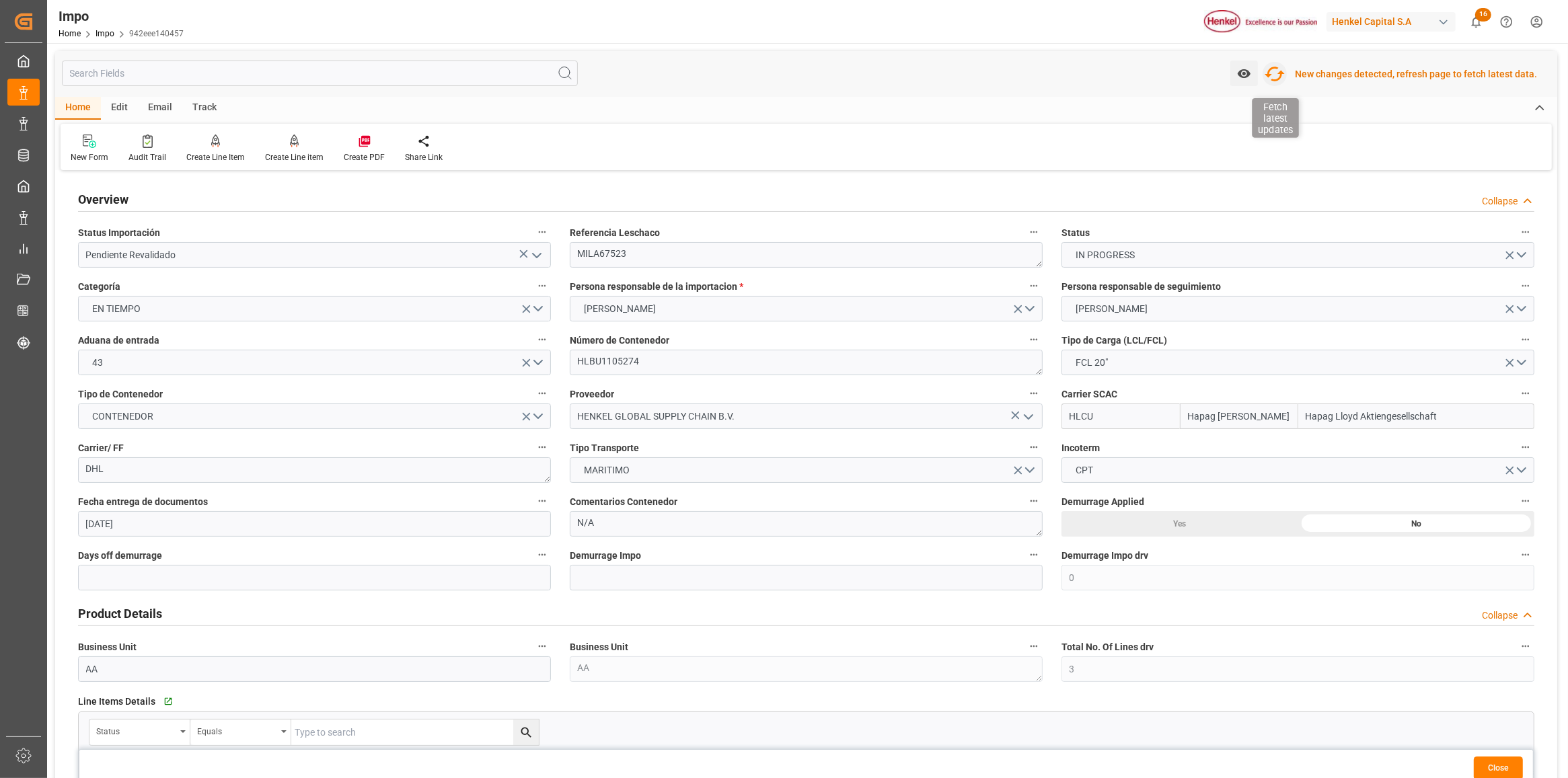
click at [1273, 68] on icon "button" at bounding box center [1275, 74] width 21 height 21
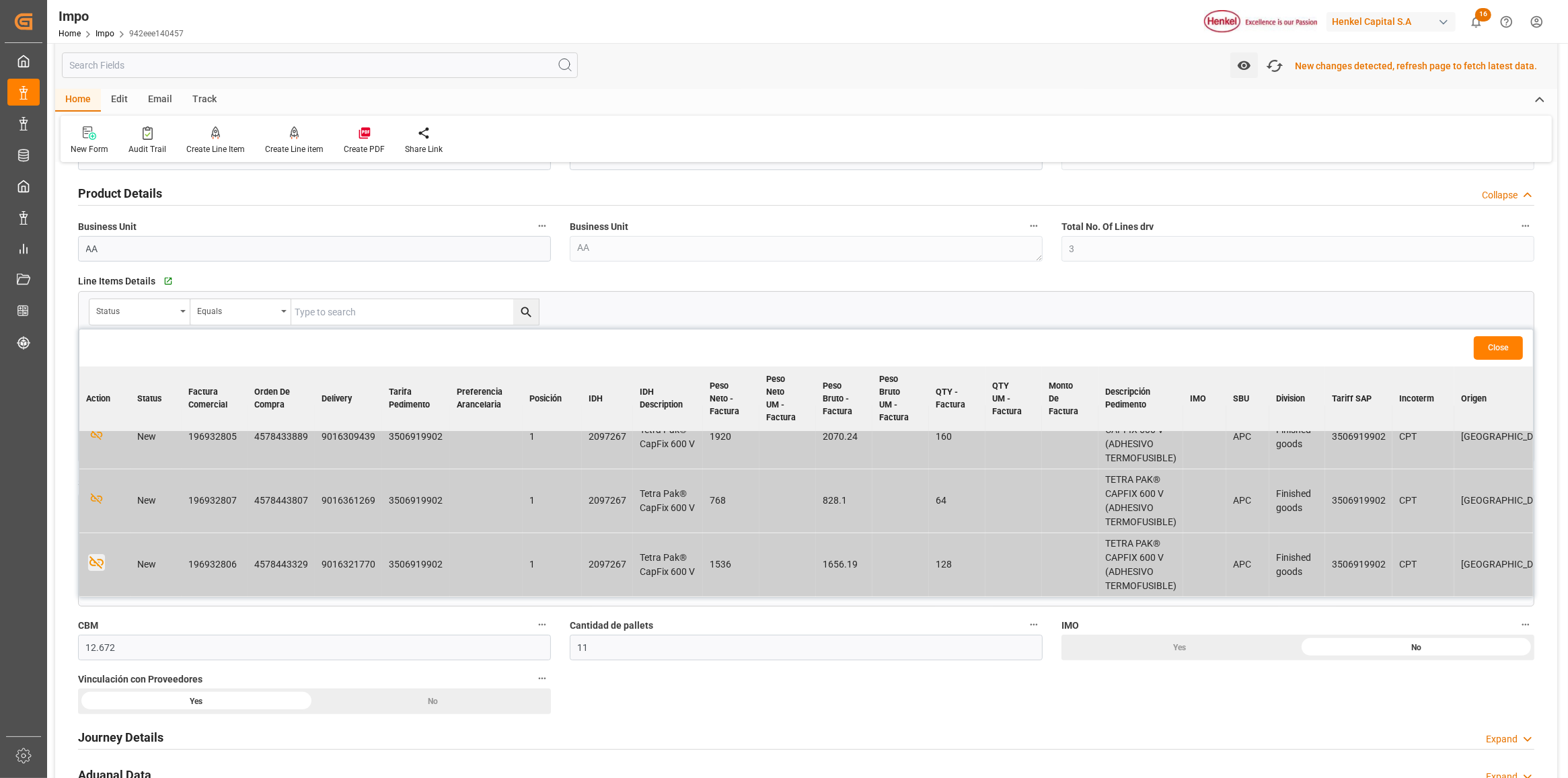
scroll to position [481, 0]
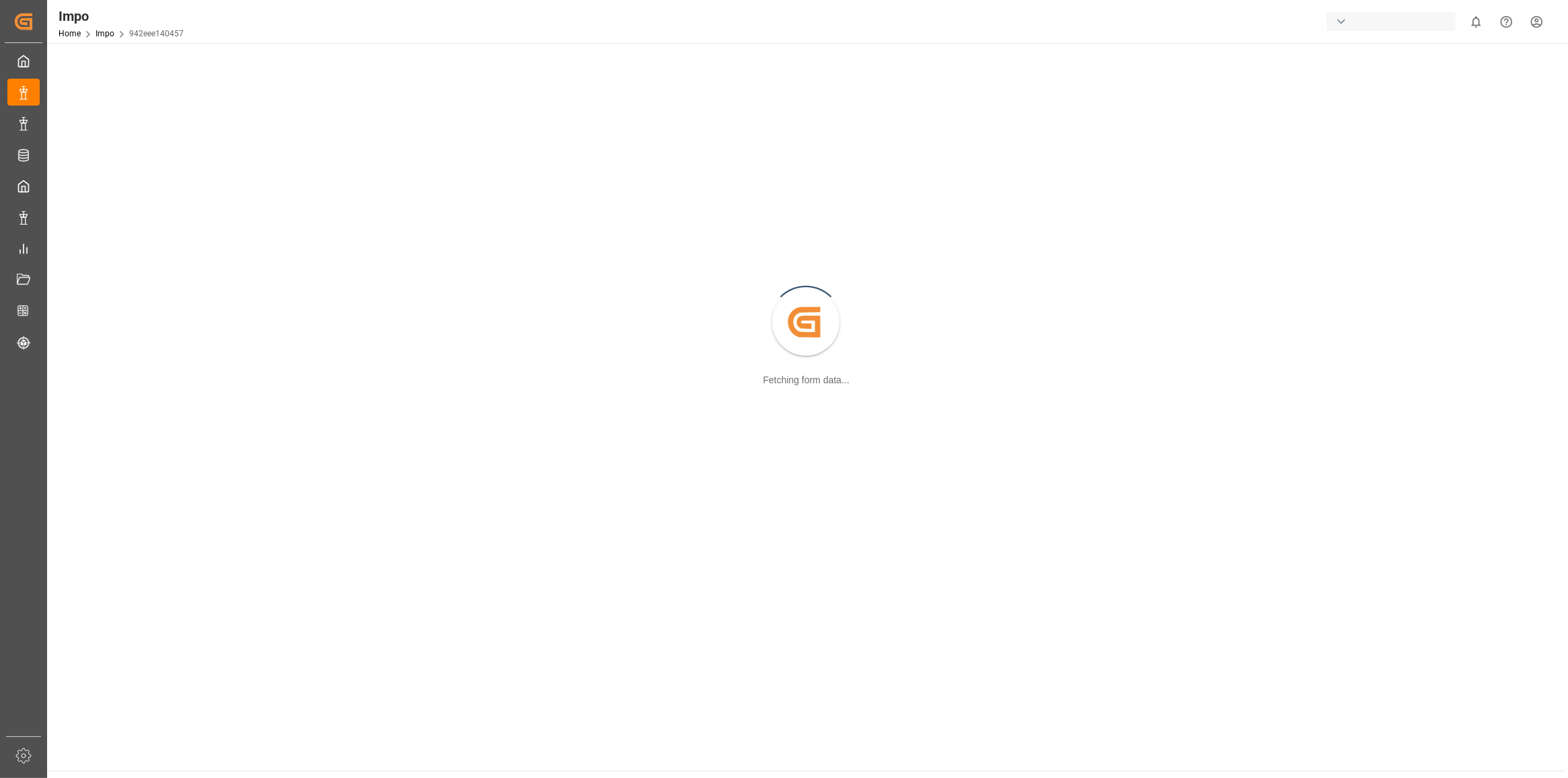
scroll to position [84, 0]
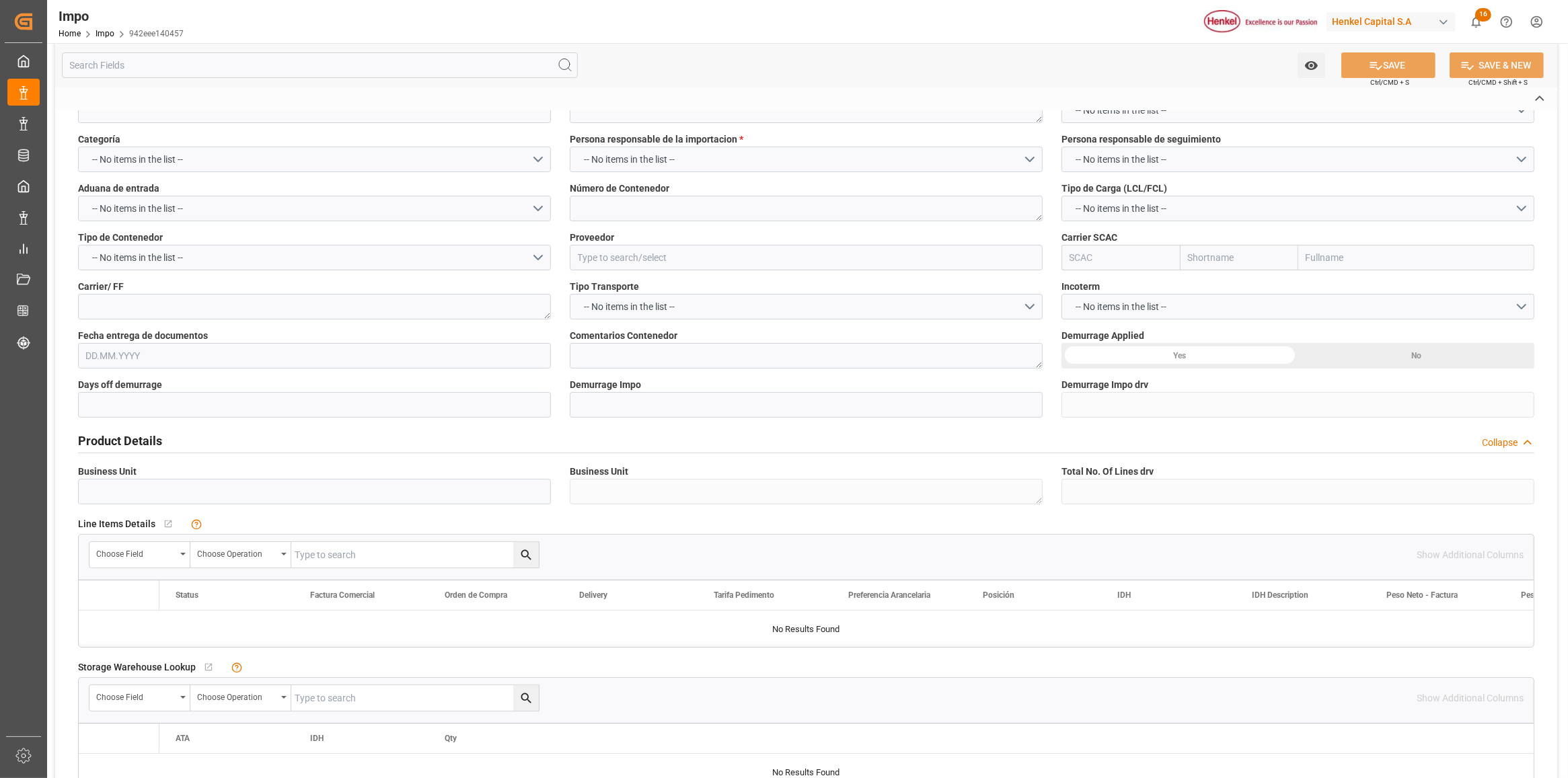
type input "Pendiente Revalidado"
type textarea "MILA67523"
type textarea "HLBU1105274"
type input "HENKEL GLOBAL SUPPLY CHAIN B.V."
type input "HLCU"
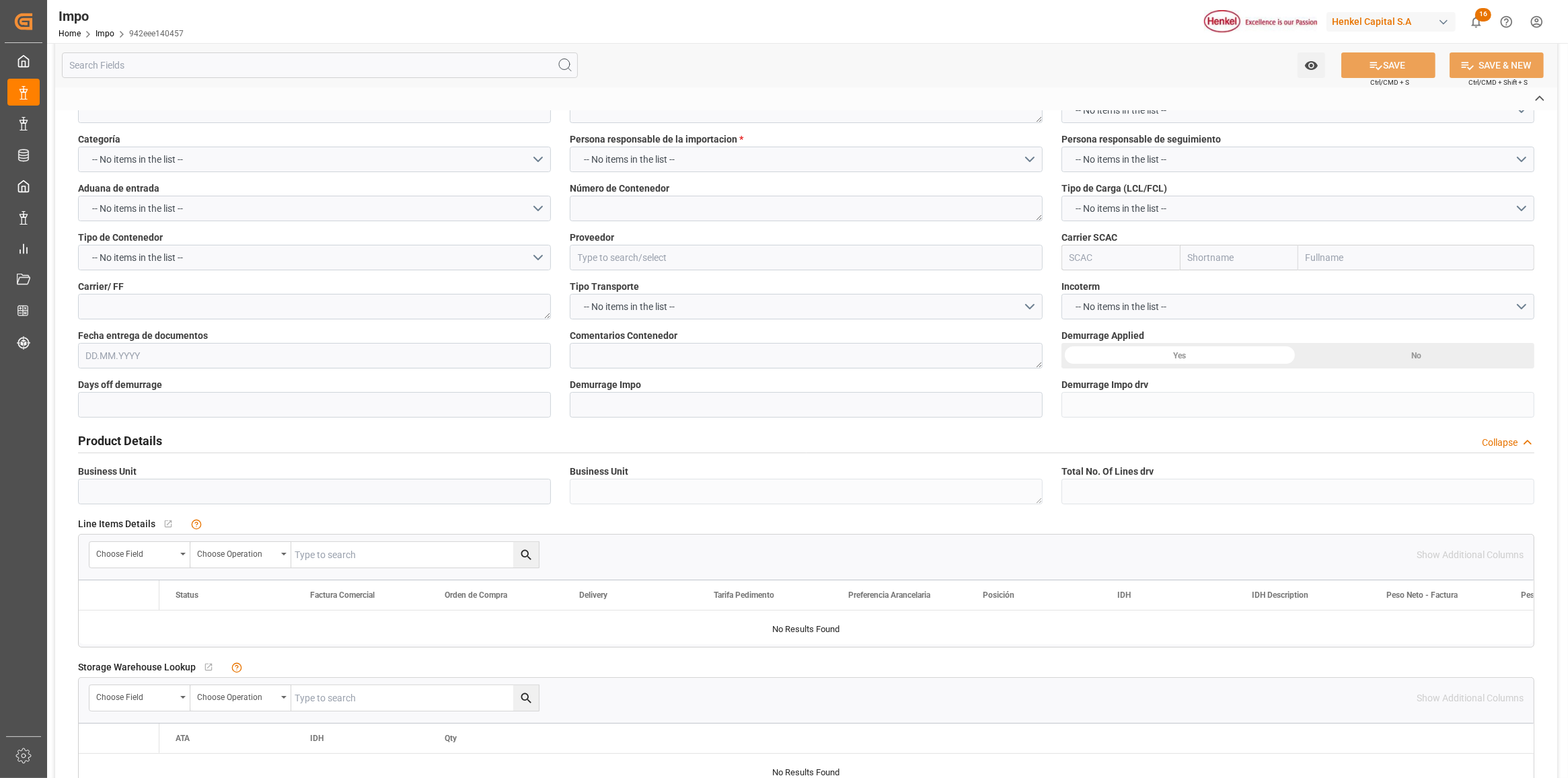
type textarea "DHL"
type textarea "N/A"
type input "AA"
type textarea "AA"
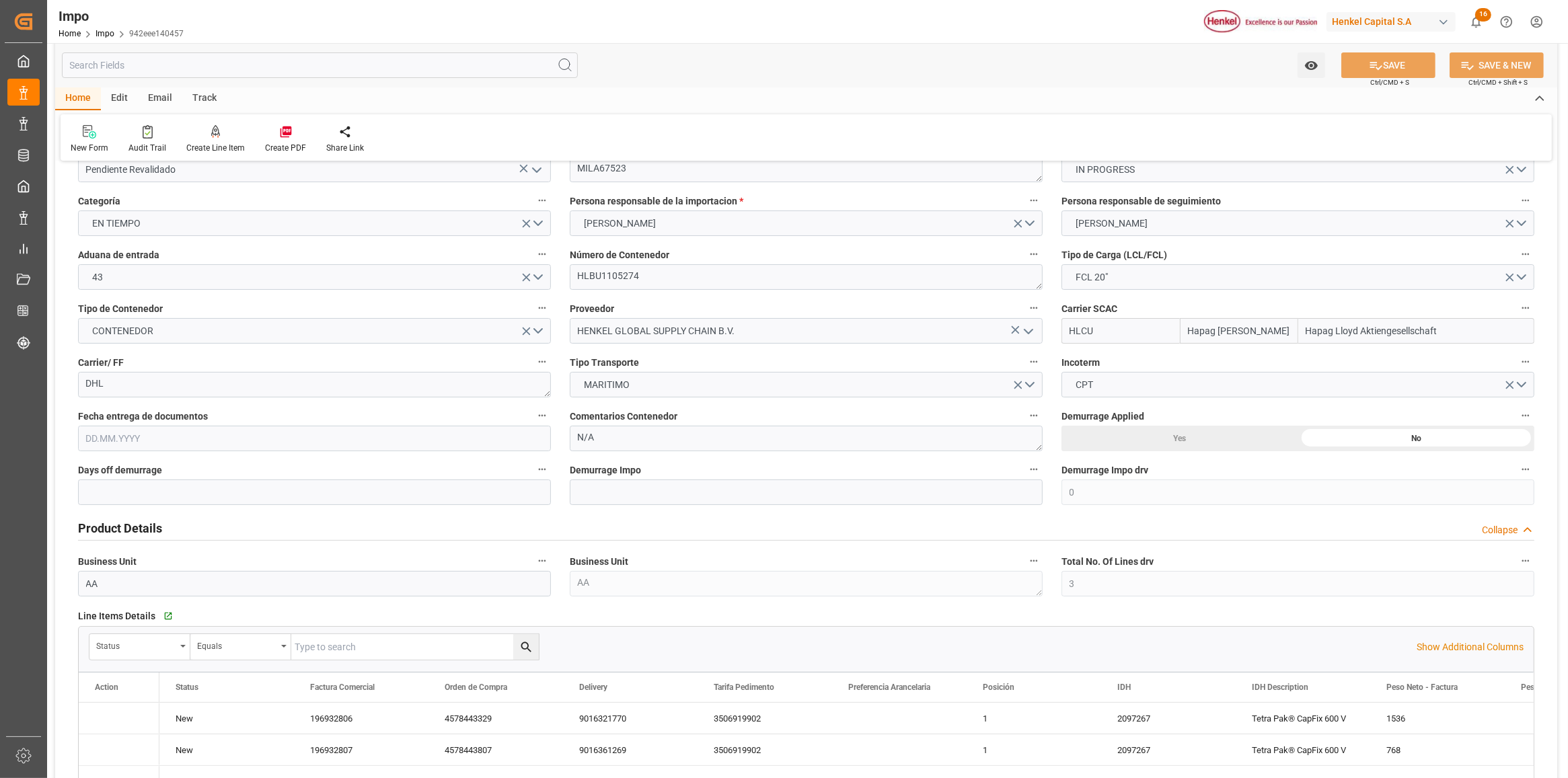
type input "Hapag [PERSON_NAME]"
type input "Hapag Lloyd Aktiengesellschaft"
type input "0"
type input "3"
type input "12.672"
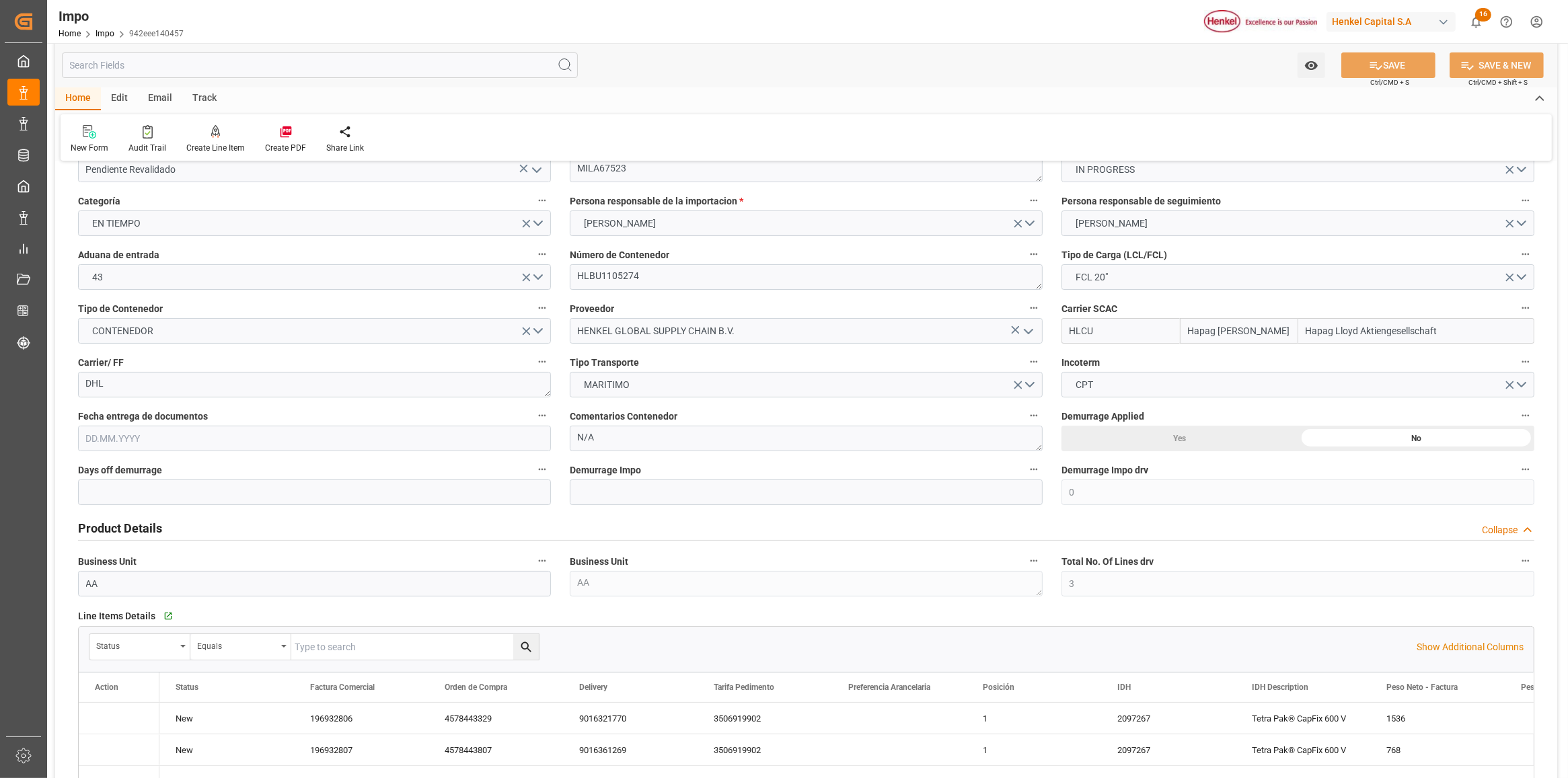
type input "11"
type input "[DATE]"
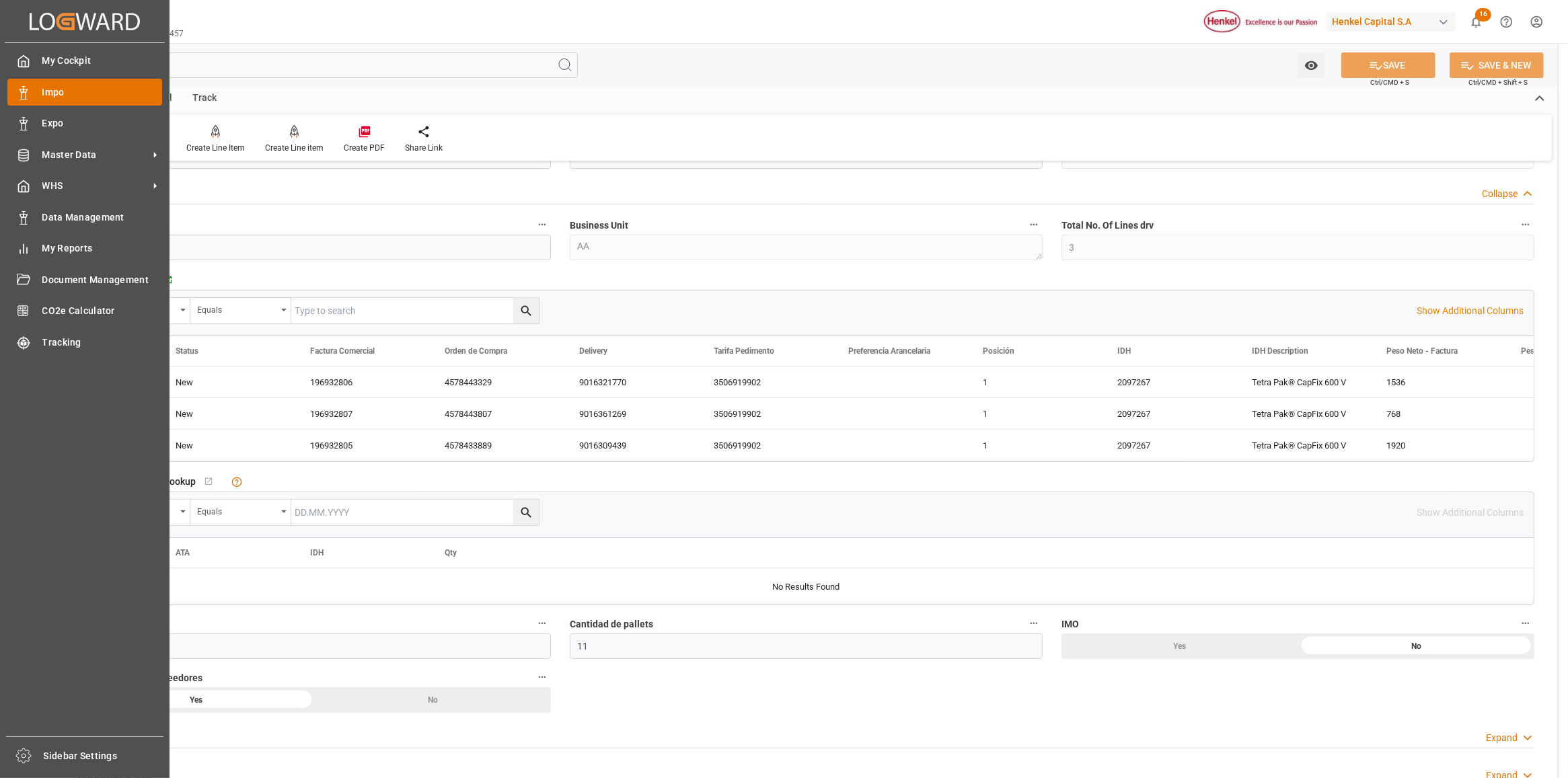
click at [39, 102] on div "Impo Impo" at bounding box center [85, 91] width 155 height 26
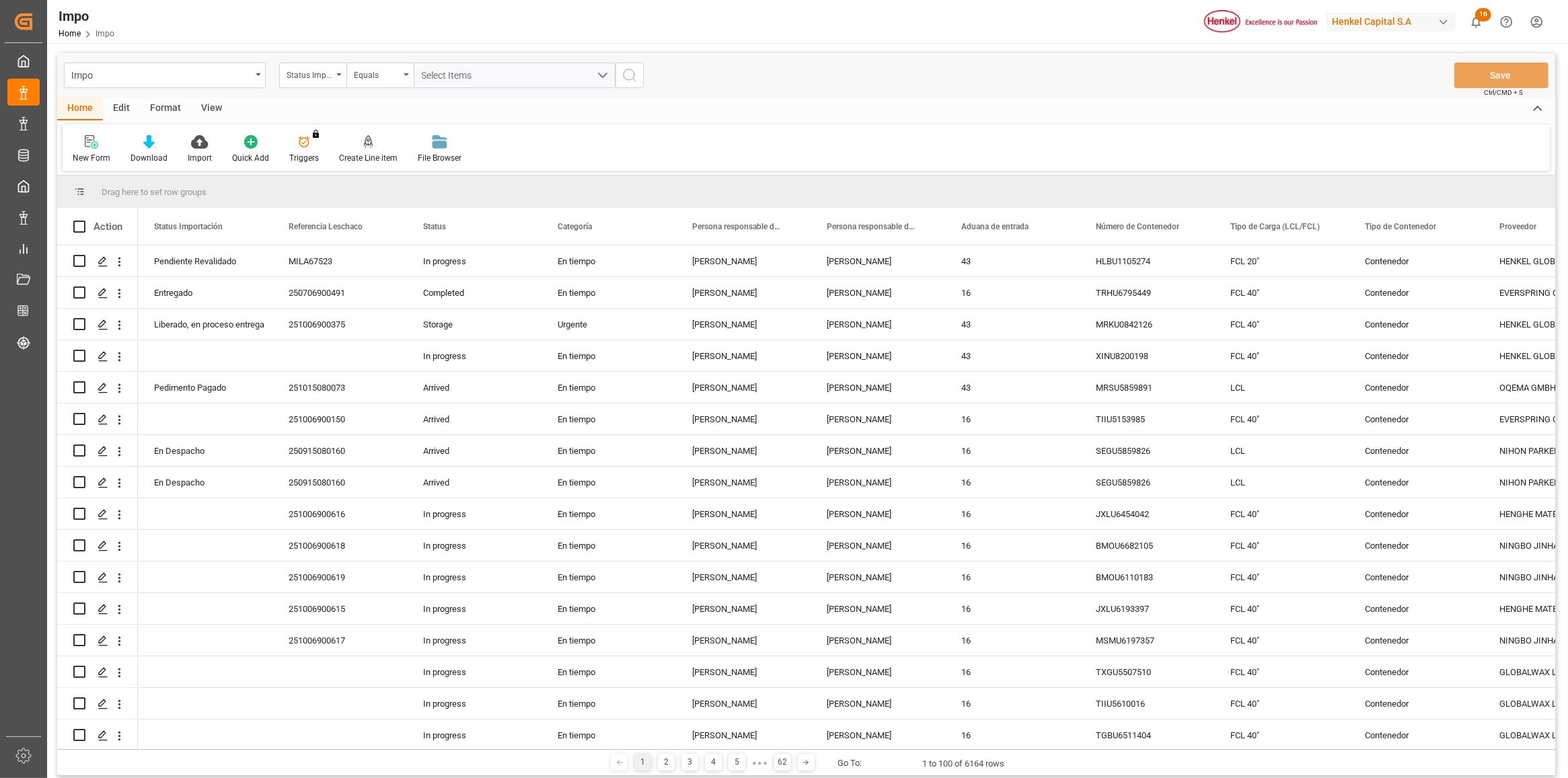
click at [143, 111] on div "Format" at bounding box center [166, 109] width 51 height 23
click at [91, 153] on div "Filter Rows" at bounding box center [92, 157] width 40 height 12
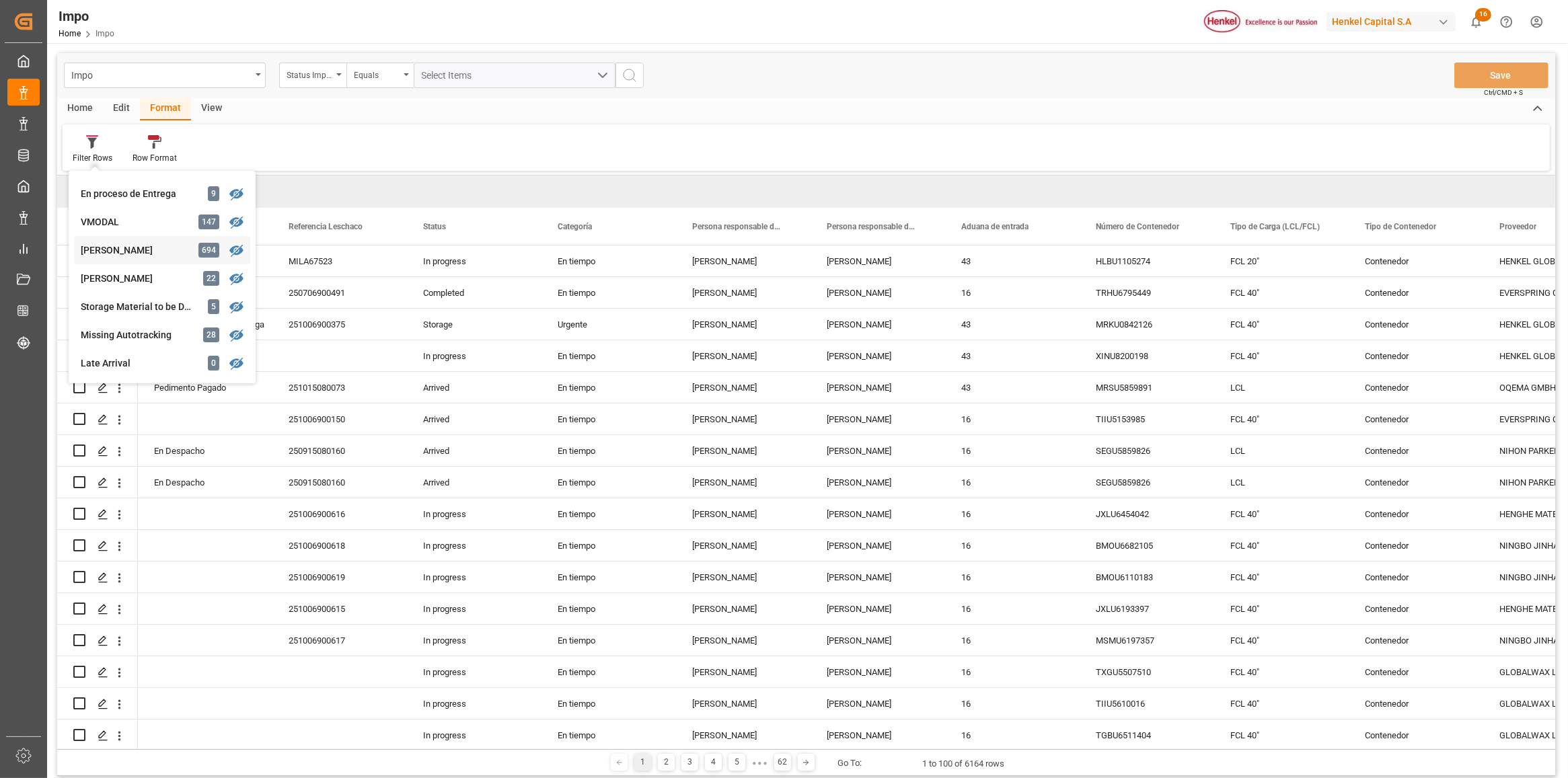
scroll to position [252, 0]
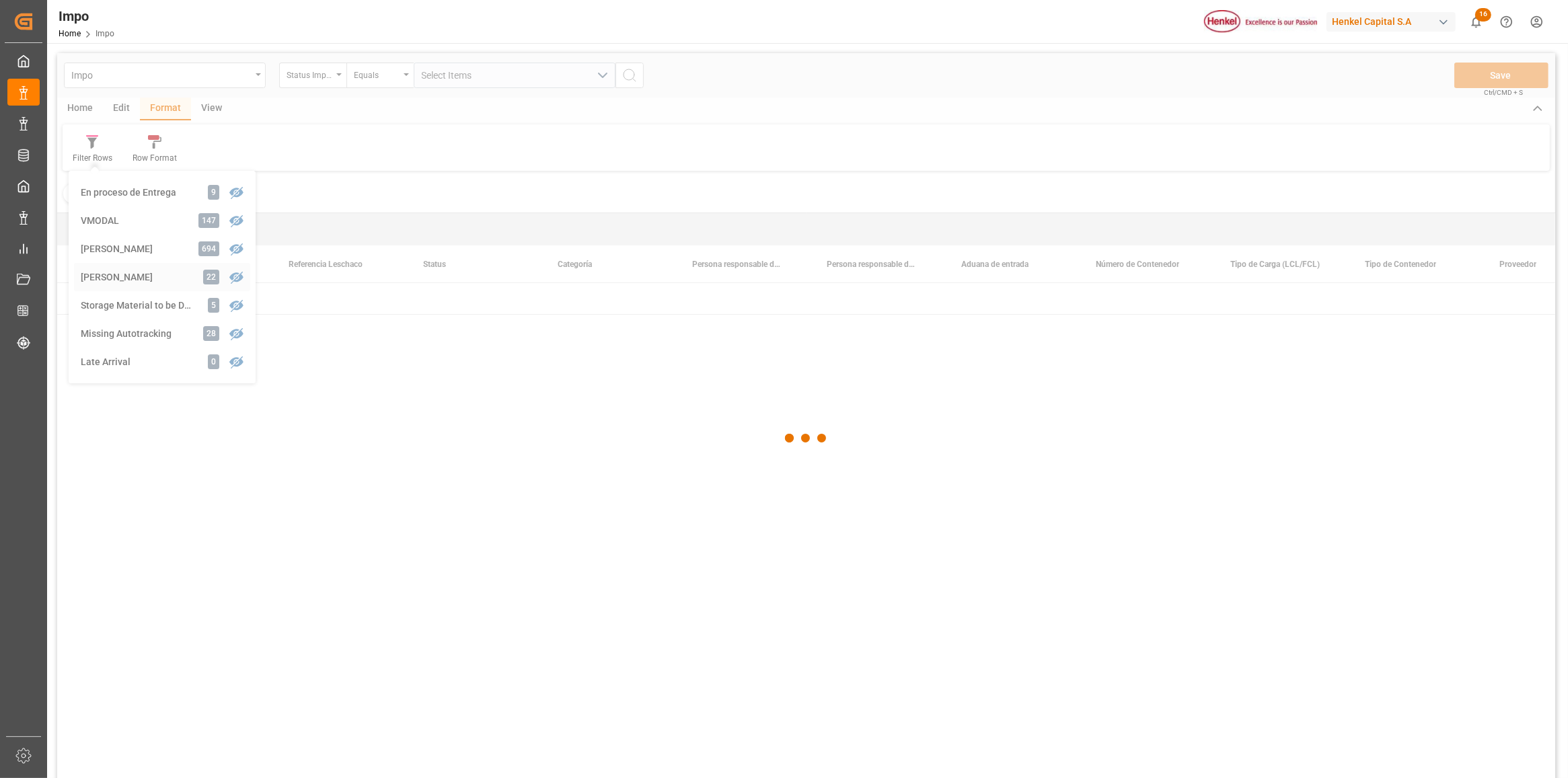
click at [103, 271] on div "Impo Status Importación Equals Select Items Save Ctrl/CMD + S Home Edit Format …" at bounding box center [805, 433] width 1498 height 761
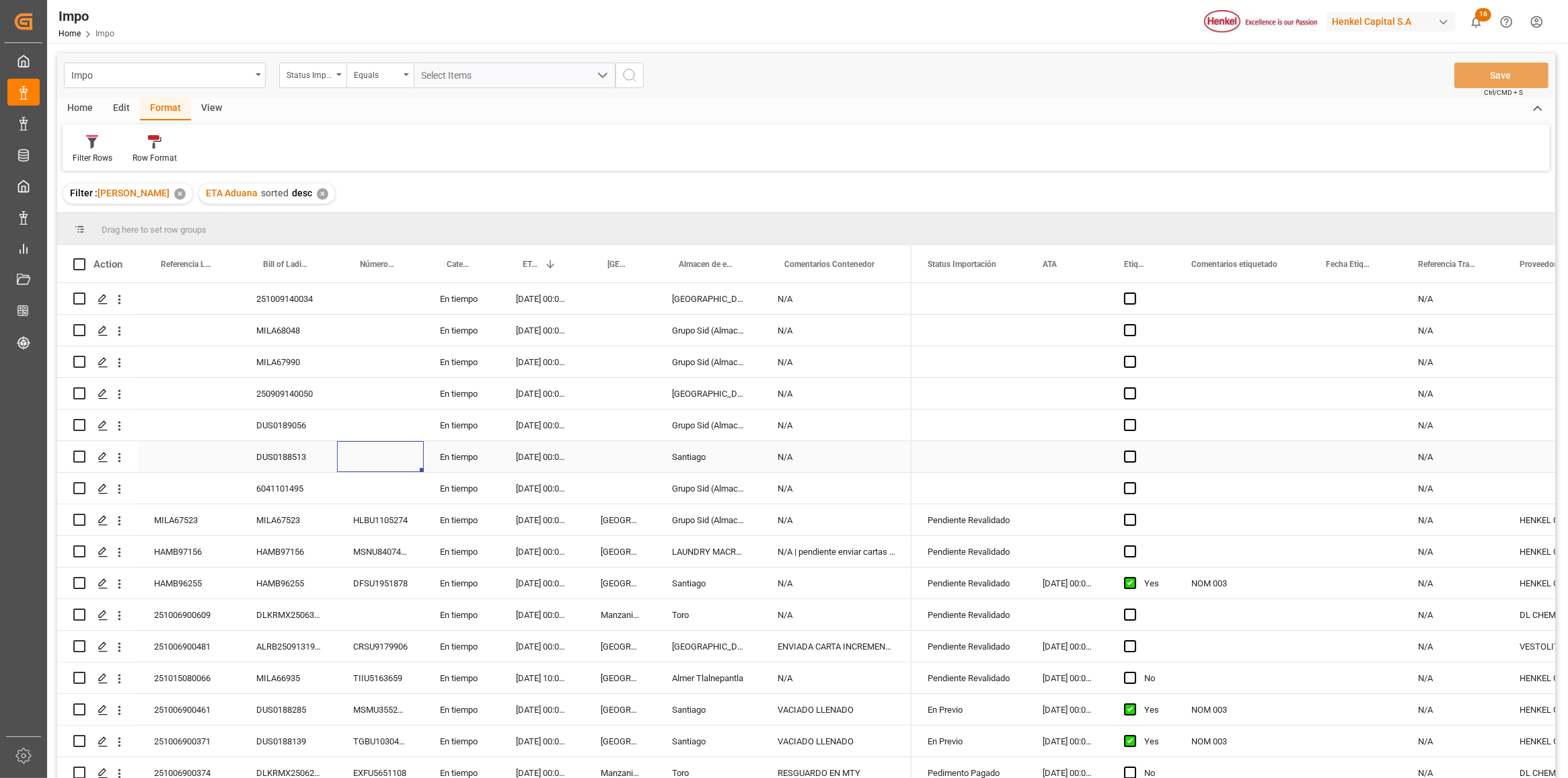
click at [345, 443] on div "Press SPACE to select this row." at bounding box center [380, 457] width 87 height 31
drag, startPoint x: 1154, startPoint y: 113, endPoint x: 1228, endPoint y: 27, distance: 113.5
click at [1223, 31] on div "Impo Home Impo [PERSON_NAME] Capital S.A 16 Notifications Only show unread All …" at bounding box center [806, 389] width 1519 height 778
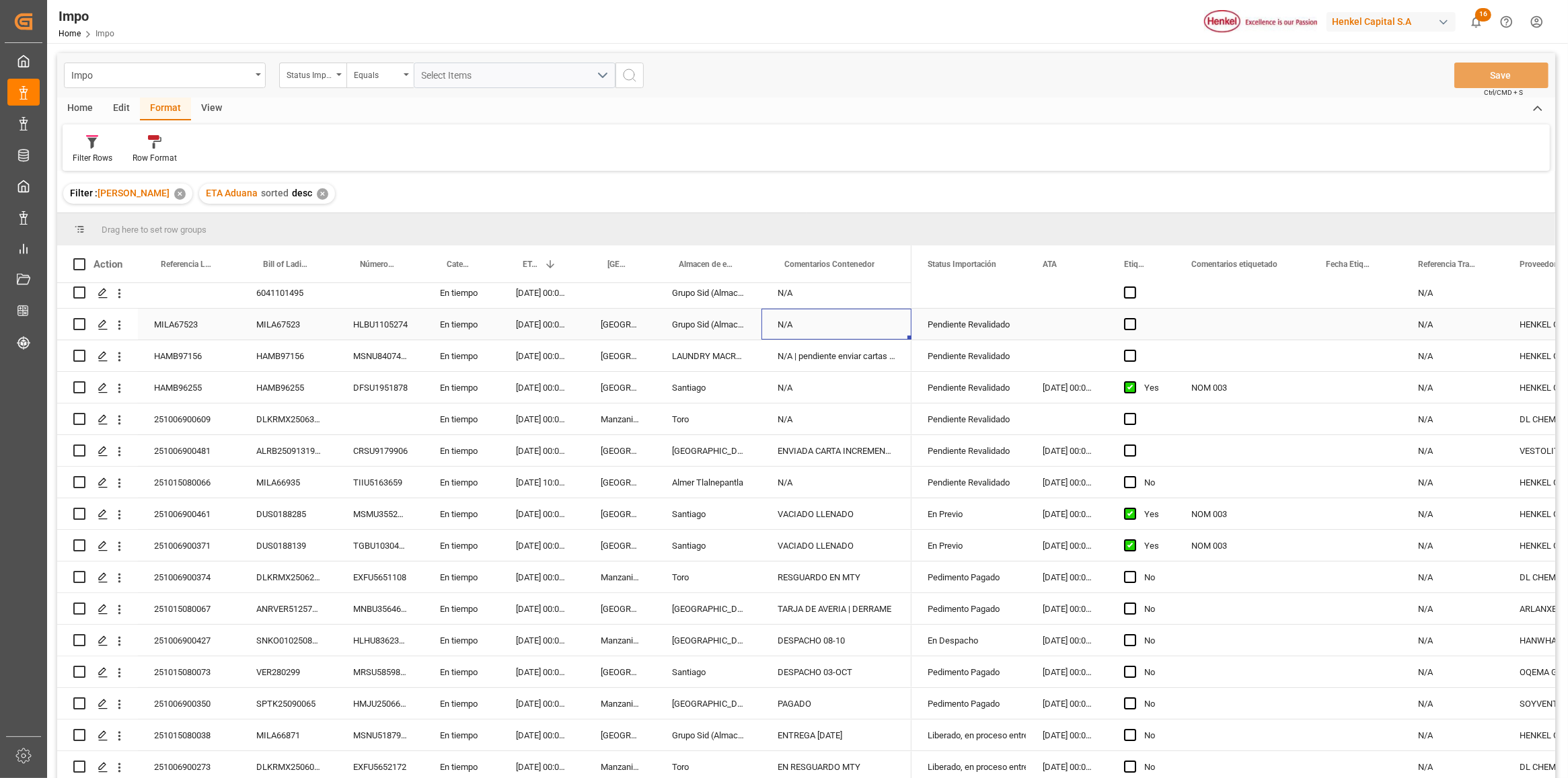
click at [819, 323] on div "N/A" at bounding box center [837, 325] width 150 height 31
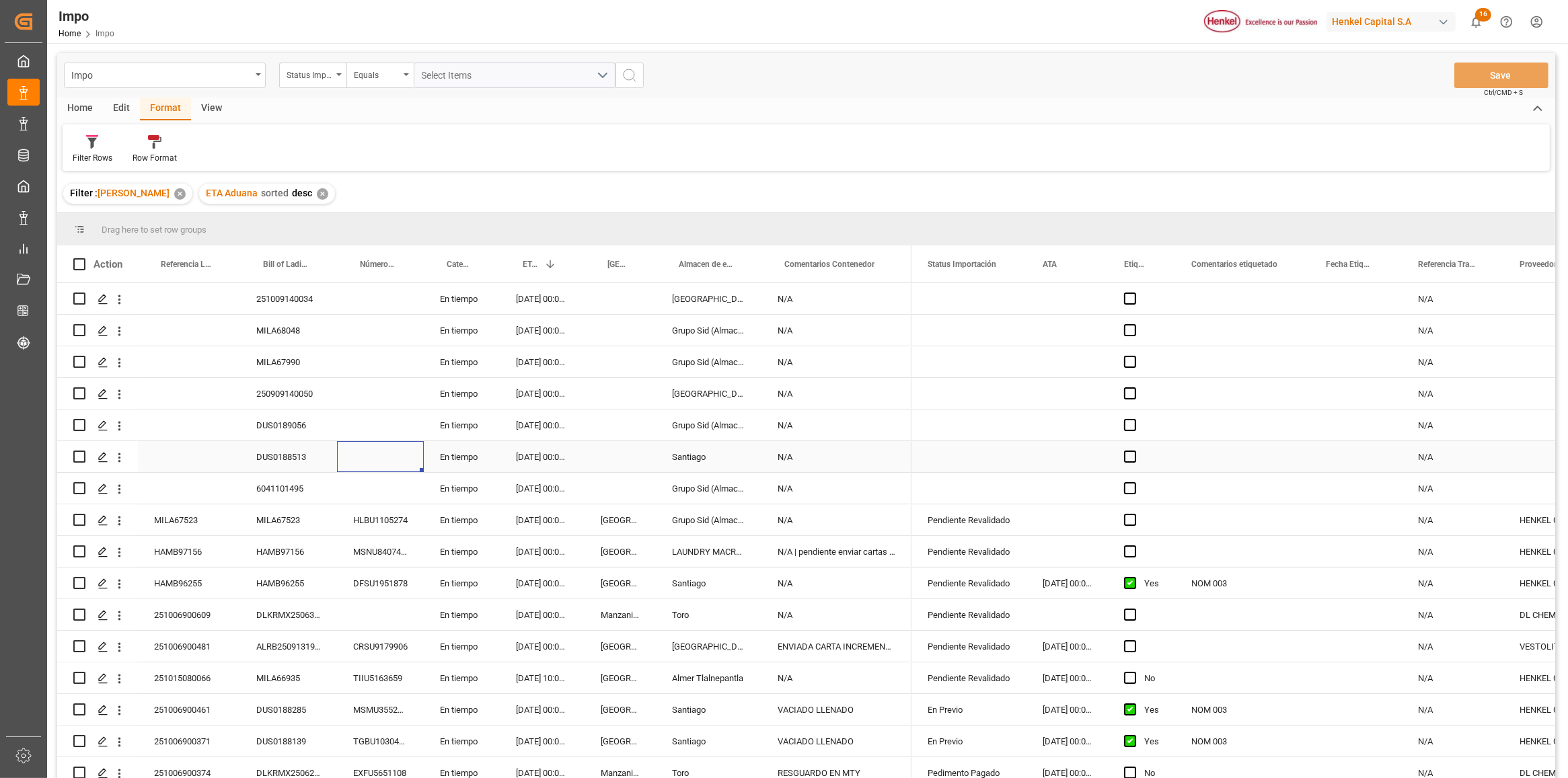
drag, startPoint x: 396, startPoint y: 443, endPoint x: 386, endPoint y: 444, distance: 10.0
click at [395, 443] on div "Press SPACE to select this row." at bounding box center [380, 457] width 87 height 31
click at [949, 77] on div "Impo Status Importación Equals Select Items Save Ctrl/CMD + S" at bounding box center [805, 75] width 1498 height 45
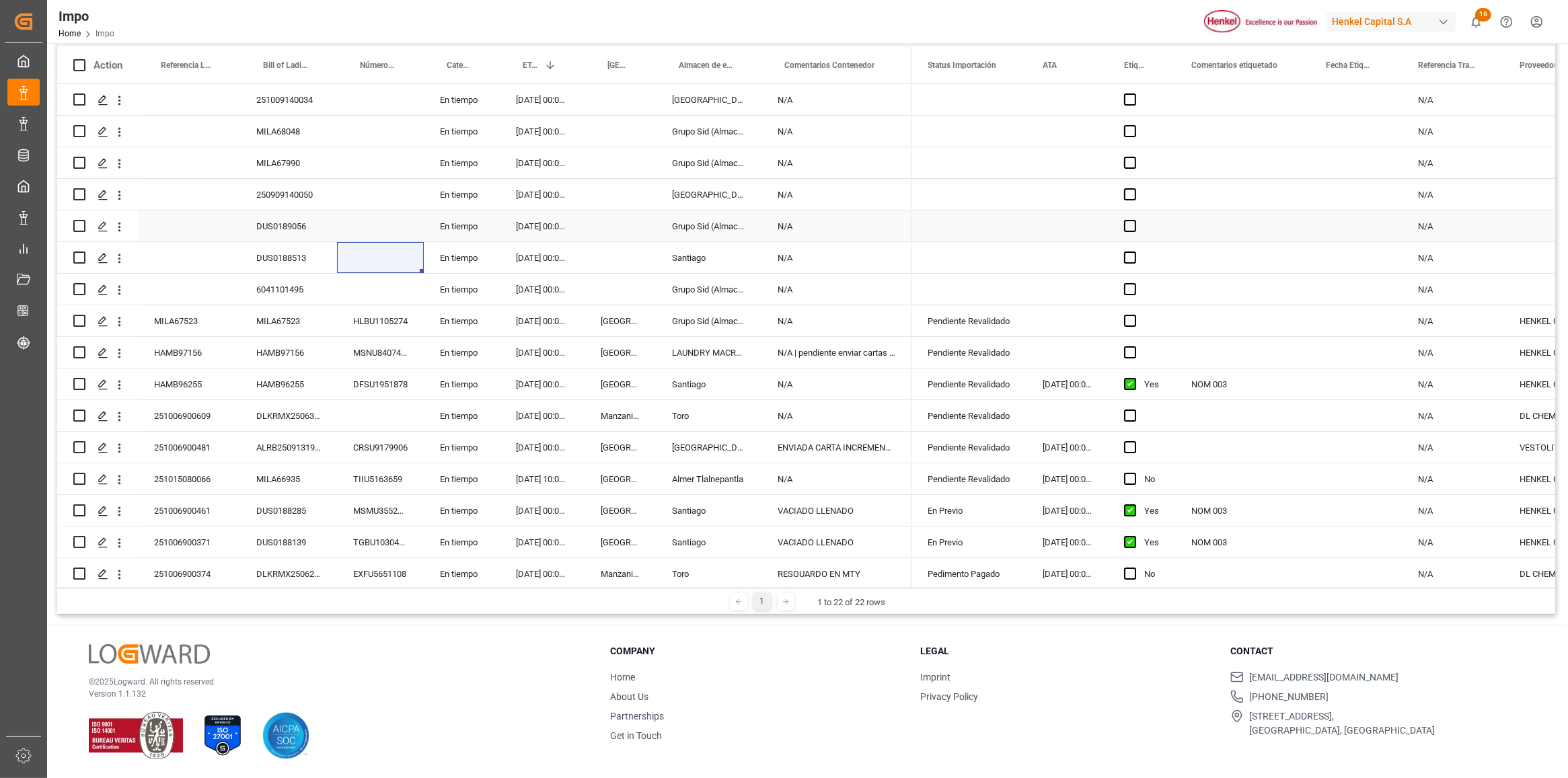
click at [353, 209] on div "Press SPACE to select this row." at bounding box center [380, 194] width 87 height 31
click at [1048, 7] on div "Impo Home Impo [PERSON_NAME] Capital S.A 16 Notifications Only show unread All …" at bounding box center [803, 21] width 1531 height 43
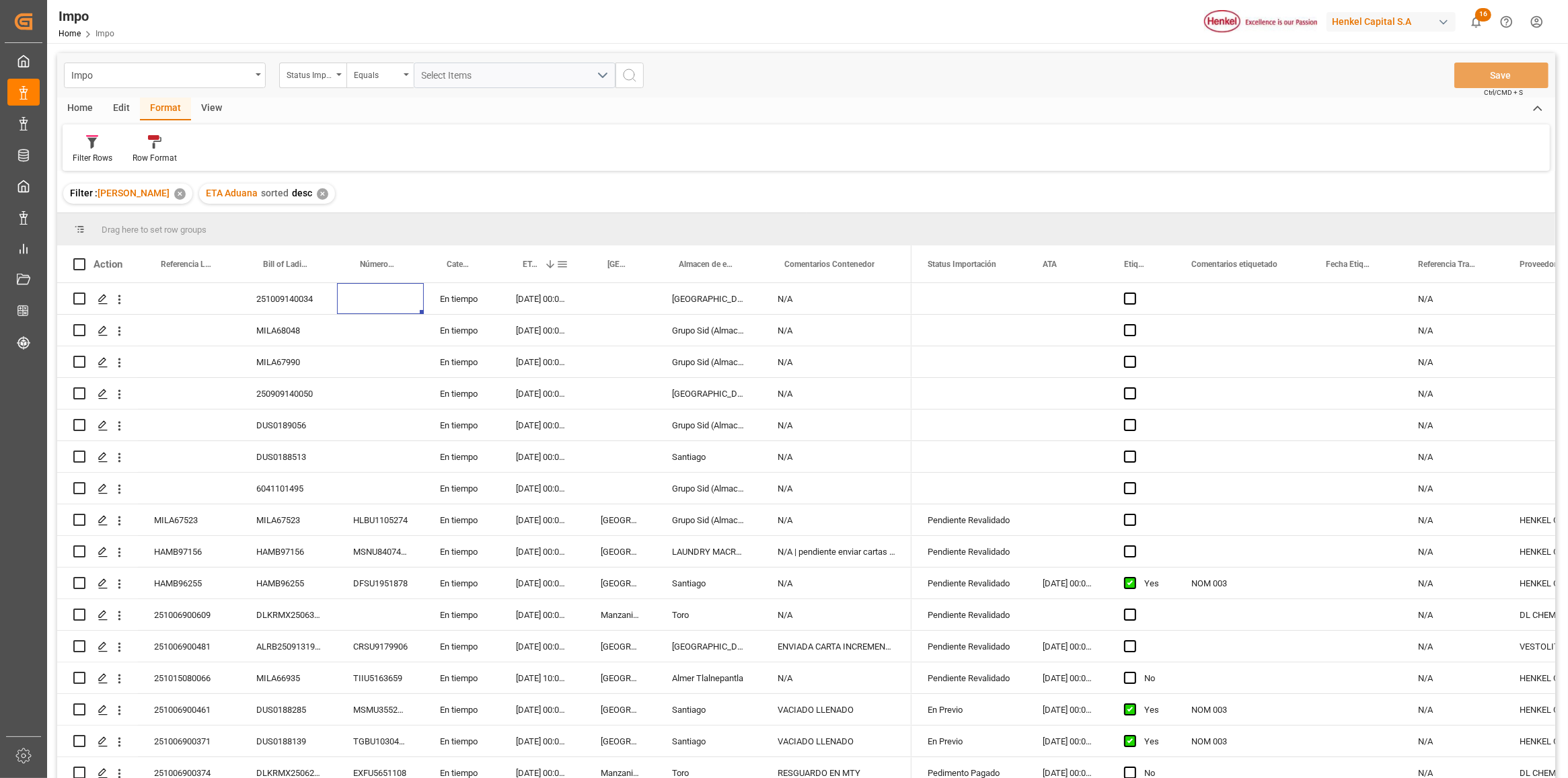
click at [509, 256] on div "Action Referencia Leschaco Bill of Lading Number Número de Contenedor 1" at bounding box center [805, 516] width 1498 height 541
click at [486, 678] on div "En tiempo" at bounding box center [462, 678] width 76 height 31
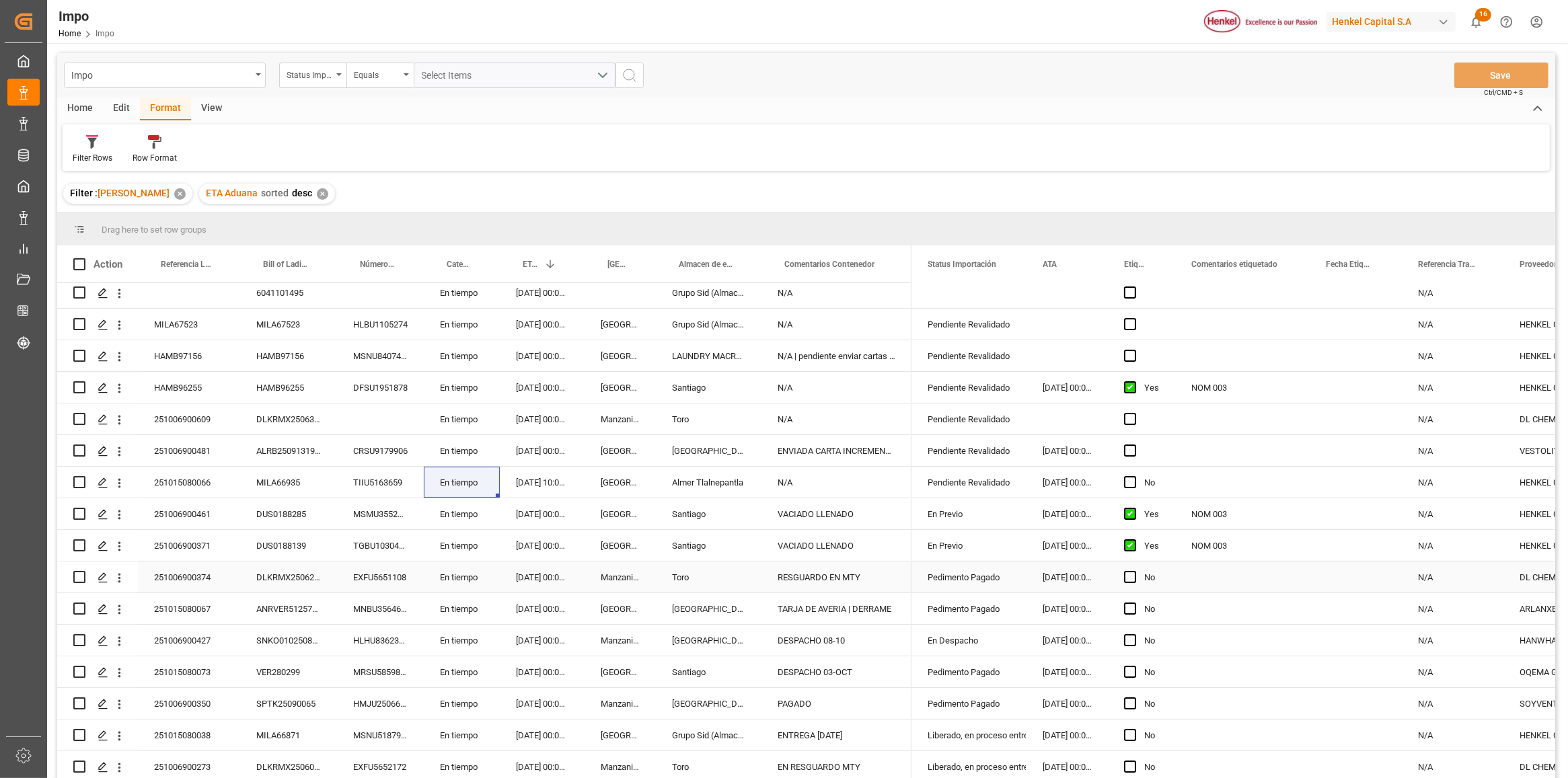
scroll to position [84, 0]
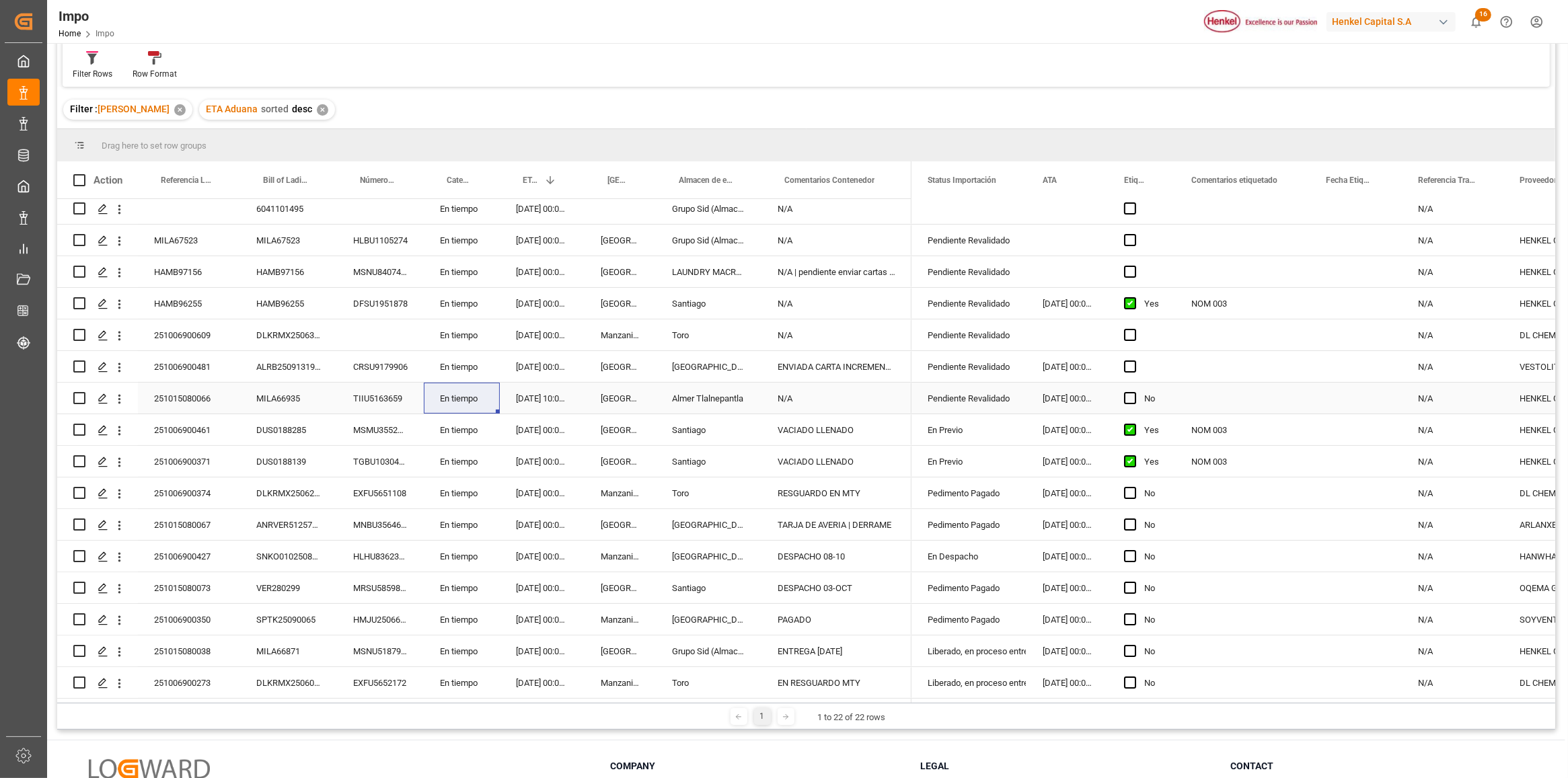
click at [821, 405] on div "N/A" at bounding box center [837, 398] width 150 height 31
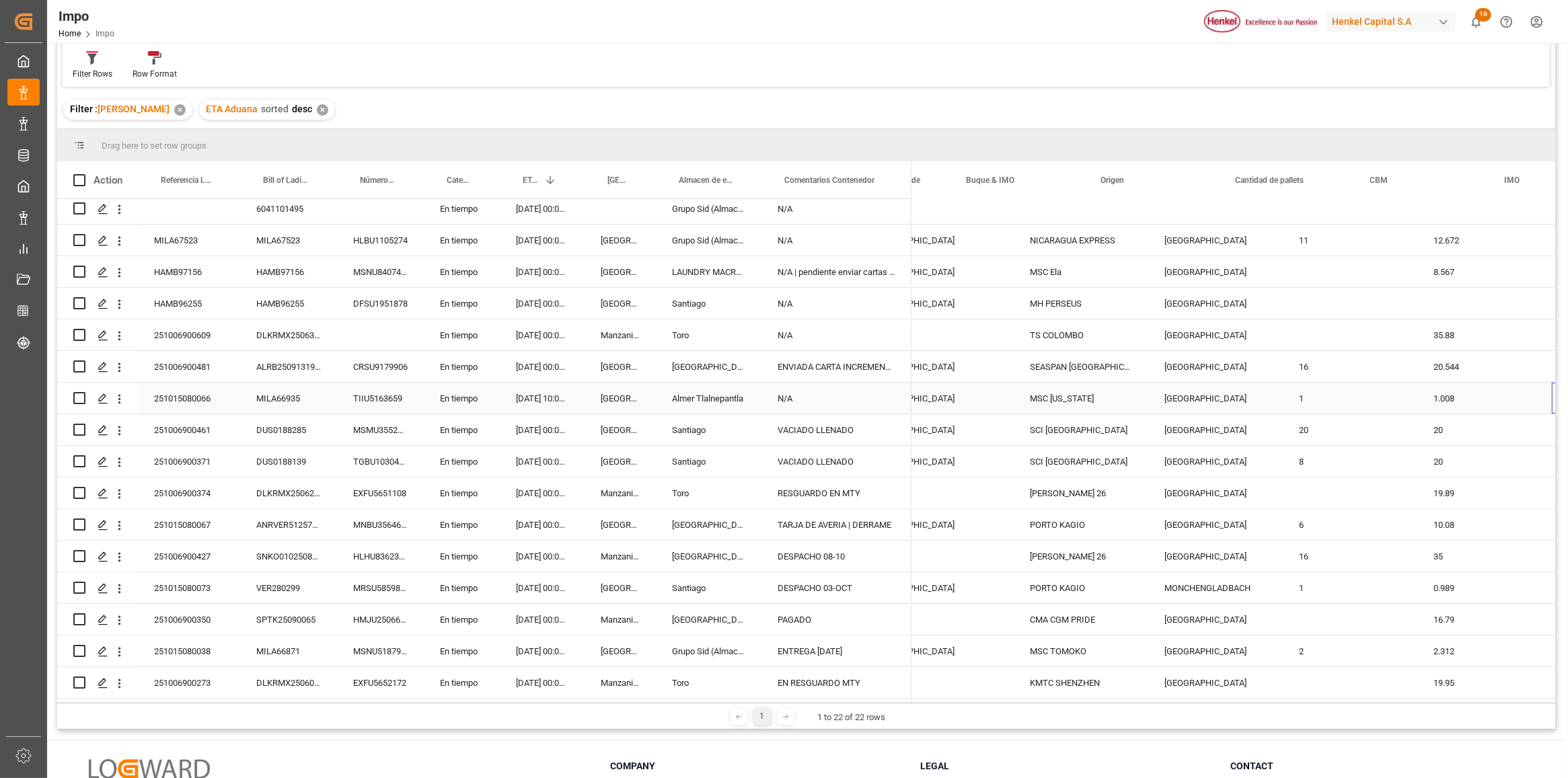
scroll to position [0, 1425]
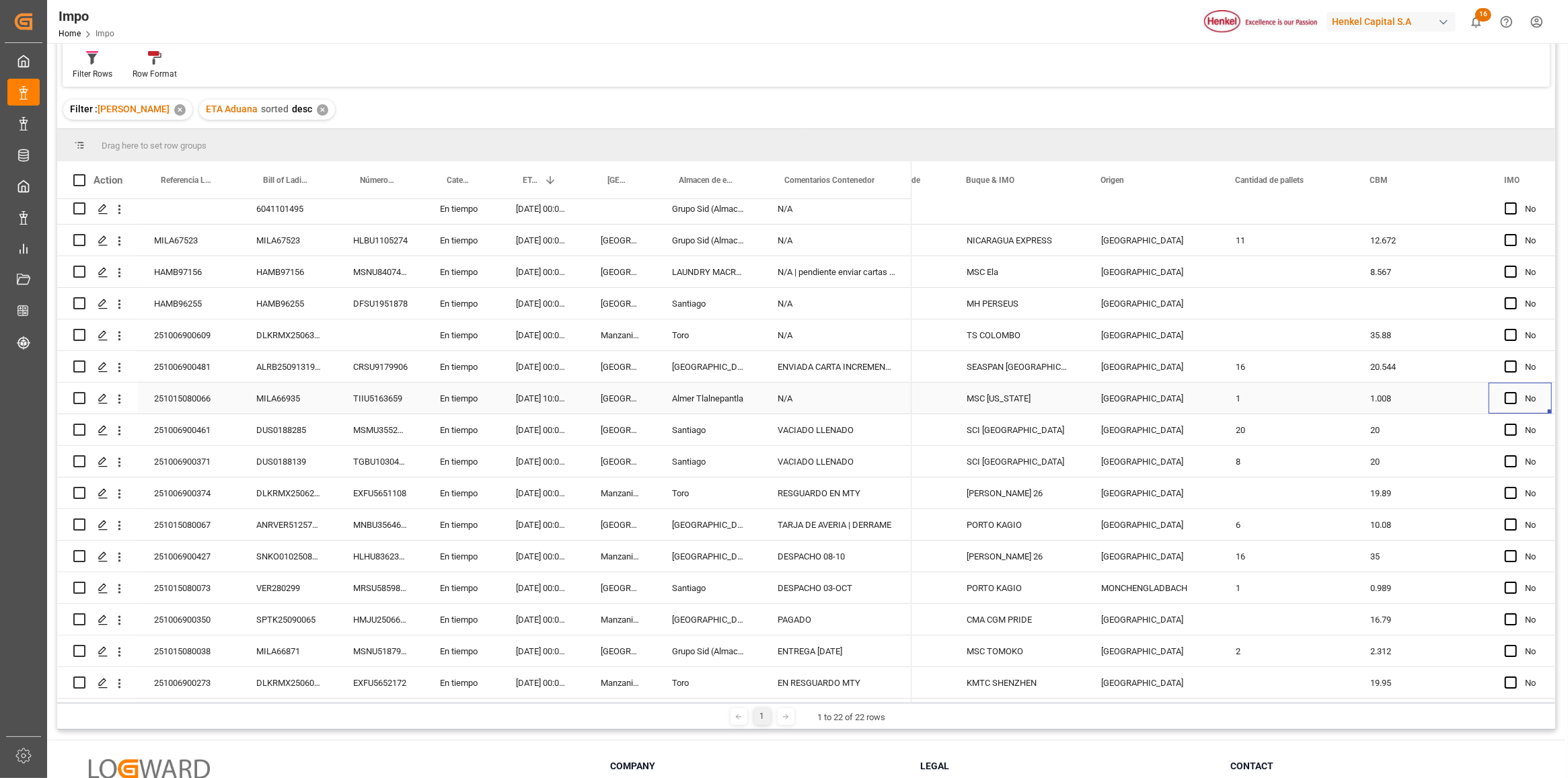
click at [829, 392] on div "N/A" at bounding box center [837, 398] width 150 height 31
click at [825, 401] on input "N/A" at bounding box center [837, 405] width 129 height 26
type input "N"
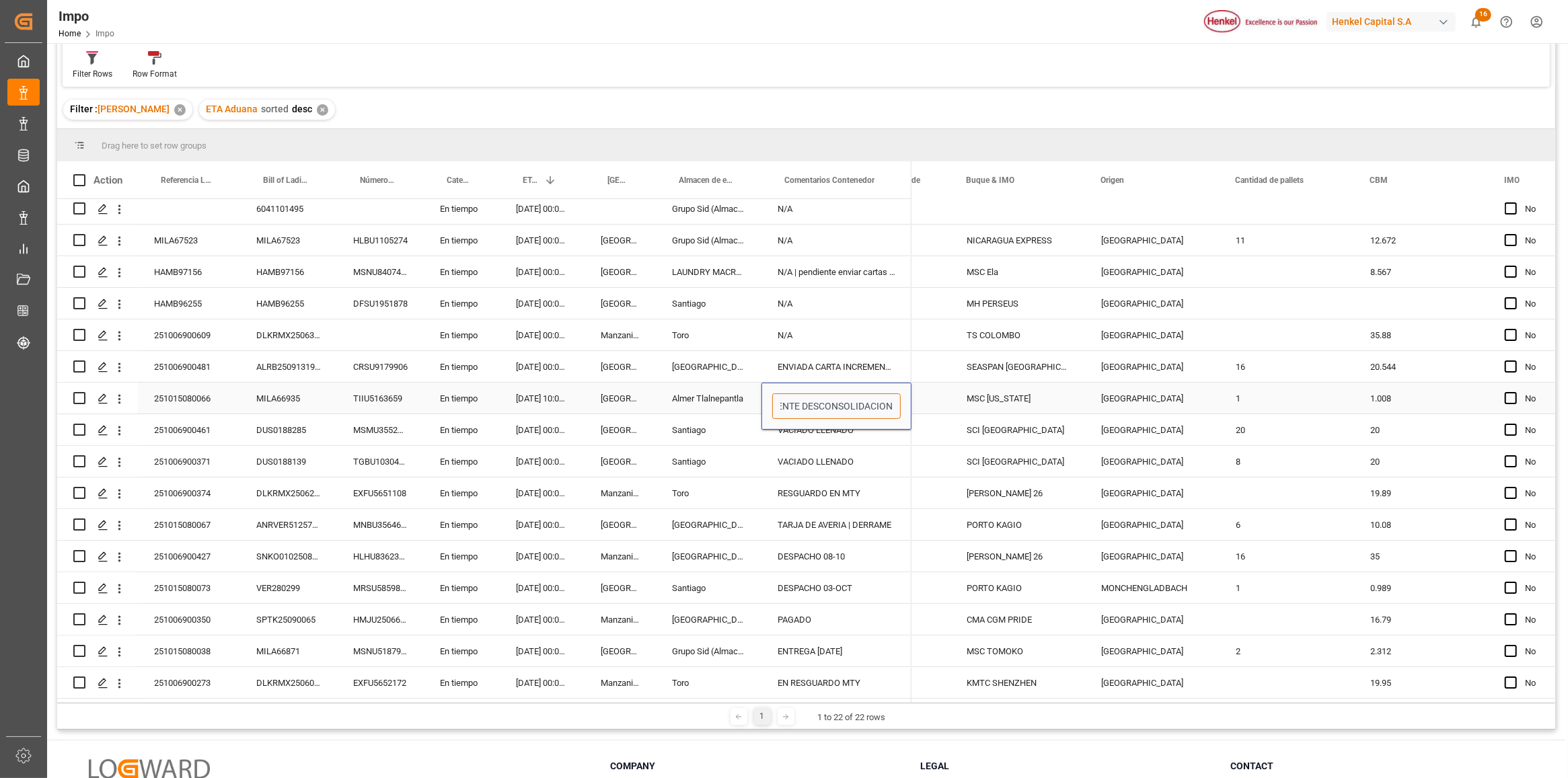
type input "PENDIENTE DESCONSOLIDACION"
click at [829, 351] on div "ENVIADA CARTA INCREMENTABLES" at bounding box center [837, 367] width 150 height 31
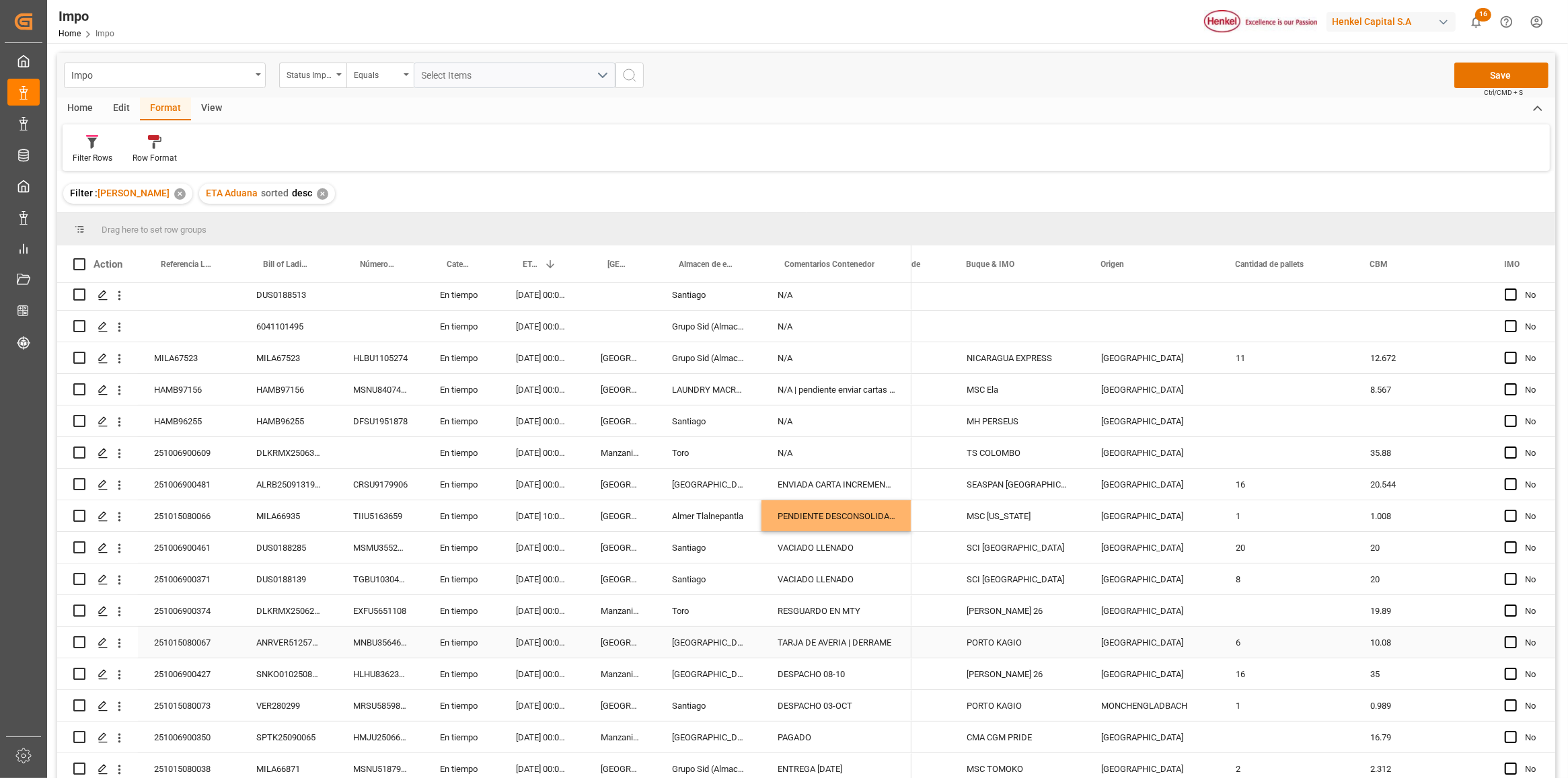
scroll to position [199, 0]
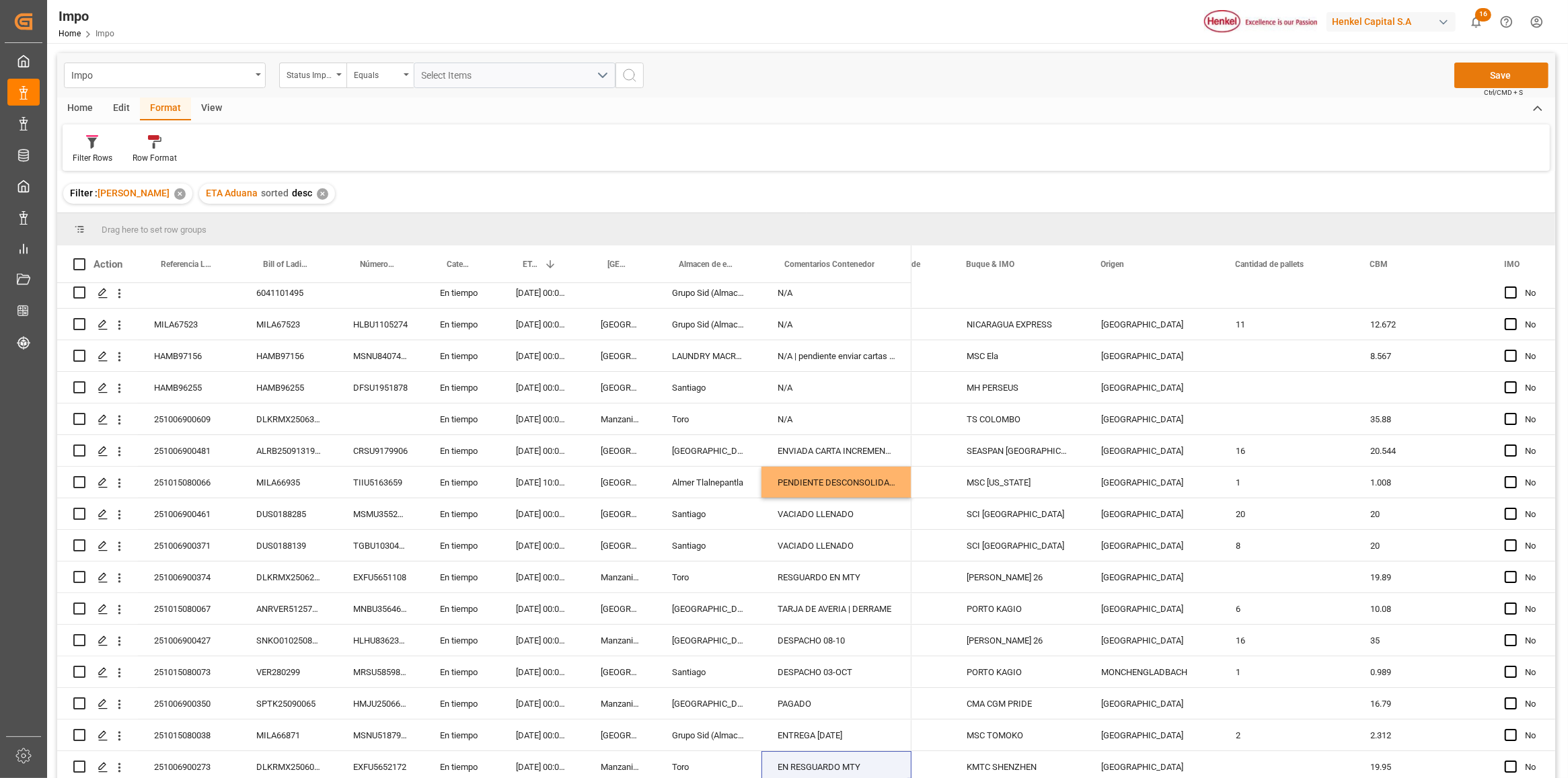
click at [1482, 73] on button "Save" at bounding box center [1501, 75] width 94 height 26
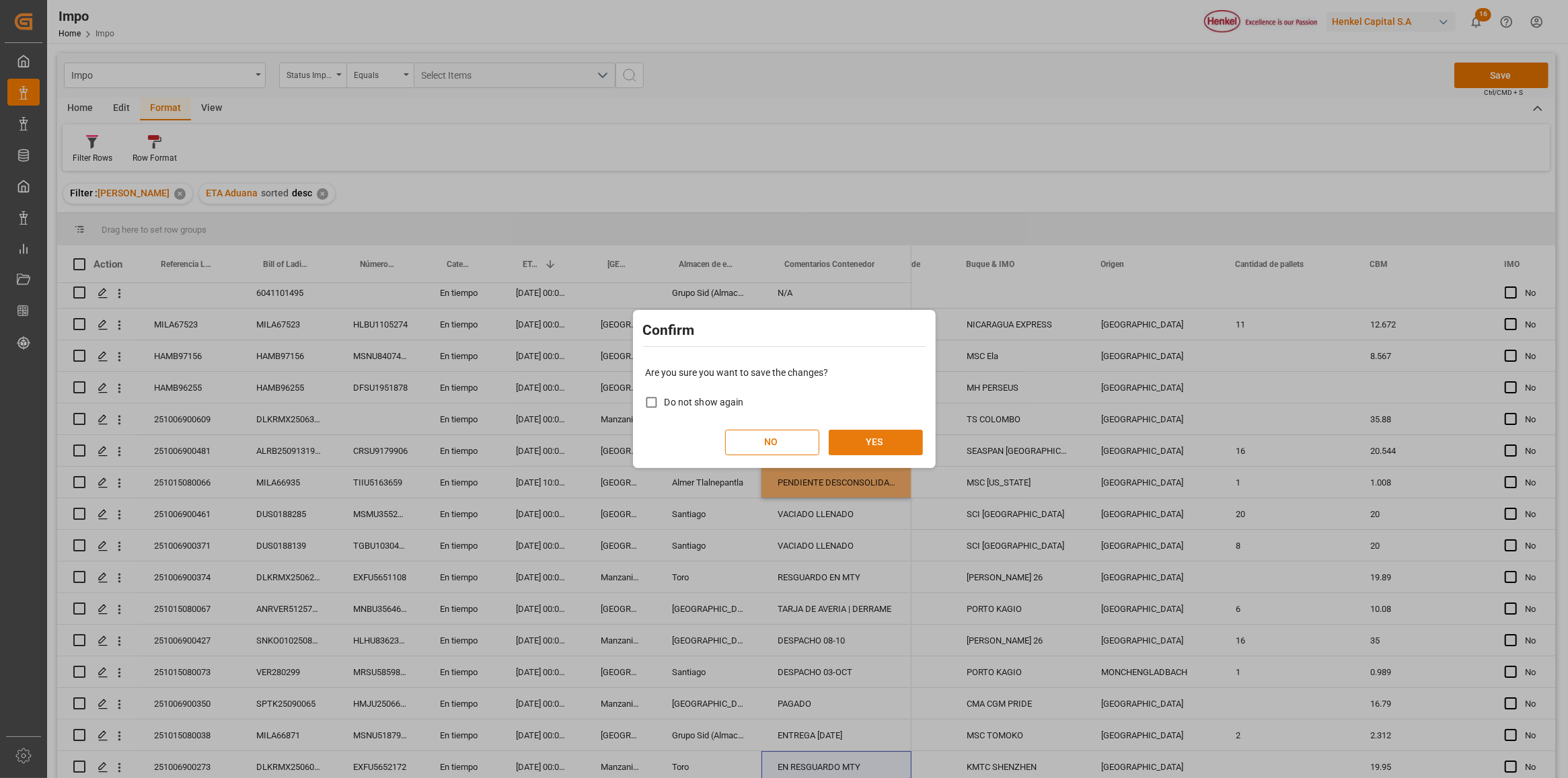
click at [876, 448] on button "YES" at bounding box center [876, 442] width 94 height 26
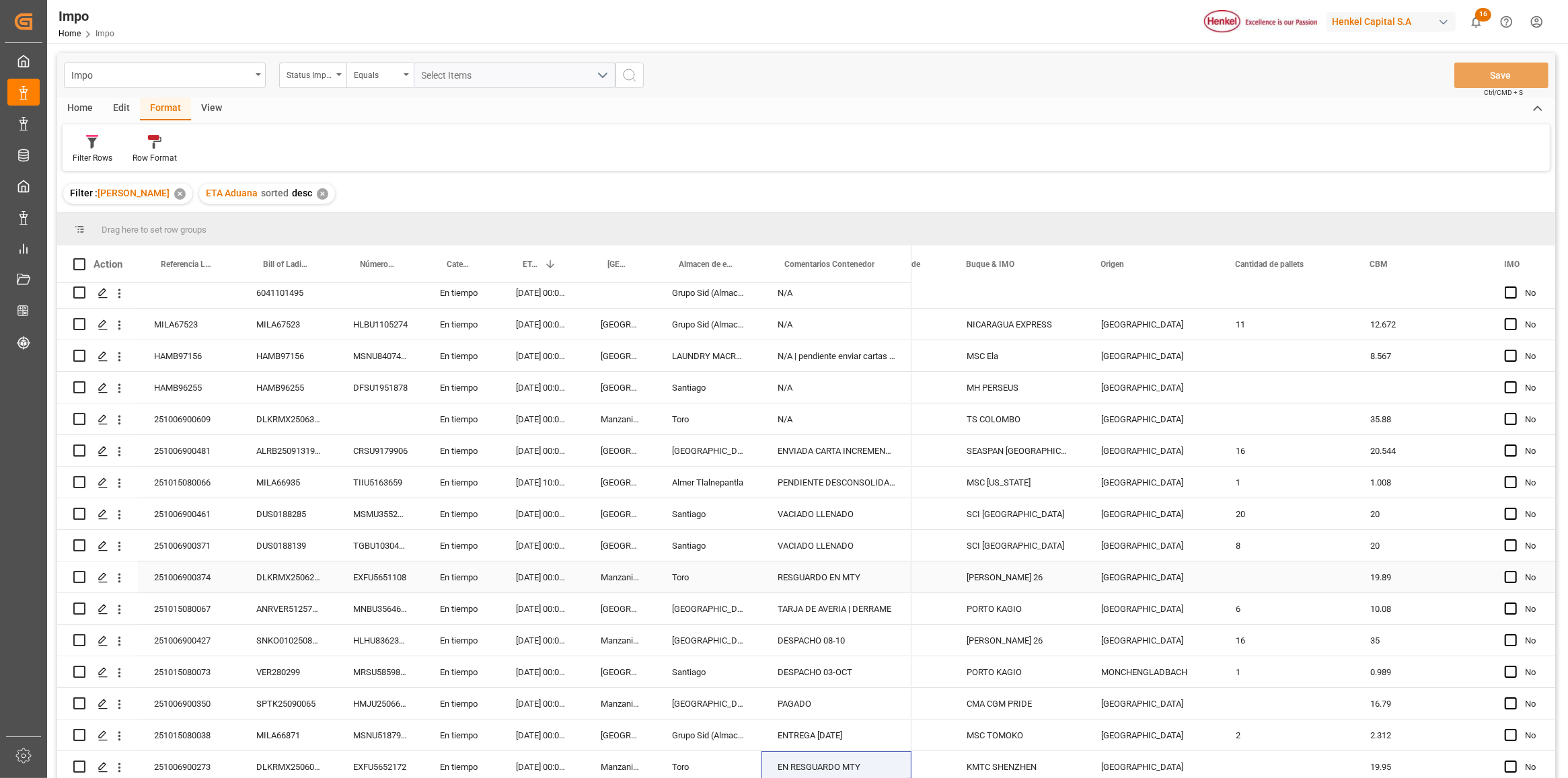
click at [286, 565] on div "DLKRMX2506231" at bounding box center [289, 577] width 97 height 31
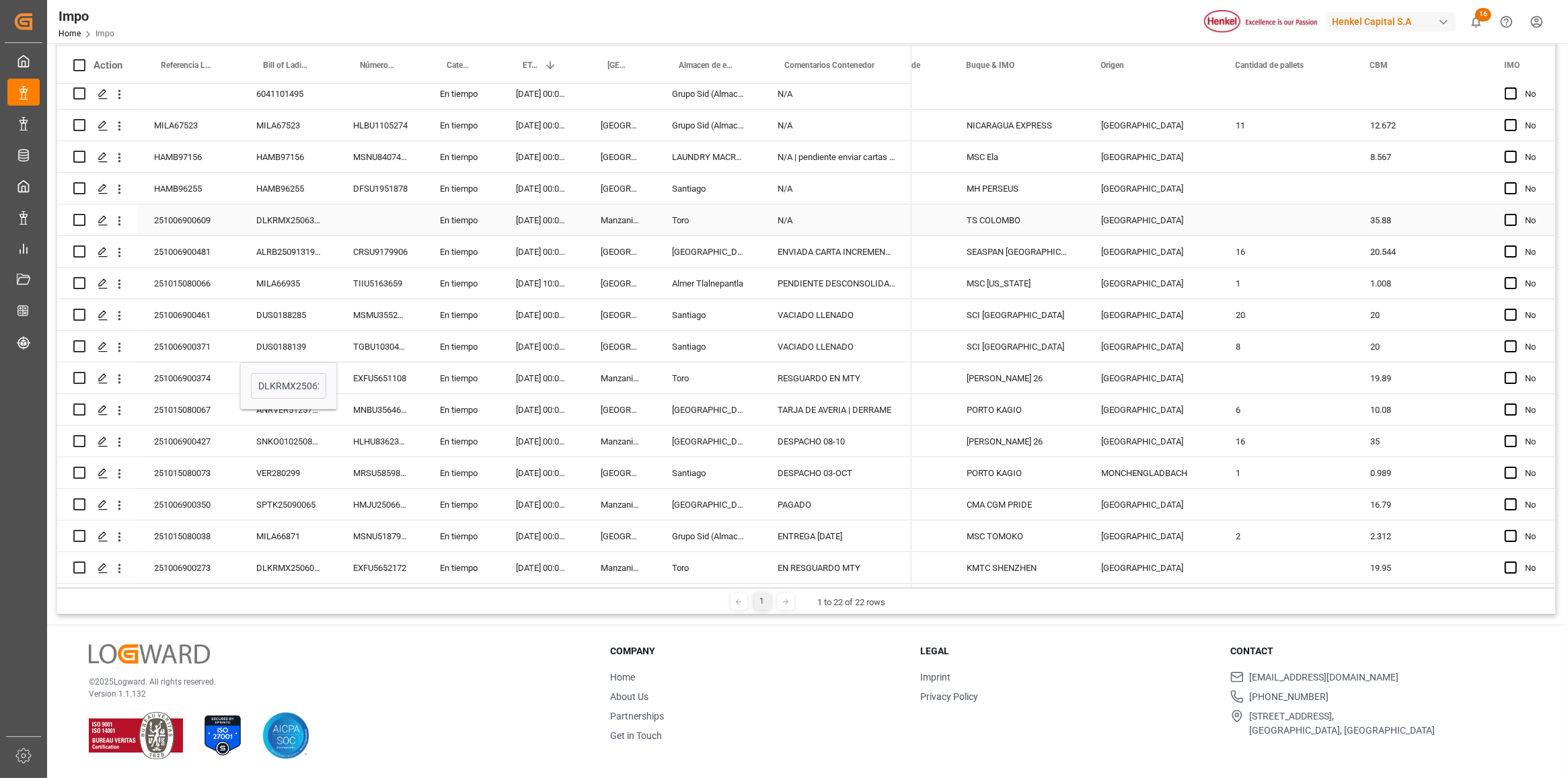
click at [203, 216] on div "251006900609" at bounding box center [189, 220] width 102 height 31
click at [183, 218] on div "251006900609" at bounding box center [189, 220] width 102 height 31
click at [182, 217] on div "251006900609" at bounding box center [189, 220] width 102 height 31
click at [182, 228] on input "251006900609" at bounding box center [189, 227] width 81 height 26
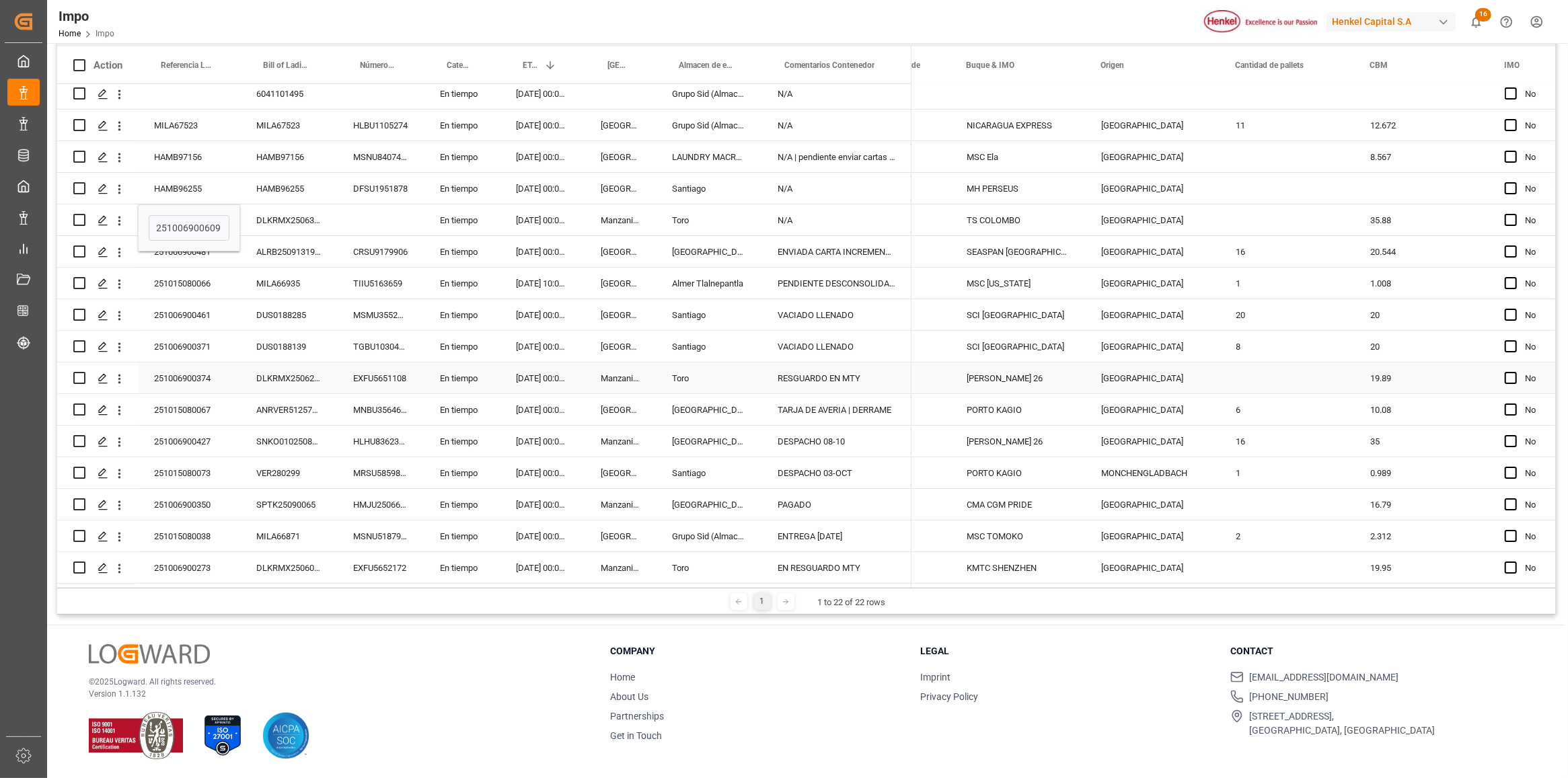
click at [293, 377] on div "DLKRMX2506231" at bounding box center [289, 378] width 97 height 31
click at [284, 387] on input "DLKRMX2506231" at bounding box center [288, 386] width 75 height 26
click at [284, 386] on input "DLKRMX2506231" at bounding box center [288, 386] width 75 height 26
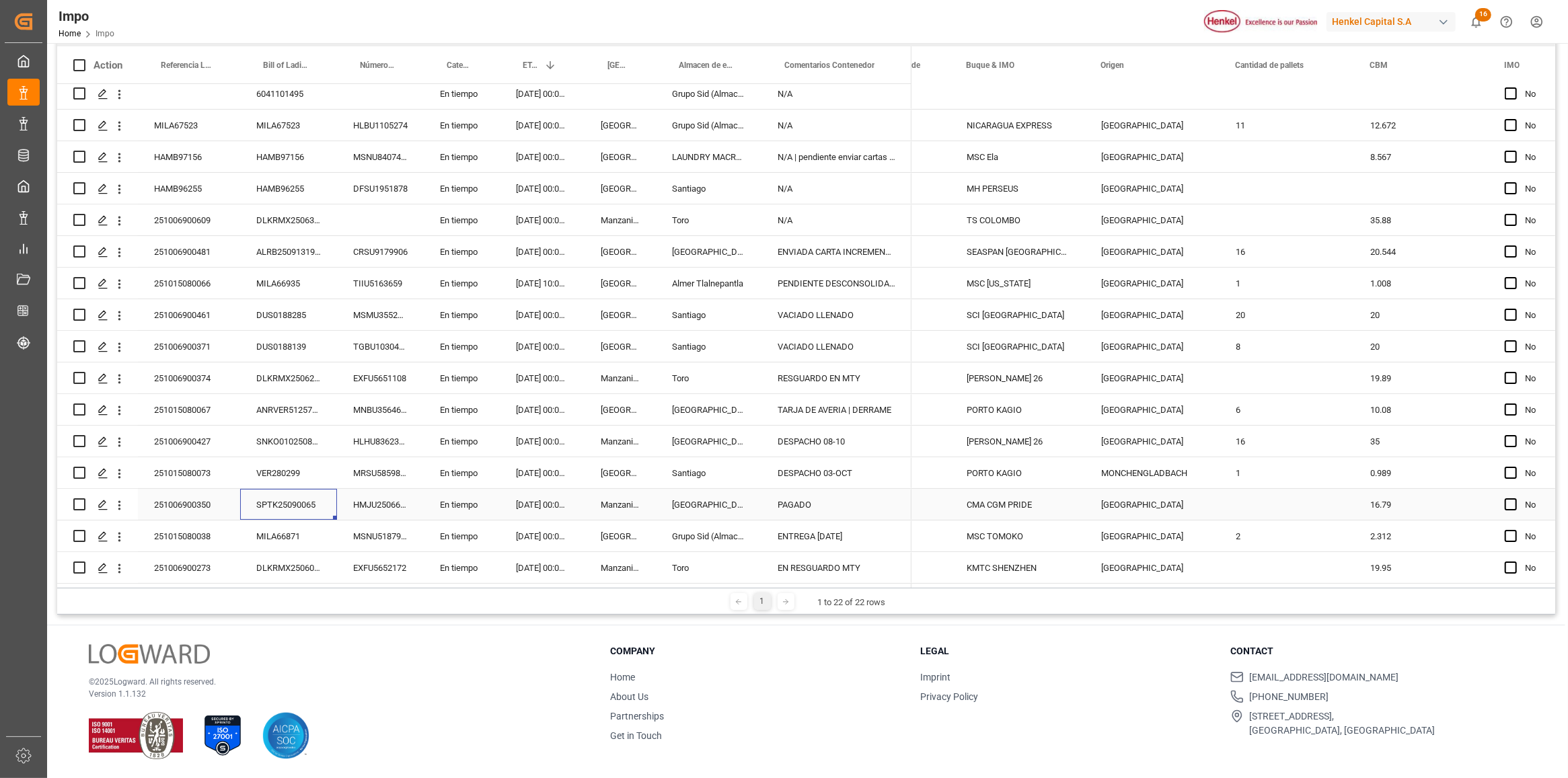
click at [273, 499] on div "SPTK25090065" at bounding box center [289, 504] width 97 height 31
click at [273, 499] on div "SPTK25090065" at bounding box center [289, 504] width 97 height 31
click at [273, 499] on input "SPTK25090065" at bounding box center [288, 512] width 75 height 26
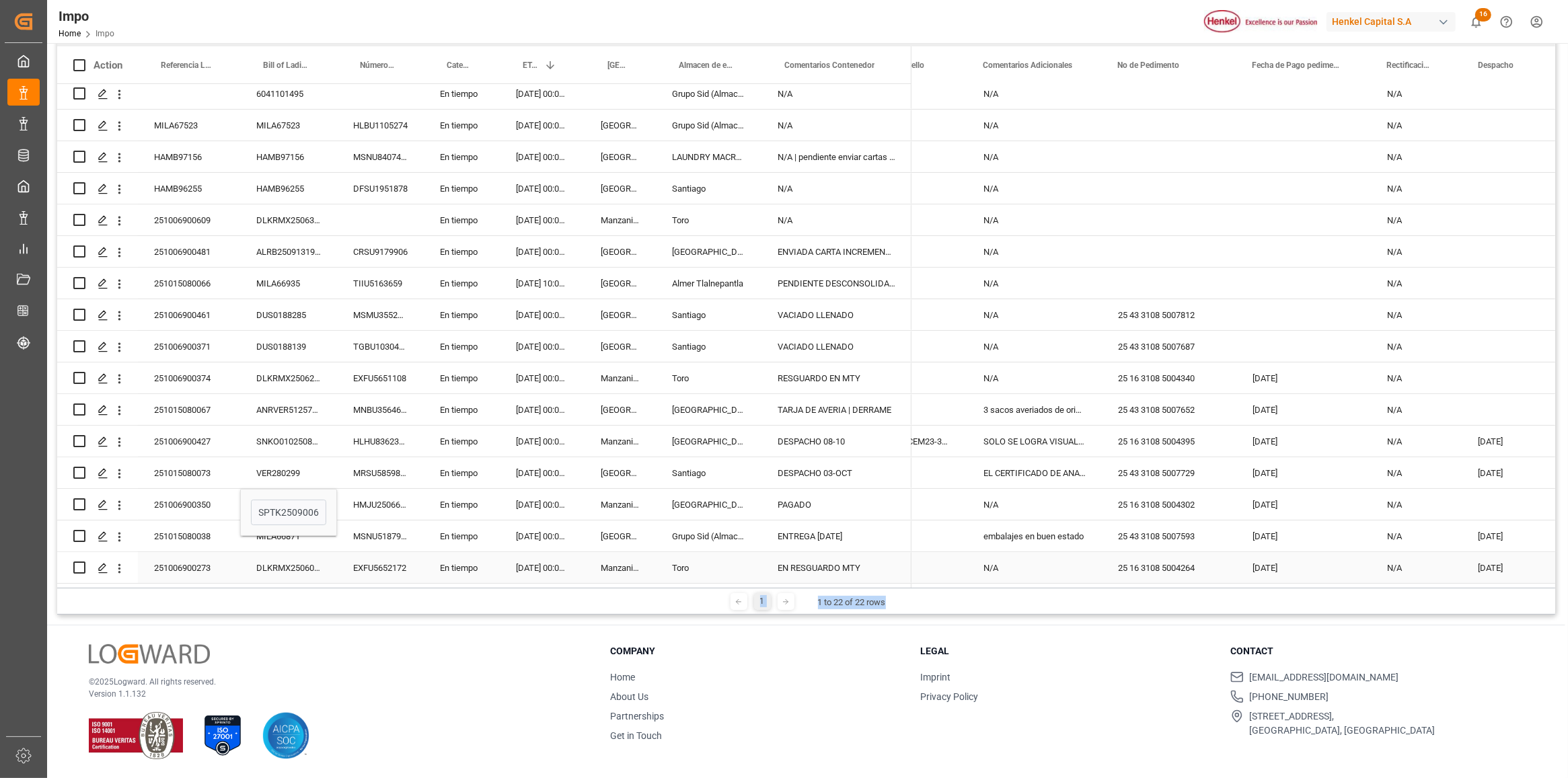
drag, startPoint x: 1317, startPoint y: 587, endPoint x: 1349, endPoint y: 574, distance: 34.5
click at [1349, 574] on div "Drag here to set row groups Drag here to set column labels Action Referencia Le…" at bounding box center [805, 314] width 1498 height 601
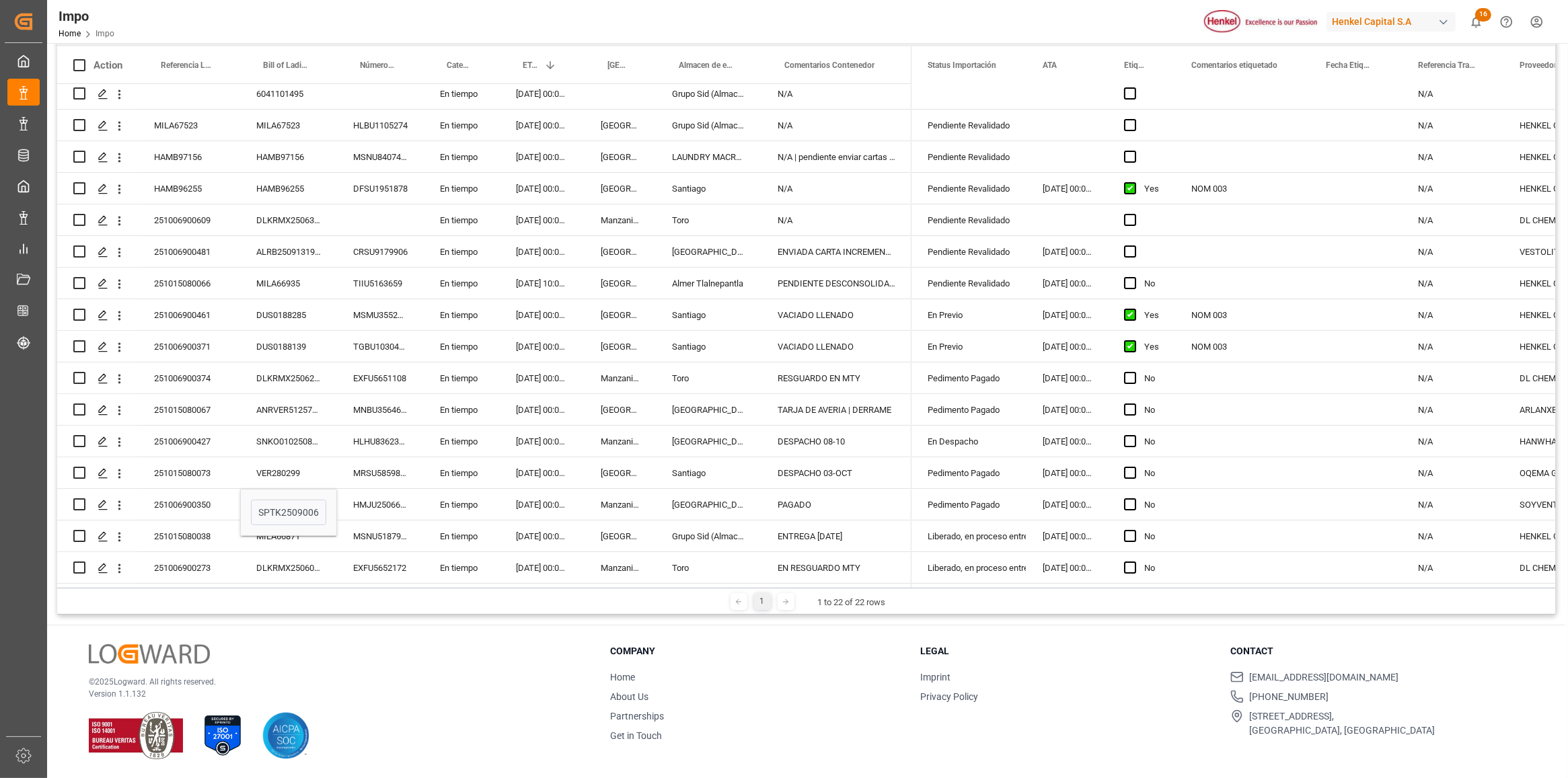
click at [448, 647] on div "© 2025 Logward. All rights reserved. Version 1.1.132" at bounding box center [333, 702] width 488 height 115
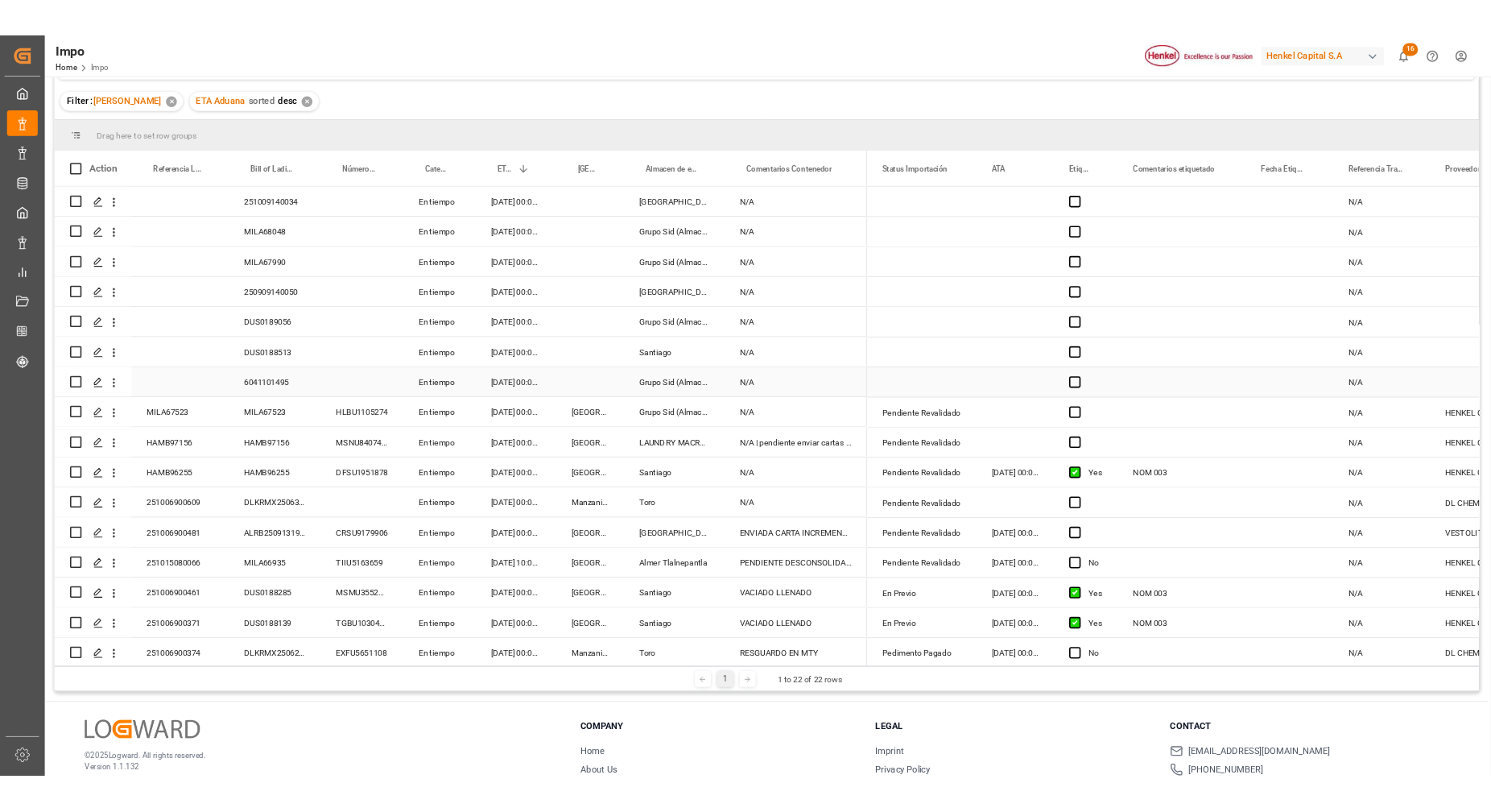
scroll to position [0, 0]
